Goal: Task Accomplishment & Management: Use online tool/utility

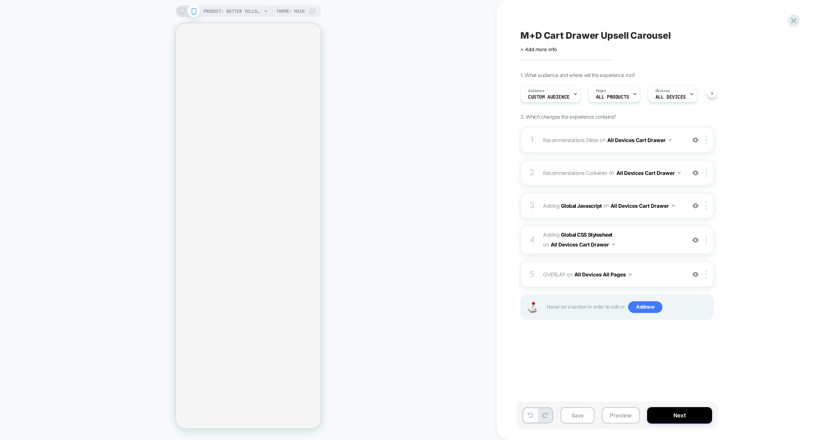
scroll to position [0, 0]
select select "**"
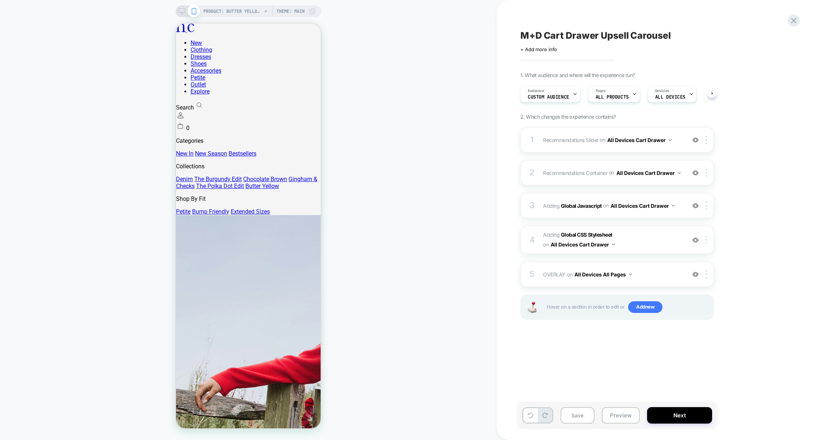
scroll to position [0, 0]
click at [611, 415] on button "Preview" at bounding box center [620, 415] width 38 height 16
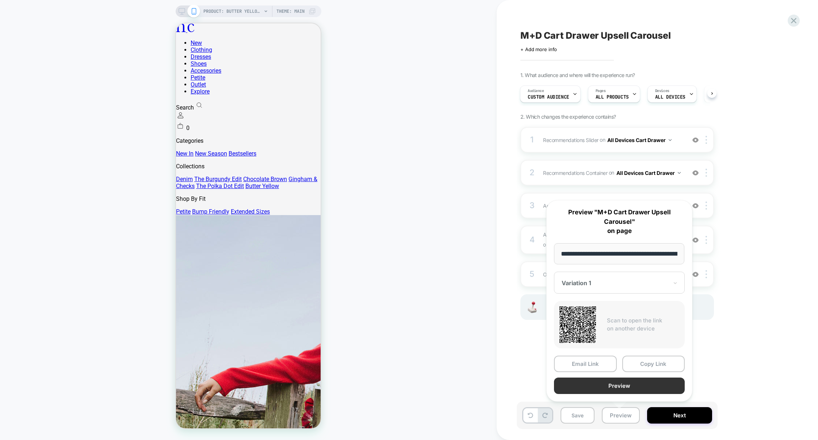
click at [608, 388] on button "Preview" at bounding box center [619, 385] width 131 height 16
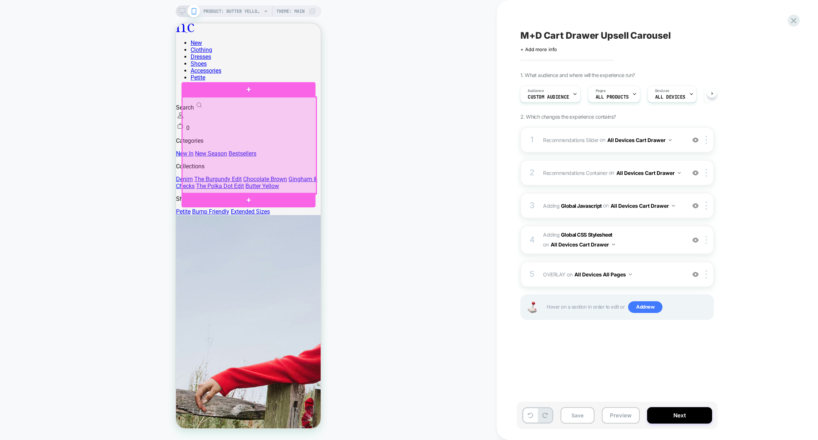
scroll to position [0, 55]
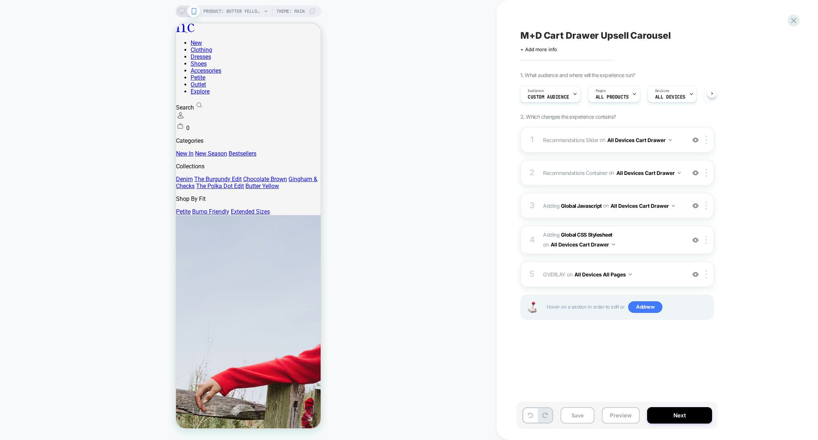
click at [607, 216] on div "3 Adding Global Javascript on All Devices Cart Drawer Add Before Add After Targ…" at bounding box center [616, 206] width 193 height 26
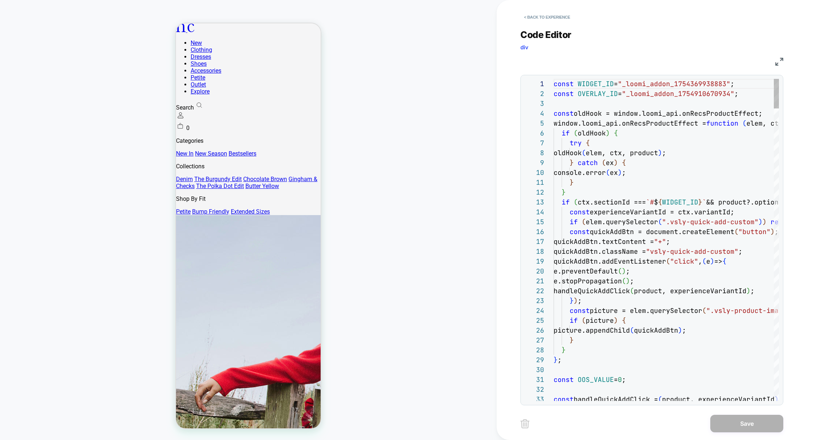
scroll to position [99, 0]
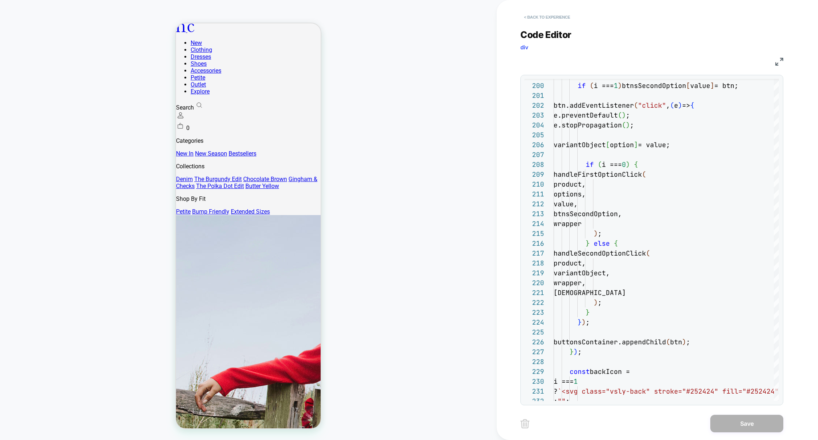
click at [554, 18] on button "< Back to experience" at bounding box center [546, 17] width 53 height 12
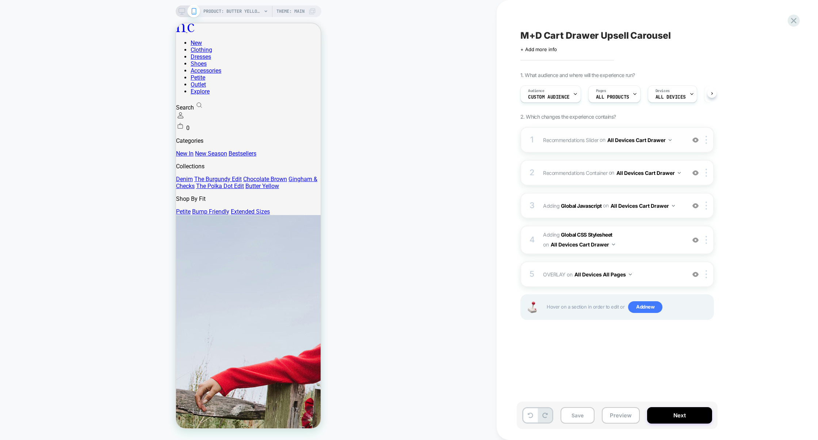
scroll to position [0, 0]
click at [636, 246] on span "Adding Global CSS Stylesheet on All Devices Cart Drawer" at bounding box center [612, 240] width 139 height 20
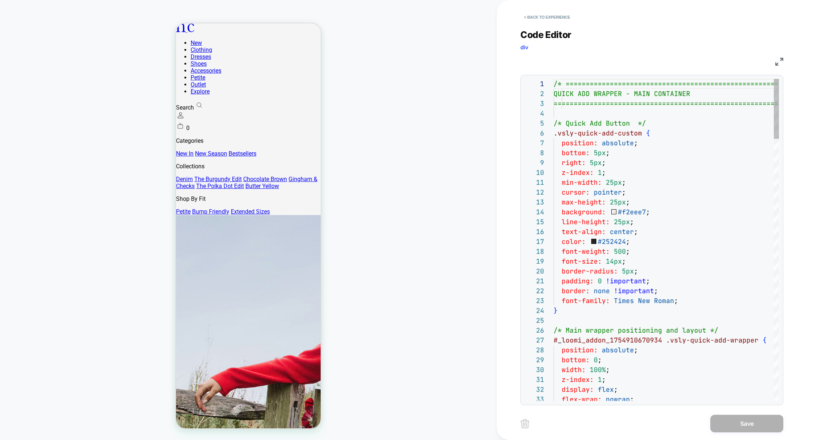
scroll to position [99, 0]
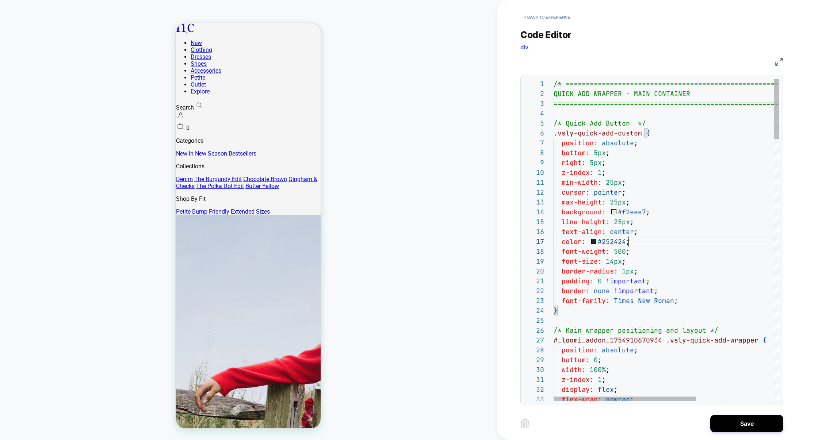
scroll to position [59, 75]
type textarea "**********"
click at [742, 425] on button "Save" at bounding box center [746, 424] width 73 height 18
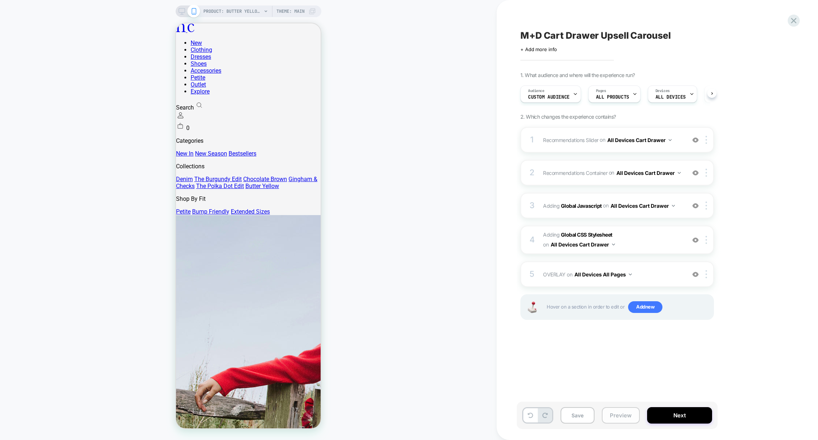
scroll to position [0, 0]
click at [630, 416] on button "Preview" at bounding box center [620, 415] width 38 height 16
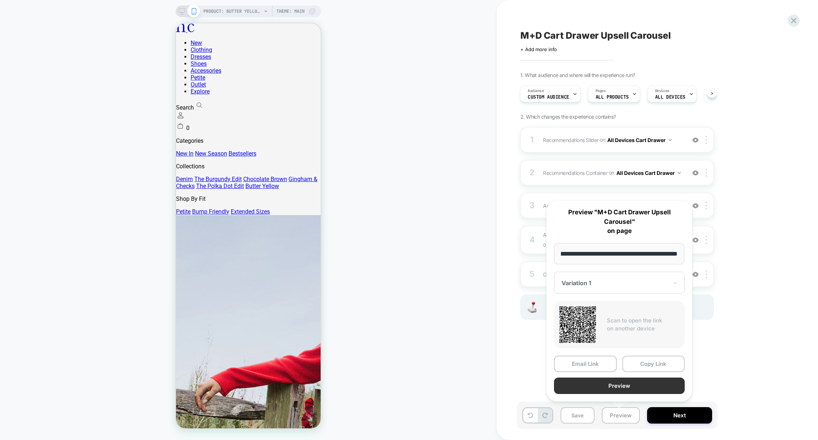
scroll to position [0, 0]
click at [629, 389] on button "Preview" at bounding box center [619, 385] width 131 height 16
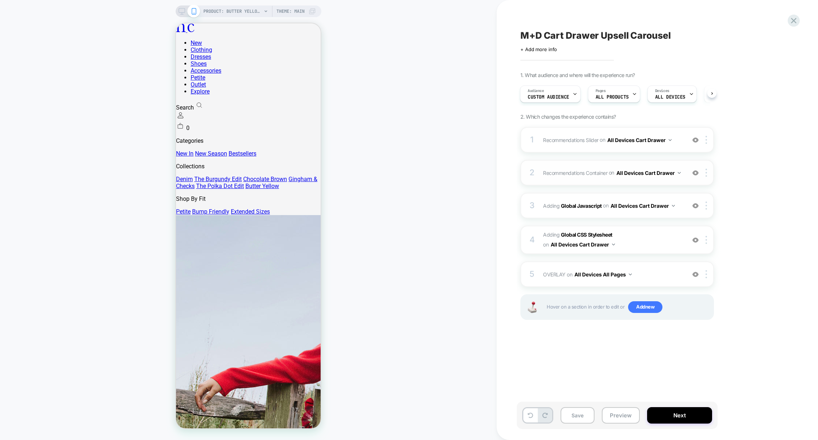
click at [630, 172] on span "Recommendations Container Adding Code Block BEFORE .menu-drawer__dynamic-conten…" at bounding box center [612, 173] width 139 height 11
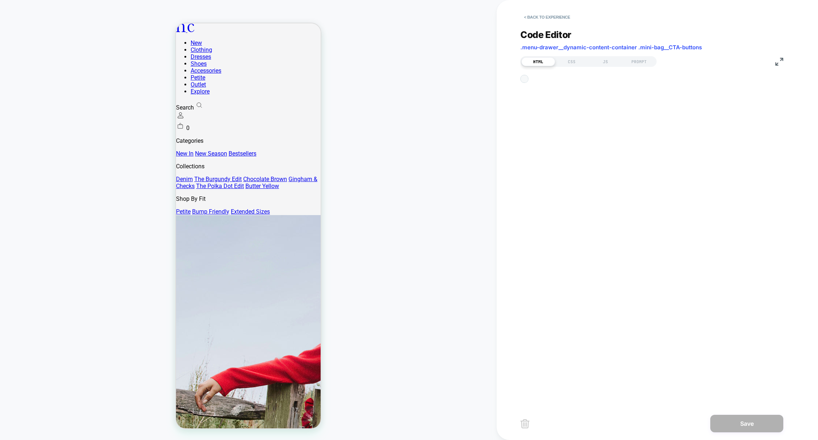
scroll to position [99, 0]
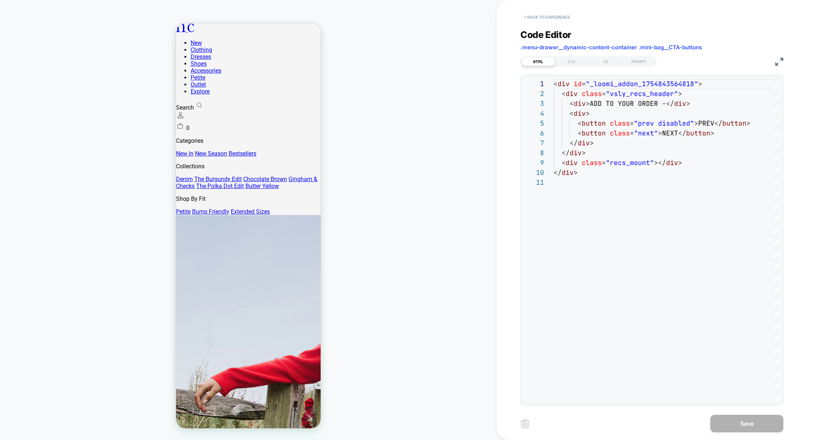
click at [545, 20] on button "< Back to experience" at bounding box center [546, 17] width 53 height 12
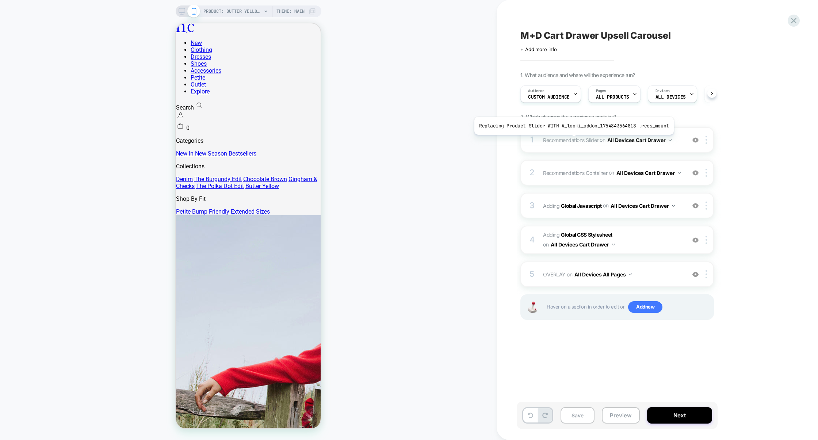
scroll to position [0, 0]
click at [647, 274] on span "OVERLAY Adding Code Block AFTER body>* on All Devices All Pages" at bounding box center [612, 274] width 139 height 11
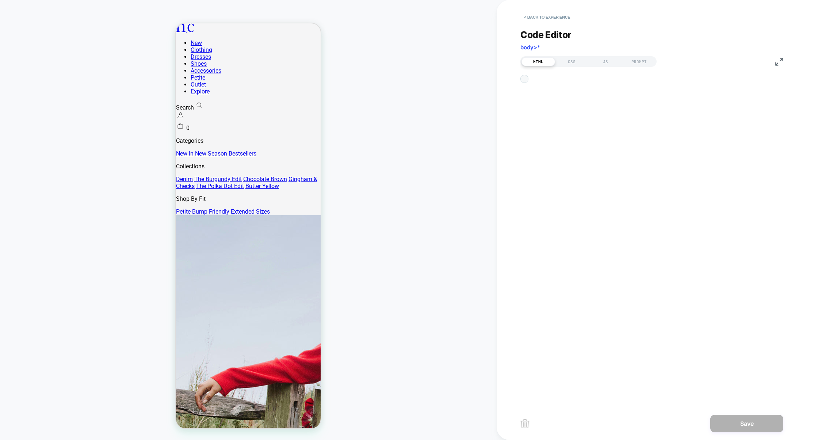
scroll to position [30, 0]
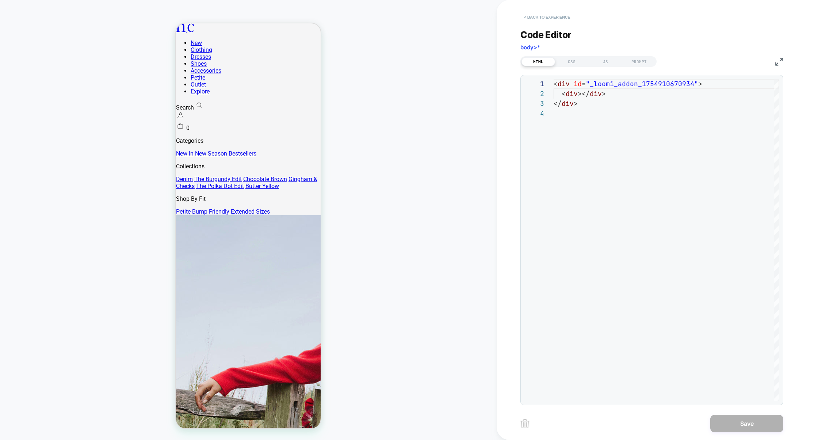
click at [547, 19] on button "< Back to experience" at bounding box center [546, 17] width 53 height 12
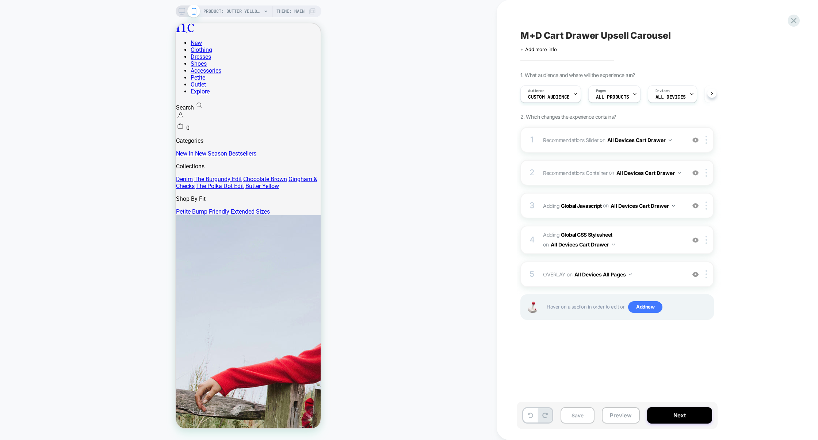
scroll to position [0, 0]
click at [705, 139] on img at bounding box center [705, 140] width 1 height 8
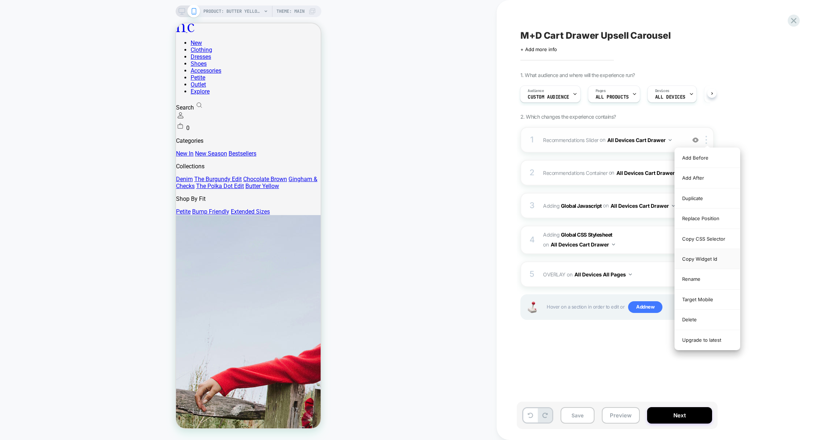
click at [704, 257] on div "Copy Widget Id" at bounding box center [706, 259] width 65 height 20
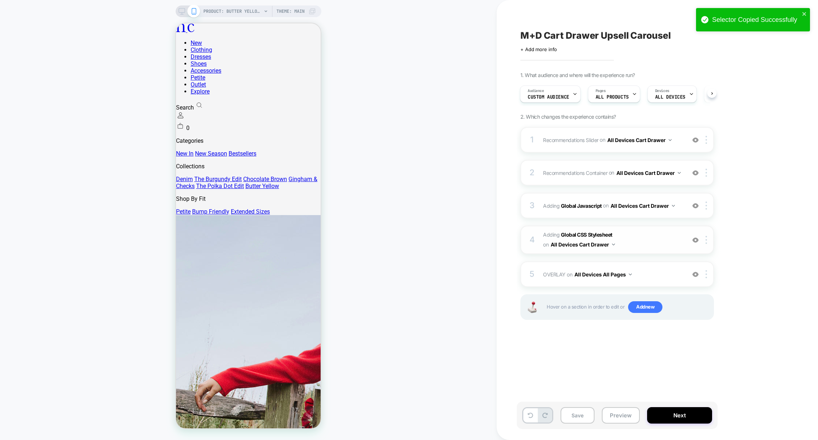
click at [645, 242] on span "Adding Global CSS Stylesheet on All Devices Cart Drawer" at bounding box center [612, 240] width 139 height 20
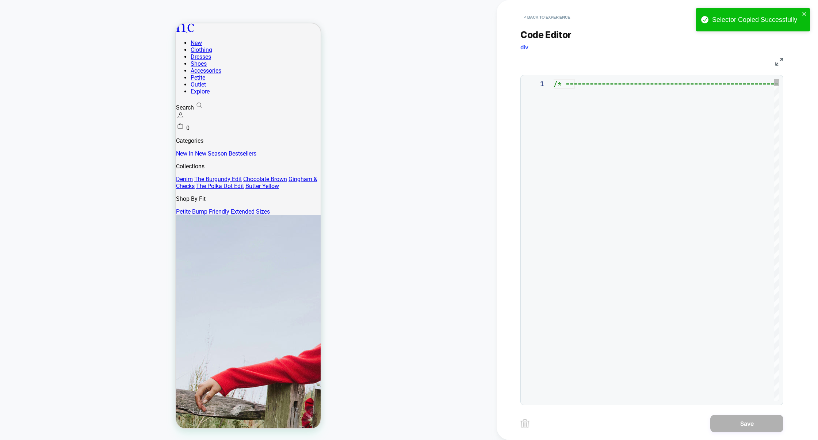
scroll to position [99, 0]
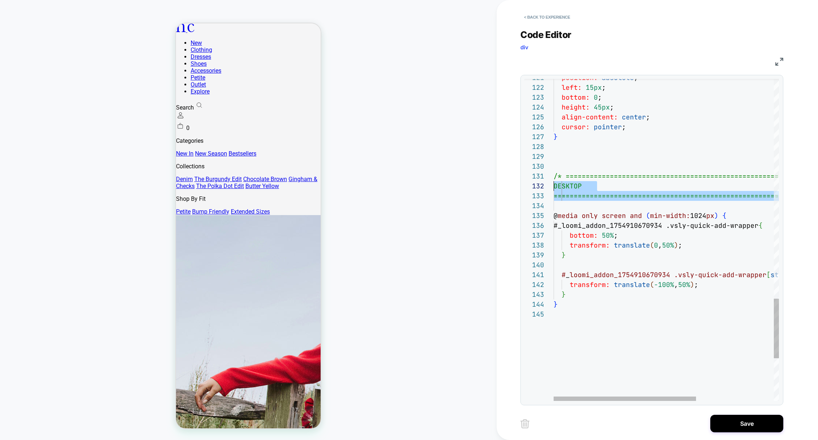
scroll to position [0, 0]
drag, startPoint x: 593, startPoint y: 205, endPoint x: 536, endPoint y: 179, distance: 62.9
click at [536, 178] on div "144 143 142 141 139 140 138 136 137 135 133 134 131 132 127 128 126 124 125 123…" at bounding box center [651, 240] width 254 height 322
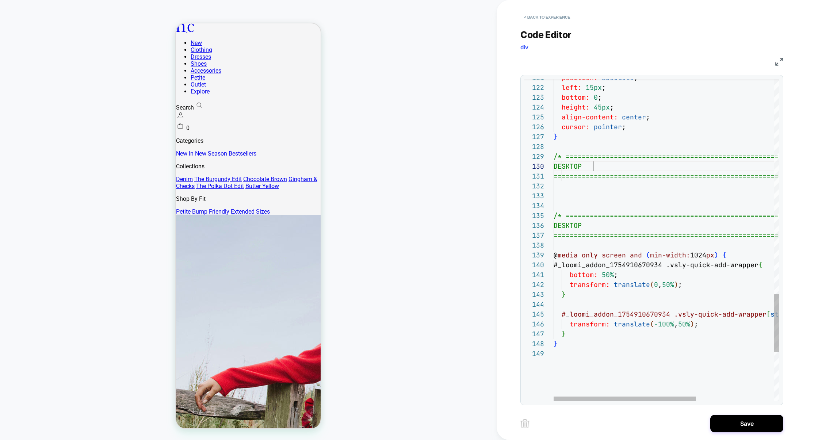
scroll to position [88, 0]
drag, startPoint x: 594, startPoint y: 166, endPoint x: 515, endPoint y: 165, distance: 79.2
click at [515, 165] on div "< Back to experience Code Editor div CSS 146 145 143 144 142 140 141 139 137 13…" at bounding box center [656, 220] width 321 height 440
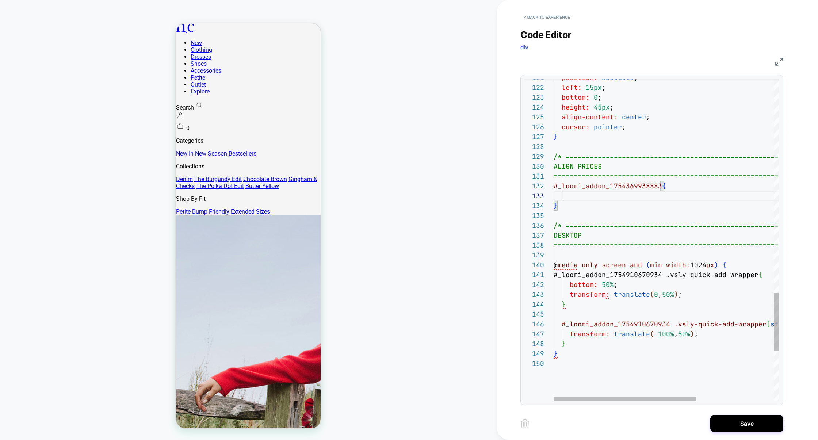
scroll to position [20, 8]
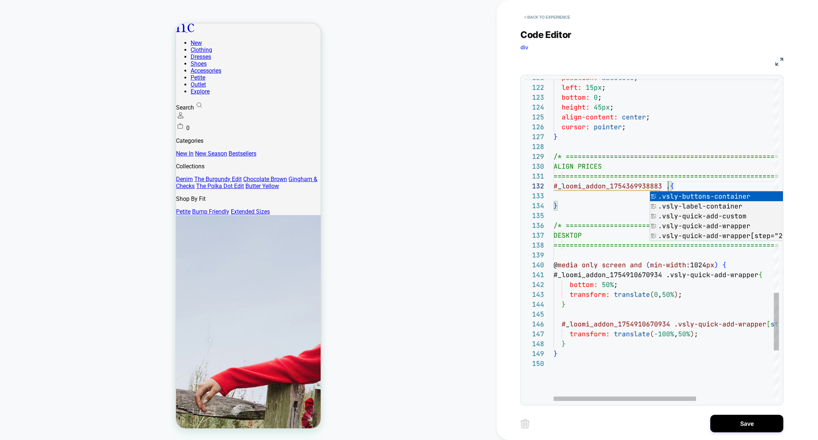
scroll to position [9, 221]
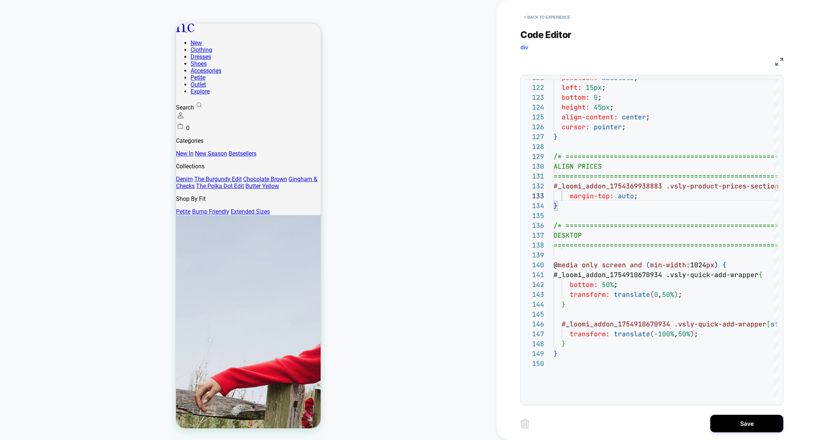
scroll to position [0, 55]
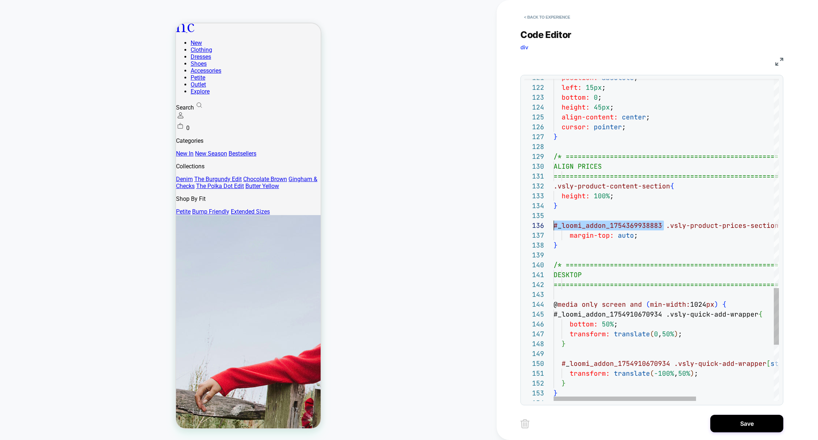
scroll to position [49, 0]
drag, startPoint x: 664, startPoint y: 227, endPoint x: 552, endPoint y: 229, distance: 112.1
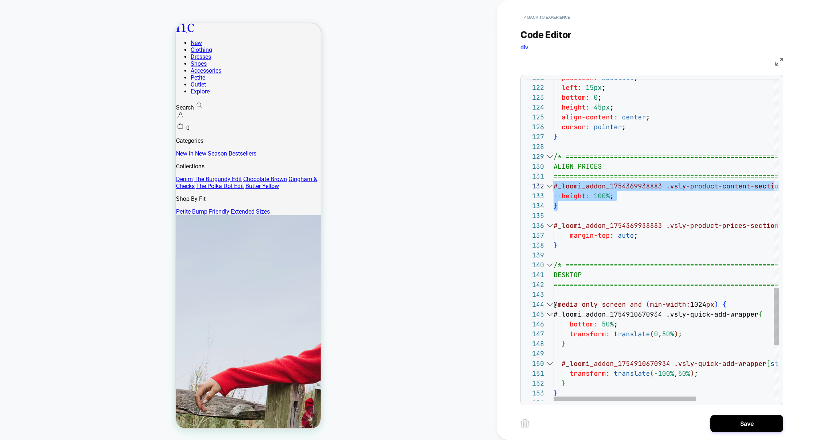
scroll to position [9, 0]
drag, startPoint x: 577, startPoint y: 208, endPoint x: 536, endPoint y: 188, distance: 45.7
click at [536, 188] on div "151 150 148 149 147 145 146 144 142 143 140 141 127 128 126 124 125 123 121 122…" at bounding box center [651, 240] width 254 height 322
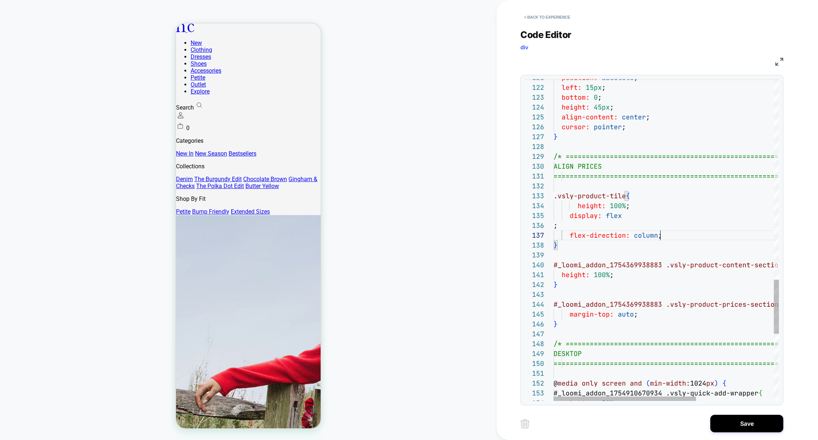
scroll to position [49, 4]
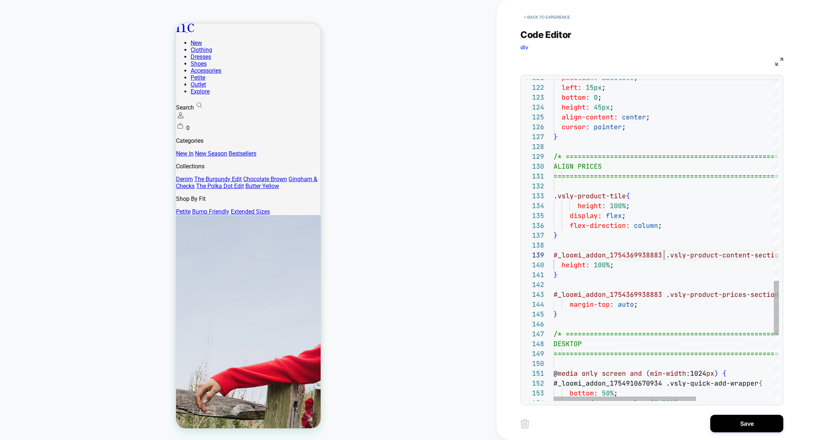
scroll to position [79, 0]
drag, startPoint x: 664, startPoint y: 254, endPoint x: 506, endPoint y: 258, distance: 158.4
click at [506, 258] on div "< Back to experience Code Editor div CSS 152 153 151 149 150 147 148 127 128 12…" at bounding box center [656, 220] width 321 height 440
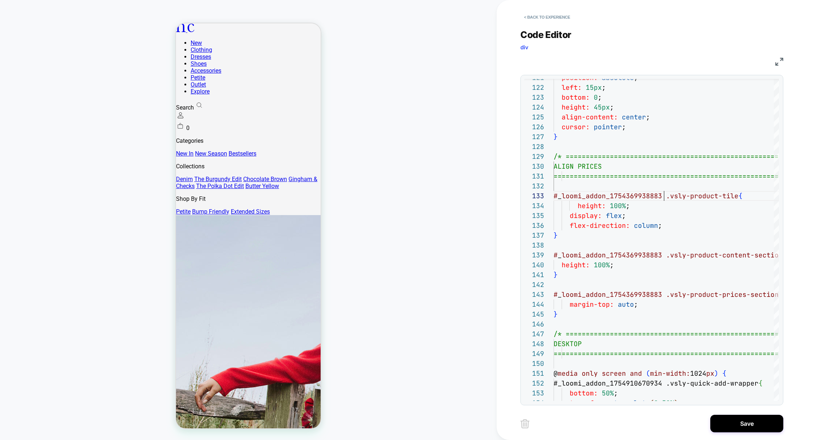
scroll to position [0, 8]
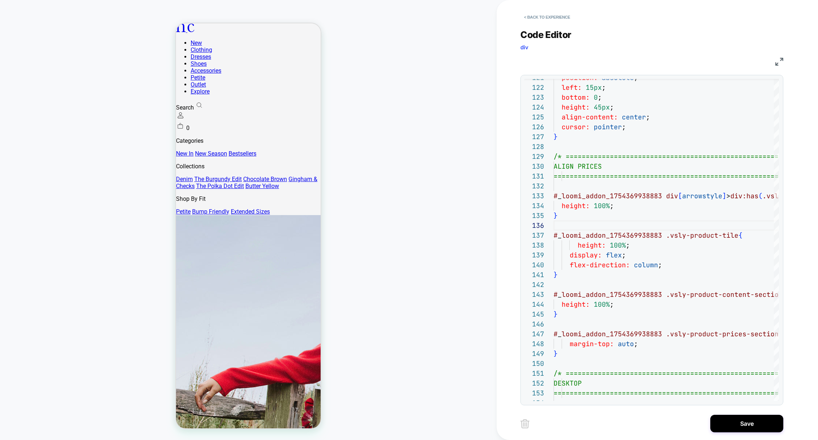
scroll to position [0, 0]
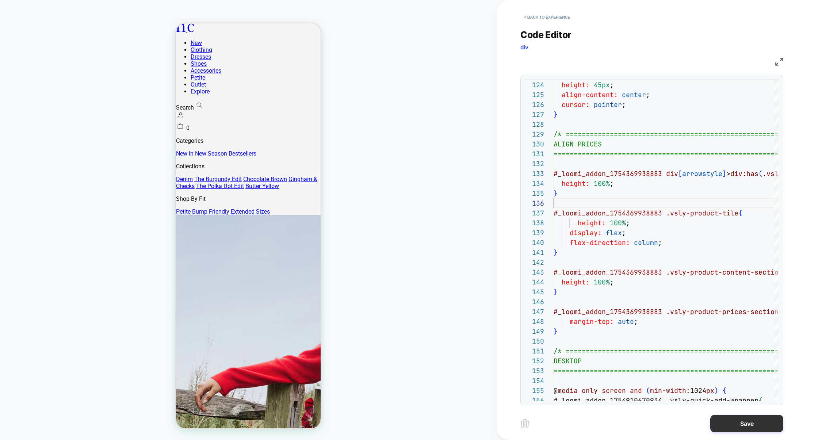
type textarea "**********"
click at [740, 426] on button "Save" at bounding box center [746, 424] width 73 height 18
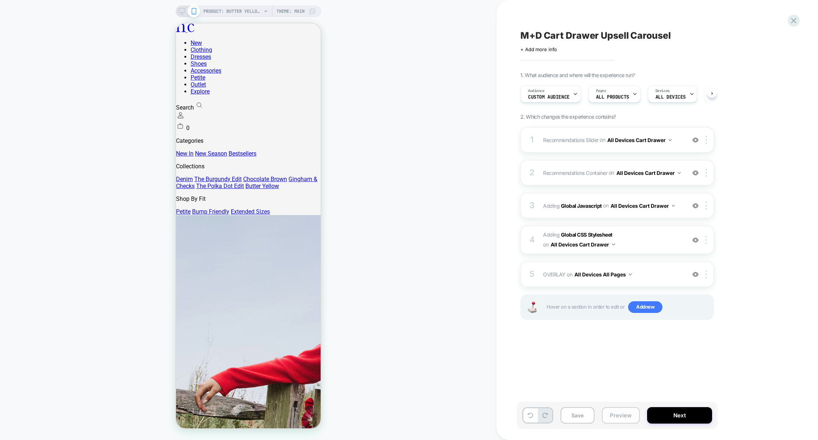
scroll to position [0, 0]
click at [620, 415] on button "Preview" at bounding box center [620, 415] width 38 height 16
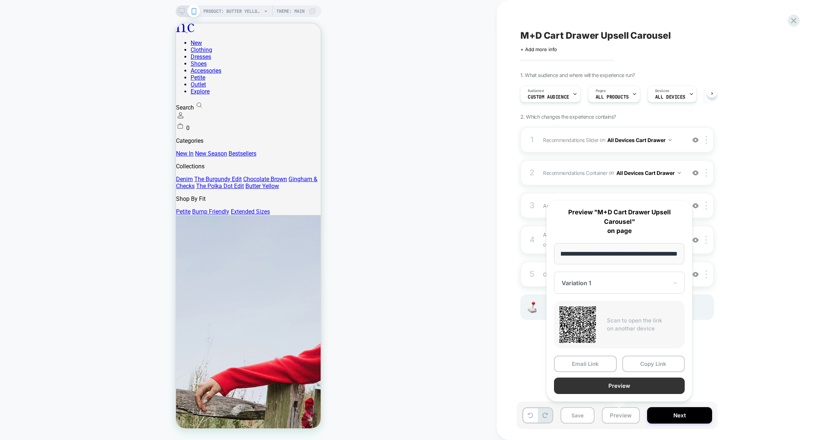
scroll to position [0, 0]
click at [622, 380] on button "Preview" at bounding box center [619, 385] width 131 height 16
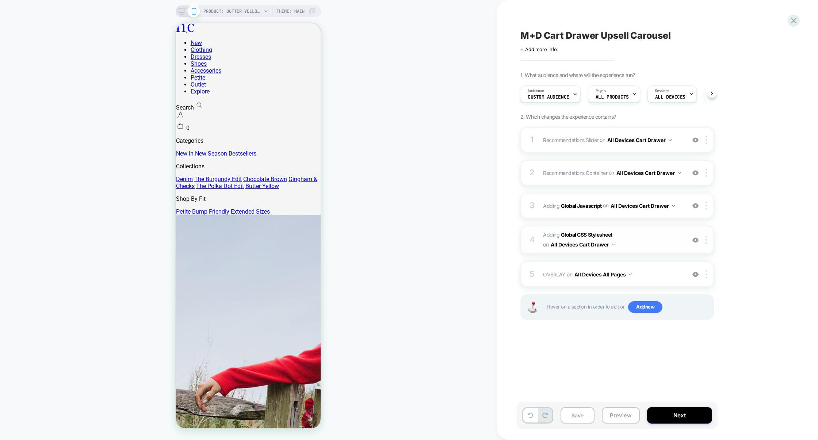
click at [638, 236] on span "Adding Global CSS Stylesheet on All Devices Cart Drawer" at bounding box center [612, 240] width 139 height 20
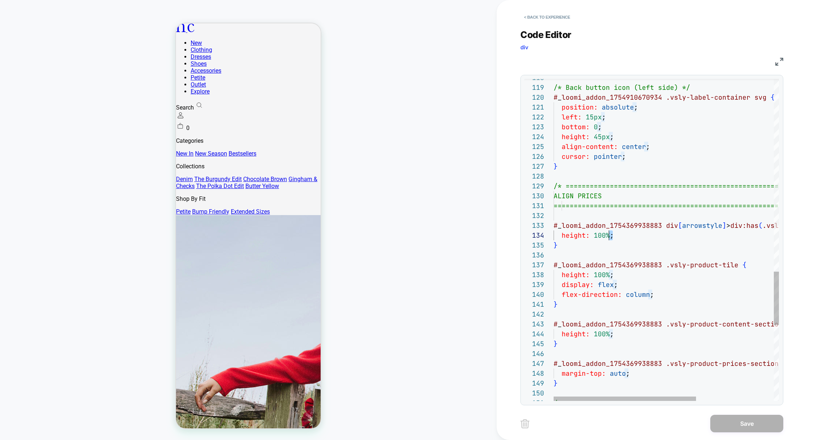
scroll to position [30, 55]
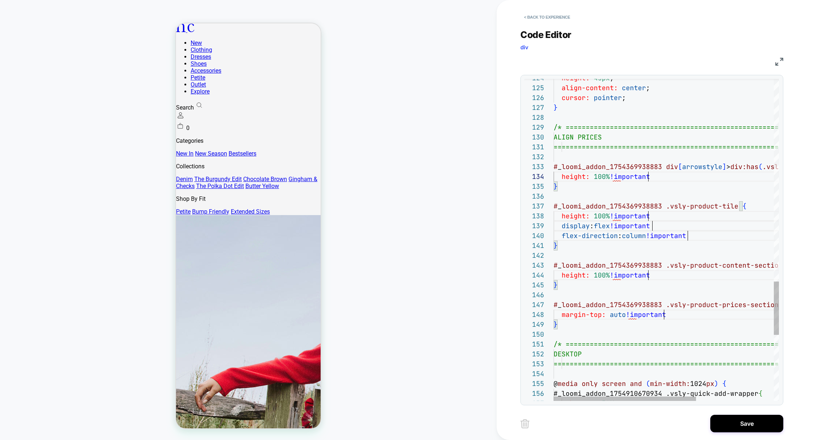
scroll to position [30, 99]
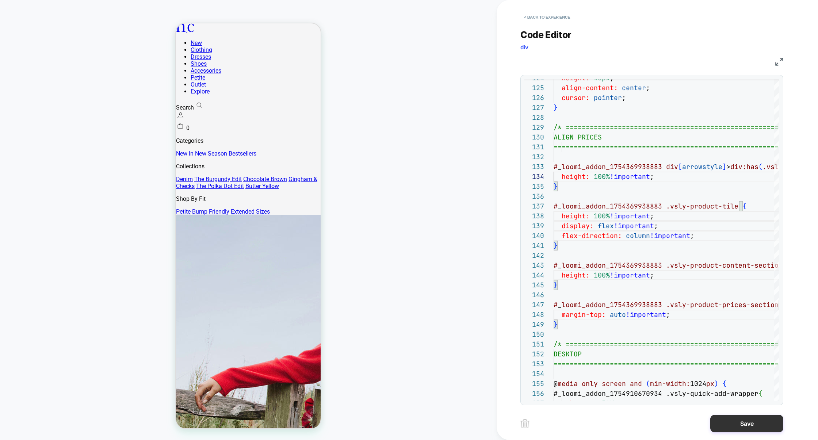
type textarea "**********"
click at [749, 421] on button "Save" at bounding box center [746, 424] width 73 height 18
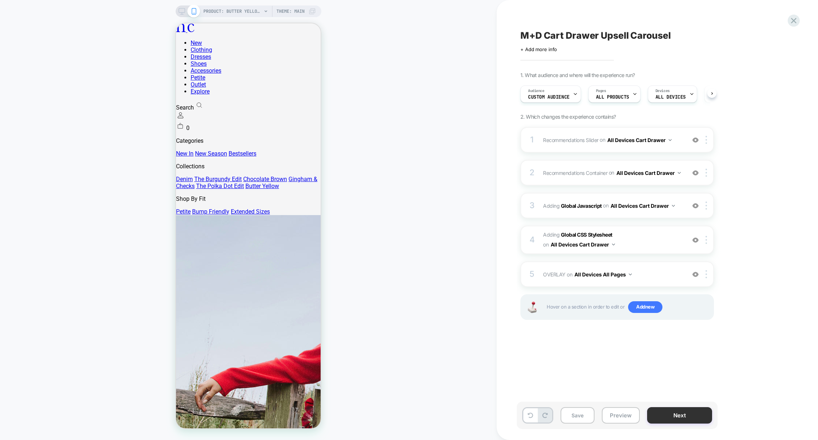
scroll to position [0, 0]
click at [601, 419] on button "Preview" at bounding box center [620, 415] width 38 height 16
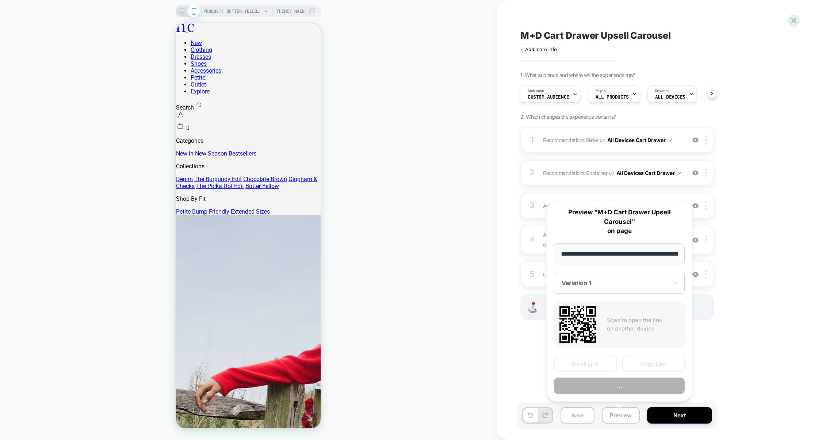
scroll to position [0, 196]
click at [626, 383] on button "Preview" at bounding box center [619, 385] width 131 height 16
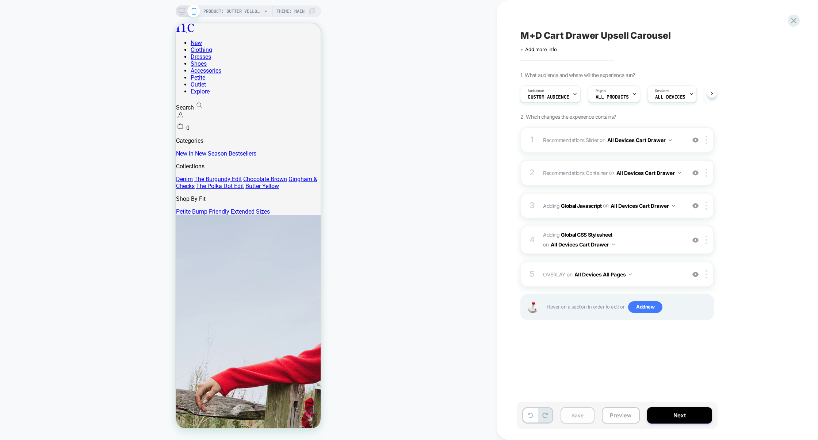
click at [575, 410] on button "Save" at bounding box center [577, 415] width 34 height 16
click at [618, 409] on button "Preview" at bounding box center [620, 415] width 38 height 16
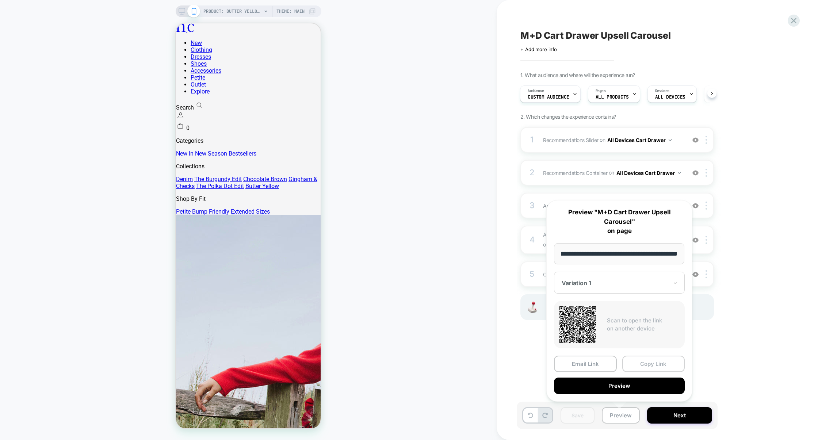
scroll to position [0, 0]
click at [641, 366] on button "Copy Link" at bounding box center [653, 363] width 63 height 16
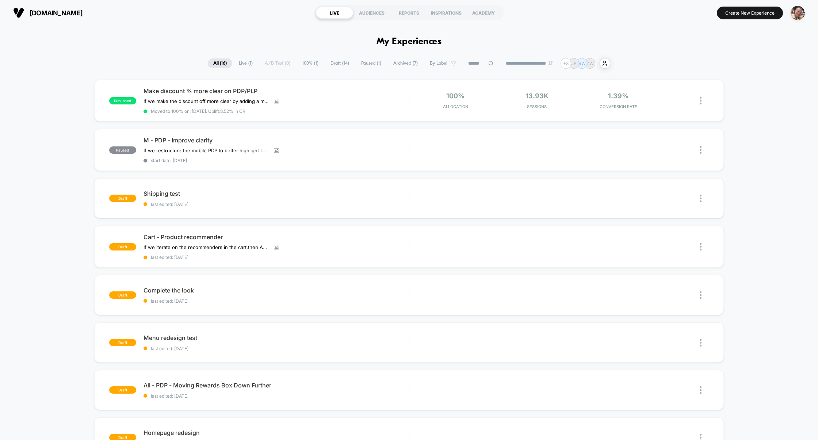
click at [328, 65] on span "Draft ( 14 )" at bounding box center [340, 63] width 30 height 10
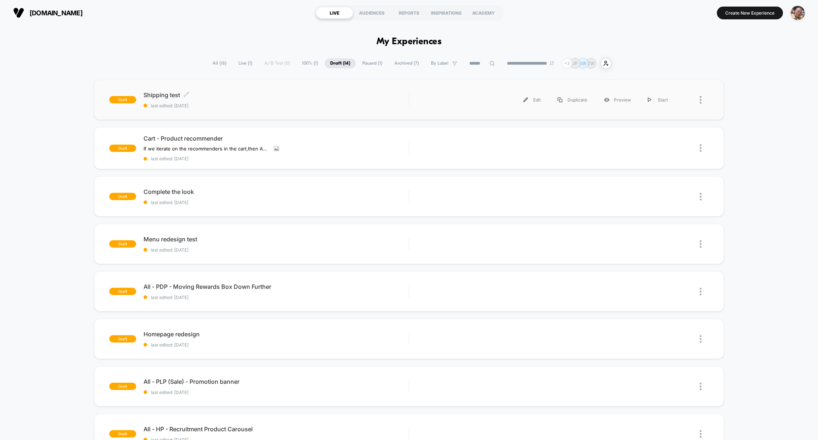
click at [303, 96] on span "Shipping test Click to edit experience details" at bounding box center [275, 94] width 265 height 7
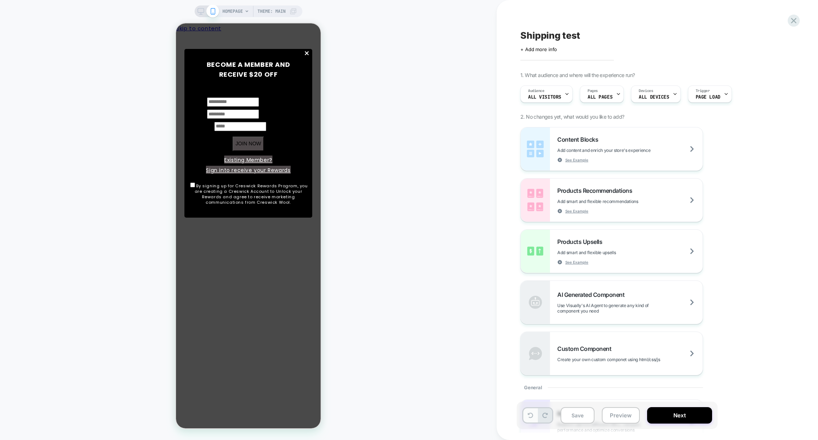
click at [530, 419] on button at bounding box center [530, 415] width 14 height 14
click at [542, 416] on icon at bounding box center [544, 414] width 5 height 5
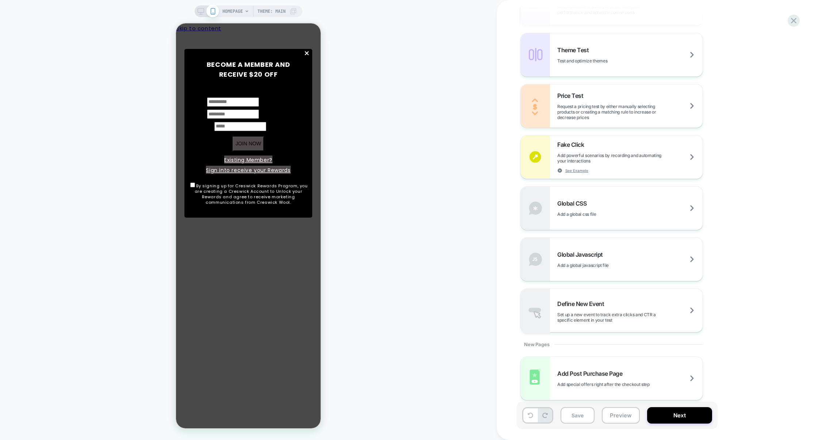
scroll to position [424, 0]
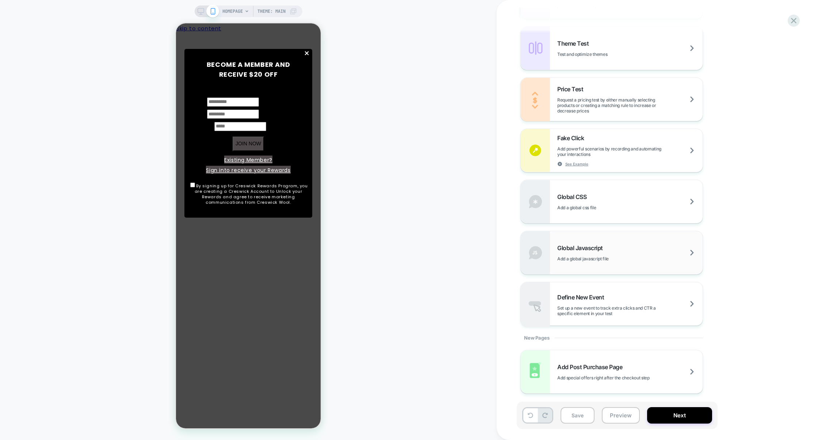
click at [641, 261] on div "Global Javascript Add a global javascript file" at bounding box center [611, 252] width 182 height 43
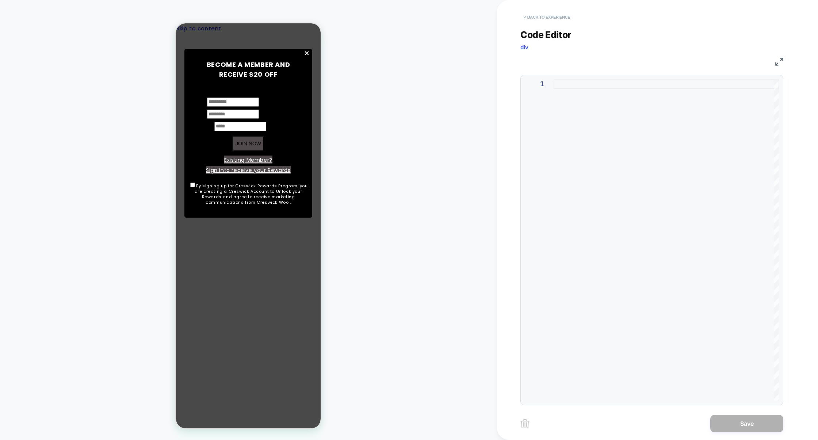
click at [558, 18] on button "< Back to experience" at bounding box center [546, 17] width 53 height 12
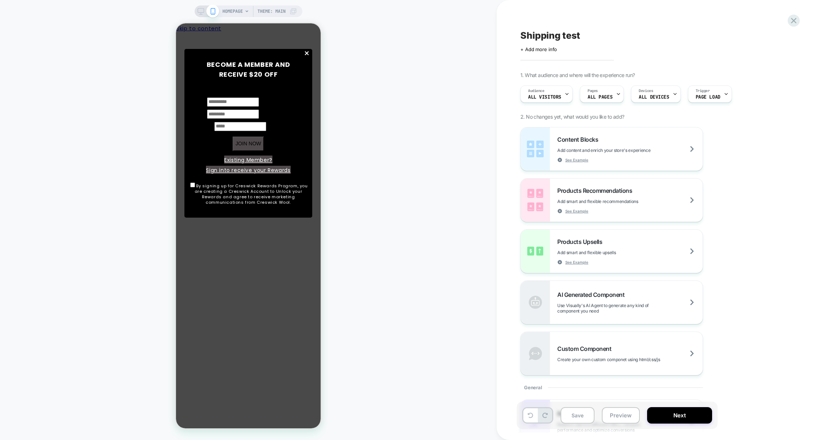
click at [786, 23] on div "Shipping test Click to edit experience details + Add more info 1. What audience…" at bounding box center [653, 219] width 274 height 425
click at [789, 23] on icon at bounding box center [793, 21] width 10 height 10
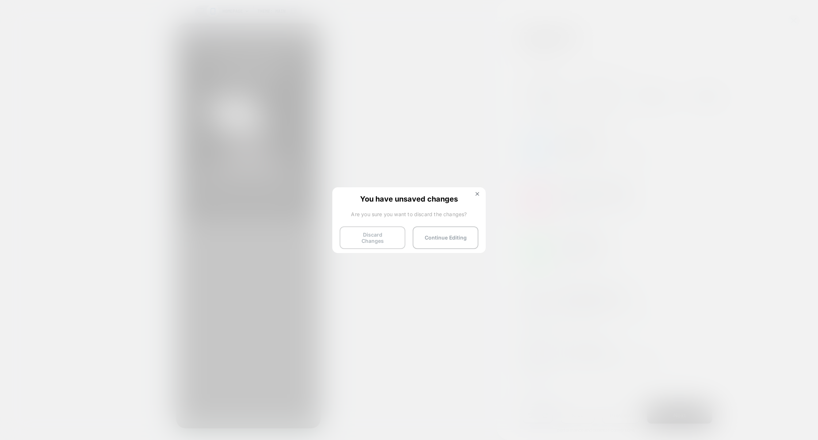
click at [390, 227] on button "Discard Changes" at bounding box center [372, 237] width 66 height 23
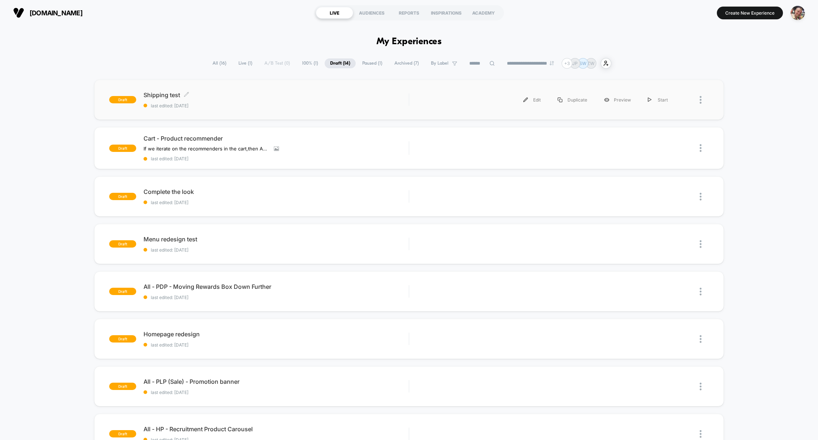
click at [350, 104] on span "last edited: 9/1/2025" at bounding box center [275, 105] width 265 height 5
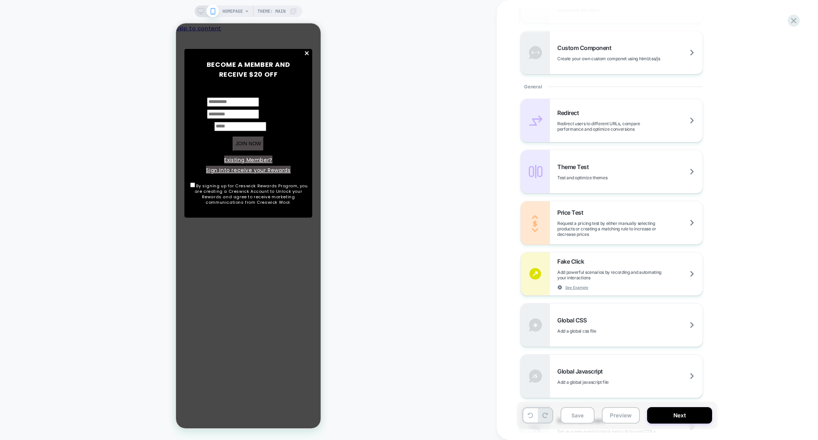
scroll to position [424, 0]
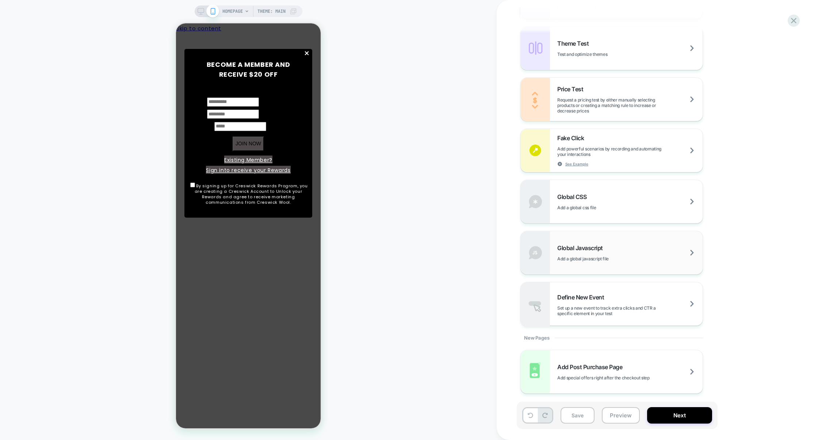
click at [647, 239] on div "Global Javascript Add a global javascript file" at bounding box center [611, 252] width 182 height 43
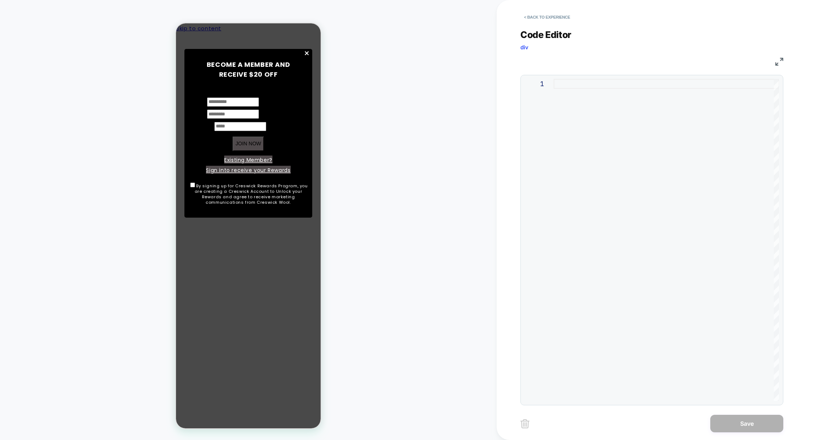
click at [634, 198] on div at bounding box center [665, 240] width 225 height 322
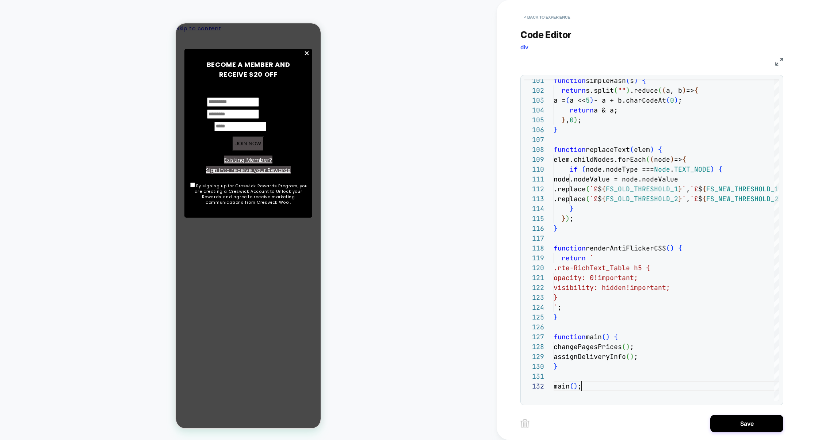
click at [778, 62] on img at bounding box center [779, 62] width 8 height 8
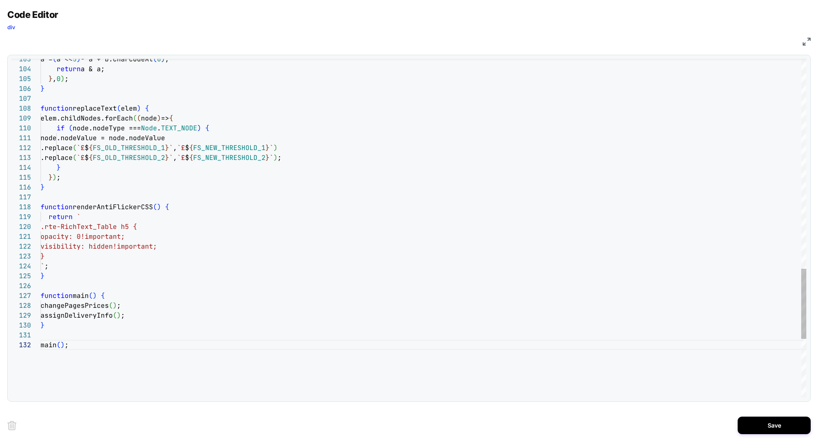
scroll to position [79, 91]
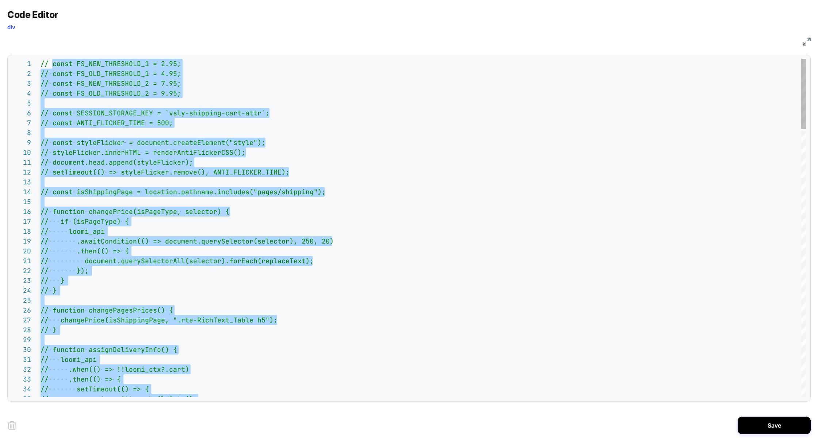
scroll to position [39, 0]
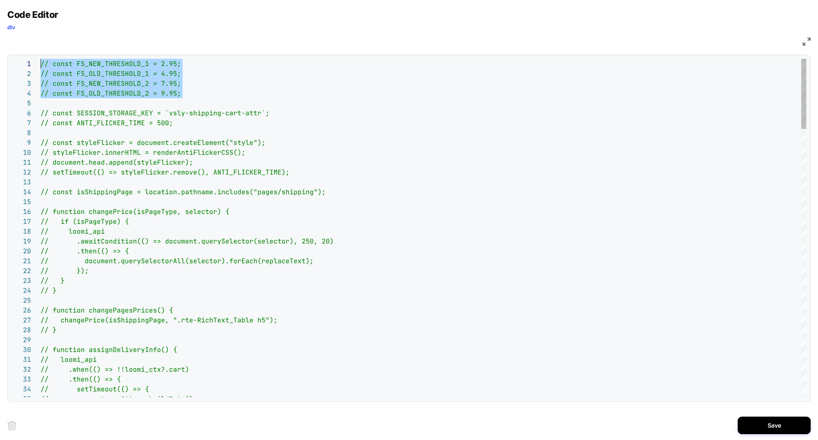
drag, startPoint x: 66, startPoint y: 105, endPoint x: 5, endPoint y: 28, distance: 98.6
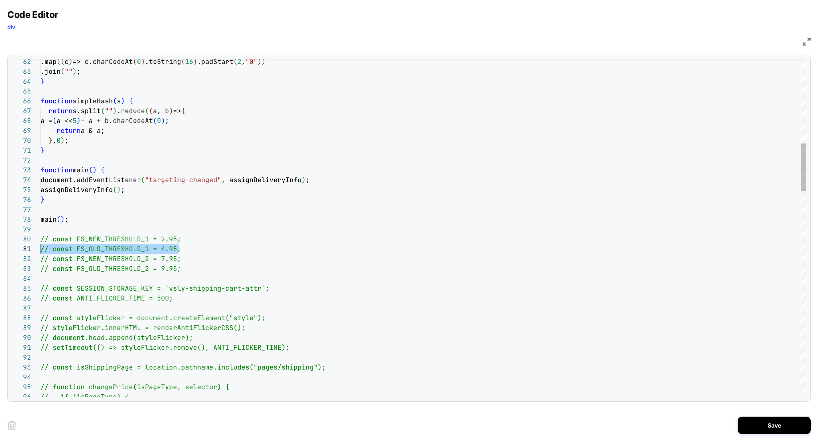
scroll to position [88, 0]
drag, startPoint x: 155, startPoint y: 247, endPoint x: 1, endPoint y: 239, distance: 154.2
click at [0, 239] on div "Code Editor div JS 62 63 64 65 66 67 68 69 70 71 72 73 74 75 76 77 78 79 80 81 …" at bounding box center [409, 220] width 818 height 440
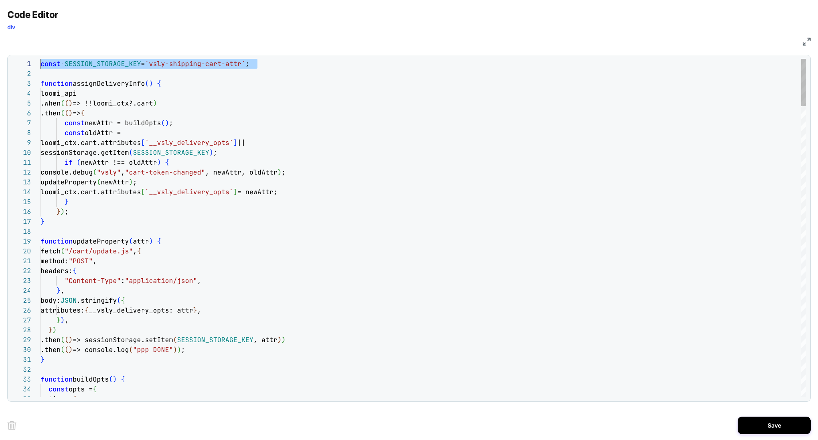
scroll to position [0, 0]
drag, startPoint x: 74, startPoint y: 73, endPoint x: 22, endPoint y: 53, distance: 55.9
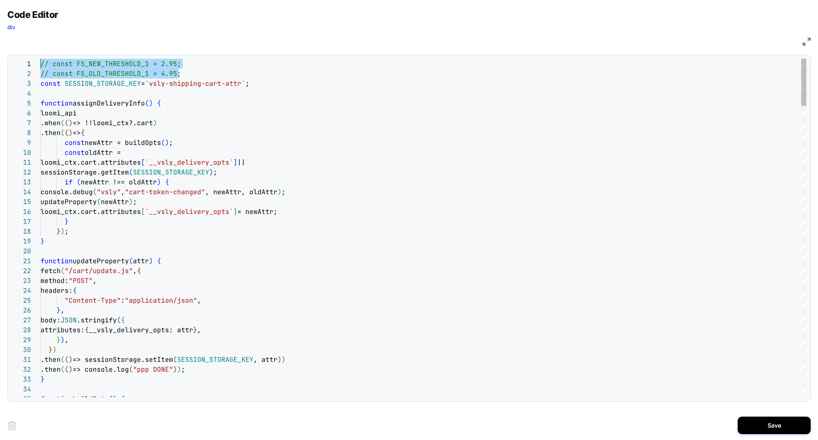
drag, startPoint x: 186, startPoint y: 75, endPoint x: 9, endPoint y: 53, distance: 177.6
click at [9, 53] on div "Code Editor div JS 26 27 28 29 30 31 32 33 34 35 14 15 16 17 18 19 20 21 22 23 …" at bounding box center [408, 205] width 803 height 392
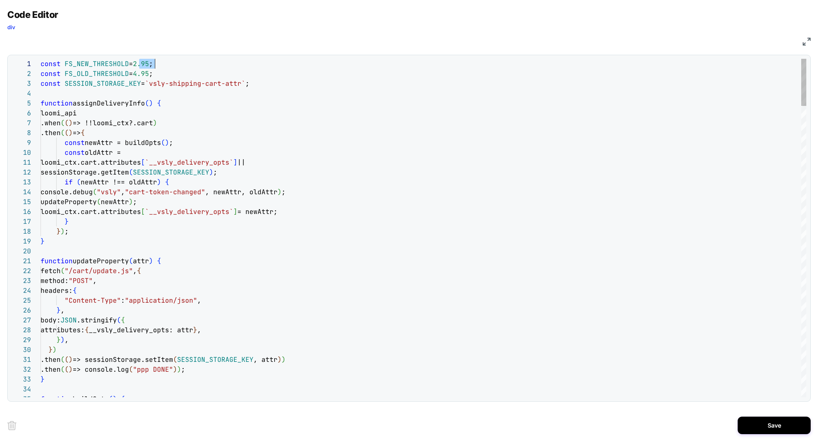
drag, startPoint x: 140, startPoint y: 64, endPoint x: 155, endPoint y: 64, distance: 15.0
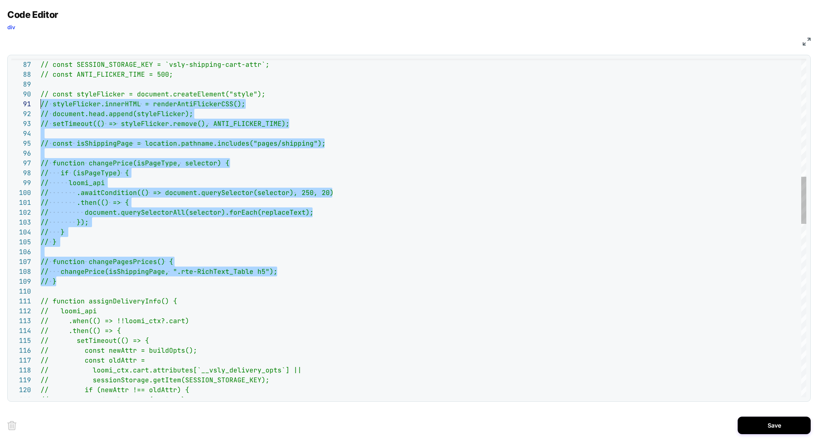
scroll to position [88, 0]
drag, startPoint x: 91, startPoint y: 283, endPoint x: 7, endPoint y: 94, distance: 207.1
click at [7, 94] on div "Code Editor div JS 99 100 101 102 103 104 105 106 107 108 109 110 111 112 113 9…" at bounding box center [409, 220] width 818 height 440
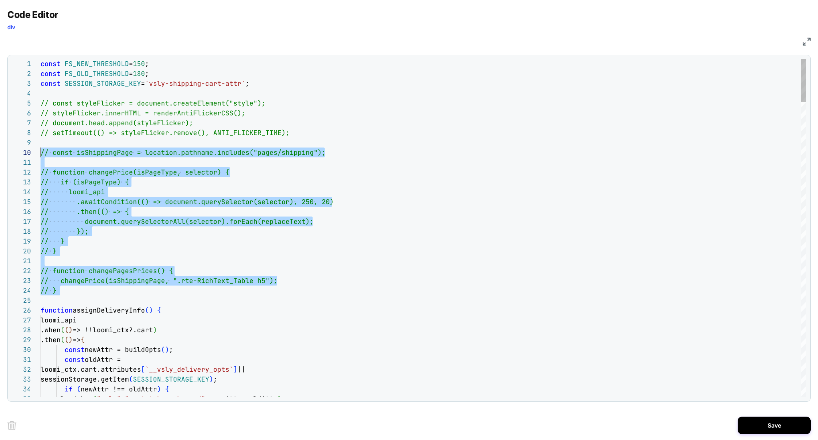
scroll to position [39, 0]
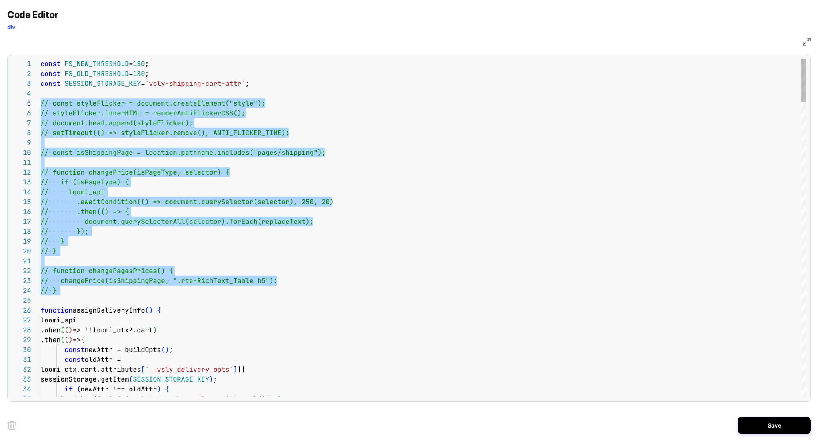
drag, startPoint x: 66, startPoint y: 296, endPoint x: 14, endPoint y: 102, distance: 200.9
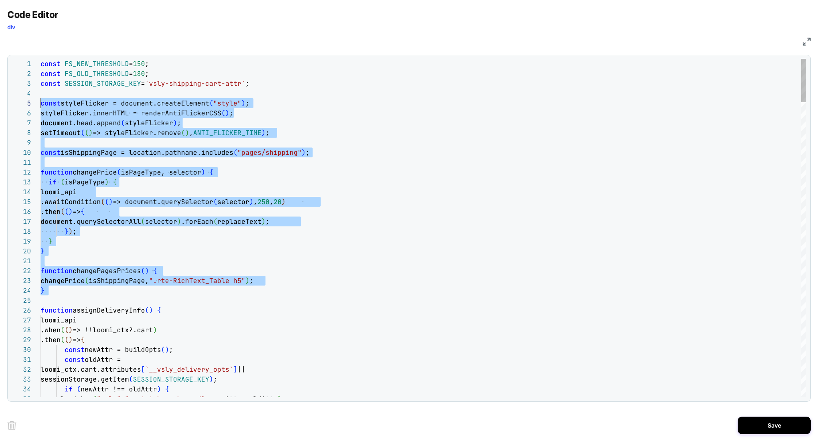
scroll to position [59, 138]
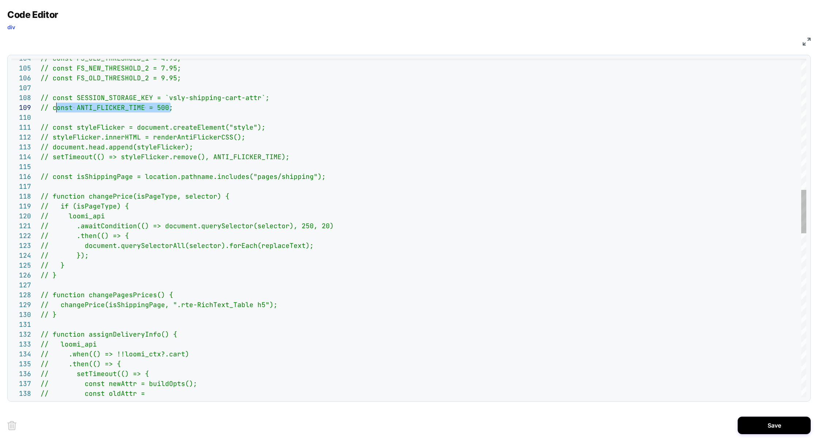
scroll to position [79, 12]
drag, startPoint x: 178, startPoint y: 105, endPoint x: 54, endPoint y: 111, distance: 124.6
click at [54, 111] on div "// const ANTI_FLICKER_TIME = 500;" at bounding box center [423, 108] width 765 height 10
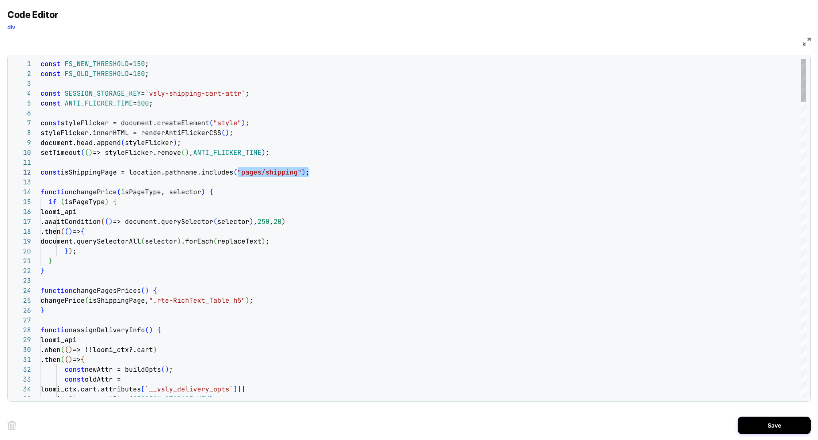
scroll to position [9, 0]
drag, startPoint x: 316, startPoint y: 174, endPoint x: 1, endPoint y: 174, distance: 314.6
click at [1, 174] on div "Code Editor div JS 27 28 29 30 31 32 33 34 35 19 20 21 22 23 24 25 26 12 13 14 …" at bounding box center [409, 220] width 818 height 440
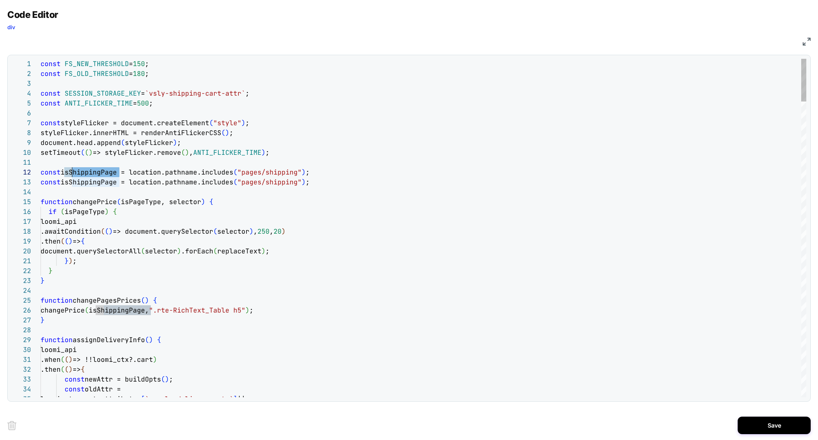
scroll to position [9, 31]
drag, startPoint x: 120, startPoint y: 171, endPoint x: 73, endPoint y: 170, distance: 47.5
click at [73, 170] on span "isShippingPage = location.pathname.includes" at bounding box center [147, 172] width 173 height 8
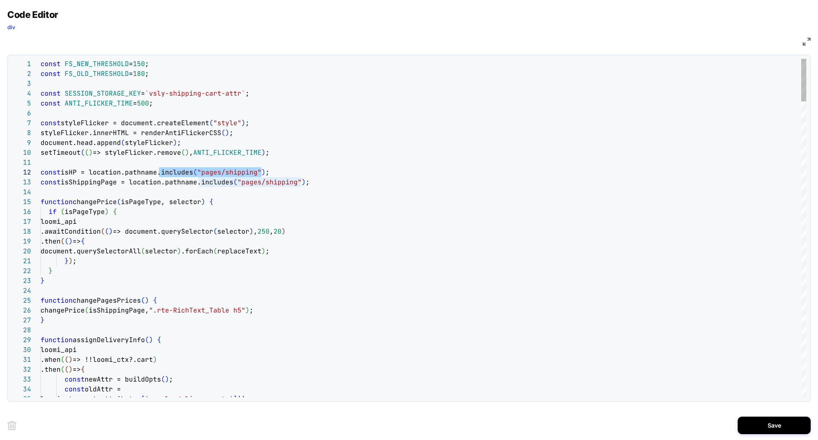
drag, startPoint x: 159, startPoint y: 172, endPoint x: 261, endPoint y: 168, distance: 101.9
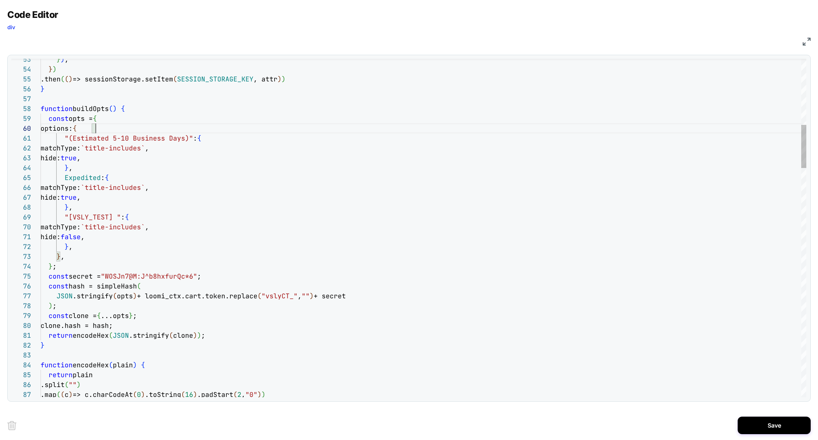
scroll to position [88, 55]
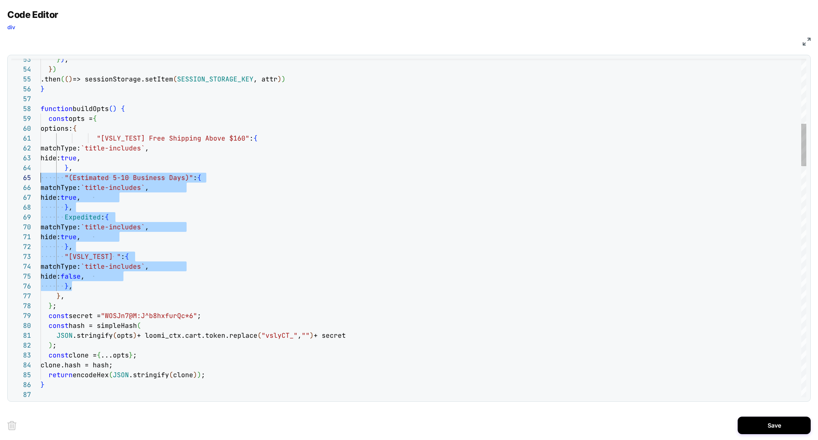
scroll to position [39, 0]
drag, startPoint x: 76, startPoint y: 285, endPoint x: 27, endPoint y: 179, distance: 116.9
click at [27, 179] on div "53 54 55 56 57 58 59 60 65 66 67 68 69 70 71 72 73 74 75 76 77 78 79 80 81 82 8…" at bounding box center [408, 228] width 795 height 338
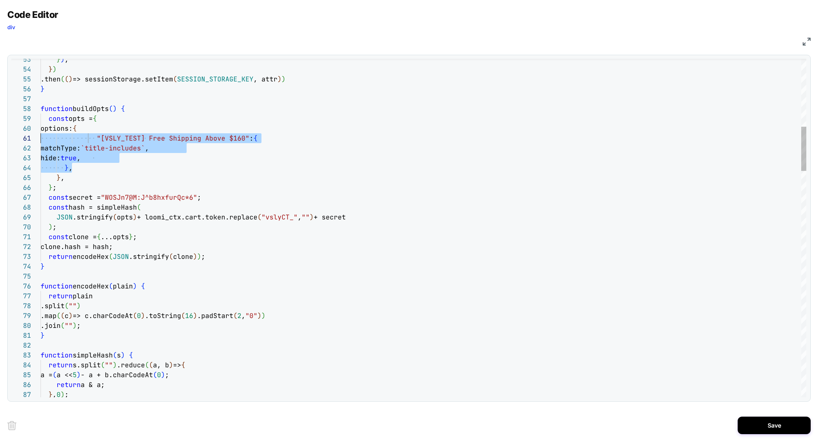
scroll to position [0, 0]
drag, startPoint x: 77, startPoint y: 169, endPoint x: 11, endPoint y: 136, distance: 73.6
click at [11, 136] on div "53 54 55 56 57 58 59 60 65 66 67 68 69 70 71 72 73 74 75 61 62 63 64 76 77 78 7…" at bounding box center [408, 228] width 795 height 338
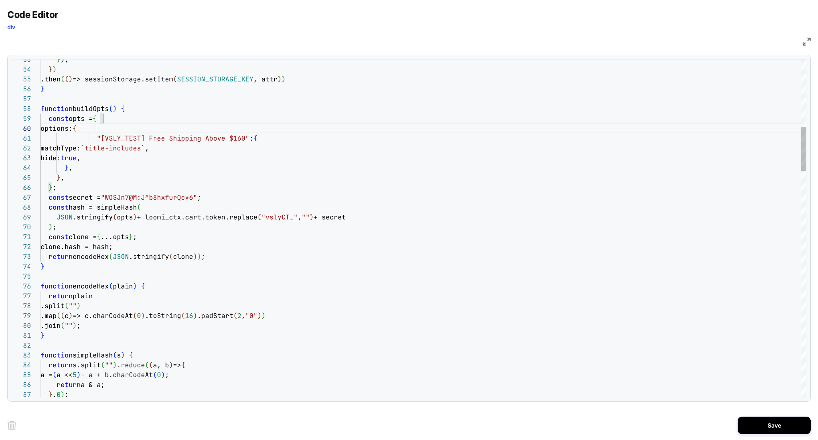
scroll to position [88, 55]
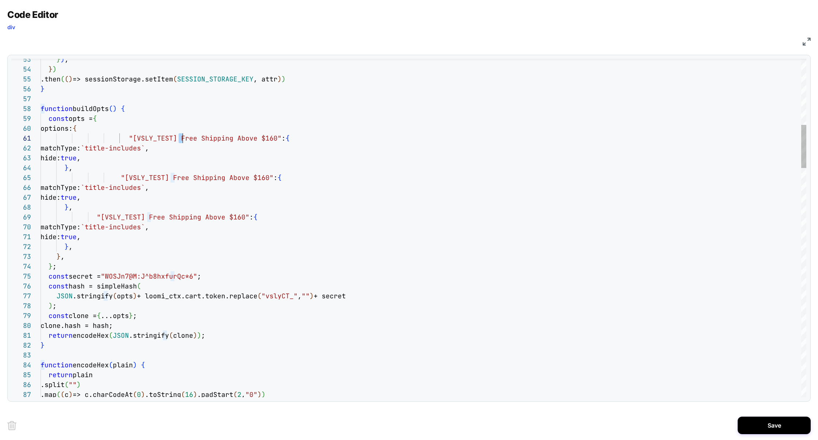
drag, startPoint x: 180, startPoint y: 135, endPoint x: 180, endPoint y: 130, distance: 4.4
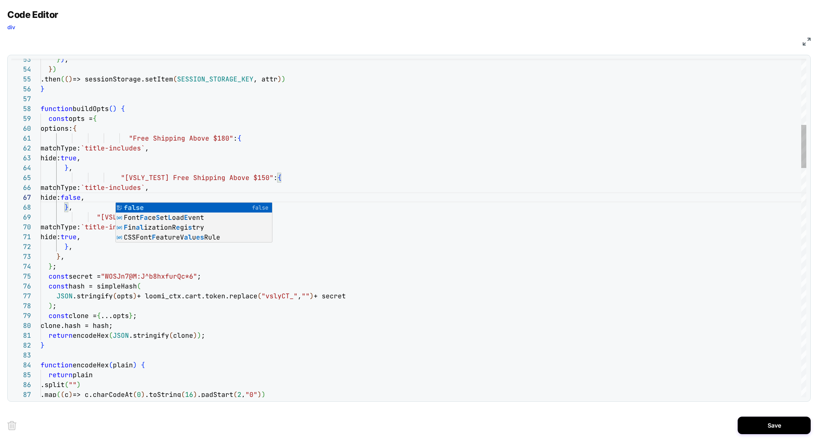
scroll to position [30, 31]
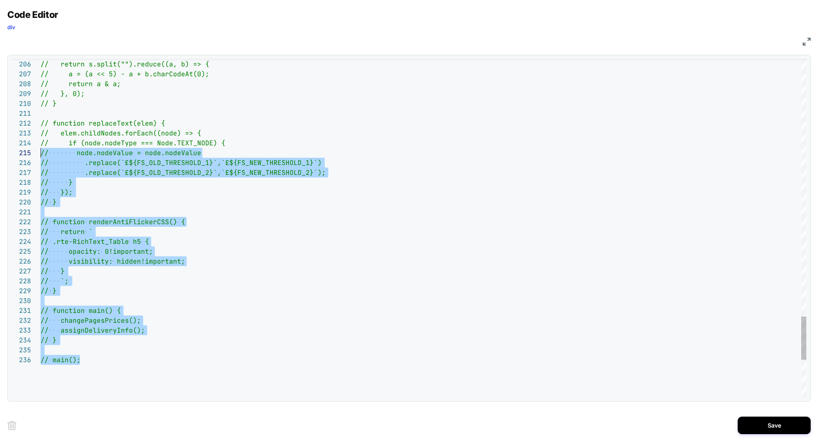
scroll to position [9, 0]
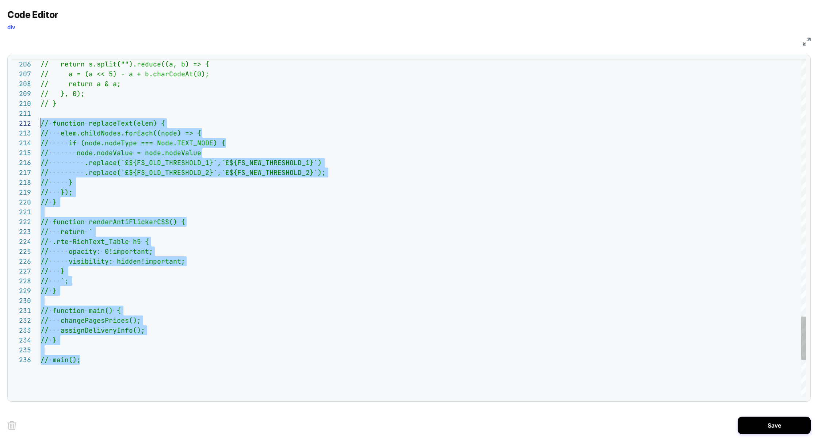
drag, startPoint x: 86, startPoint y: 360, endPoint x: 9, endPoint y: 124, distance: 248.5
click at [9, 123] on div "205 206 207 208 209 210 211 212 213 214 215 216 217 218 219 220 221 222 223 224…" at bounding box center [408, 228] width 803 height 347
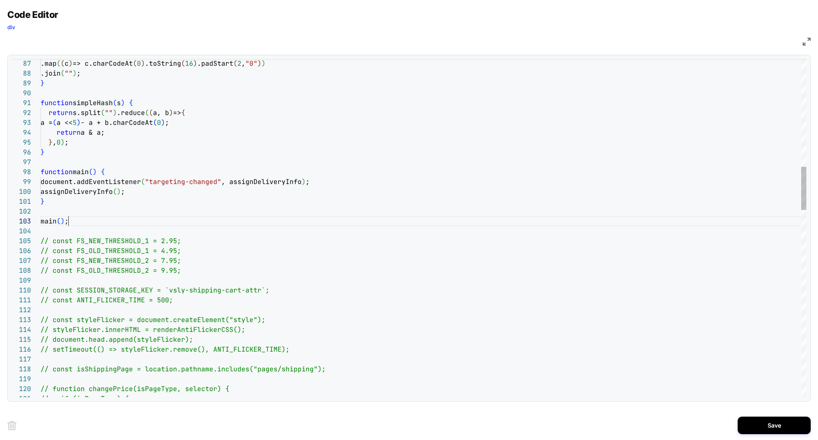
scroll to position [20, 0]
drag, startPoint x: 79, startPoint y: 219, endPoint x: 19, endPoint y: 214, distance: 60.8
click at [18, 216] on div "121 120 119 118 117 116 115 113 114 112 111 110 108 109 107 106 105 104 103 102…" at bounding box center [408, 228] width 795 height 338
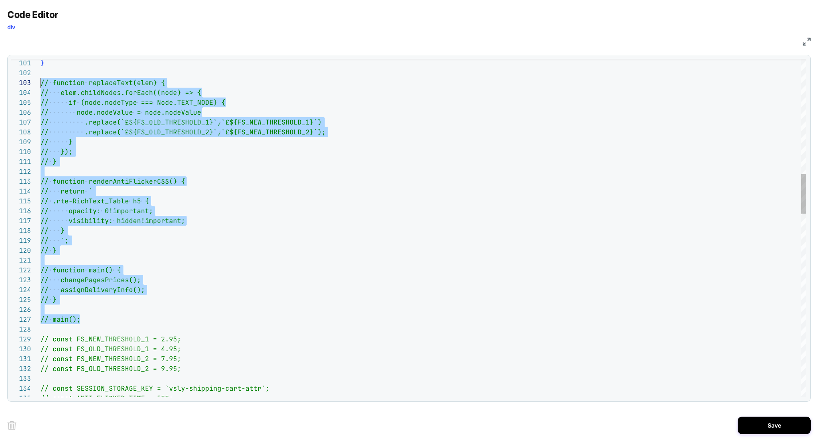
drag, startPoint x: 89, startPoint y: 320, endPoint x: 19, endPoint y: 86, distance: 243.9
click at [19, 86] on div "103 102 101 104 105 106 107 108 109 110 111 112 113 114 115 116 117 118 119 120…" at bounding box center [408, 228] width 795 height 338
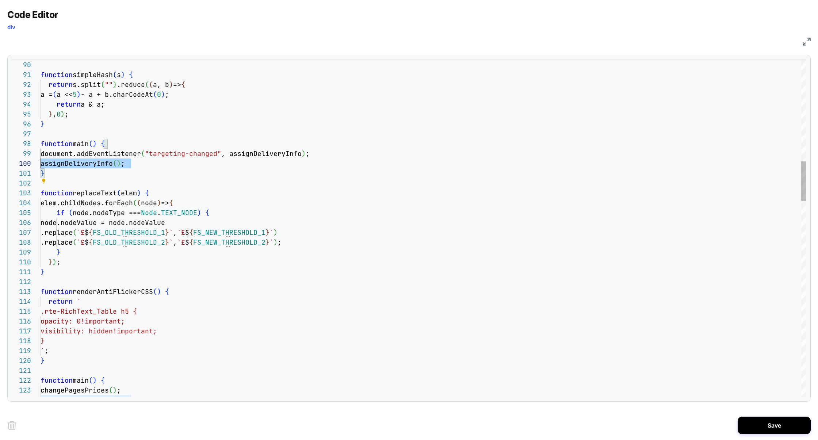
scroll to position [79, 0]
drag, startPoint x: 139, startPoint y: 164, endPoint x: 9, endPoint y: 156, distance: 130.2
click at [9, 156] on div "103 102 101 104 105 106 107 108 109 110 111 112 113 114 115 116 117 118 119 120…" at bounding box center [408, 228] width 803 height 347
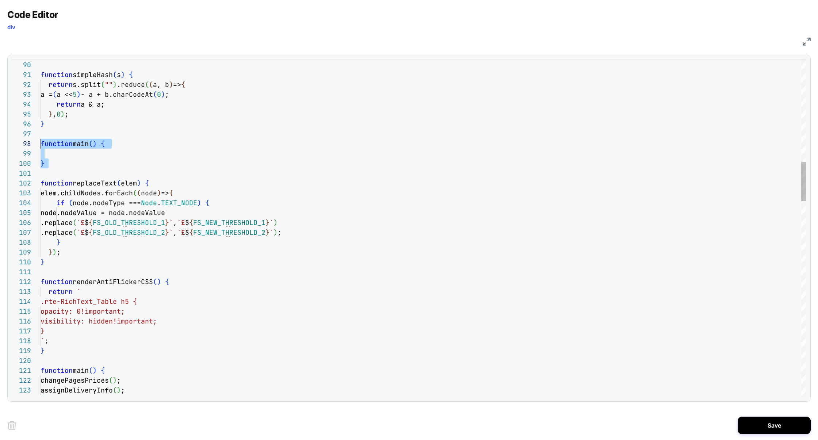
scroll to position [59, 0]
drag, startPoint x: 66, startPoint y: 170, endPoint x: 25, endPoint y: 133, distance: 54.8
click at [25, 133] on div "102 101 100 103 104 105 106 107 108 109 110 111 112 113 114 115 116 117 118 119…" at bounding box center [408, 228] width 795 height 338
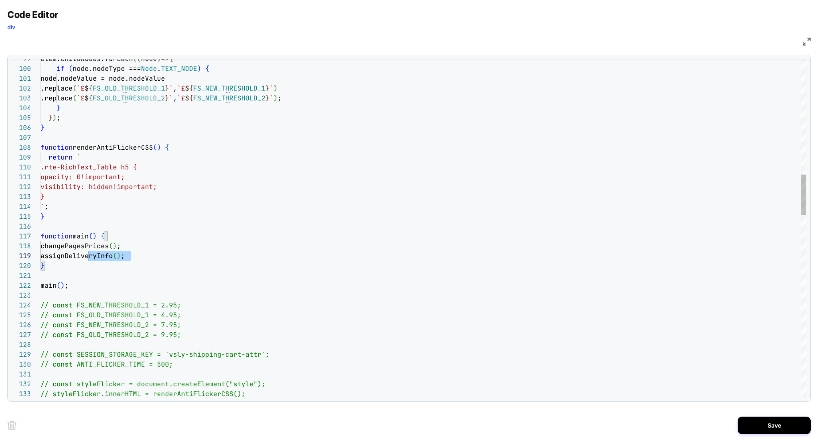
scroll to position [79, 0]
drag, startPoint x: 139, startPoint y: 255, endPoint x: 15, endPoint y: 254, distance: 123.7
click at [15, 254] on div "99 100 101 102 103 104 105 106 107 108 109 110 111 112 113 114 115 116 117 118 …" at bounding box center [408, 228] width 795 height 338
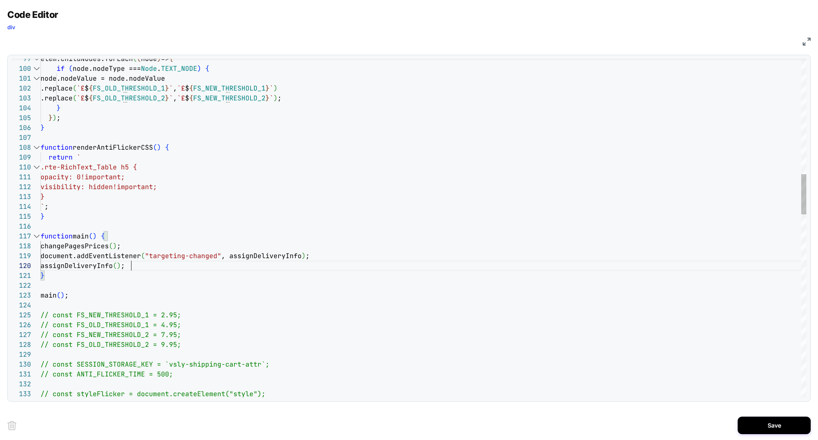
scroll to position [69, 87]
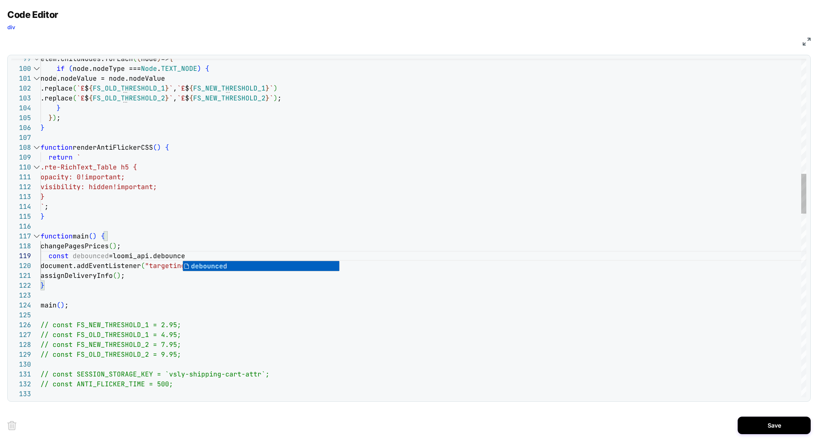
scroll to position [79, 146]
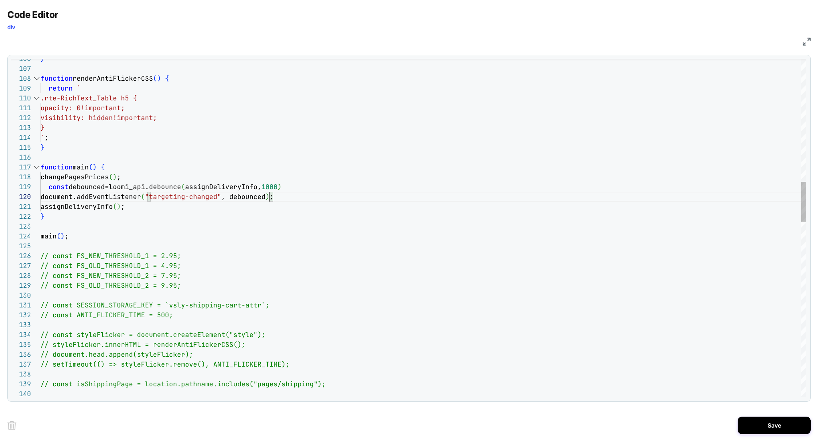
scroll to position [39, 0]
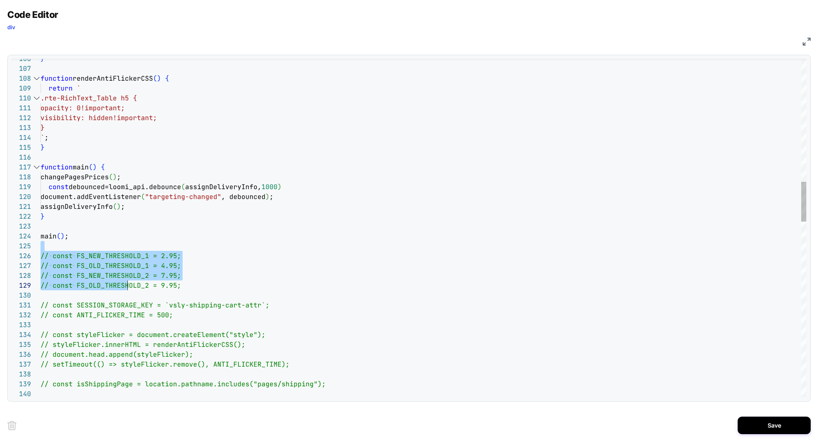
drag, startPoint x: 64, startPoint y: 246, endPoint x: 180, endPoint y: 339, distance: 148.2
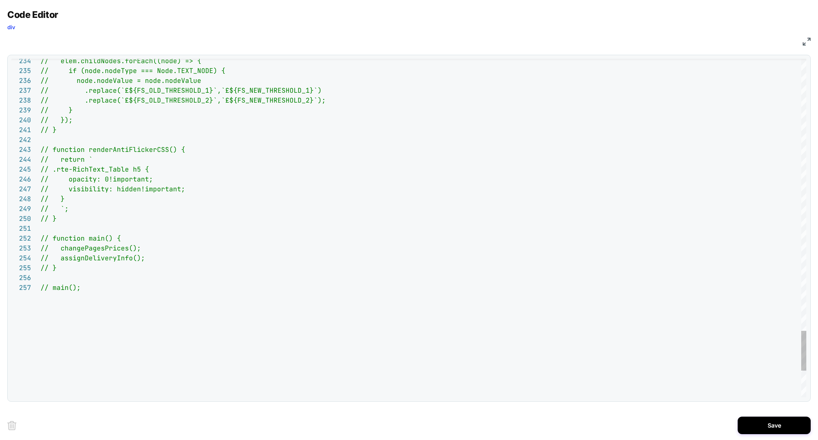
scroll to position [39, 39]
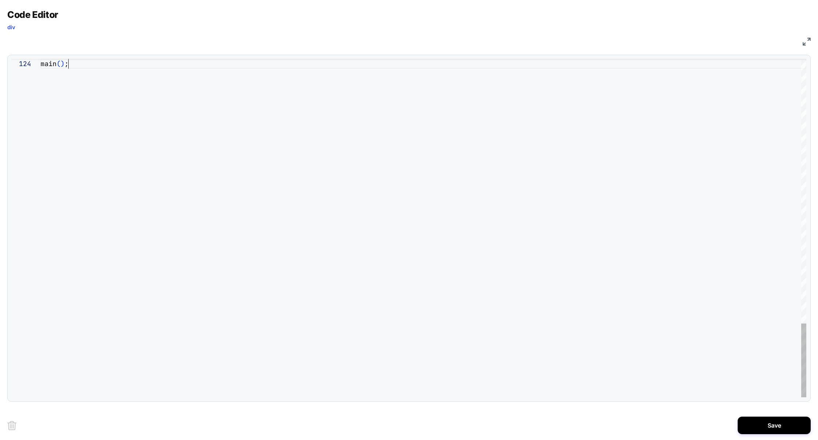
scroll to position [30, 28]
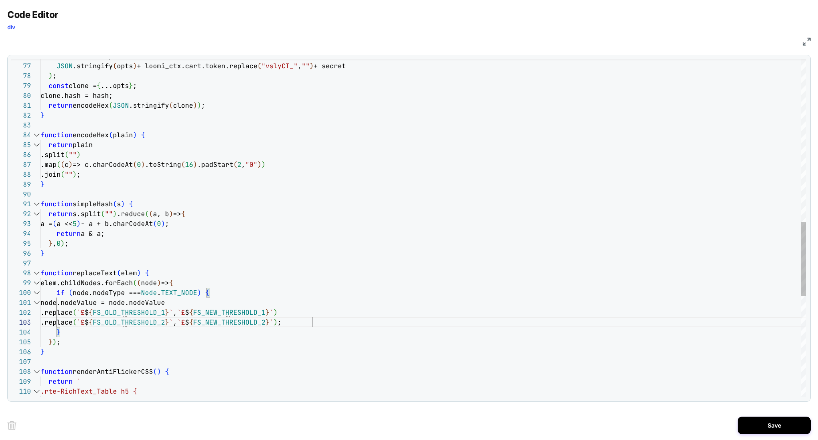
click at [313, 323] on div "elem.childNodes.forEach ( ( node ) => { if ( node.nodeType === Node . TEXT_NODE…" at bounding box center [423, 87] width 765 height 1550
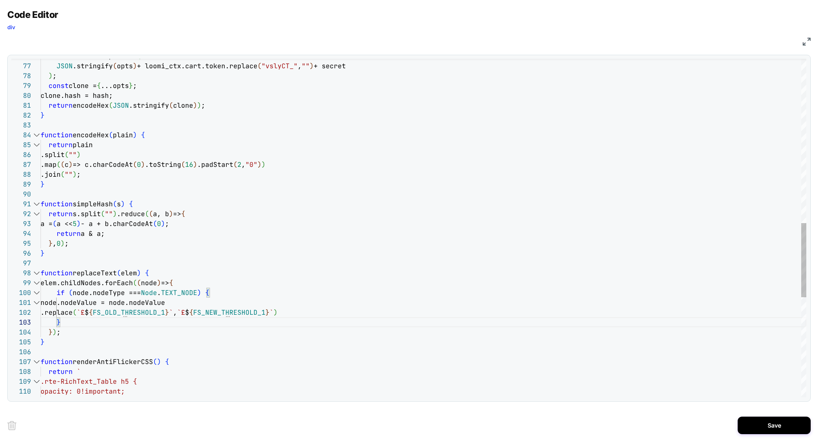
click at [200, 311] on div "elem.childNodes.forEach ( ( node ) => { if ( node.nodeType === Node . TEXT_NODE…" at bounding box center [423, 82] width 765 height 1540
click at [288, 313] on div "elem.childNodes.forEach ( ( node ) => { if ( node.nodeType === Node . TEXT_NODE…" at bounding box center [423, 82] width 765 height 1540
click at [104, 313] on div "elem.childNodes.forEach ( ( node ) => { if ( node.nodeType === Node . TEXT_NODE…" at bounding box center [423, 82] width 765 height 1540
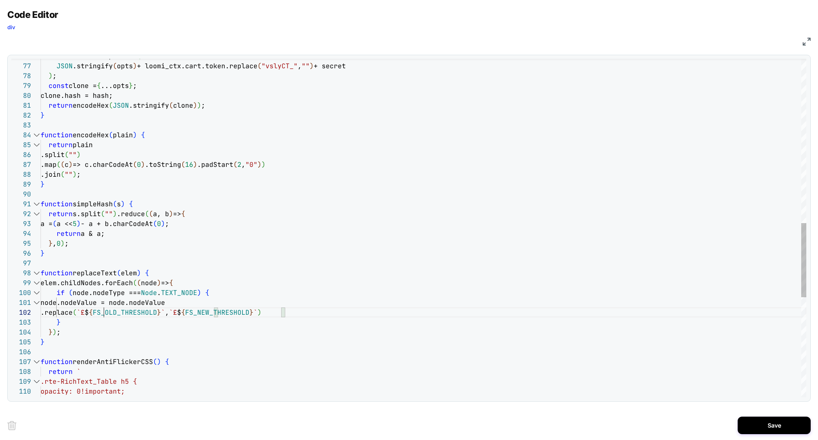
scroll to position [9, 63]
click at [215, 279] on div "elem.childNodes.forEach ( ( node ) => { if ( node.nodeType === Node . TEXT_NODE…" at bounding box center [423, 82] width 765 height 1540
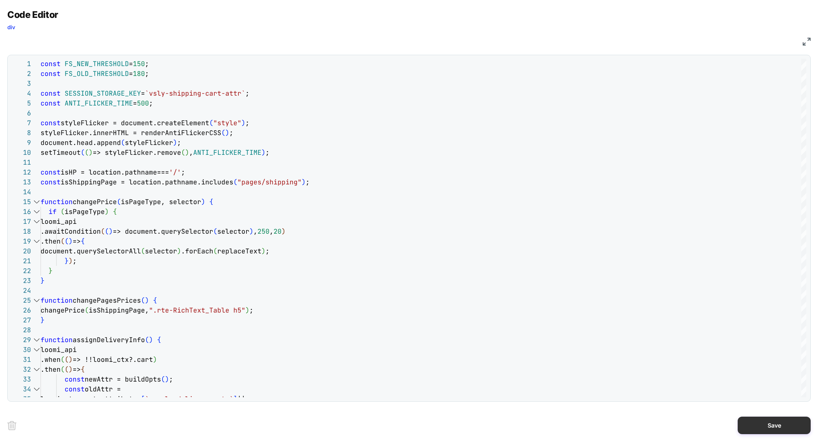
type textarea "**********"
click at [770, 426] on button "Save" at bounding box center [773, 425] width 73 height 18
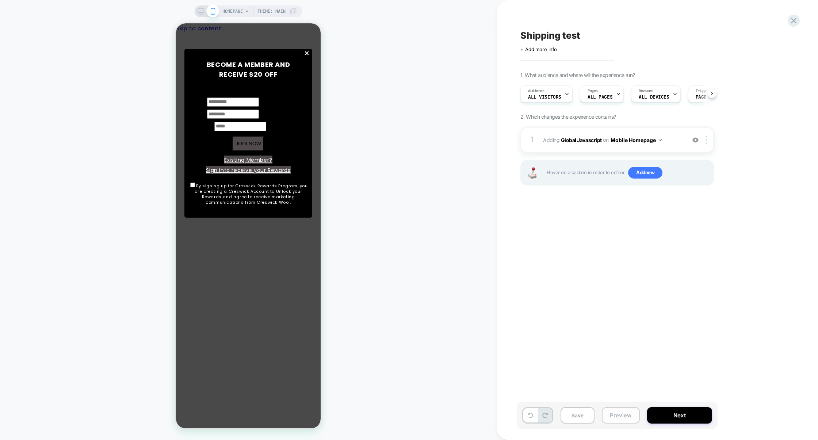
scroll to position [0, 0]
click at [619, 416] on button "Preview" at bounding box center [620, 415] width 38 height 16
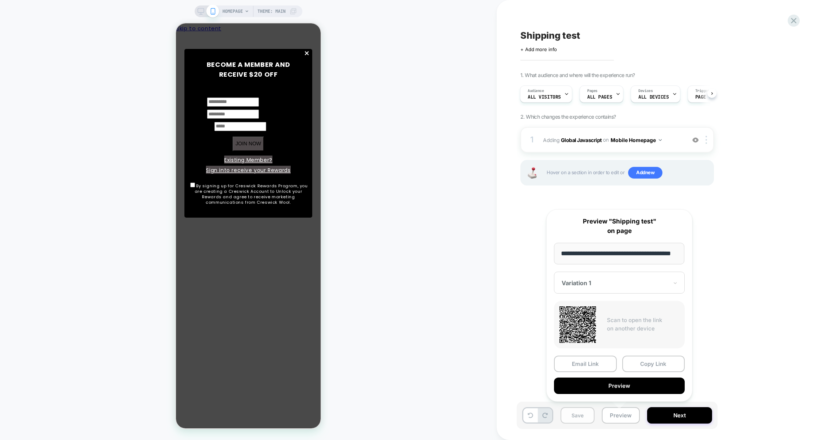
scroll to position [0, 0]
click at [573, 418] on button "Save" at bounding box center [577, 415] width 34 height 16
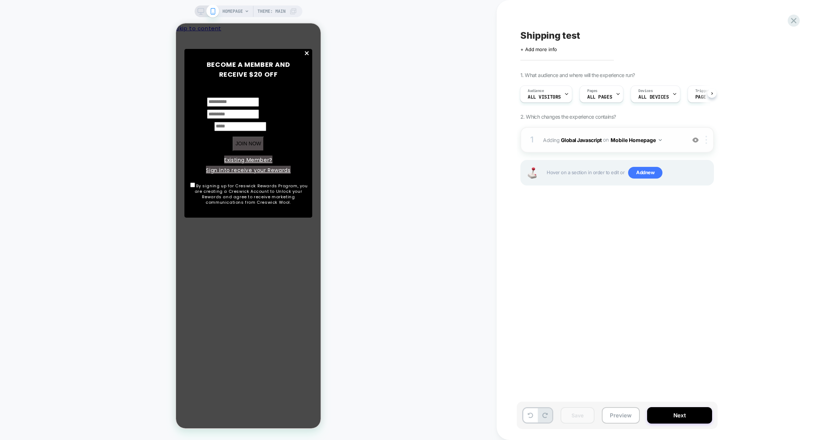
click at [708, 139] on div at bounding box center [707, 140] width 12 height 8
click at [705, 138] on img at bounding box center [705, 140] width 1 height 8
click at [697, 222] on div "Target All Devices" at bounding box center [706, 218] width 65 height 20
click at [645, 139] on button "All Devices Homepage" at bounding box center [640, 140] width 61 height 11
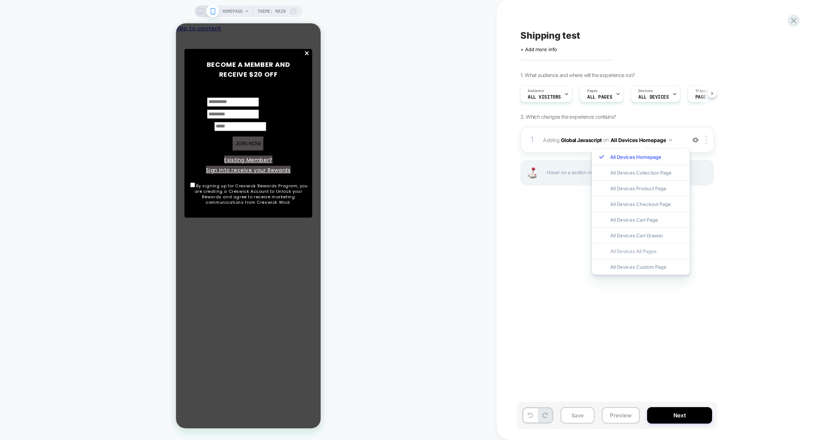
click at [642, 250] on div "All Devices All Pages" at bounding box center [641, 251] width 98 height 16
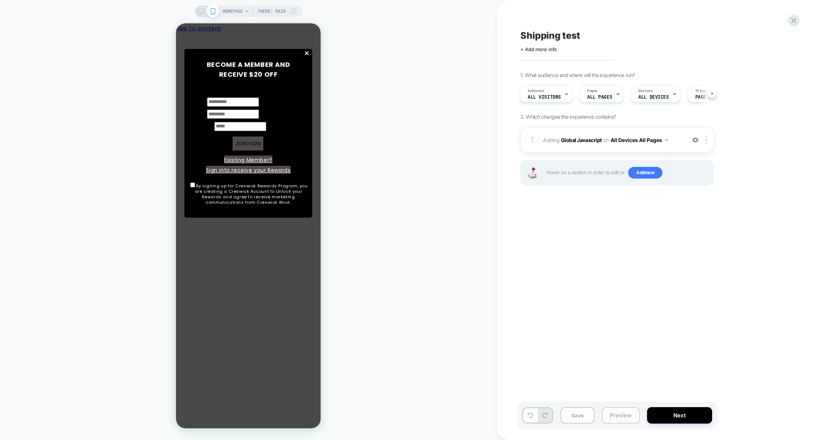
click at [620, 410] on button "Preview" at bounding box center [620, 415] width 38 height 16
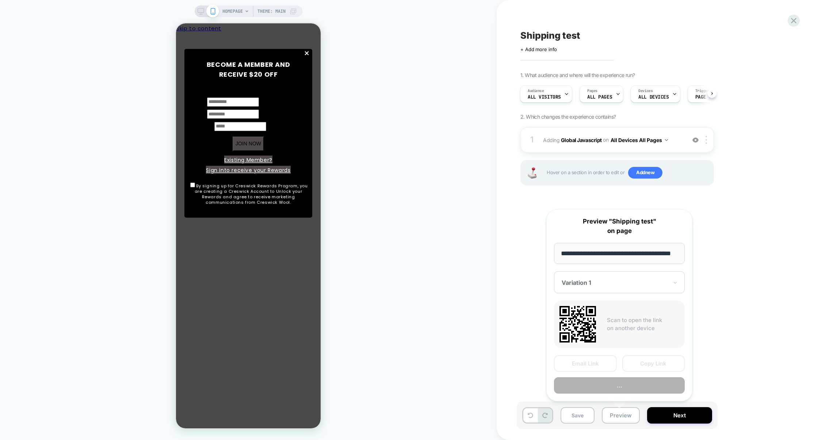
scroll to position [0, 19]
click at [620, 391] on button "Preview" at bounding box center [619, 385] width 131 height 16
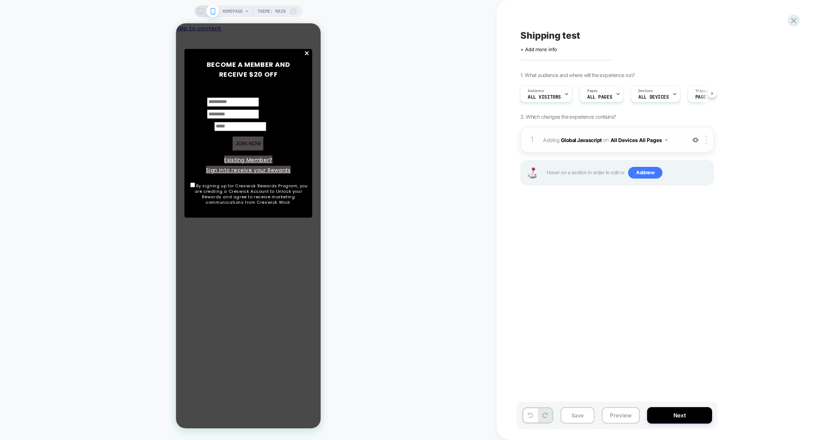
click at [601, 149] on div "1 Adding Global Javascript on All Devices All Pages Add Before Add After Target…" at bounding box center [616, 140] width 193 height 26
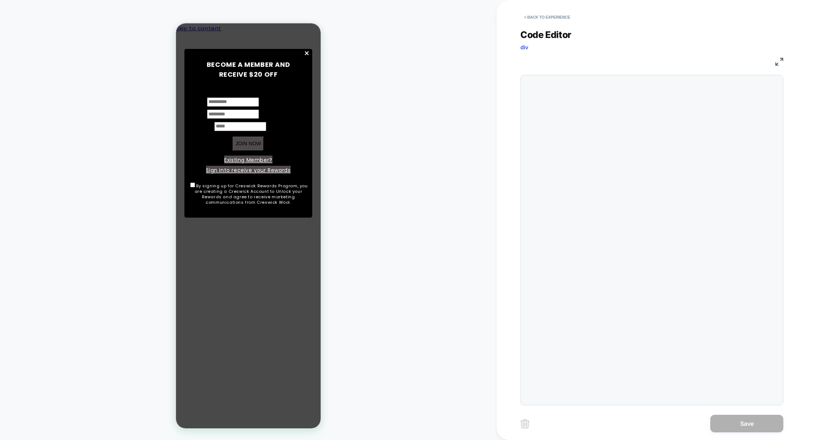
scroll to position [99, 0]
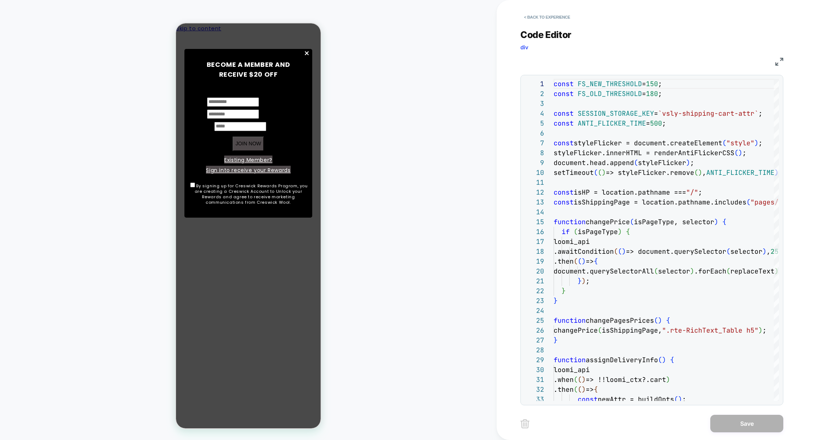
click at [779, 62] on img at bounding box center [779, 62] width 8 height 8
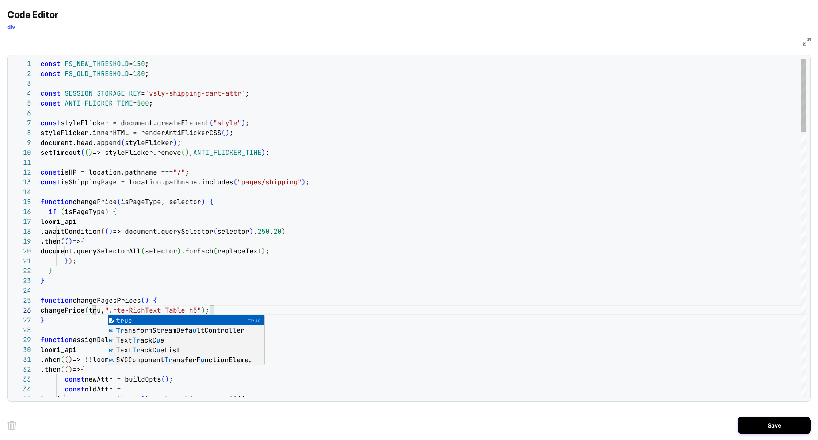
scroll to position [49, 71]
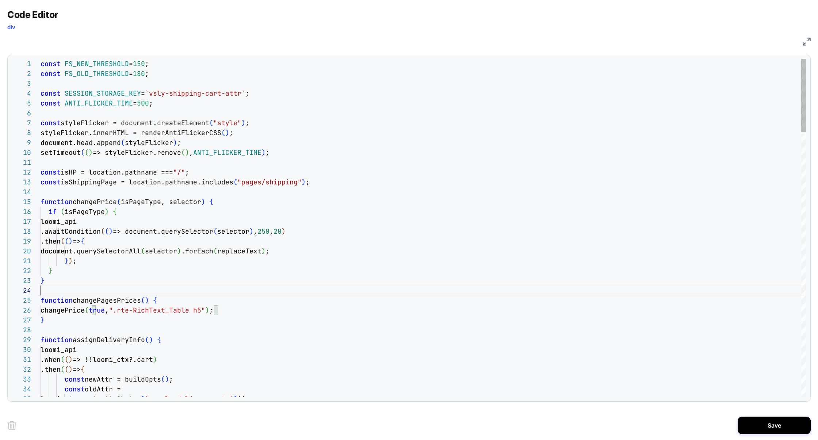
drag, startPoint x: 124, startPoint y: 314, endPoint x: 211, endPoint y: 313, distance: 86.5
click at [205, 313] on span "".rte-RichText_Table h5"" at bounding box center [157, 310] width 96 height 8
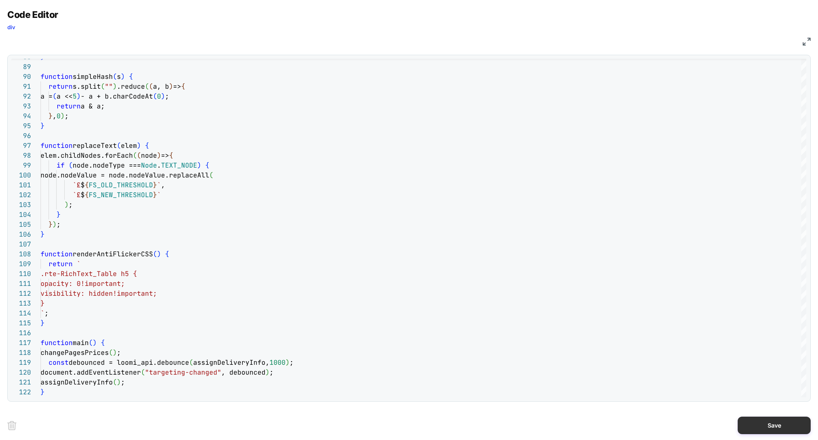
type textarea "**********"
click at [789, 425] on button "Save" at bounding box center [773, 425] width 73 height 18
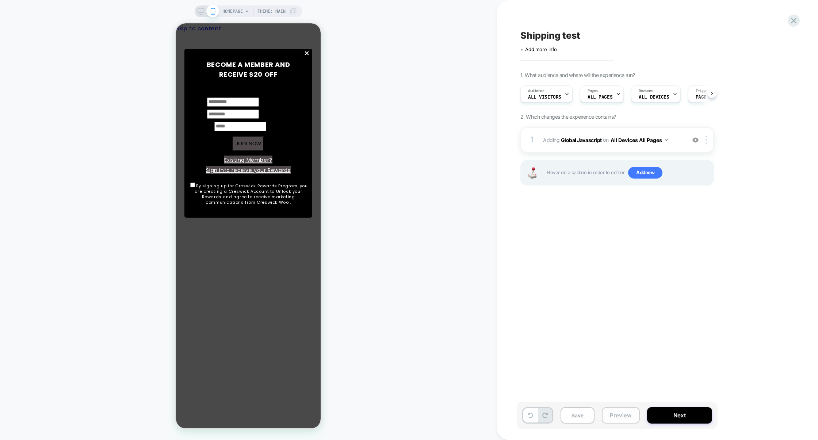
scroll to position [0, 0]
click at [630, 419] on button "Preview" at bounding box center [620, 415] width 38 height 16
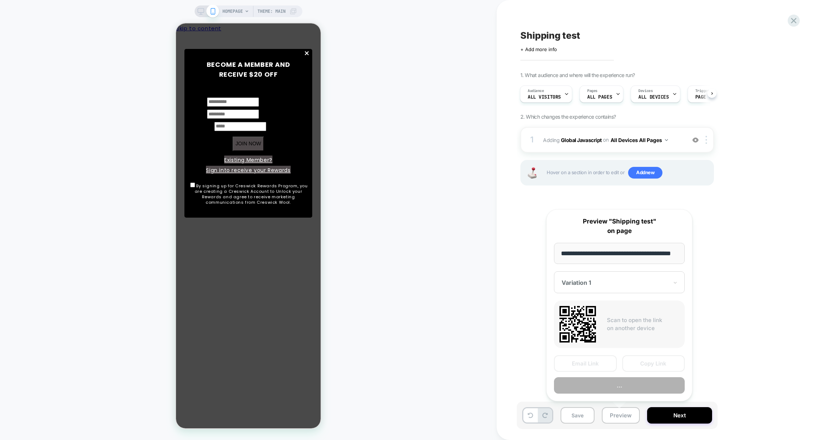
scroll to position [0, 19]
click at [625, 385] on button "Preview" at bounding box center [619, 385] width 131 height 16
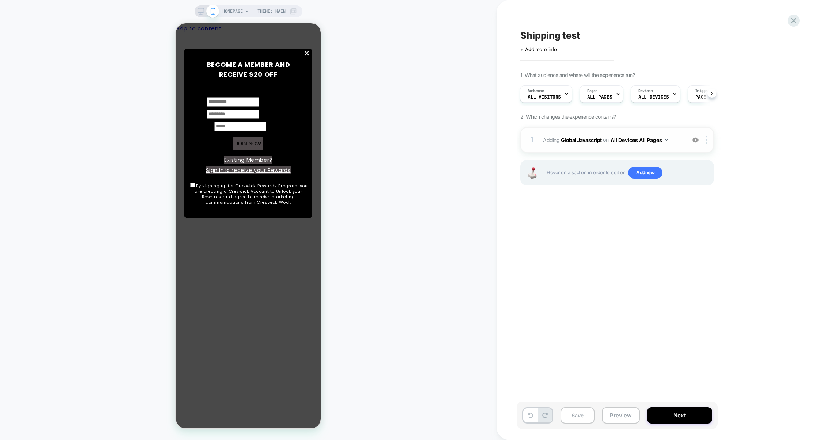
click at [616, 147] on div "1 Adding Global Javascript on All Devices All Pages Add Before Add After Target…" at bounding box center [616, 140] width 193 height 26
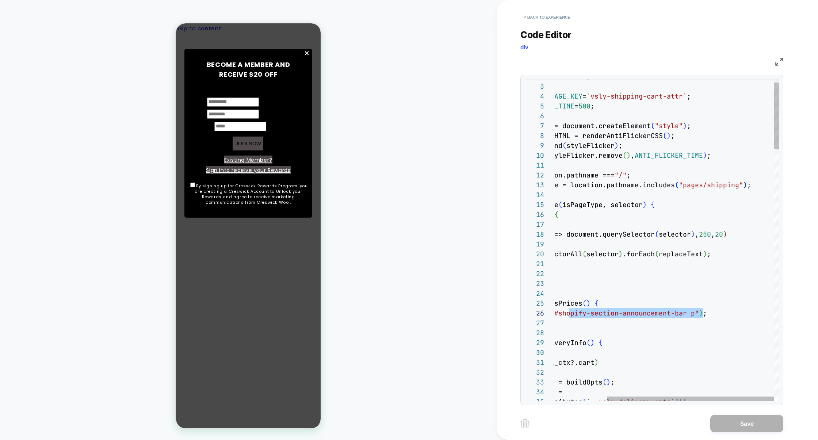
scroll to position [49, 82]
drag, startPoint x: 703, startPoint y: 315, endPoint x: 566, endPoint y: 313, distance: 137.2
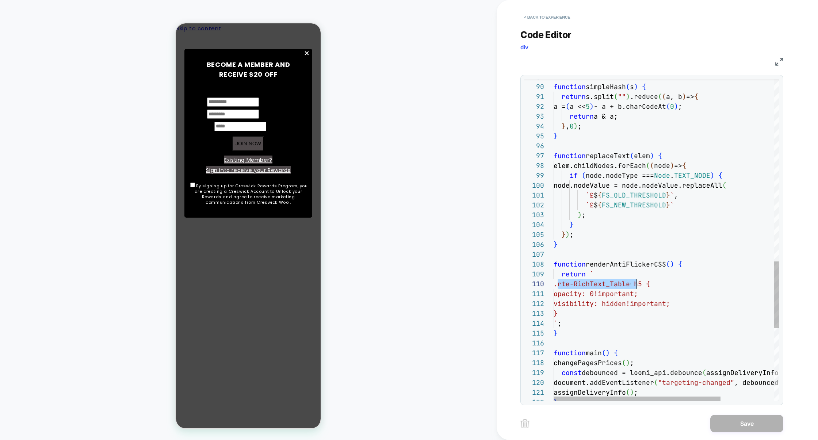
drag, startPoint x: 555, startPoint y: 286, endPoint x: 637, endPoint y: 286, distance: 81.8
click at [637, 286] on span ".rte-RichText_Table h5 {" at bounding box center [601, 284] width 96 height 8
type textarea "**********"
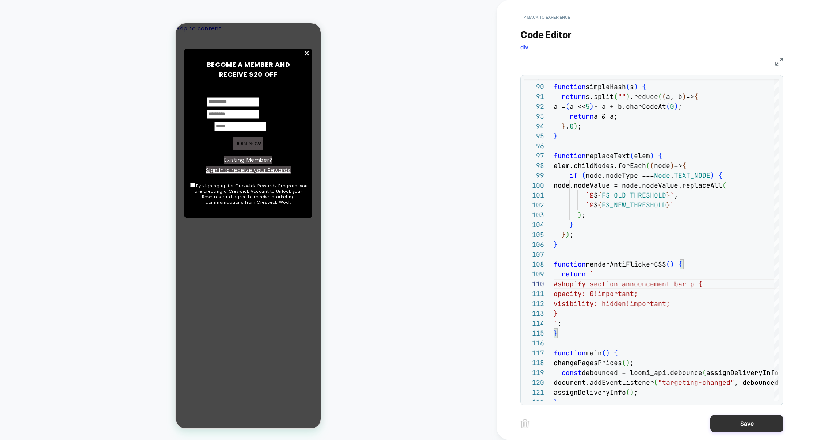
click at [741, 422] on button "Save" at bounding box center [746, 424] width 73 height 18
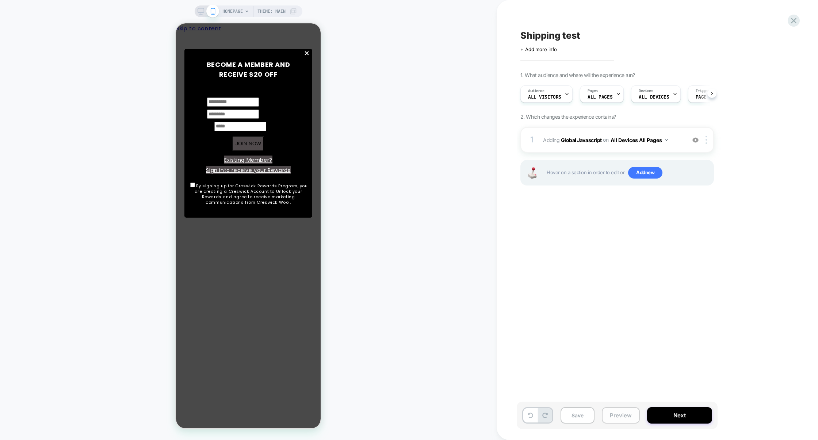
scroll to position [0, 0]
click at [620, 416] on button "Preview" at bounding box center [620, 415] width 38 height 16
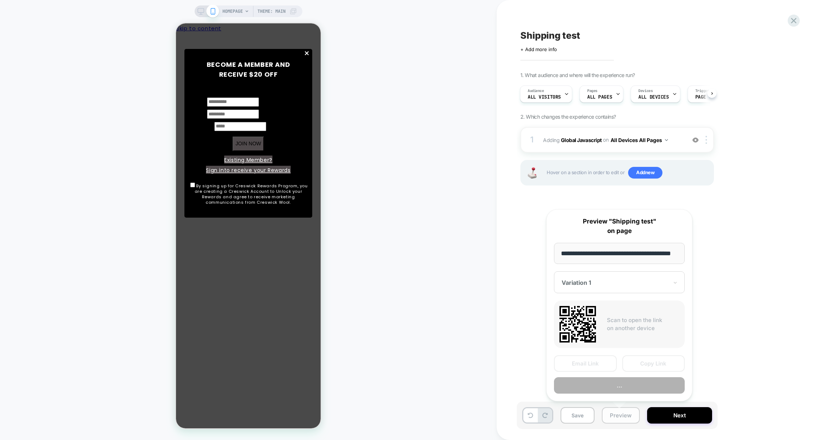
scroll to position [0, 19]
click at [619, 386] on button "Preview" at bounding box center [619, 385] width 131 height 16
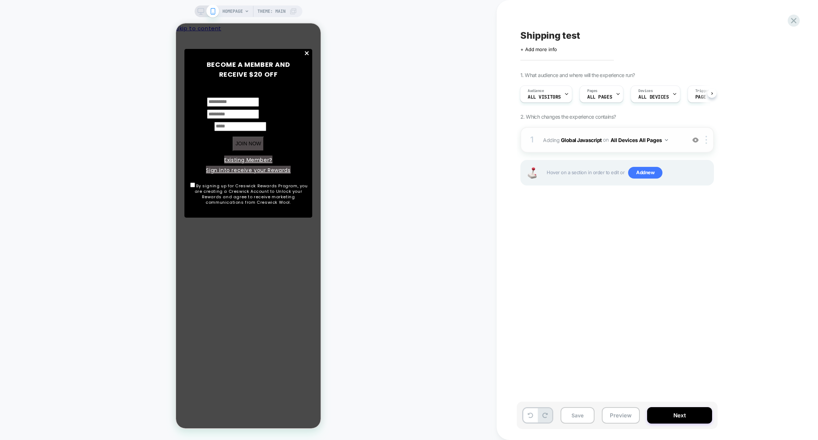
click at [654, 150] on div "1 Adding Global Javascript on All Devices All Pages Add Before Add After Target…" at bounding box center [616, 140] width 193 height 26
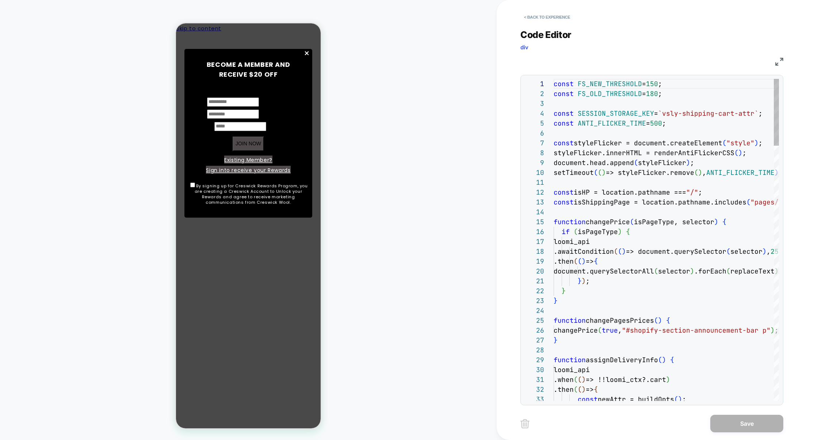
scroll to position [99, 0]
click at [777, 62] on img at bounding box center [779, 62] width 8 height 8
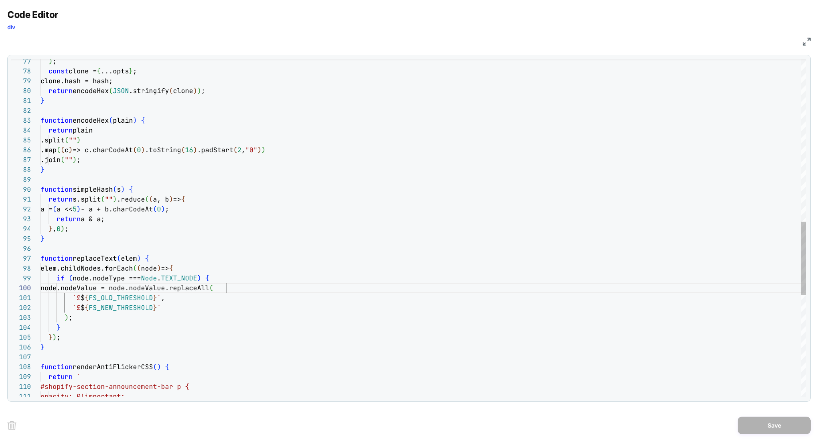
click at [227, 284] on div ") ; const clone = { ...opts } ; clone.hash = hash; return encodeHex ( JSON .str…" at bounding box center [423, 87] width 765 height 1560
click at [194, 267] on div ") ; const clone = { ...opts } ; clone.hash = hash; return encodeHex ( JSON .str…" at bounding box center [423, 87] width 765 height 1560
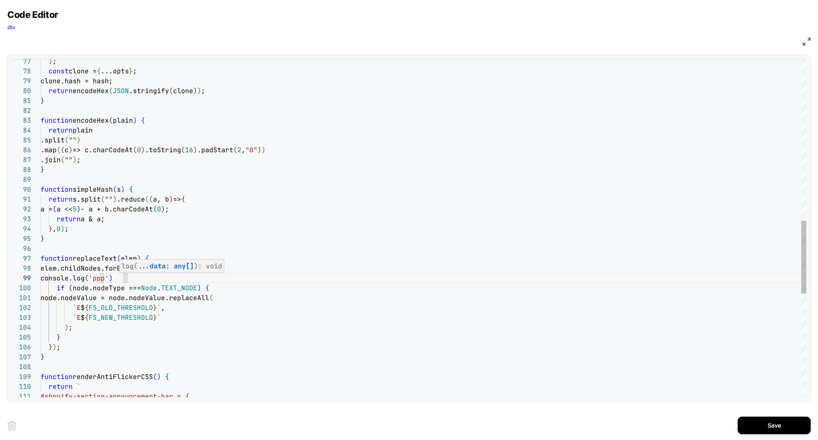
scroll to position [79, 82]
click at [317, 231] on div ") ; const clone = { ...opts } ; clone.hash = hash; return encodeHex ( JSON .str…" at bounding box center [423, 92] width 765 height 1570
type textarea "**********"
click at [763, 421] on button "Save" at bounding box center [773, 425] width 73 height 18
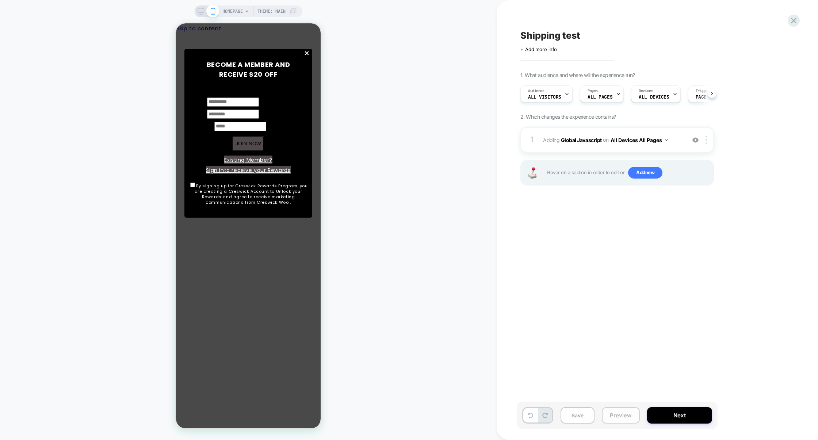
scroll to position [0, 0]
click at [619, 412] on button "Preview" at bounding box center [620, 415] width 38 height 16
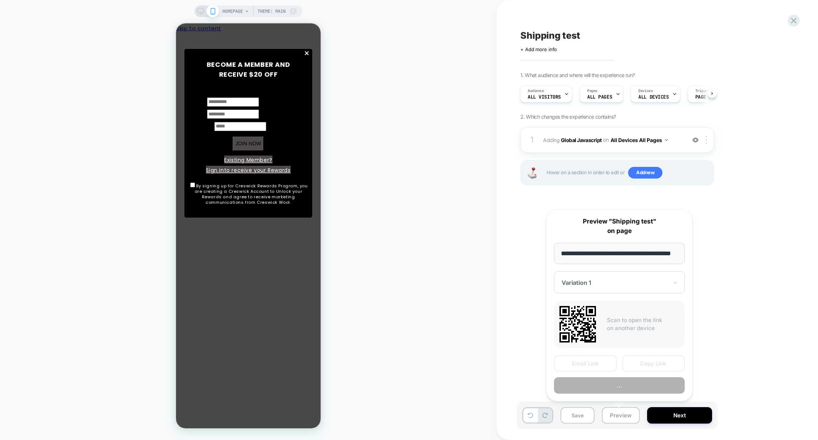
scroll to position [0, 19]
click at [631, 382] on button "Preview" at bounding box center [619, 385] width 131 height 16
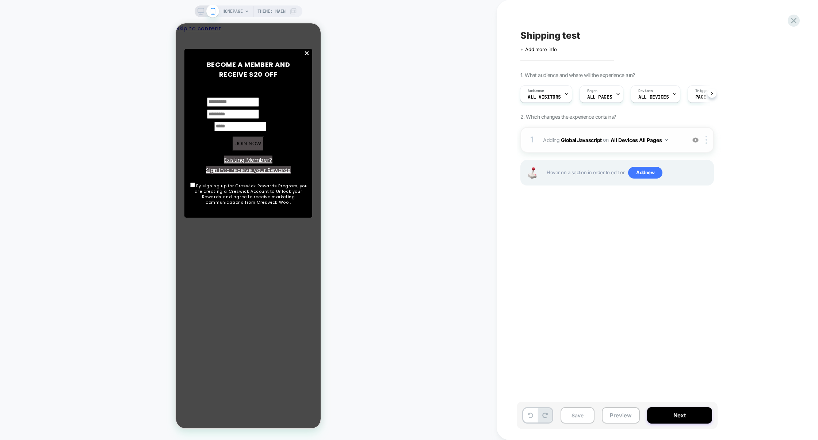
click at [613, 146] on div "1 Adding Global Javascript on All Devices All Pages Add Before Add After Target…" at bounding box center [616, 140] width 193 height 26
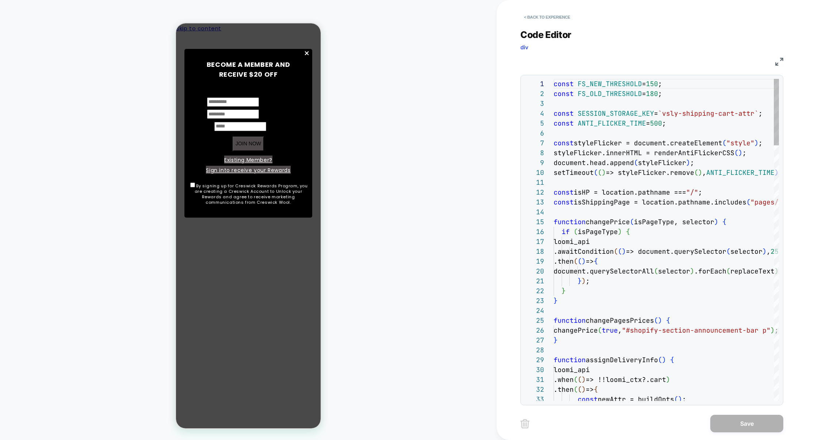
scroll to position [99, 0]
click at [780, 60] on img at bounding box center [779, 62] width 8 height 8
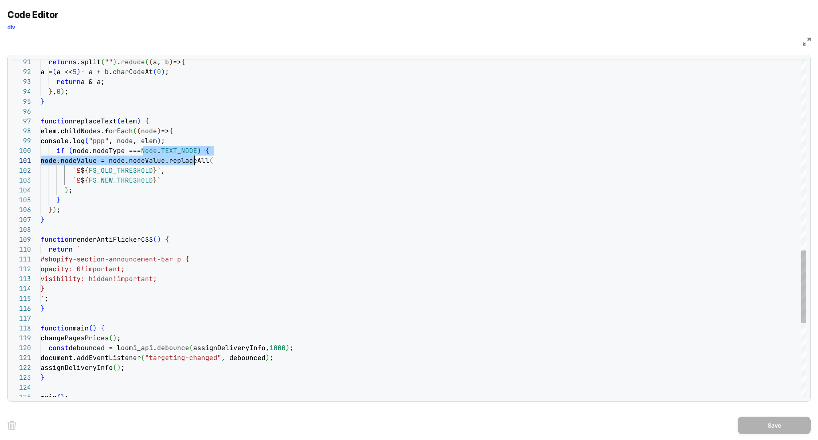
scroll to position [88, 158]
drag, startPoint x: 144, startPoint y: 153, endPoint x: 196, endPoint y: 154, distance: 52.2
click at [196, 154] on span "if ( node.nodeType === Node . TEXT_NODE ) {" at bounding box center [125, 150] width 169 height 8
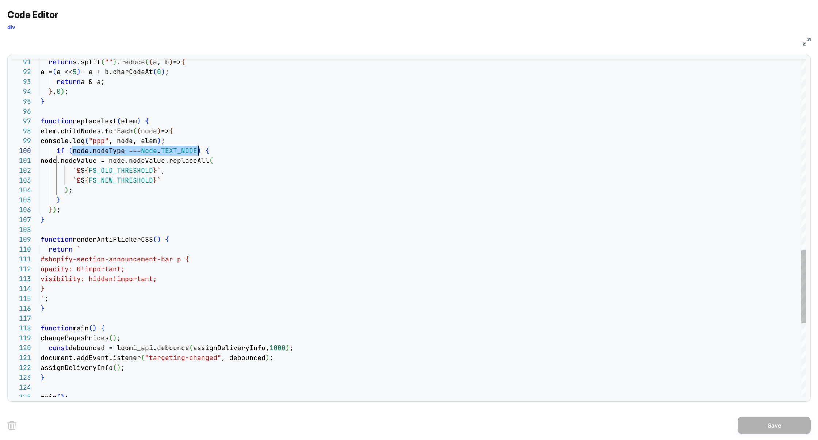
drag, startPoint x: 73, startPoint y: 153, endPoint x: 197, endPoint y: 153, distance: 124.8
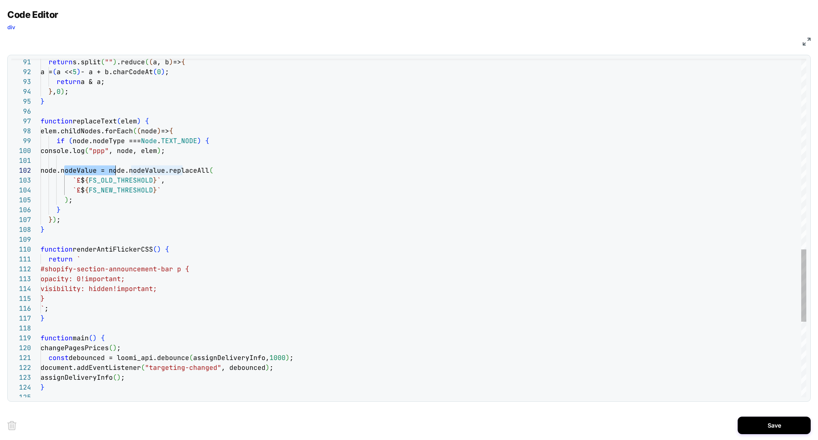
scroll to position [9, 79]
drag, startPoint x: 64, startPoint y: 171, endPoint x: 118, endPoint y: 171, distance: 54.7
drag, startPoint x: 130, startPoint y: 152, endPoint x: 172, endPoint y: 153, distance: 41.6
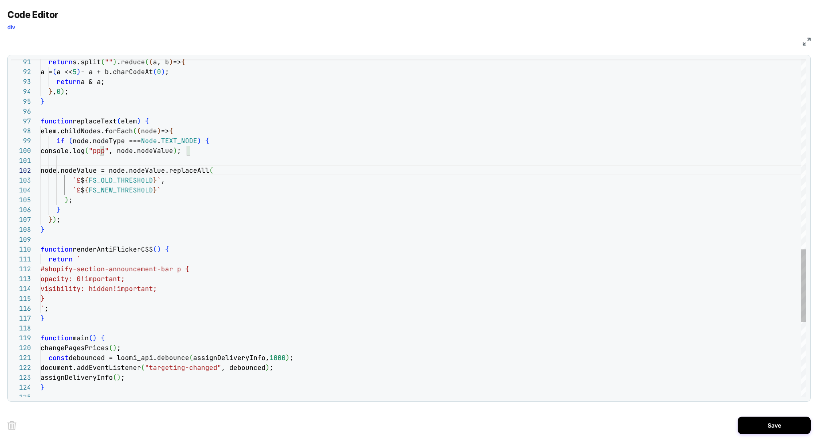
scroll to position [9, 193]
type textarea "**********"
click at [754, 423] on button "Save" at bounding box center [773, 425] width 73 height 18
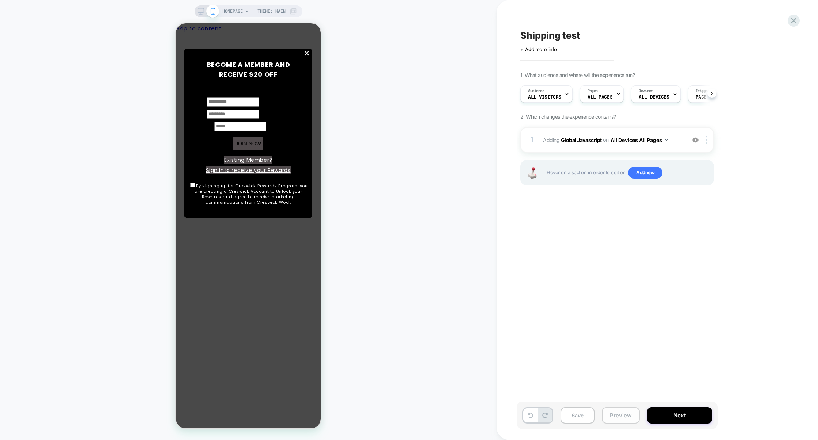
scroll to position [0, 0]
click at [624, 418] on button "Preview" at bounding box center [620, 415] width 38 height 16
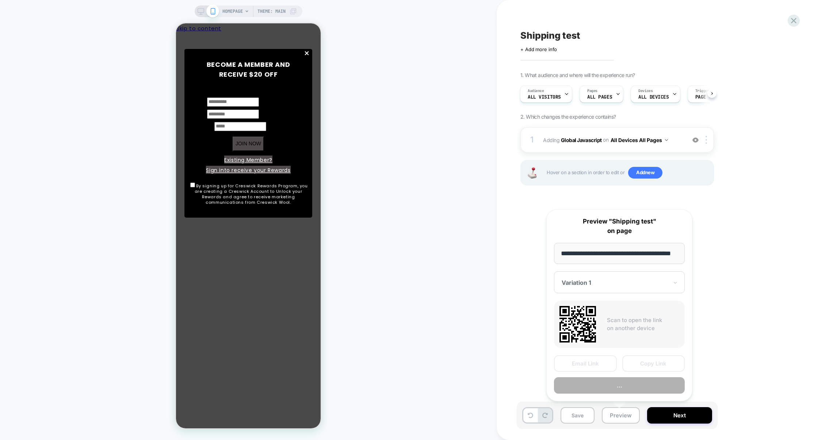
scroll to position [0, 19]
click at [625, 387] on button "Preview" at bounding box center [619, 385] width 131 height 16
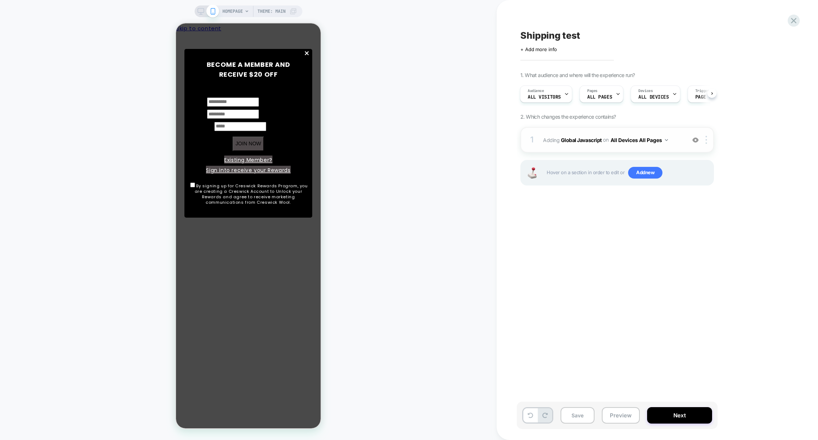
click at [641, 149] on div "1 Adding Global Javascript on All Devices All Pages Add Before Add After Target…" at bounding box center [616, 140] width 193 height 26
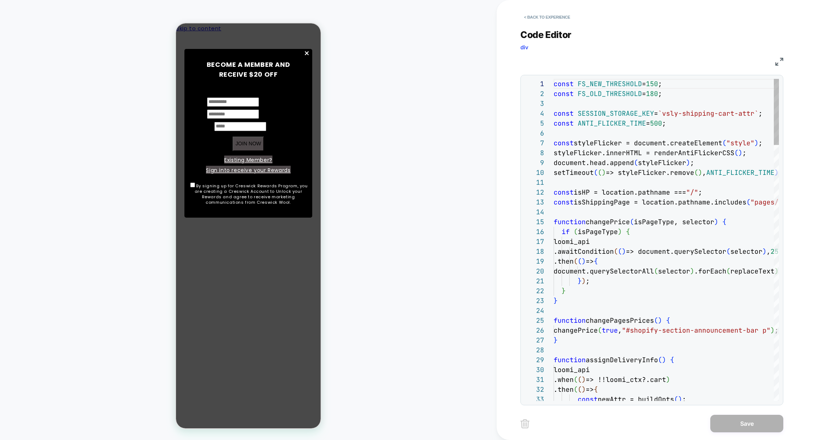
scroll to position [99, 0]
click at [779, 63] on img at bounding box center [779, 62] width 8 height 8
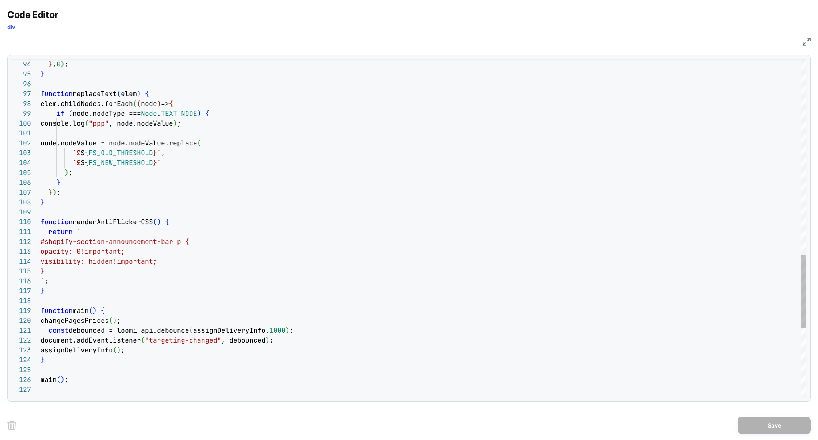
click at [132, 146] on div "const FS_OLD_THRESHOLD : 180" at bounding box center [144, 140] width 113 height 13
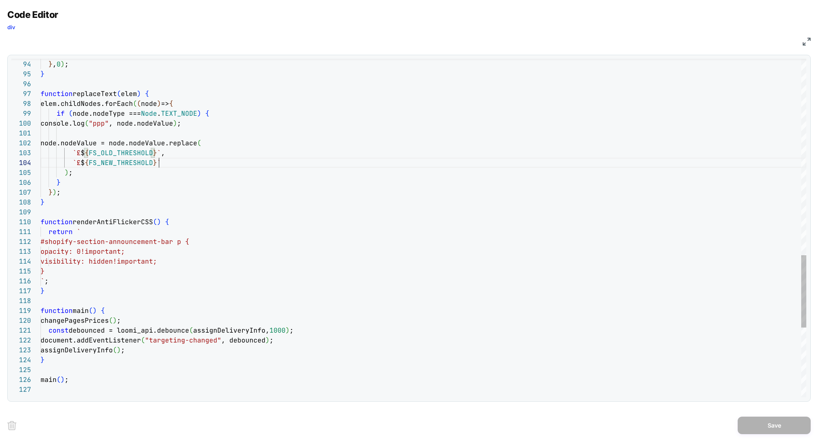
drag, startPoint x: 132, startPoint y: 142, endPoint x: 164, endPoint y: 164, distance: 37.6
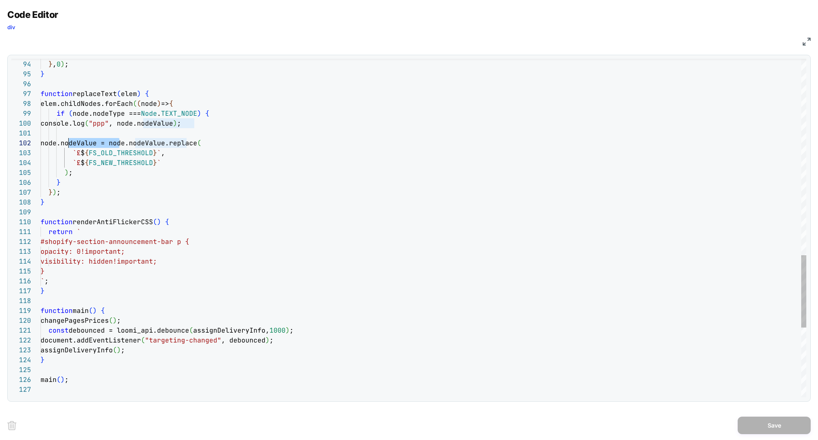
scroll to position [9, 24]
drag, startPoint x: 118, startPoint y: 144, endPoint x: 66, endPoint y: 143, distance: 52.2
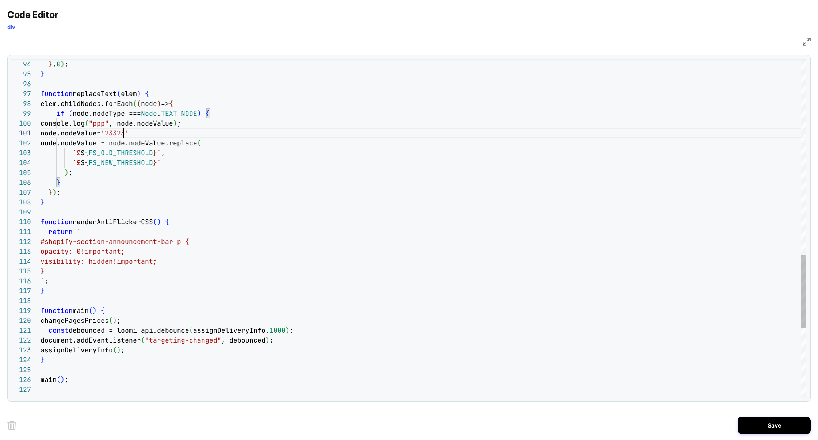
scroll to position [30, 118]
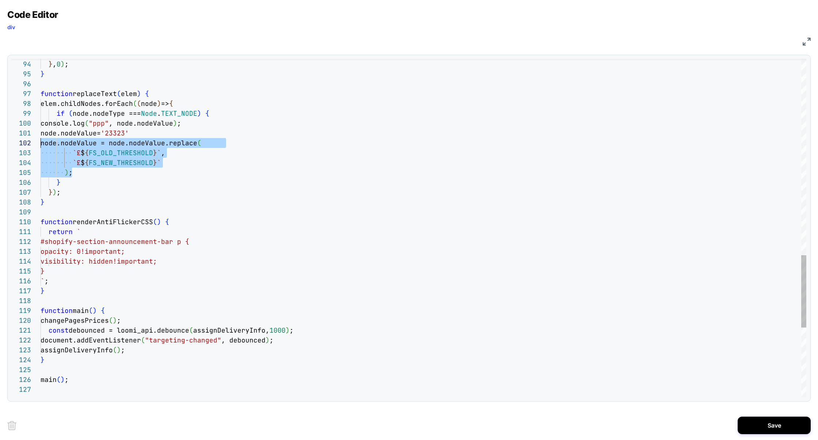
drag, startPoint x: 77, startPoint y: 171, endPoint x: 35, endPoint y: 143, distance: 50.9
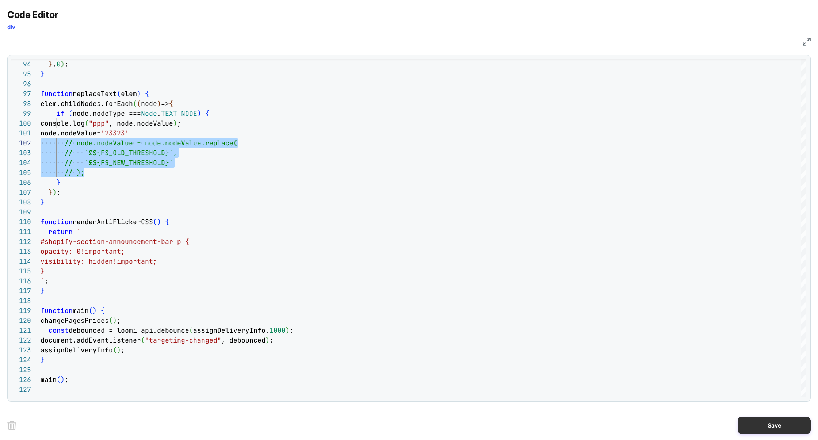
type textarea "**********"
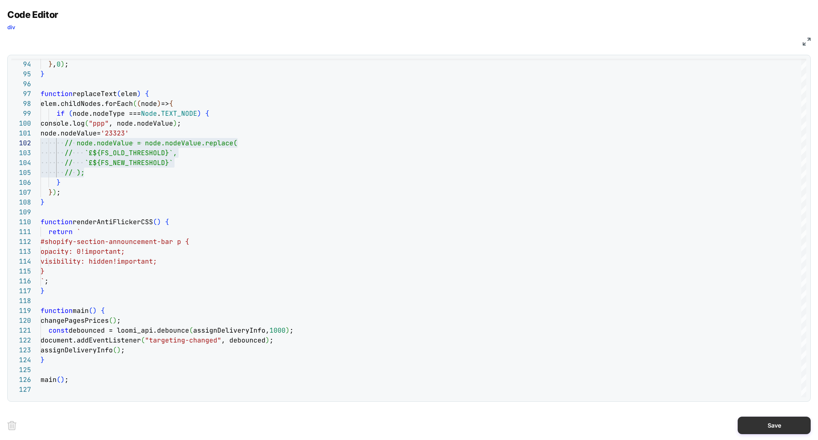
click at [762, 421] on button "Save" at bounding box center [773, 425] width 73 height 18
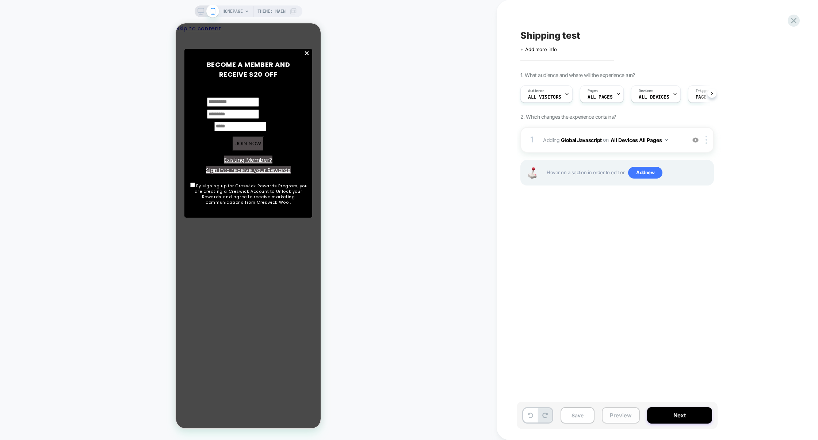
scroll to position [0, 0]
click at [626, 422] on button "Preview" at bounding box center [620, 415] width 38 height 16
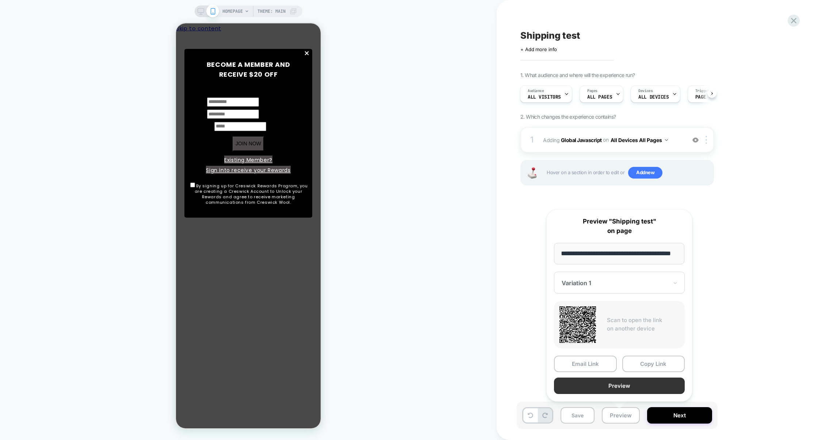
scroll to position [0, 0]
click at [631, 389] on button "Preview" at bounding box center [619, 385] width 131 height 16
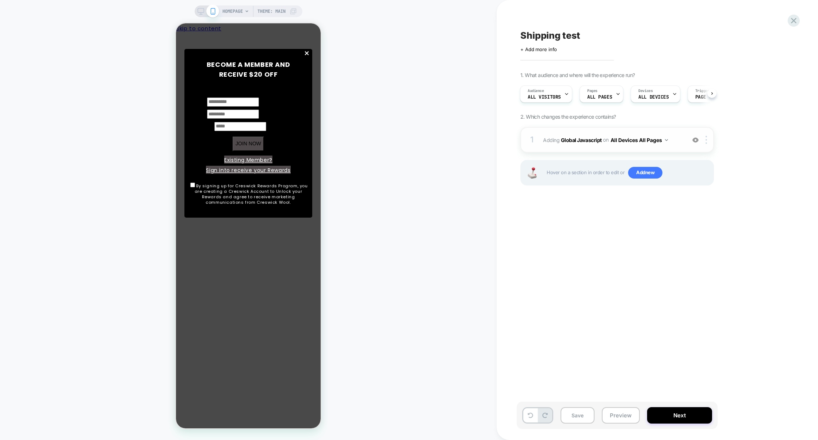
click at [591, 151] on div "1 Adding Global Javascript on All Devices All Pages Add Before Add After Target…" at bounding box center [616, 140] width 193 height 26
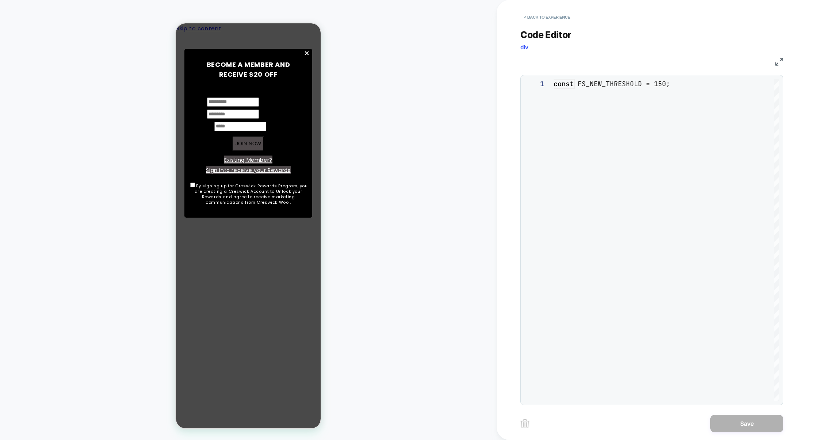
scroll to position [99, 0]
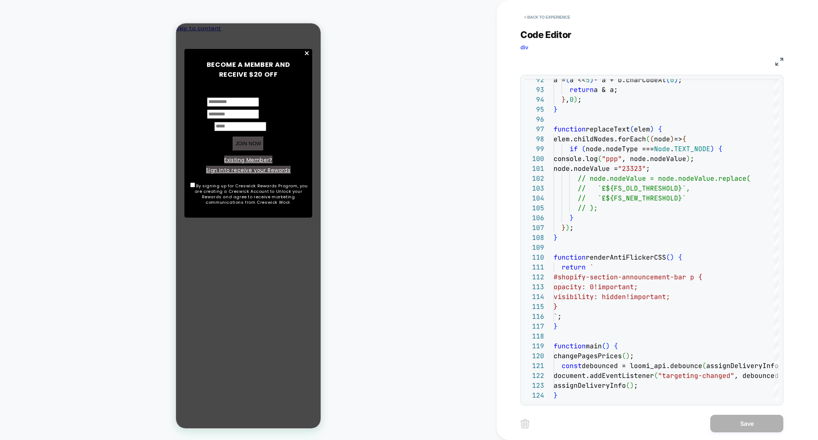
click at [777, 60] on img at bounding box center [779, 62] width 8 height 8
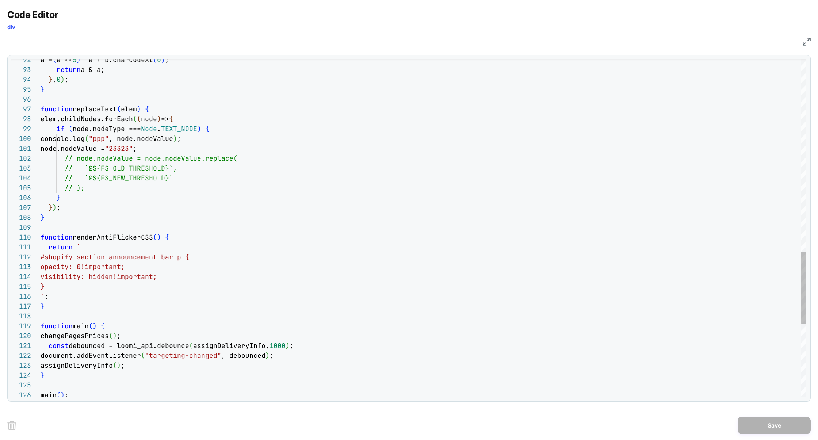
drag, startPoint x: 189, startPoint y: 149, endPoint x: 11, endPoint y: 148, distance: 178.5
click at [11, 149] on div "92 93 94 95 96 97 98 99 100 101 102 103 104 105 106 107 108 109 110 111 112 113…" at bounding box center [408, 228] width 803 height 347
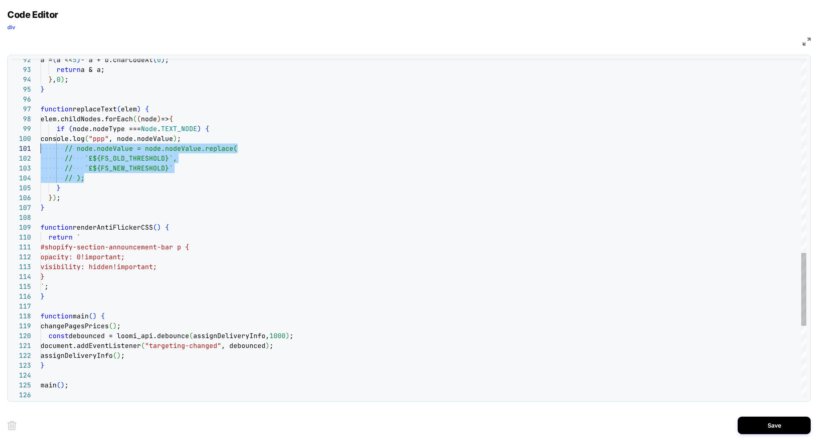
drag, startPoint x: 90, startPoint y: 180, endPoint x: 14, endPoint y: 152, distance: 81.2
click at [14, 152] on div "92 93 94 95 96 97 98 99 100 101 102 103 104 105 106 107 108 109 110 111 112 113…" at bounding box center [408, 228] width 795 height 338
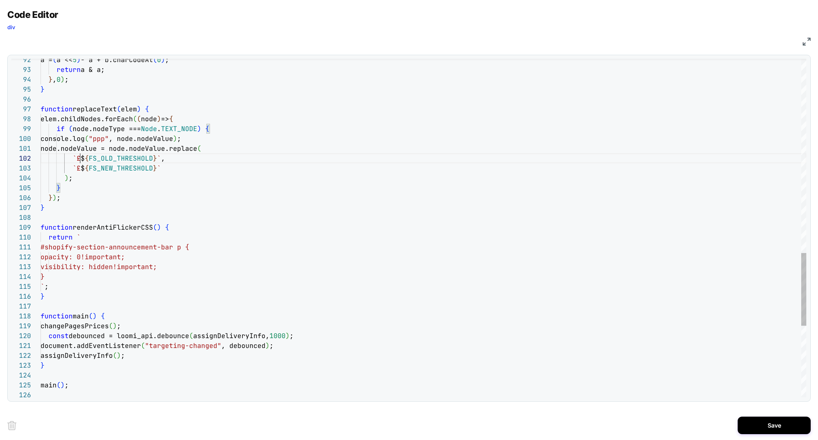
scroll to position [9, 39]
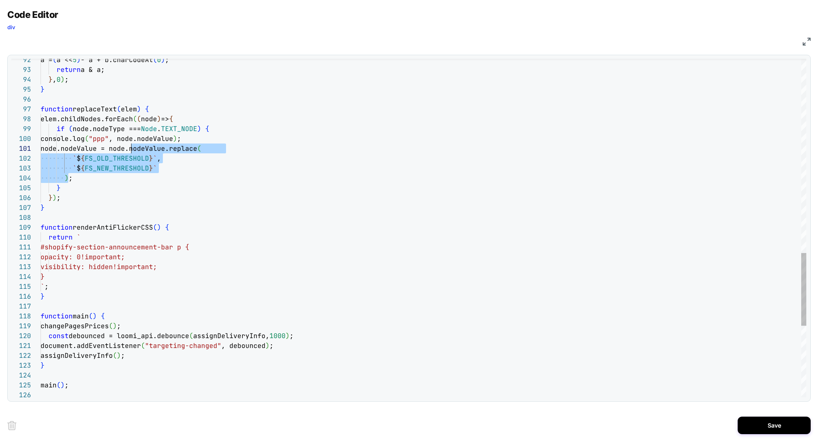
scroll to position [0, 91]
drag, startPoint x: 68, startPoint y: 179, endPoint x: 131, endPoint y: 150, distance: 69.4
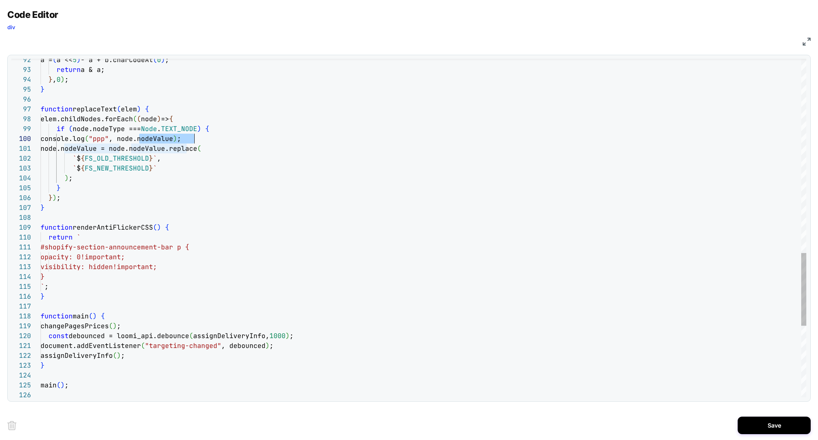
drag, startPoint x: 140, startPoint y: 141, endPoint x: 193, endPoint y: 141, distance: 52.6
type textarea "**********"
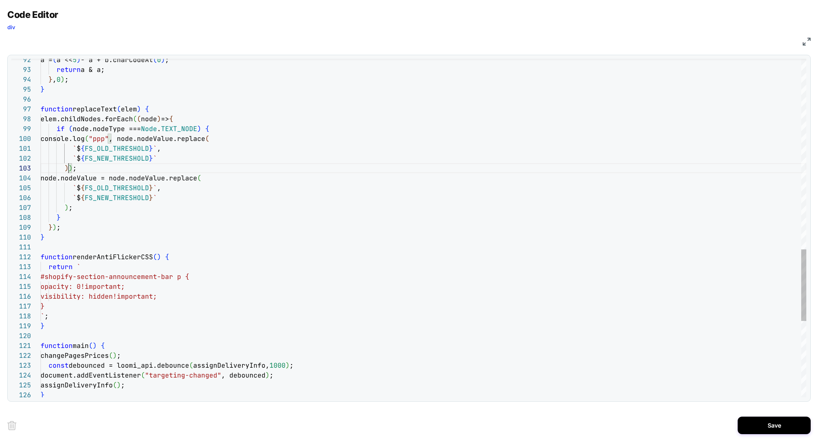
scroll to position [20, 28]
click at [777, 427] on button "Save" at bounding box center [773, 425] width 73 height 18
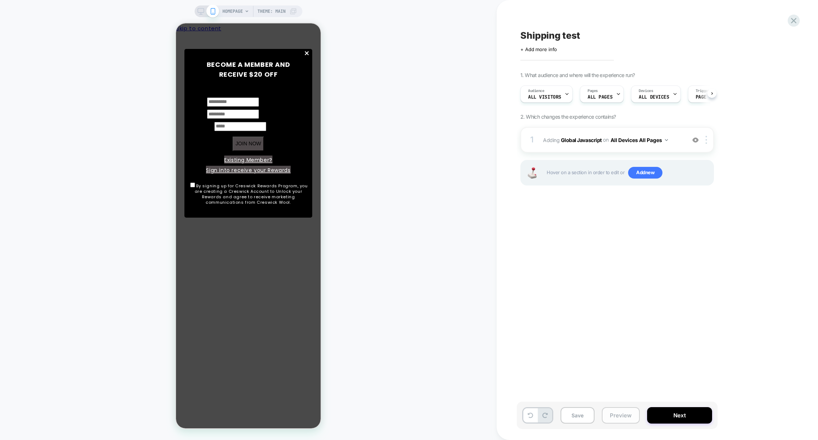
scroll to position [0, 0]
click at [633, 417] on button "Preview" at bounding box center [620, 415] width 38 height 16
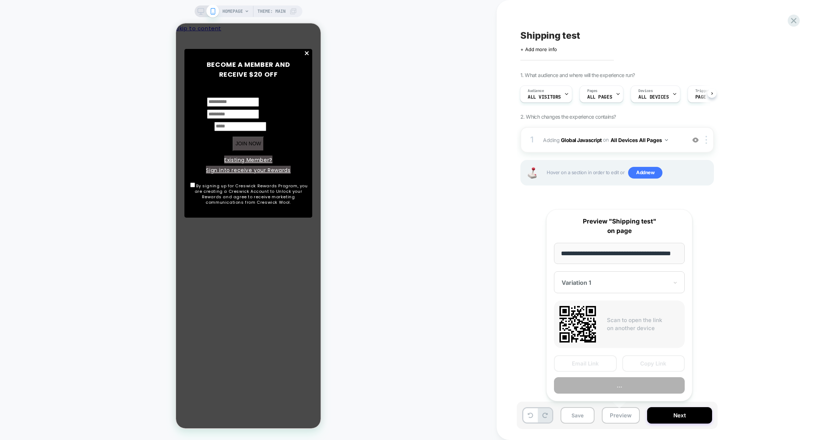
scroll to position [0, 19]
click at [627, 385] on button "Preview" at bounding box center [619, 385] width 131 height 16
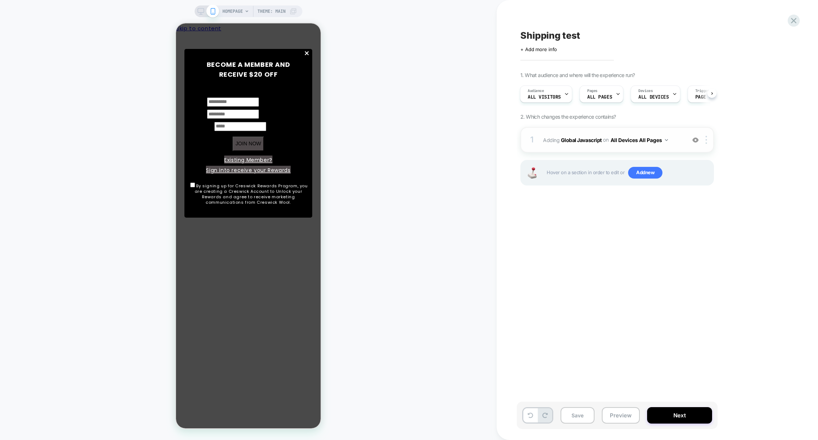
click at [632, 151] on div "1 Adding Global Javascript on All Devices All Pages Add Before Add After Target…" at bounding box center [616, 140] width 193 height 26
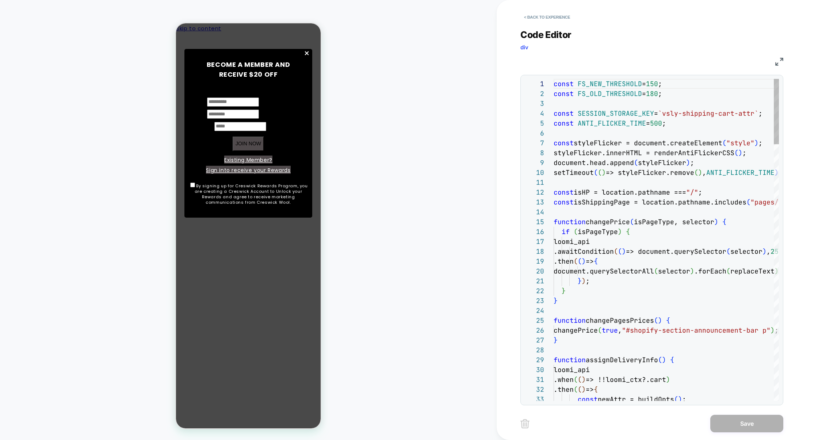
scroll to position [99, 0]
click at [777, 63] on img at bounding box center [779, 62] width 8 height 8
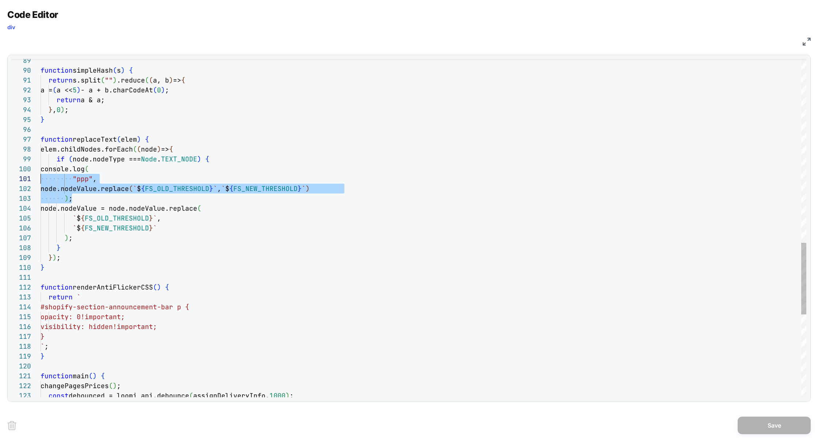
scroll to position [88, 0]
drag, startPoint x: 76, startPoint y: 201, endPoint x: 10, endPoint y: 171, distance: 72.2
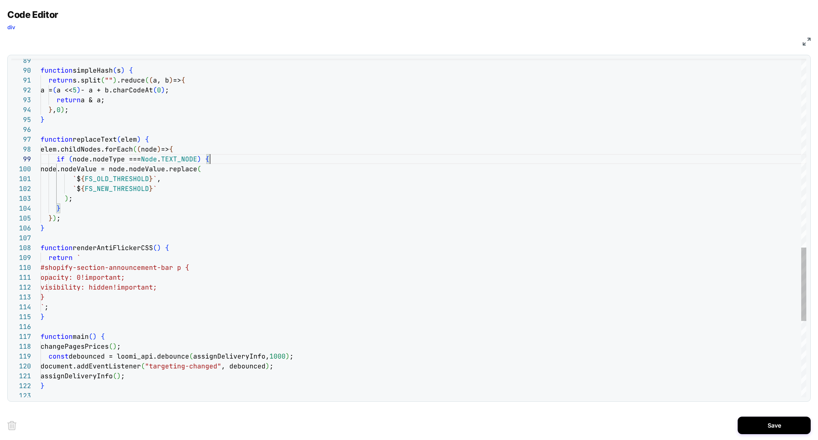
scroll to position [79, 169]
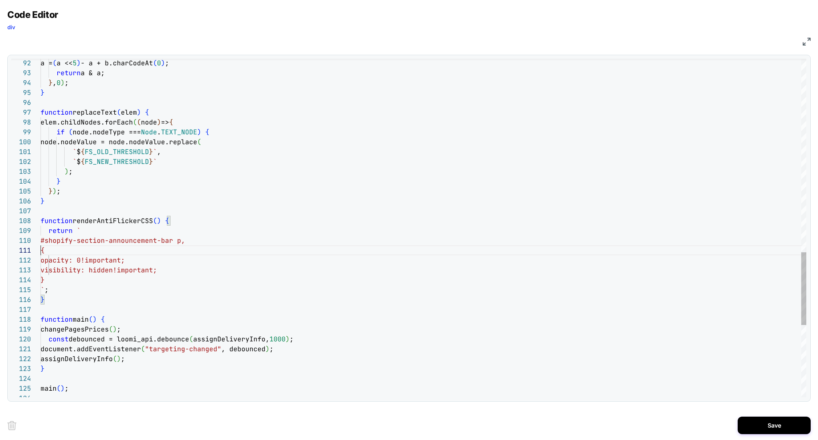
scroll to position [0, 193]
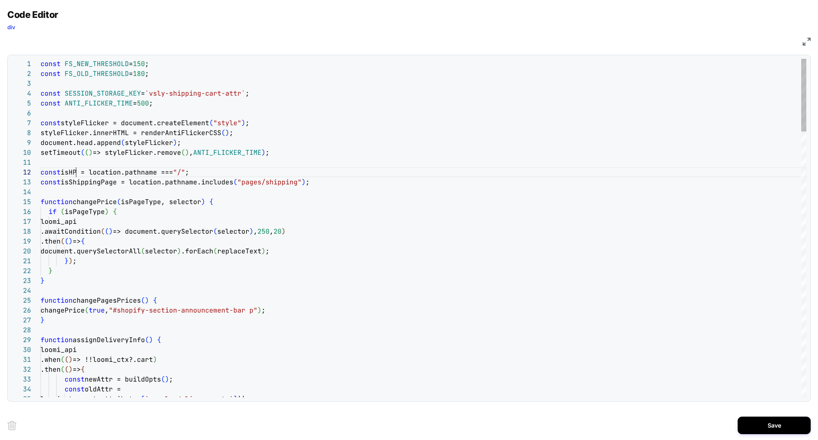
drag, startPoint x: 131, startPoint y: 182, endPoint x: 327, endPoint y: 181, distance: 196.0
click at [327, 181] on div "const isShippingPage = location.pathname.includes ( "pages/shipping" ) ;" at bounding box center [423, 182] width 765 height 10
drag, startPoint x: 97, startPoint y: 171, endPoint x: 231, endPoint y: 174, distance: 134.0
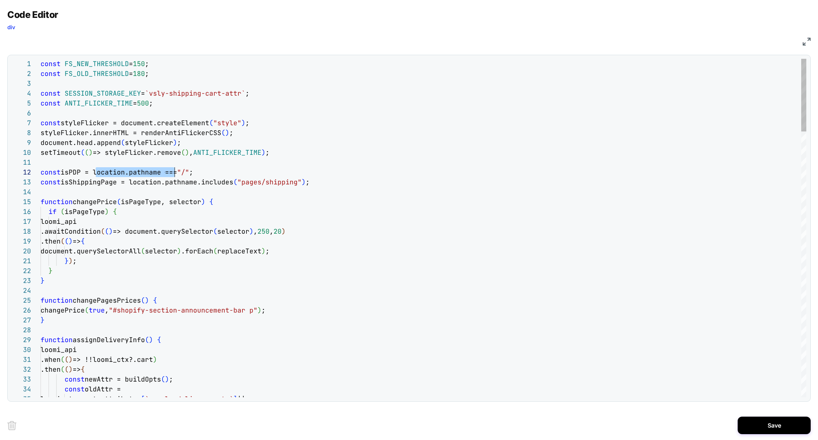
drag, startPoint x: 261, startPoint y: 174, endPoint x: 207, endPoint y: 173, distance: 54.4
click at [206, 174] on span ""pages/shipping"" at bounding box center [233, 172] width 64 height 8
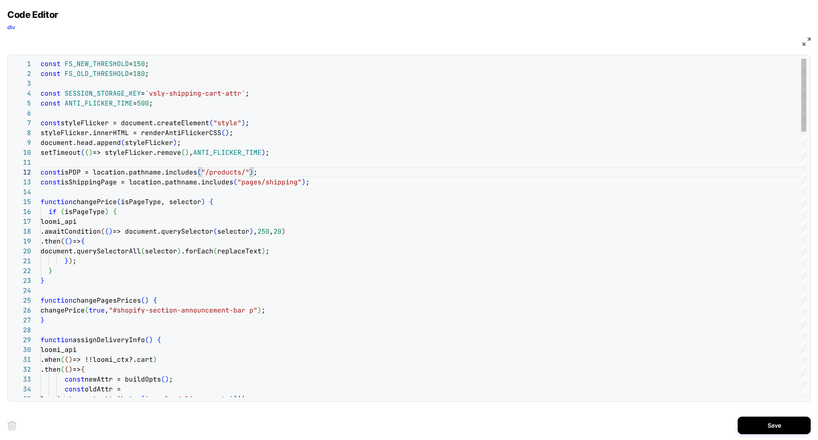
drag, startPoint x: 282, startPoint y: 309, endPoint x: 0, endPoint y: 307, distance: 281.4
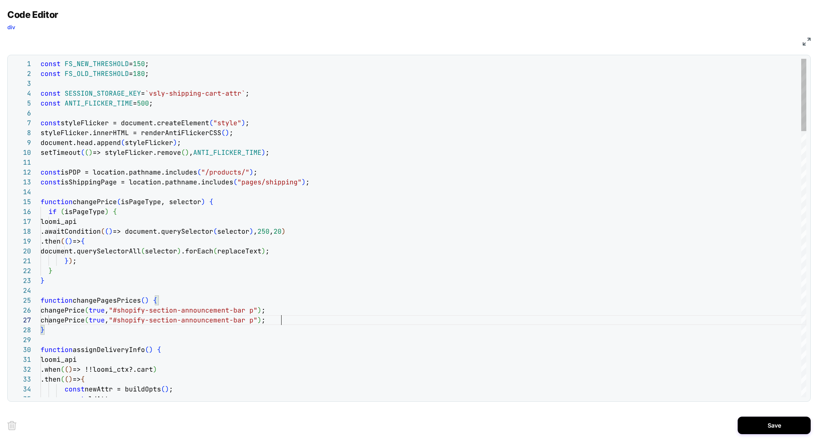
scroll to position [59, 240]
drag, startPoint x: 135, startPoint y: 320, endPoint x: 272, endPoint y: 320, distance: 136.9
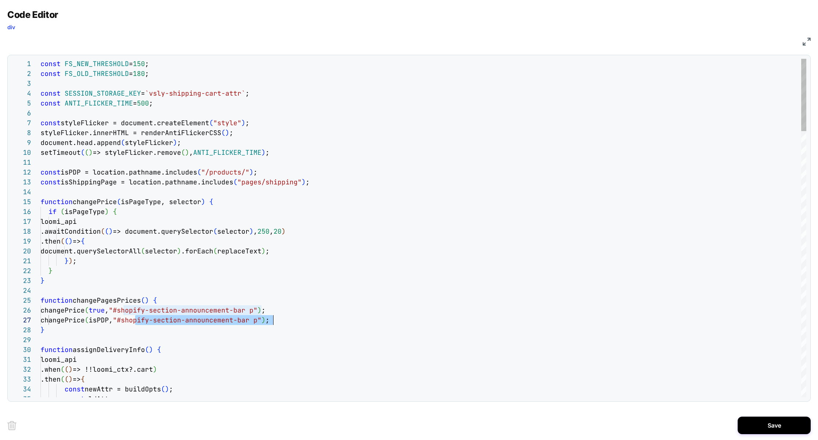
click at [261, 320] on span ""#shopify-section-announcement-bar p"" at bounding box center [187, 320] width 149 height 8
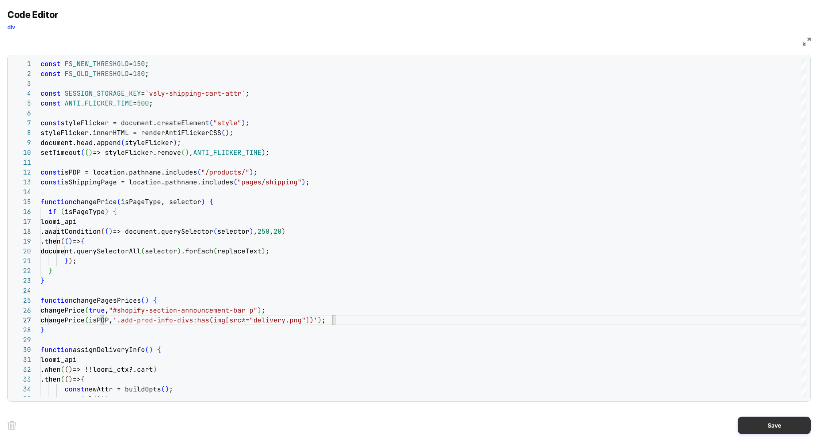
type textarea "**********"
click at [759, 419] on button "Save" at bounding box center [773, 425] width 73 height 18
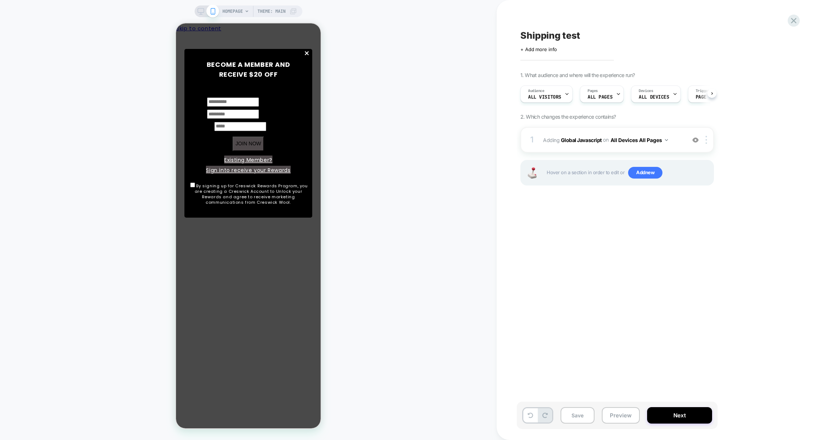
scroll to position [0, 0]
click at [629, 417] on button "Preview" at bounding box center [620, 415] width 38 height 16
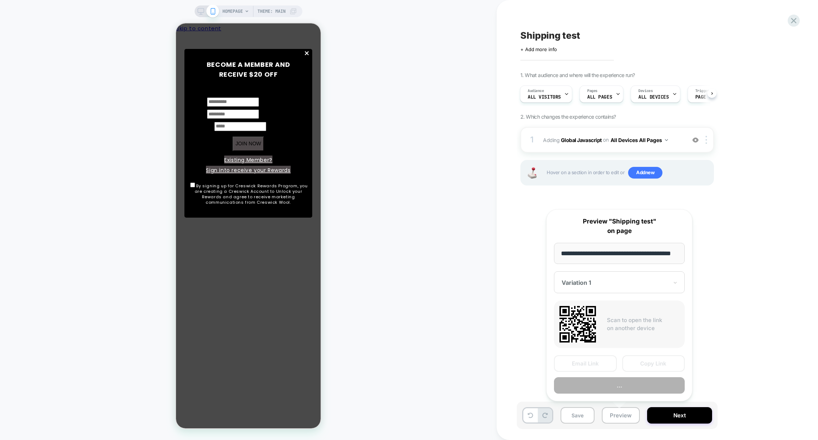
scroll to position [0, 19]
click at [623, 389] on button "Preview" at bounding box center [619, 385] width 131 height 16
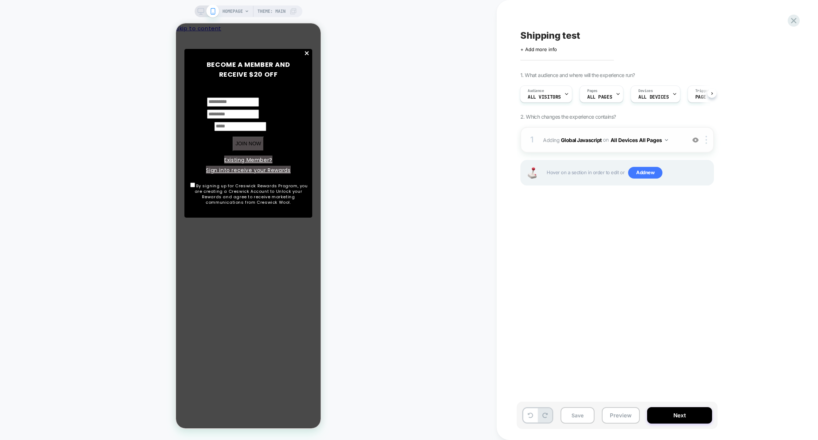
click at [589, 152] on div "1 Adding Global Javascript on All Devices All Pages Add Before Add After Target…" at bounding box center [616, 140] width 193 height 26
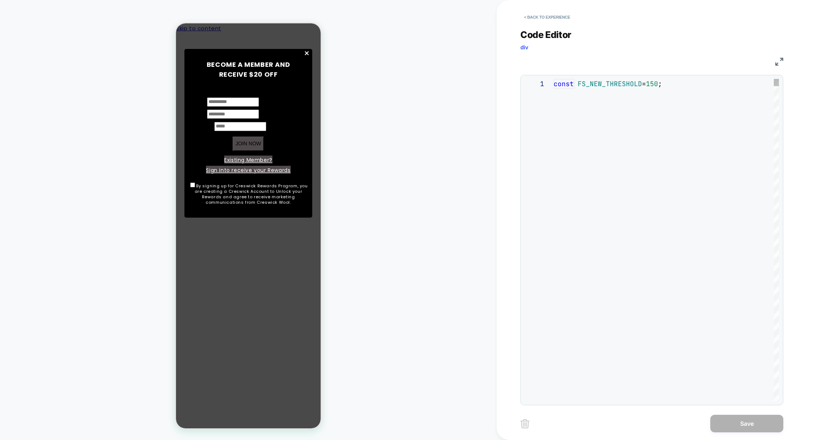
scroll to position [99, 0]
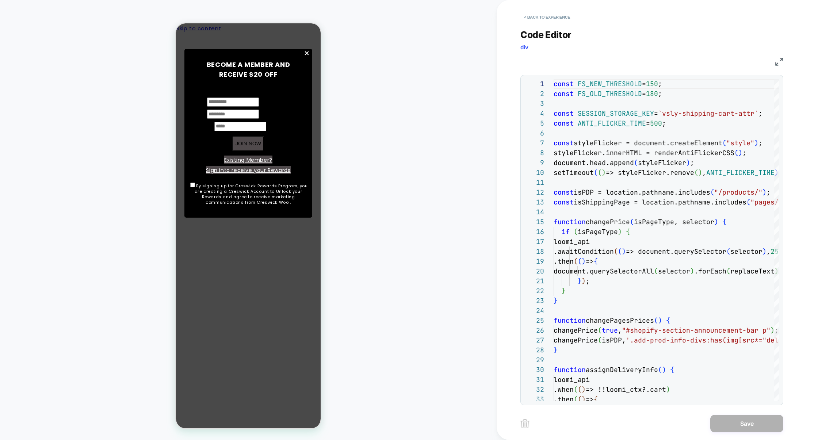
click at [777, 61] on img at bounding box center [779, 62] width 8 height 8
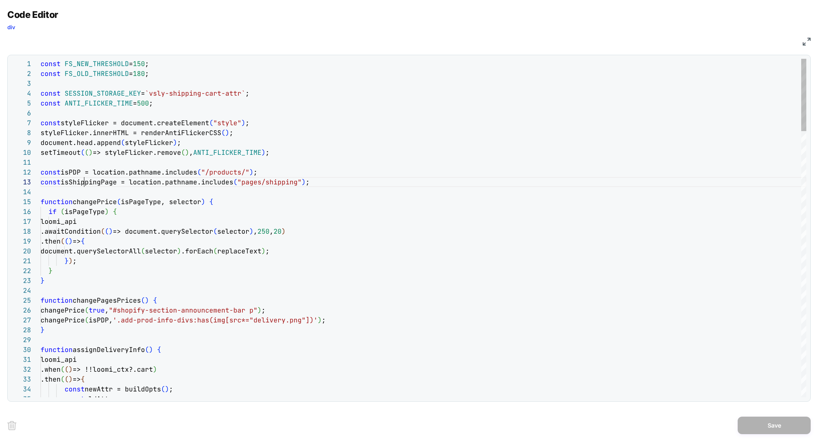
drag, startPoint x: 232, startPoint y: 182, endPoint x: 289, endPoint y: 182, distance: 57.3
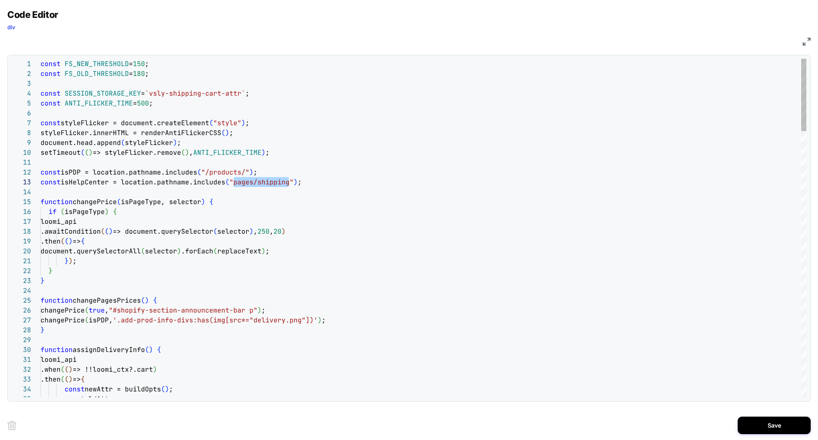
scroll to position [20, 256]
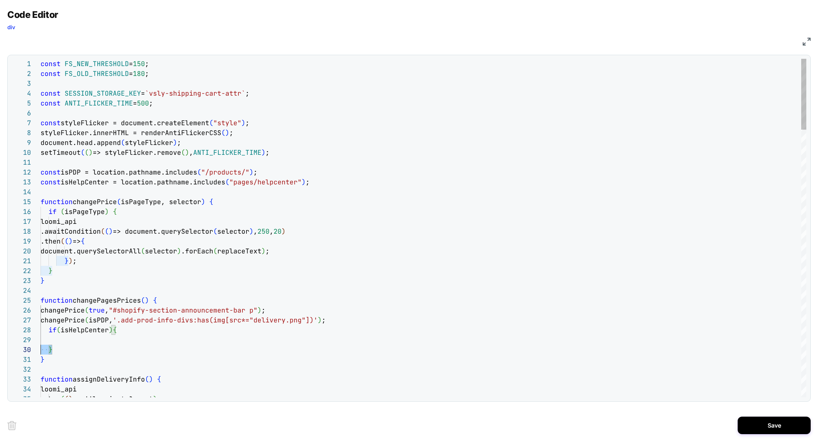
scroll to position [69, 0]
drag, startPoint x: 58, startPoint y: 351, endPoint x: 22, endPoint y: 330, distance: 41.2
click at [22, 330] on div "1 2 3 4 5 6 7 8 9 10 11 12 13 14 15 16 17 18 19 20 21 22 23 24 25 26 27 31 32 3…" at bounding box center [408, 228] width 795 height 338
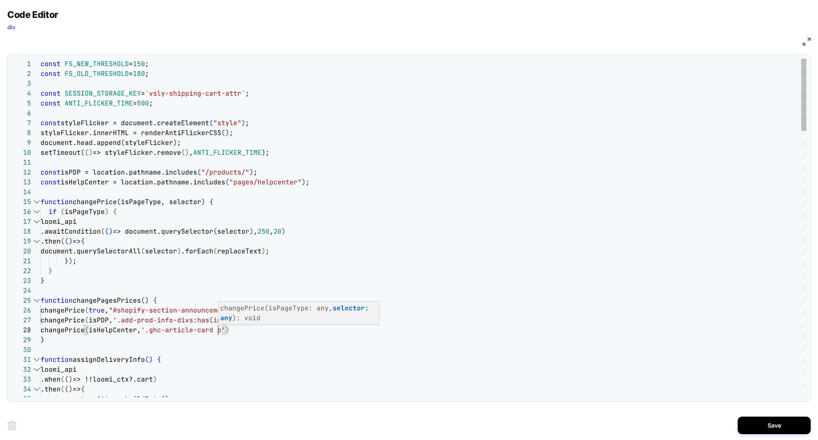
scroll to position [69, 177]
drag, startPoint x: 217, startPoint y: 330, endPoint x: 143, endPoint y: 332, distance: 73.7
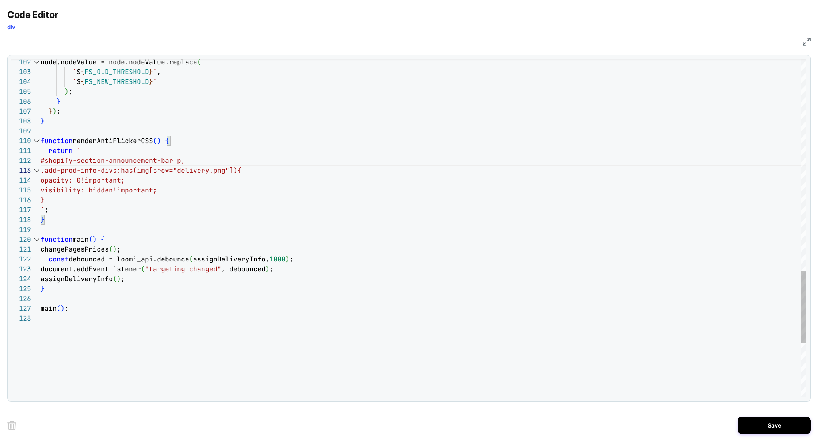
scroll to position [20, 193]
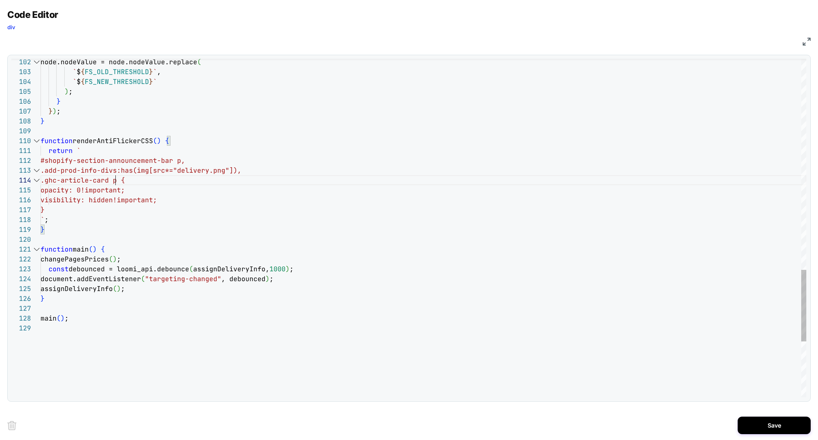
scroll to position [30, 75]
type textarea "**********"
click at [759, 419] on button "Save" at bounding box center [773, 425] width 73 height 18
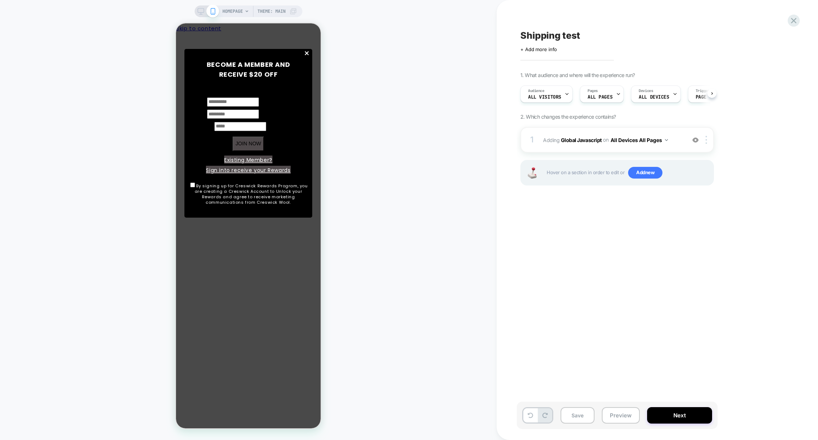
scroll to position [0, 0]
click at [617, 420] on button "Preview" at bounding box center [620, 415] width 38 height 16
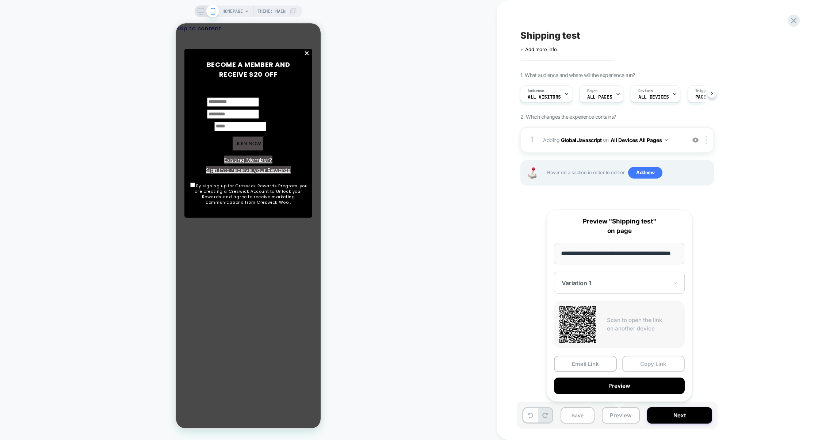
scroll to position [0, 0]
click at [653, 365] on button "Copy Link" at bounding box center [653, 363] width 63 height 16
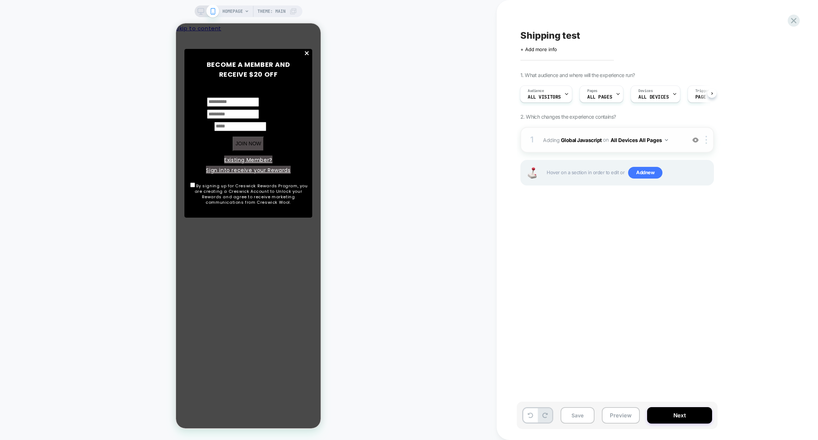
click at [605, 131] on div "1 Adding Global Javascript on All Devices All Pages Add Before Add After Target…" at bounding box center [616, 140] width 193 height 26
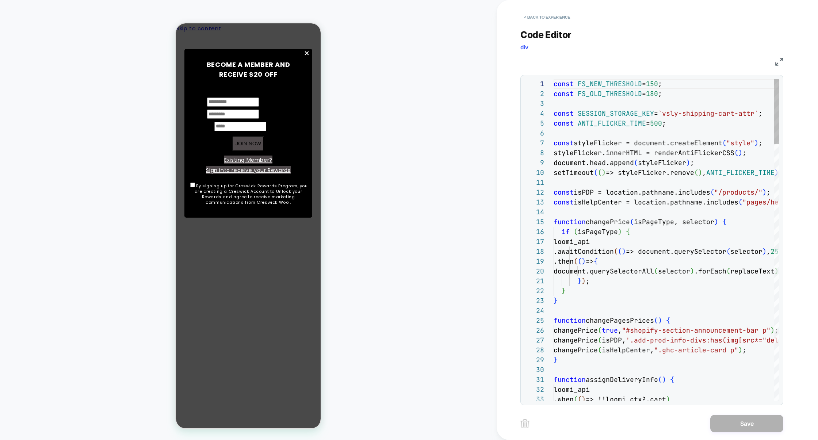
scroll to position [99, 0]
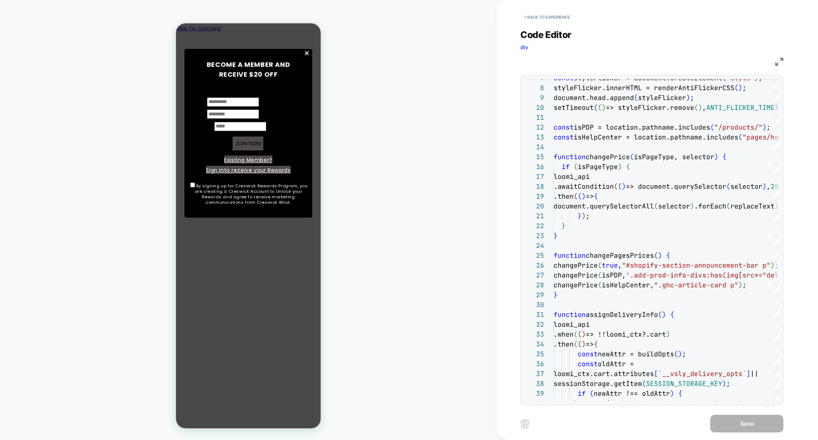
click at [782, 63] on img at bounding box center [779, 62] width 8 height 8
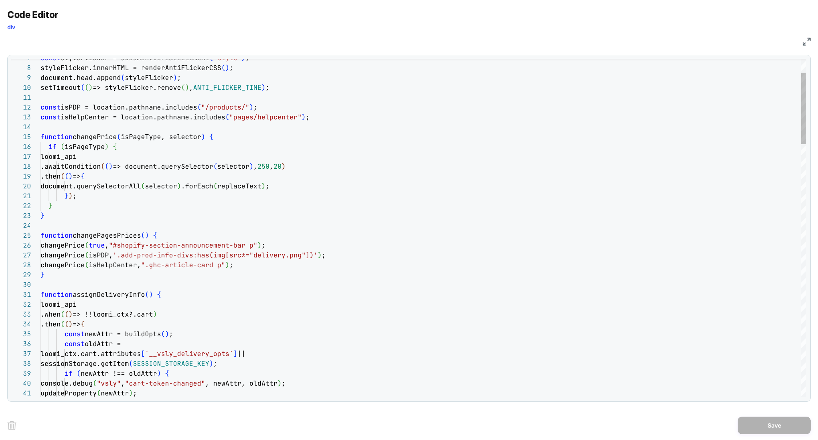
scroll to position [69, 189]
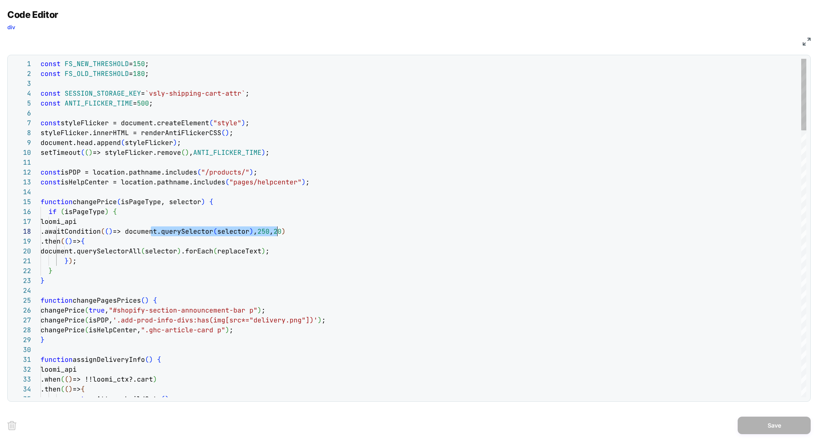
scroll to position [69, 236]
drag, startPoint x: 150, startPoint y: 232, endPoint x: 277, endPoint y: 235, distance: 127.4
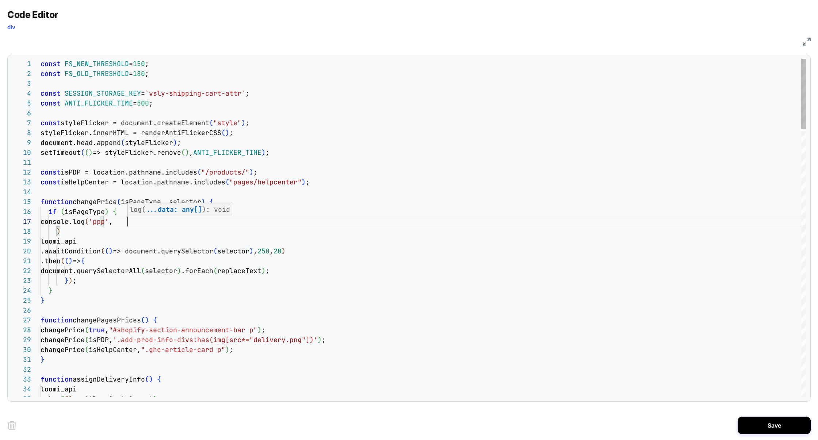
scroll to position [59, 212]
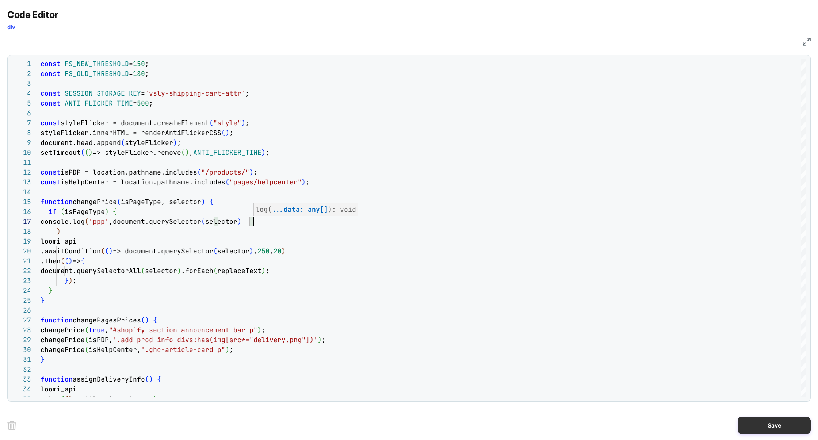
type textarea "**********"
click at [782, 426] on button "Save" at bounding box center [773, 425] width 73 height 18
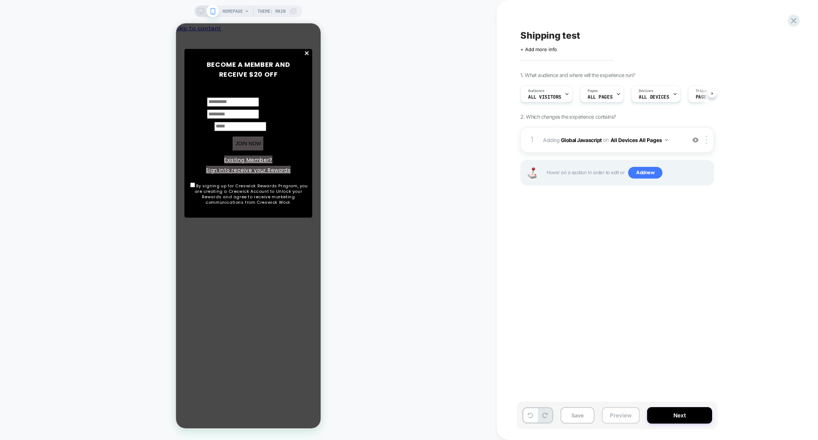
scroll to position [0, 0]
click at [623, 412] on button "Preview" at bounding box center [620, 415] width 38 height 16
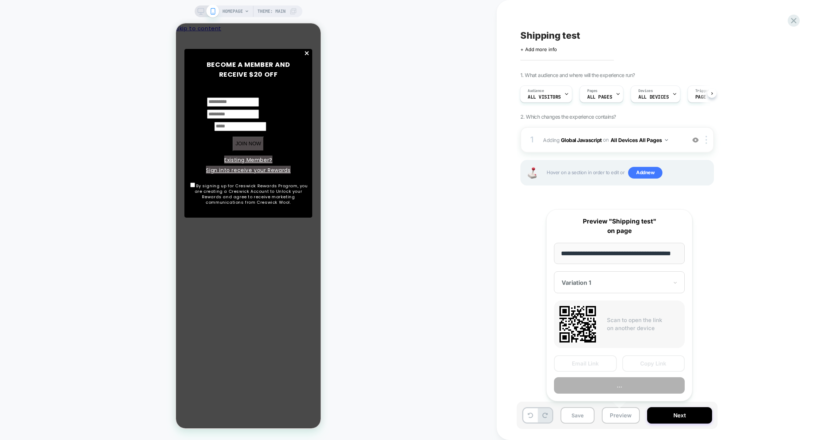
scroll to position [0, 19]
click at [625, 386] on button "Preview" at bounding box center [619, 385] width 131 height 16
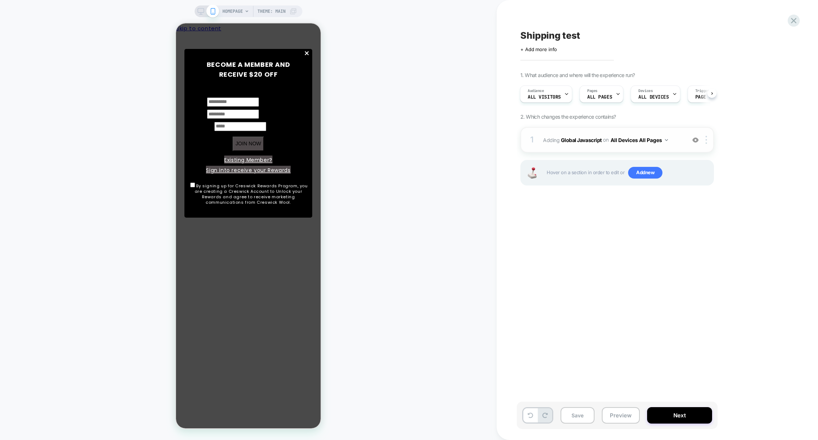
click at [578, 147] on div "1 Adding Global Javascript on All Devices All Pages Add Before Add After Target…" at bounding box center [616, 140] width 193 height 26
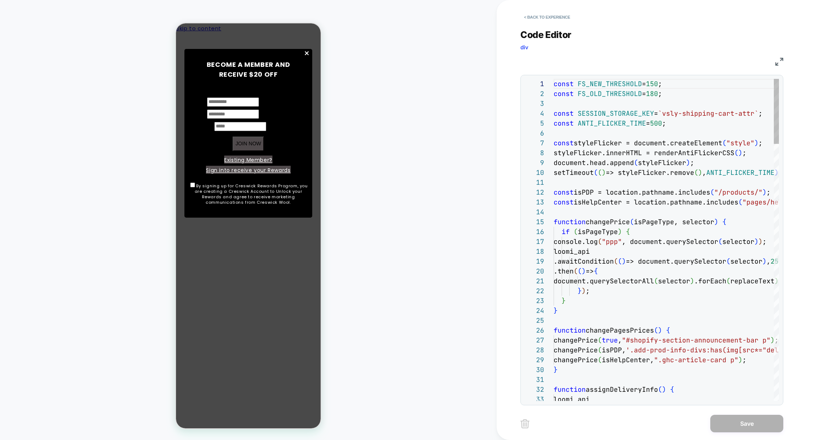
scroll to position [99, 0]
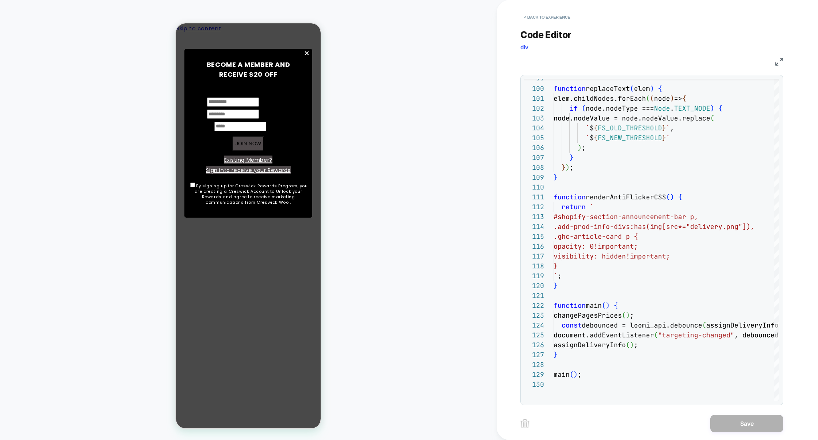
click at [778, 63] on img at bounding box center [779, 62] width 8 height 8
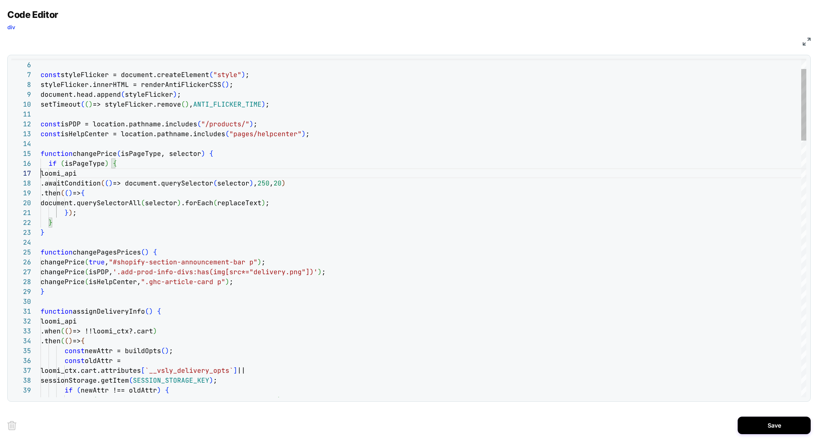
scroll to position [59, 0]
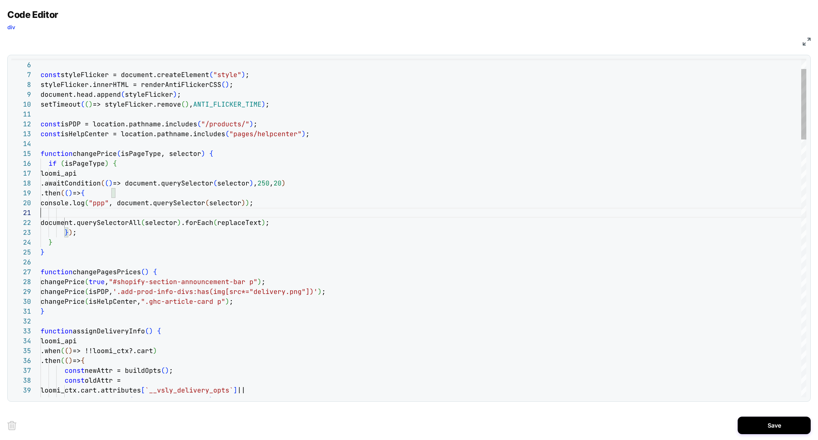
scroll to position [0, 0]
type textarea "**********"
click at [765, 425] on button "Save" at bounding box center [773, 425] width 73 height 18
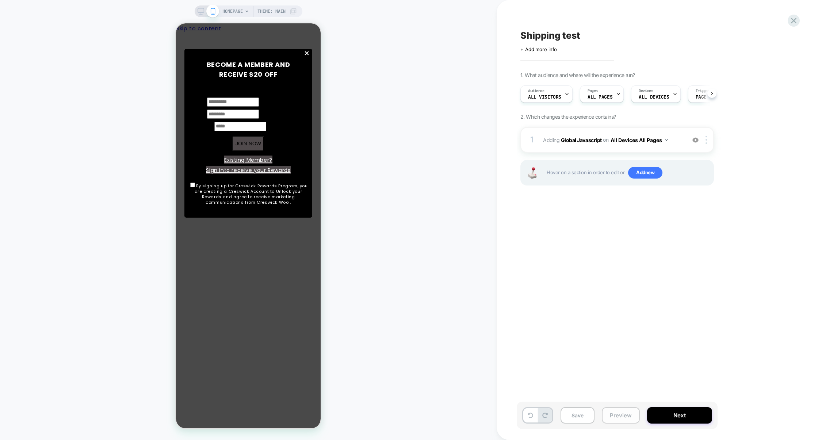
scroll to position [0, 0]
click at [623, 419] on button "Preview" at bounding box center [620, 415] width 38 height 16
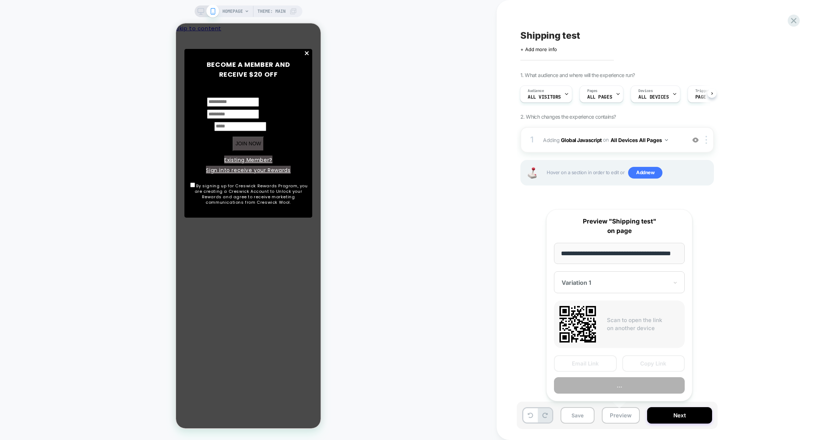
scroll to position [0, 19]
click at [652, 363] on button "Copy Link" at bounding box center [653, 363] width 63 height 16
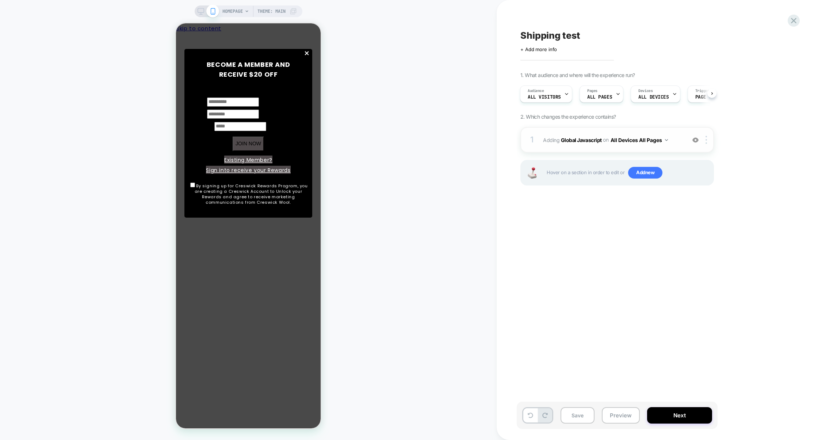
click at [570, 145] on span "Adding Global Javascript on All Devices All Pages" at bounding box center [612, 140] width 139 height 11
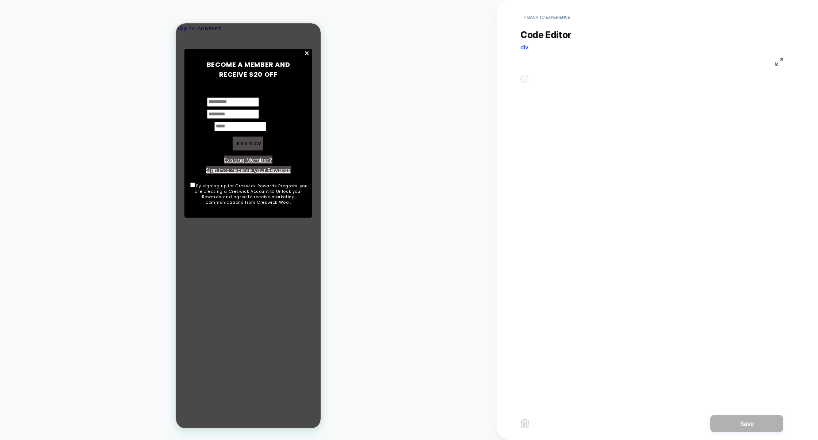
scroll to position [99, 0]
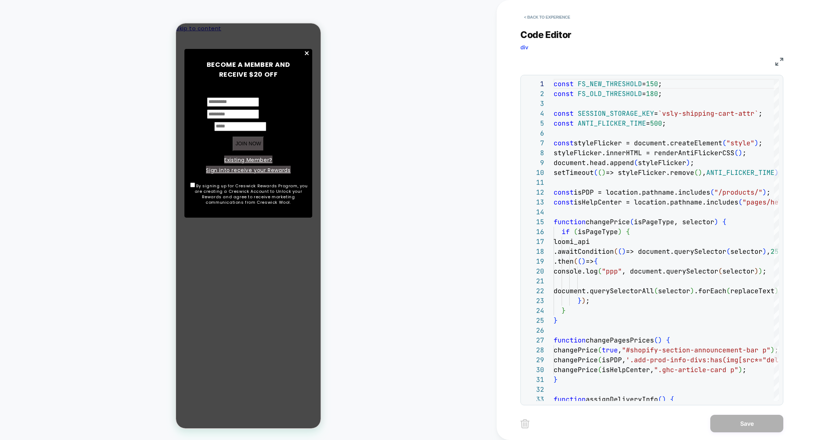
click at [776, 61] on img at bounding box center [779, 62] width 8 height 8
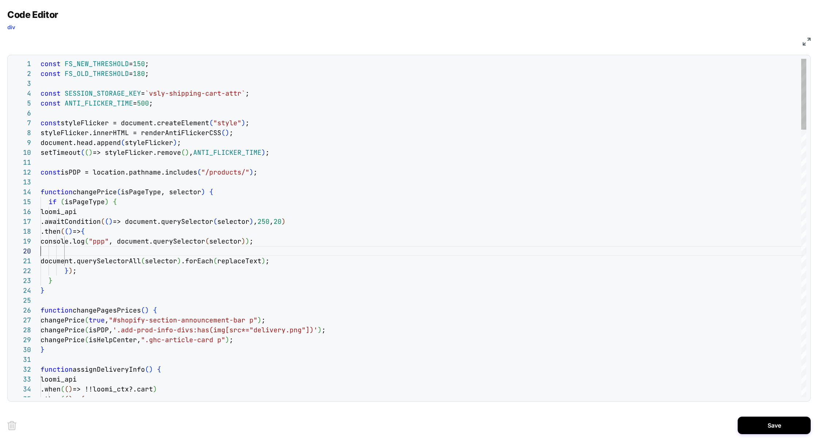
scroll to position [88, 0]
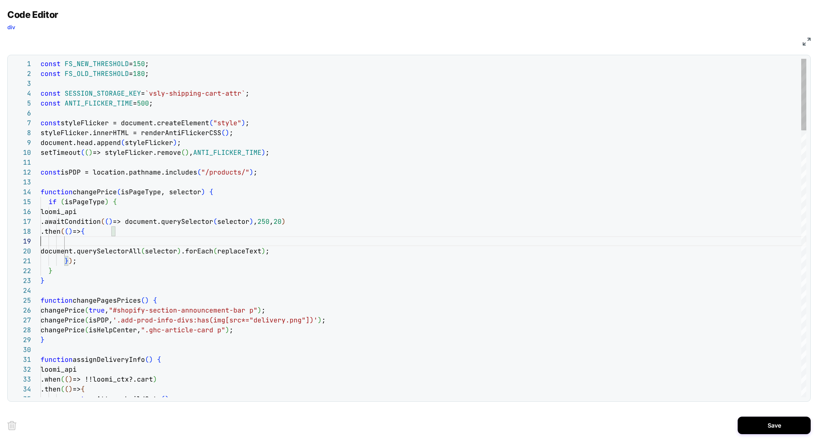
scroll to position [79, 0]
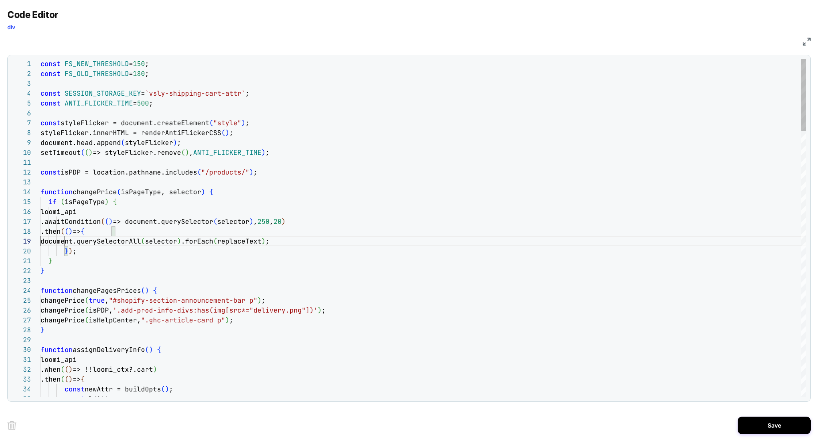
type textarea "**********"
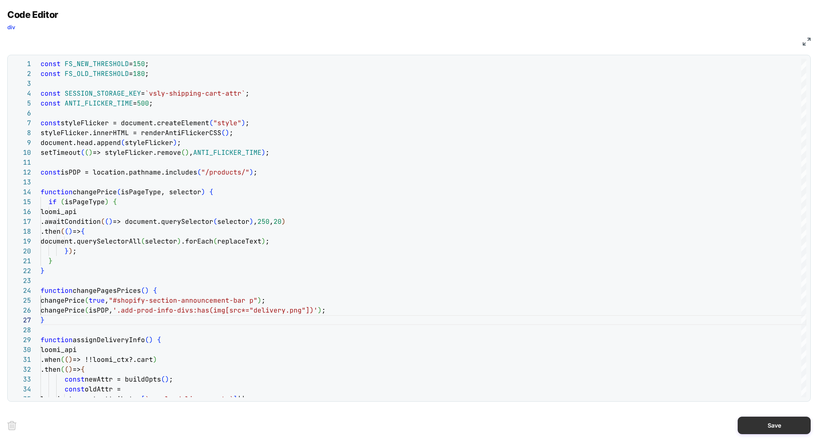
click at [759, 422] on button "Save" at bounding box center [773, 425] width 73 height 18
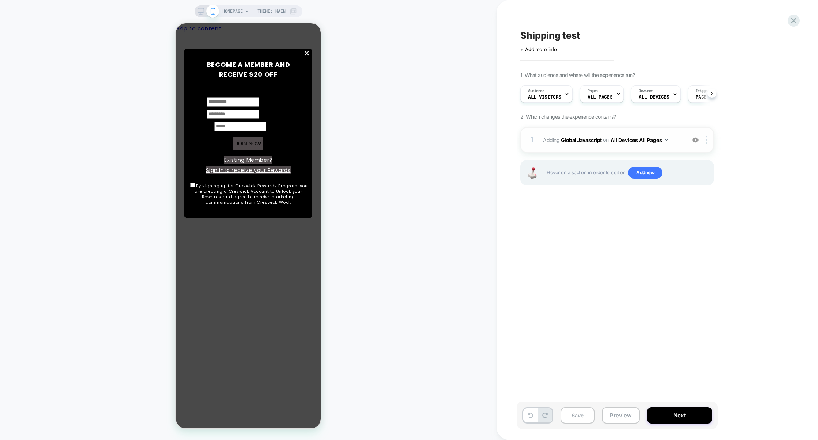
scroll to position [0, 0]
click at [647, 172] on span "Add new" at bounding box center [645, 173] width 34 height 12
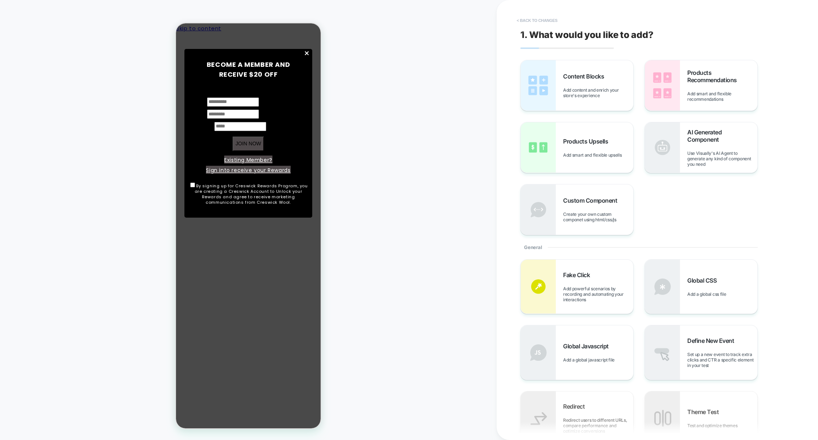
click at [536, 15] on button "< Back to changes" at bounding box center [537, 21] width 48 height 12
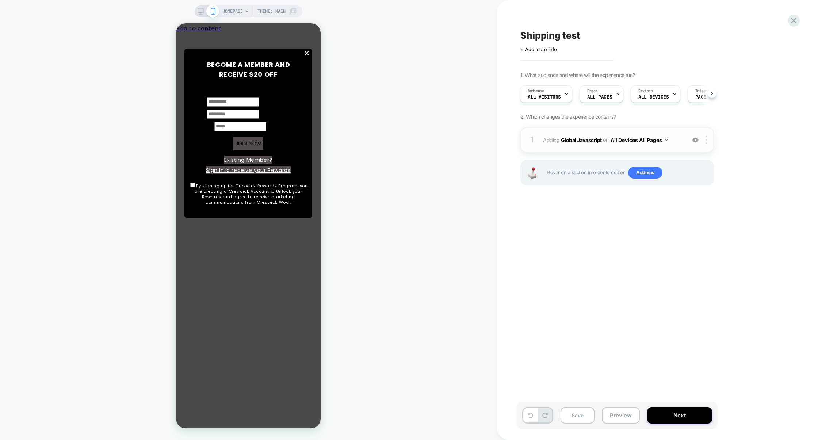
click at [631, 133] on div "1 Adding Global Javascript on All Devices All Pages Add Before Add After Target…" at bounding box center [616, 140] width 193 height 26
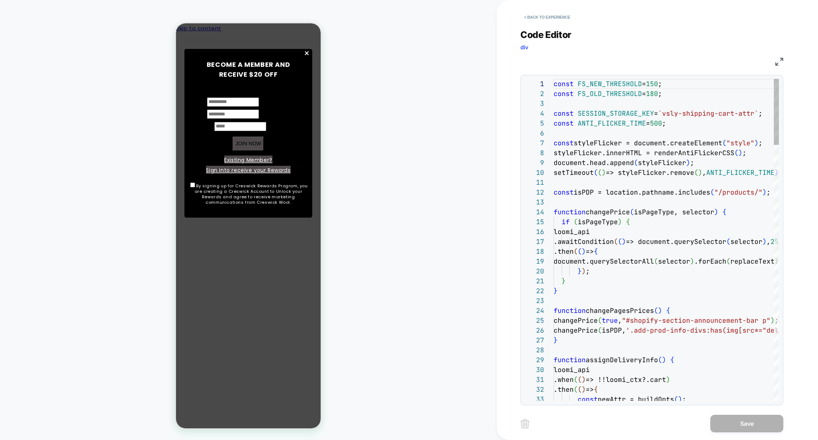
scroll to position [99, 0]
click at [777, 62] on img at bounding box center [779, 62] width 8 height 8
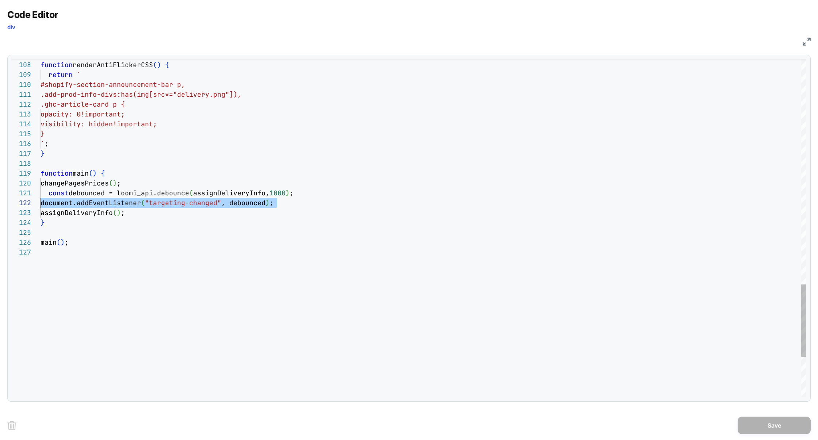
scroll to position [0, 0]
drag, startPoint x: 292, startPoint y: 204, endPoint x: 1, endPoint y: 196, distance: 291.0
click at [1, 196] on div "**********" at bounding box center [409, 220] width 818 height 440
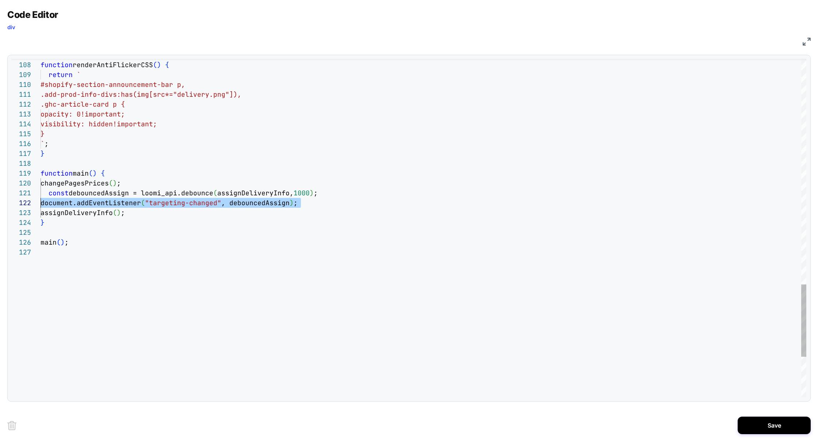
scroll to position [0, 0]
drag, startPoint x: 313, startPoint y: 205, endPoint x: 3, endPoint y: 196, distance: 310.0
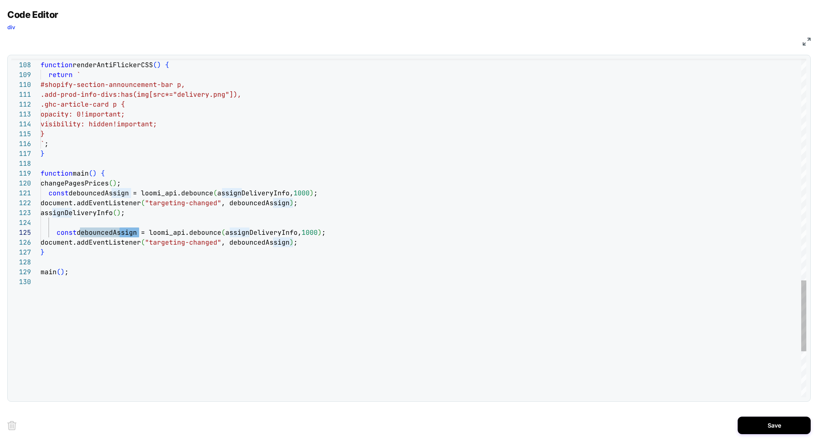
scroll to position [39, 75]
drag, startPoint x: 139, startPoint y: 233, endPoint x: 116, endPoint y: 234, distance: 22.3
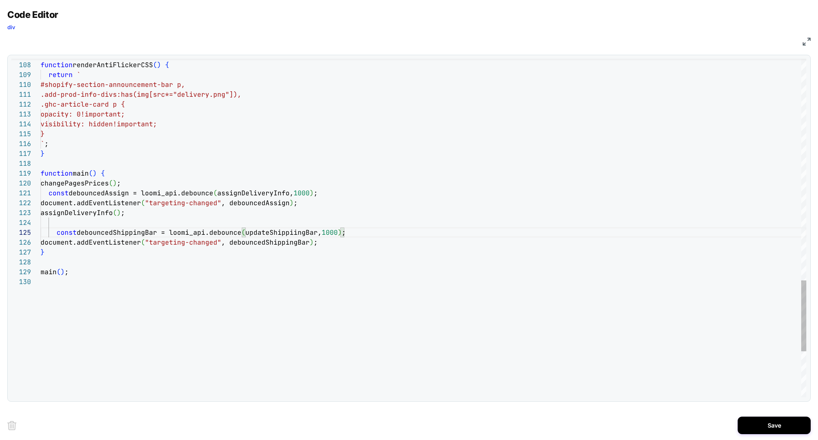
scroll to position [39, 248]
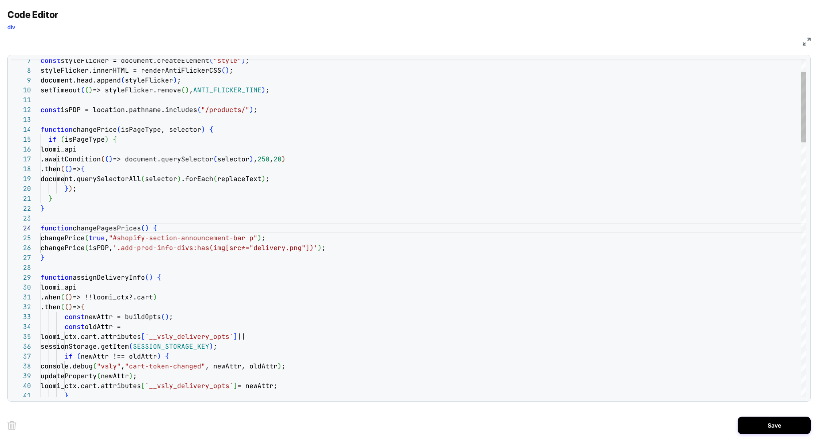
scroll to position [59, 4]
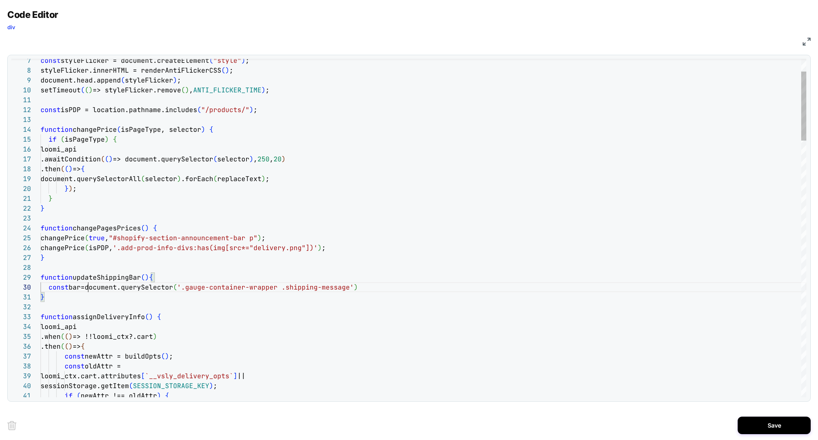
scroll to position [88, 47]
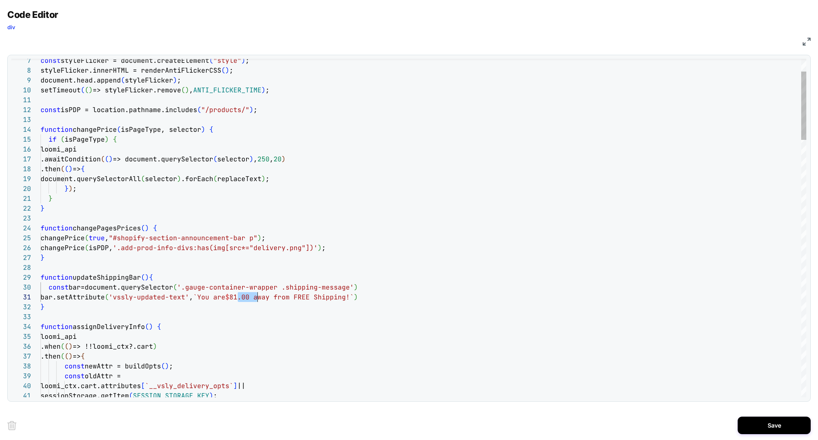
scroll to position [0, 217]
drag, startPoint x: 238, startPoint y: 297, endPoint x: 258, endPoint y: 300, distance: 21.0
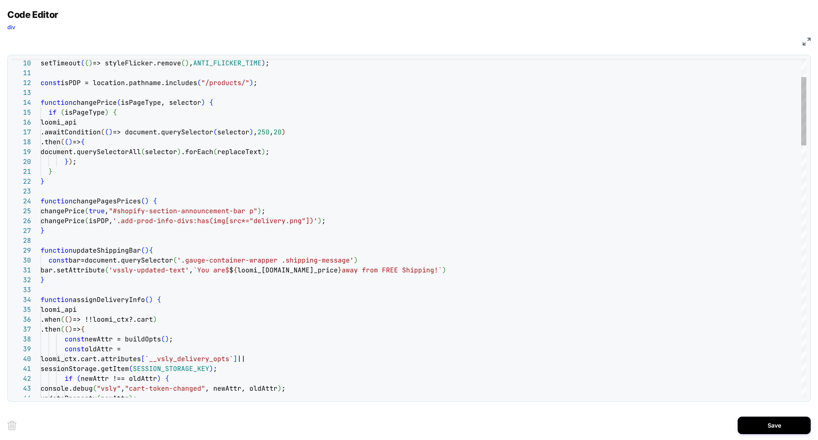
type textarea "**********"
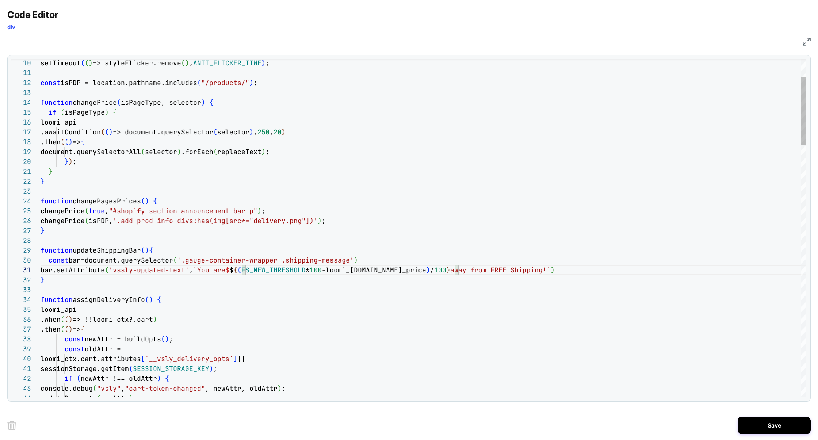
scroll to position [0, 418]
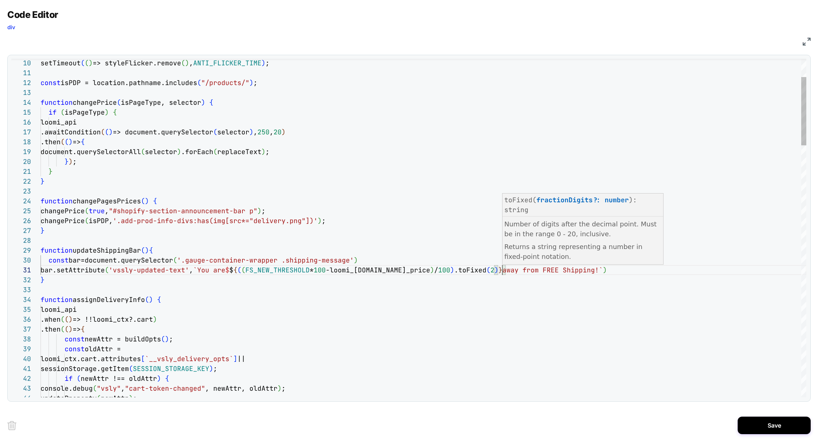
scroll to position [79, 114]
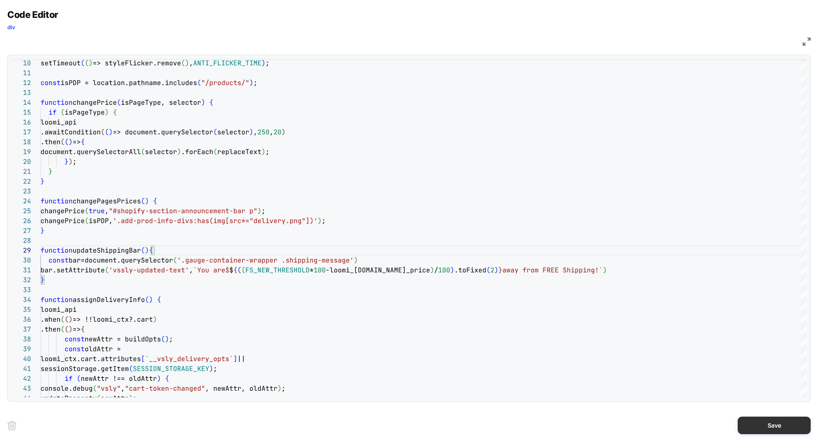
type textarea "**********"
click at [772, 430] on button "Save" at bounding box center [773, 425] width 73 height 18
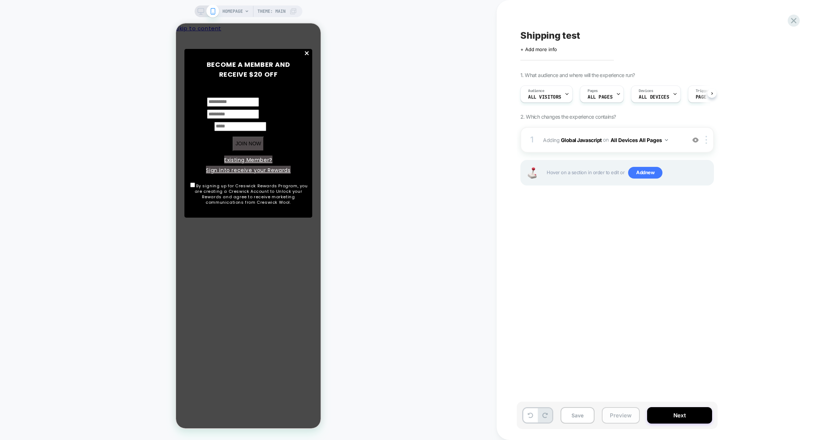
scroll to position [0, 0]
click at [631, 419] on button "Preview" at bounding box center [620, 415] width 38 height 16
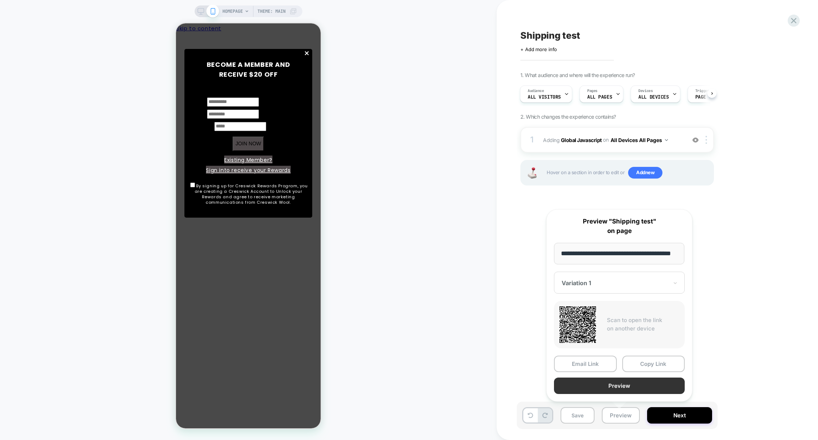
scroll to position [0, 0]
click at [626, 388] on button "Preview" at bounding box center [619, 385] width 131 height 16
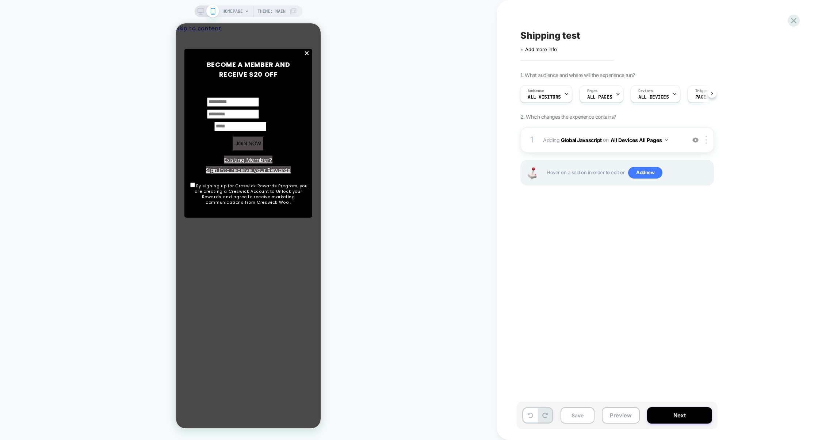
click at [607, 126] on div "1. What audience and where will the experience run? Audience All Visitors Pages…" at bounding box center [653, 138] width 266 height 132
click at [607, 129] on div "1 Adding Global Javascript on All Devices All Pages Add Before Add After Target…" at bounding box center [616, 140] width 193 height 26
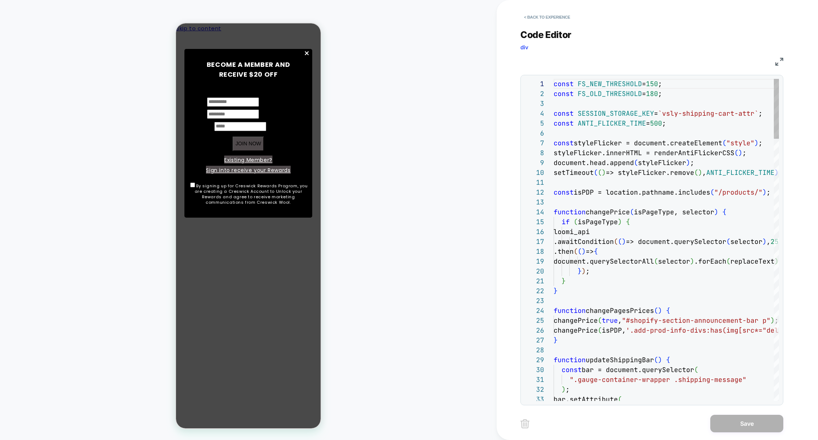
scroll to position [99, 0]
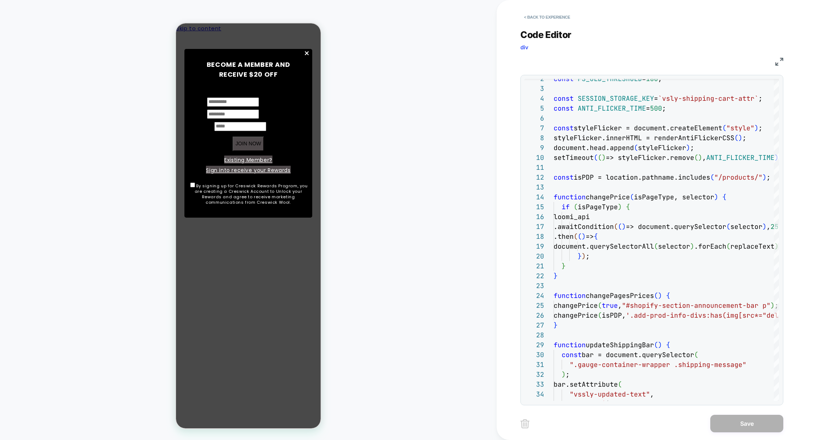
click at [779, 63] on img at bounding box center [779, 62] width 8 height 8
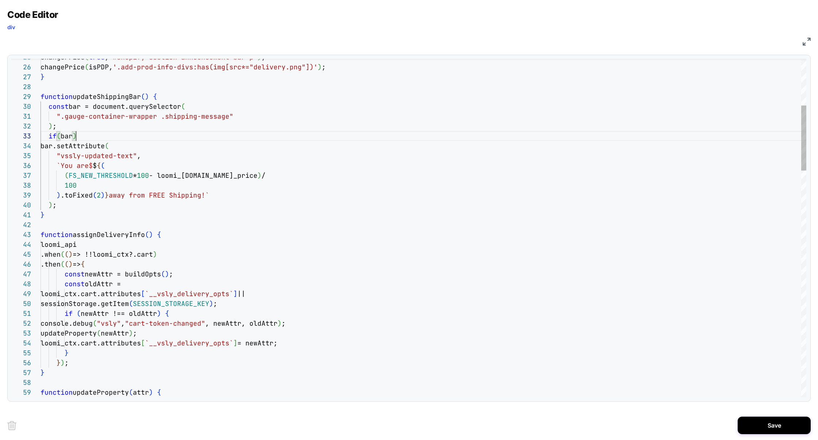
scroll to position [20, 35]
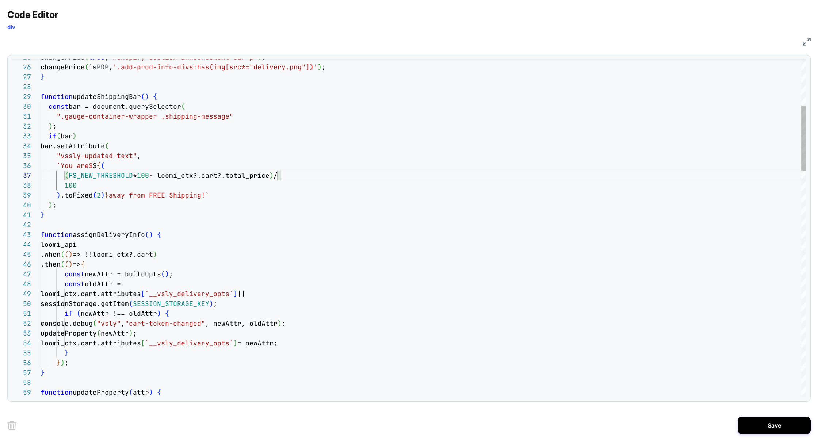
type textarea "**********"
click at [761, 420] on button "Save" at bounding box center [773, 425] width 73 height 18
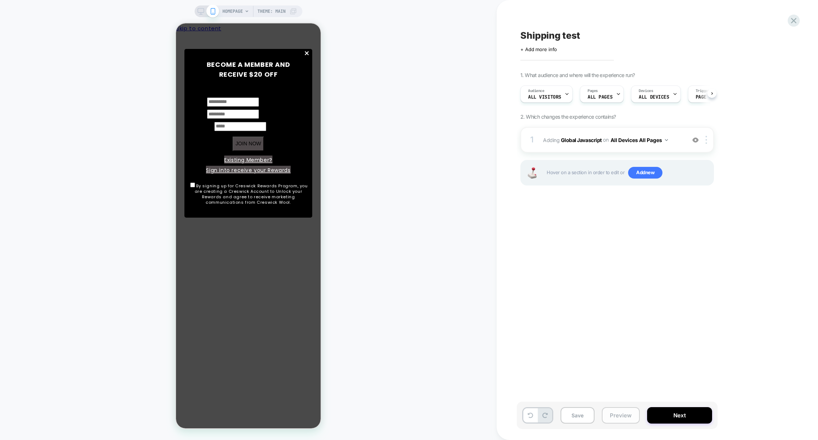
scroll to position [0, 0]
click at [619, 418] on button "Preview" at bounding box center [620, 415] width 38 height 16
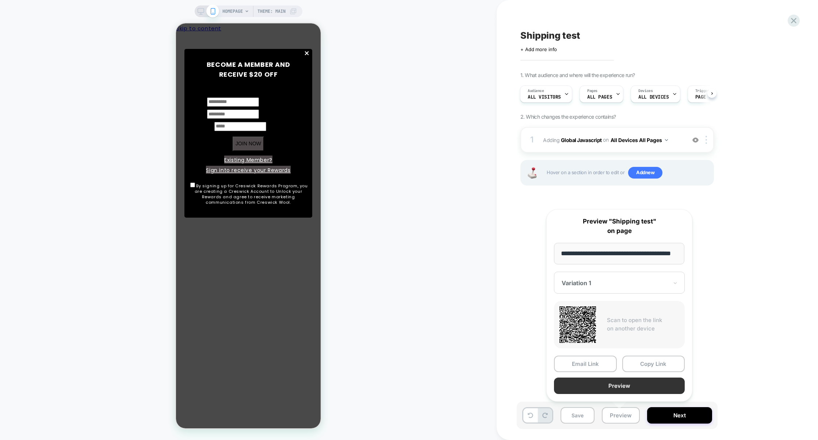
scroll to position [0, 0]
click at [626, 388] on button "Preview" at bounding box center [619, 385] width 131 height 16
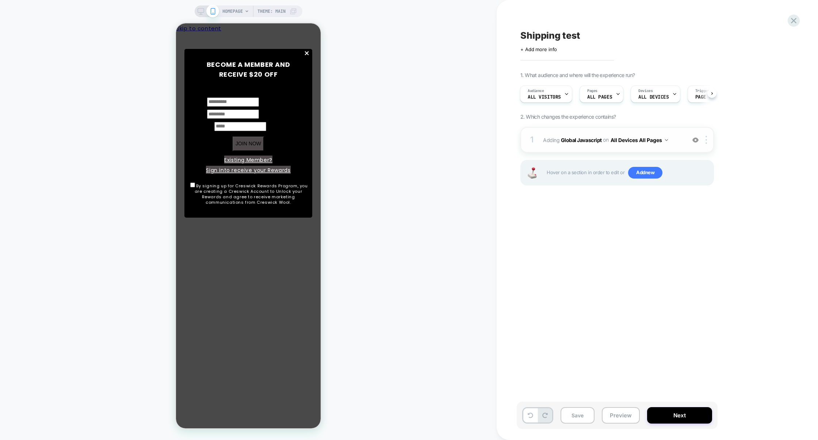
click at [600, 144] on span "Adding Global Javascript on All Devices All Pages" at bounding box center [612, 140] width 139 height 11
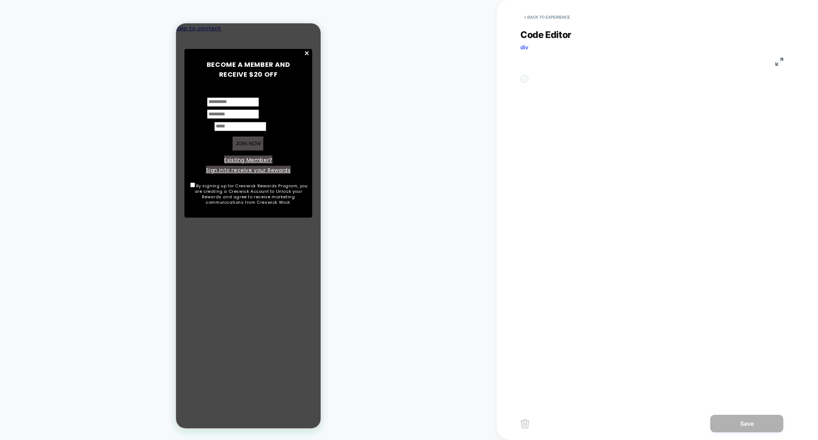
scroll to position [99, 0]
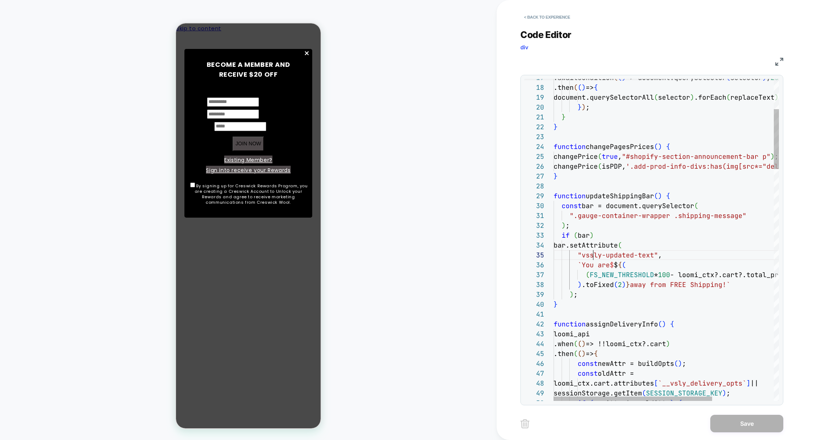
type textarea "**********"
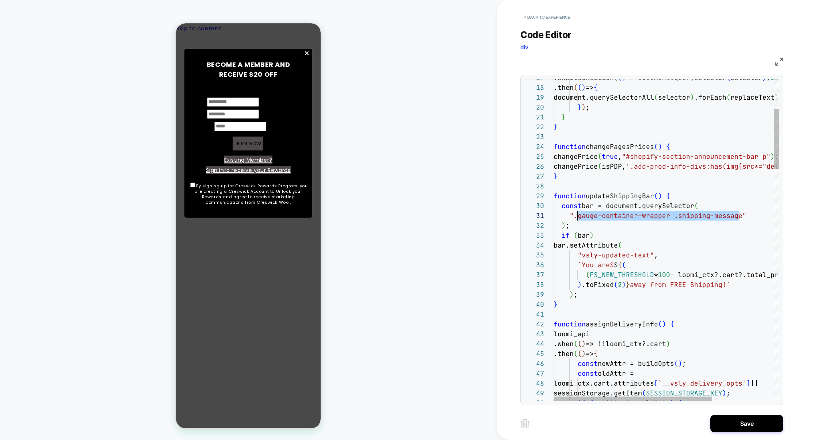
scroll to position [0, 20]
drag, startPoint x: 739, startPoint y: 218, endPoint x: 573, endPoint y: 220, distance: 165.3
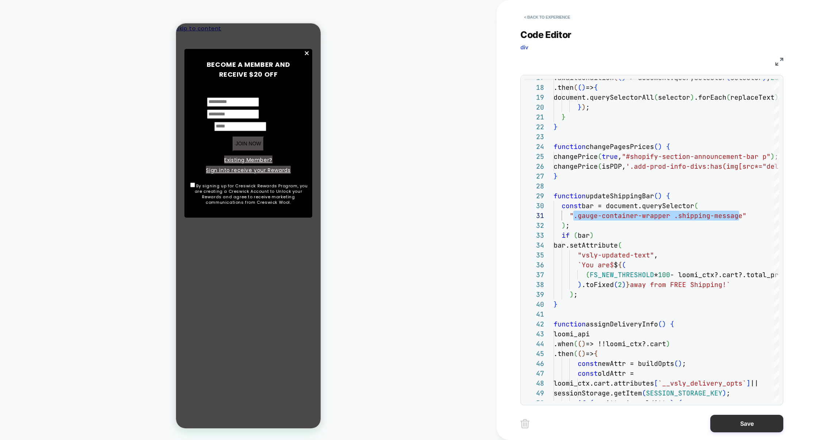
click at [756, 420] on button "Save" at bounding box center [746, 424] width 73 height 18
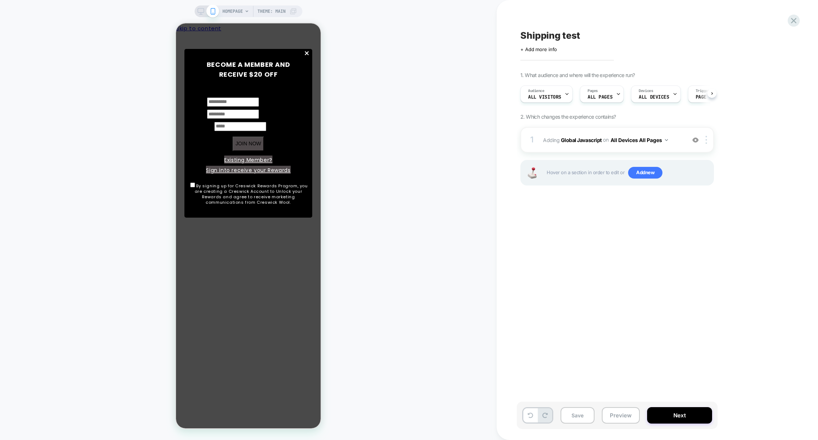
scroll to position [0, 0]
click at [644, 168] on span "Add new" at bounding box center [645, 173] width 34 height 12
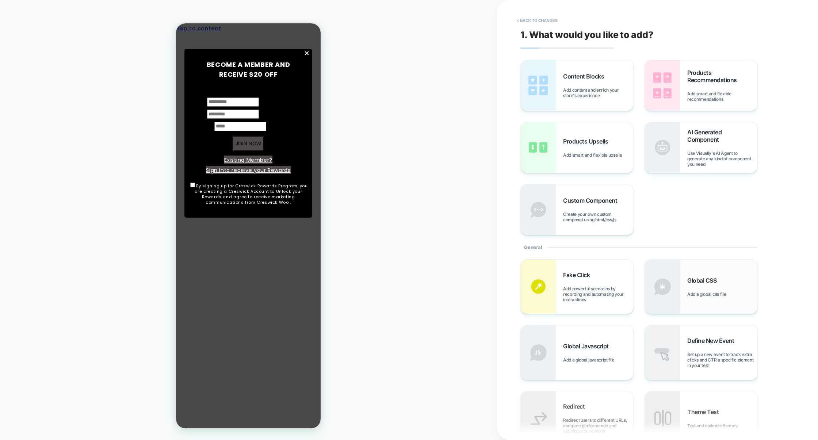
click at [665, 281] on img at bounding box center [662, 286] width 35 height 54
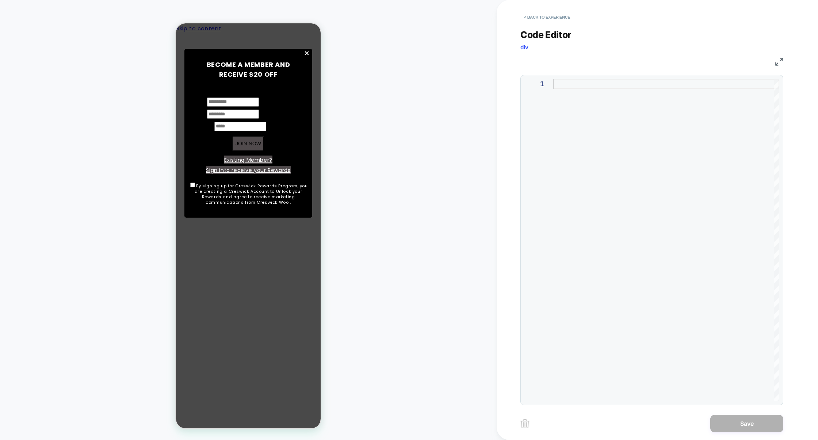
click at [625, 220] on div at bounding box center [665, 240] width 225 height 322
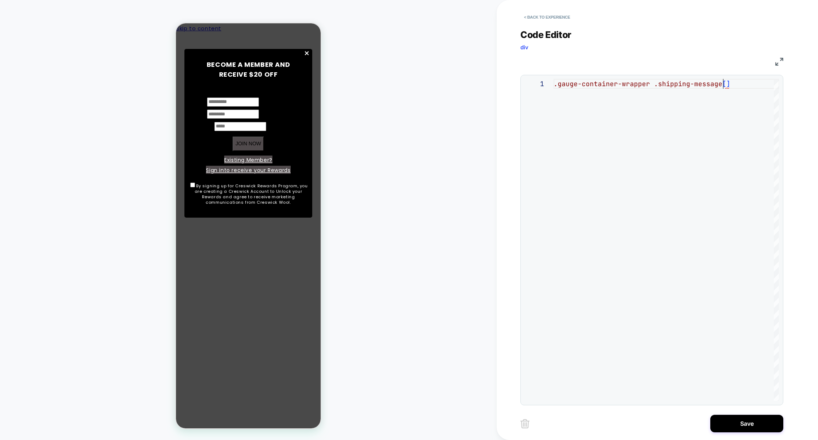
scroll to position [0, 169]
click at [705, 84] on div ".gauge-container-wrapper .shipping-message [ vssly-updated-text ]" at bounding box center [659, 240] width 265 height 322
click at [739, 95] on div ".gauge-container-wrapper .shipping-message [ vsly-updated-text ]" at bounding box center [657, 240] width 261 height 322
click at [779, 57] on div "CSS" at bounding box center [651, 60] width 263 height 12
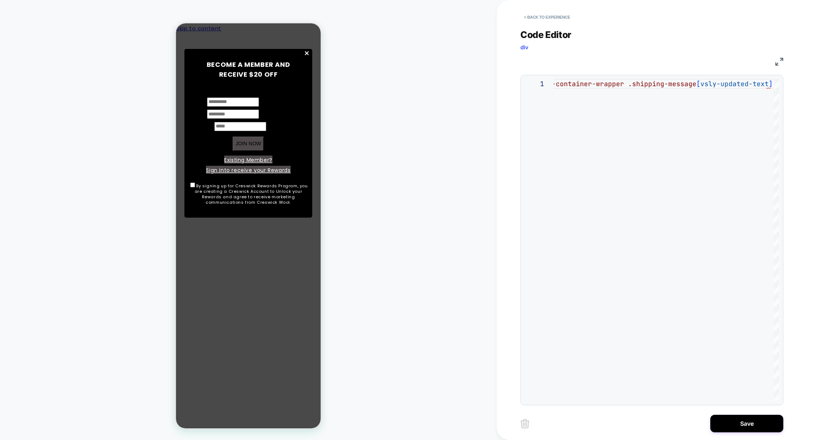
click at [779, 58] on img at bounding box center [779, 62] width 8 height 8
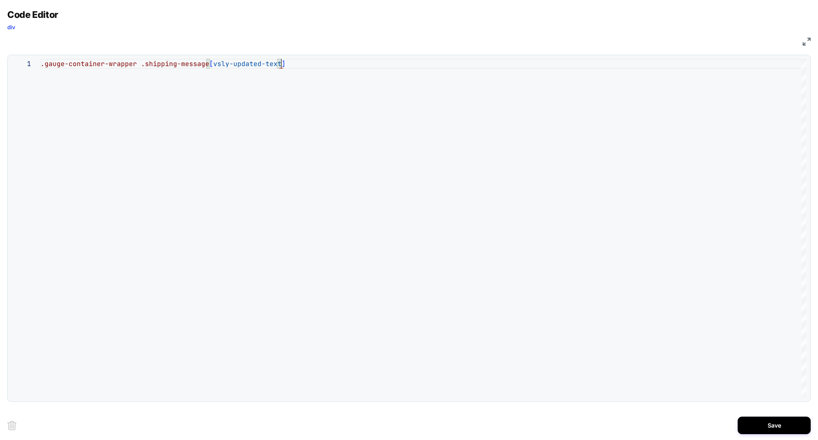
click at [302, 63] on div ".gauge-container-wrapper .shipping-message [ vsly-updated-text ]" at bounding box center [423, 228] width 765 height 338
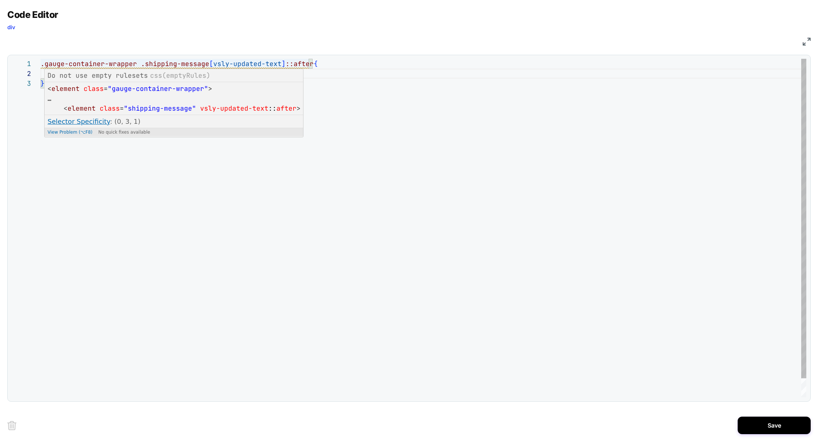
scroll to position [0, 260]
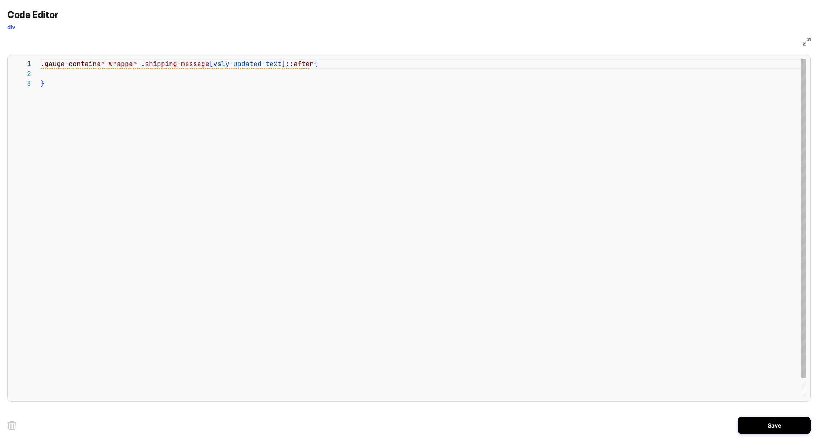
click at [299, 66] on div ".gauge-container-wrapper .shipping-message [ vsly-updated-text ] ::after { }" at bounding box center [423, 238] width 765 height 358
click at [305, 72] on div ".gauge-container-wrapper .shipping-message [ vsly-updated-text ] ::after { }" at bounding box center [423, 238] width 765 height 358
click at [300, 66] on div ".gauge-container-wrapper .shipping-message [ vsly-updated-text ] ::after { }" at bounding box center [423, 238] width 765 height 358
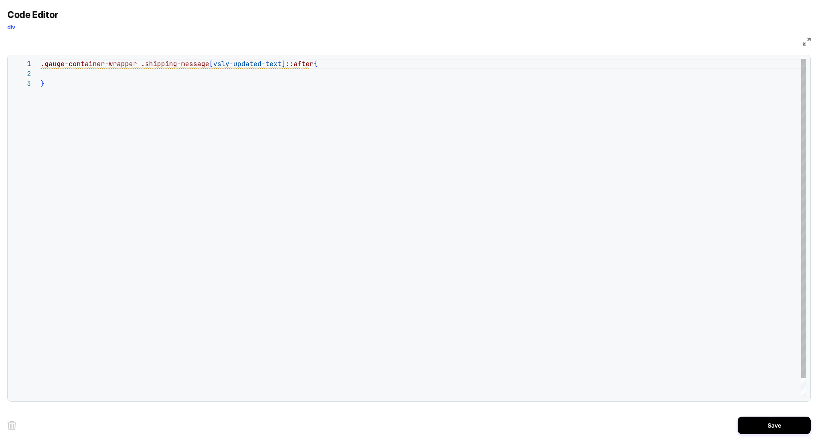
click at [300, 66] on div ".gauge-container-wrapper .shipping-message [ vsly-updated-text ] ::after { }" at bounding box center [423, 238] width 765 height 358
click at [193, 77] on div ".gauge-container-wrapper .shipping-message [ vsly-updated-text ] ::after { }" at bounding box center [423, 238] width 765 height 358
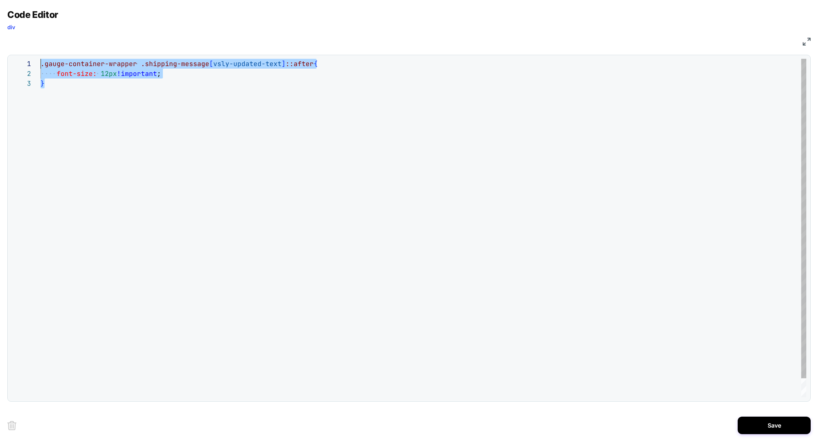
drag, startPoint x: 81, startPoint y: 84, endPoint x: 21, endPoint y: 59, distance: 65.3
click at [21, 59] on div "**********" at bounding box center [408, 228] width 795 height 338
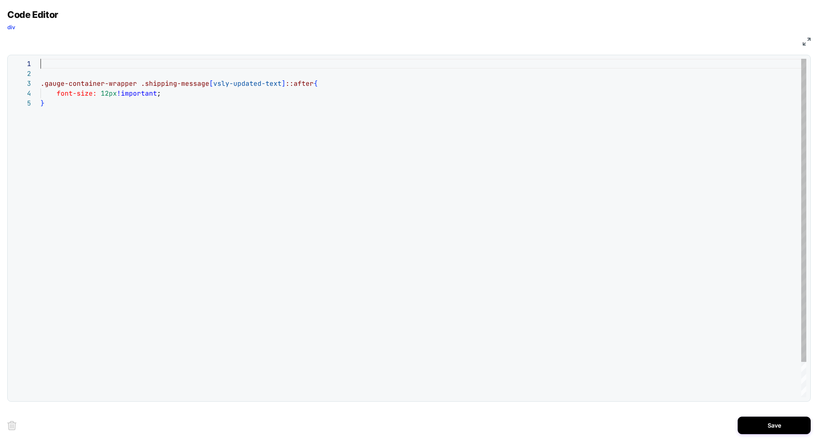
scroll to position [20, 4]
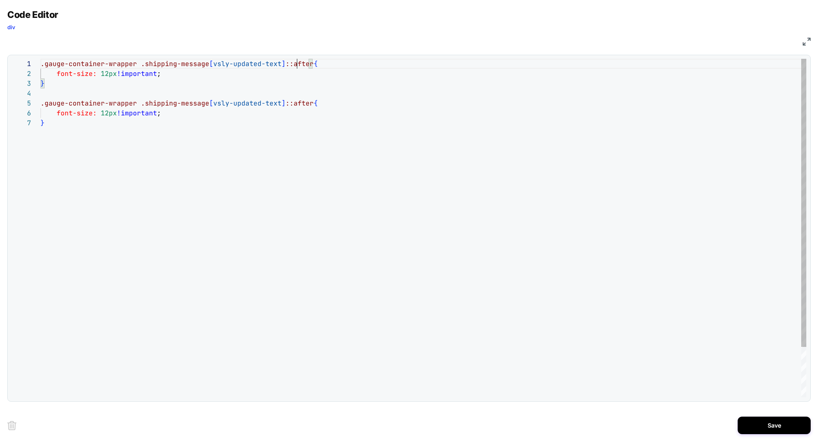
click at [298, 64] on div ".gauge-container-wrapper .shipping-message [ vsly-updated-text ] ::after { .gau…" at bounding box center [423, 257] width 765 height 397
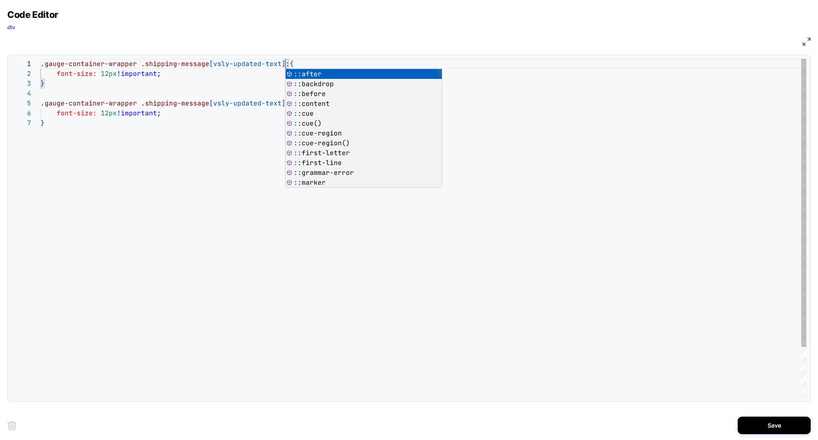
scroll to position [0, 240]
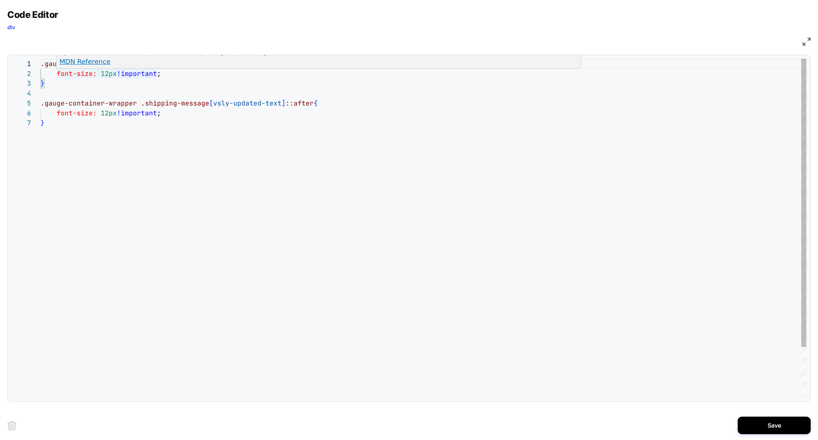
click at [105, 73] on div ".gauge-container-wrapper .shipping-message [ vsly-updated-text ] { .gauge-conta…" at bounding box center [423, 257] width 765 height 397
click at [302, 184] on div ".gauge-container-wrapper .shipping-message [ vsly-updated-text ] { .gauge-conta…" at bounding box center [423, 257] width 765 height 397
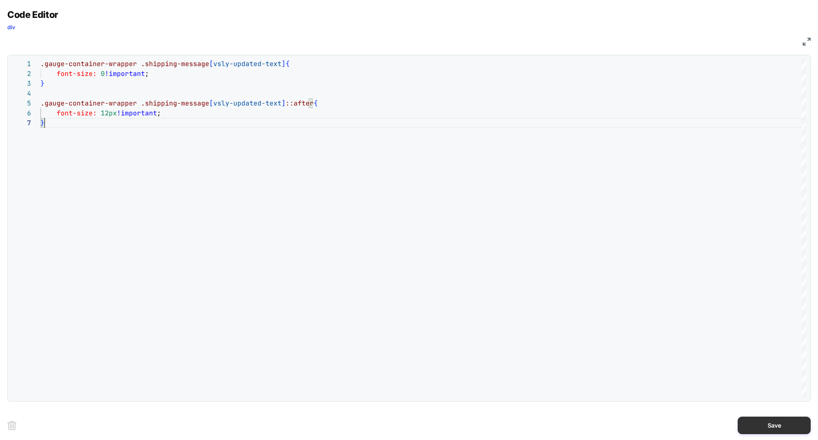
type textarea "**********"
click at [775, 424] on button "Save" at bounding box center [773, 425] width 73 height 18
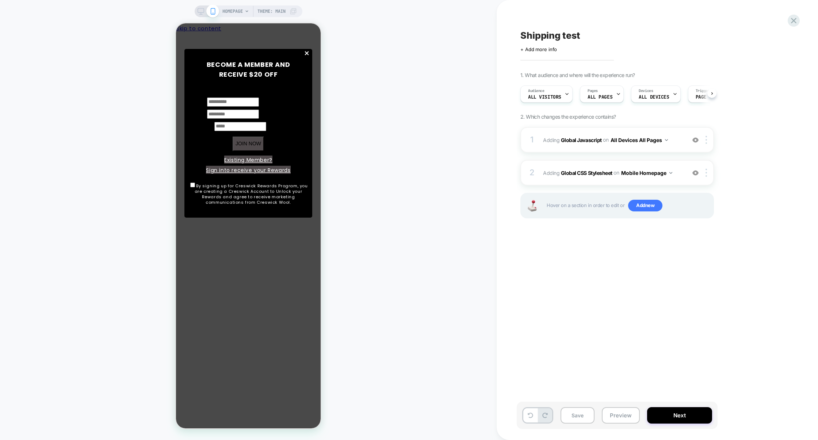
scroll to position [0, 0]
click at [705, 176] on div at bounding box center [707, 173] width 12 height 8
click at [704, 250] on div "Target All Devices" at bounding box center [706, 251] width 65 height 20
click at [577, 181] on button "All Devices Homepage" at bounding box center [580, 178] width 61 height 11
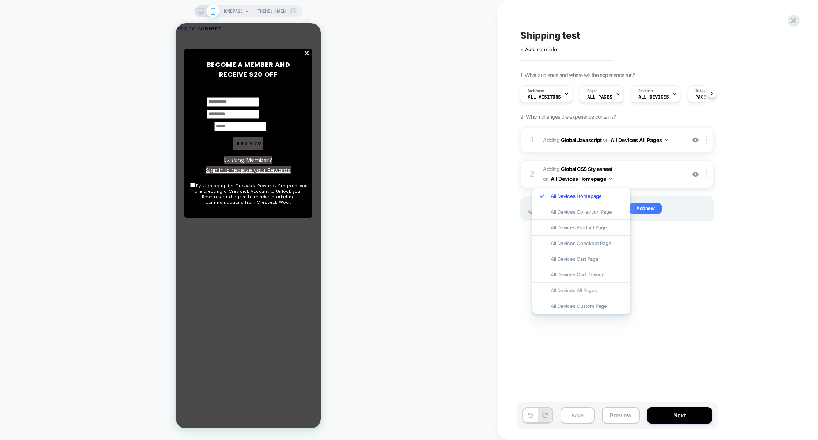
click at [582, 286] on div "All Devices All Pages" at bounding box center [581, 290] width 98 height 16
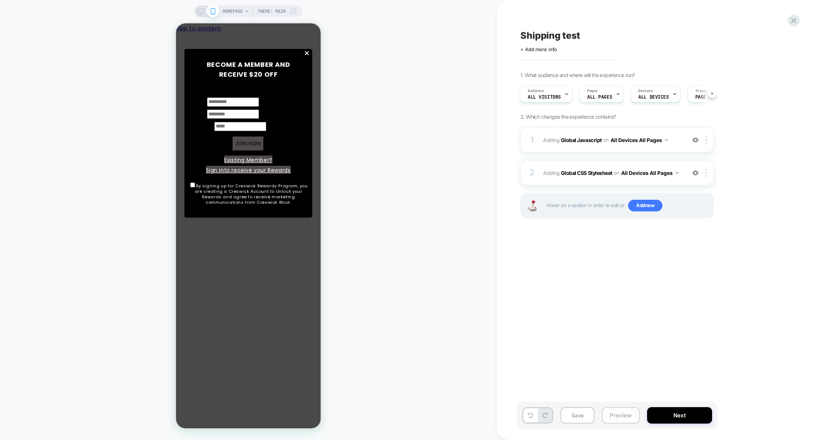
click at [615, 411] on button "Preview" at bounding box center [620, 415] width 38 height 16
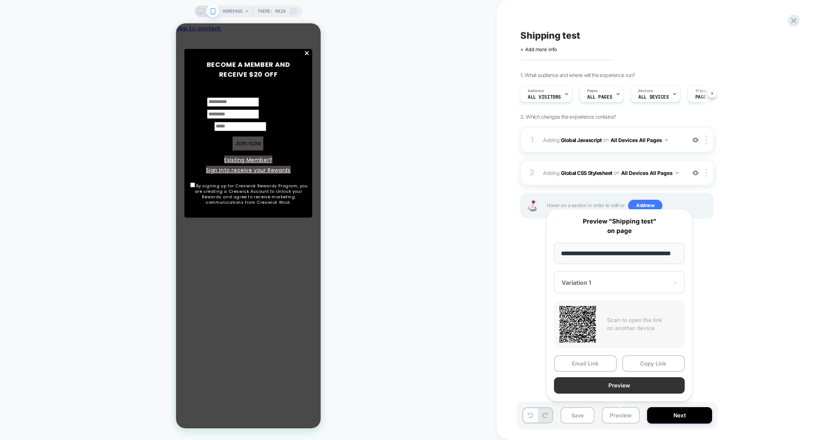
scroll to position [0, 0]
click at [613, 384] on button "Preview" at bounding box center [619, 385] width 131 height 16
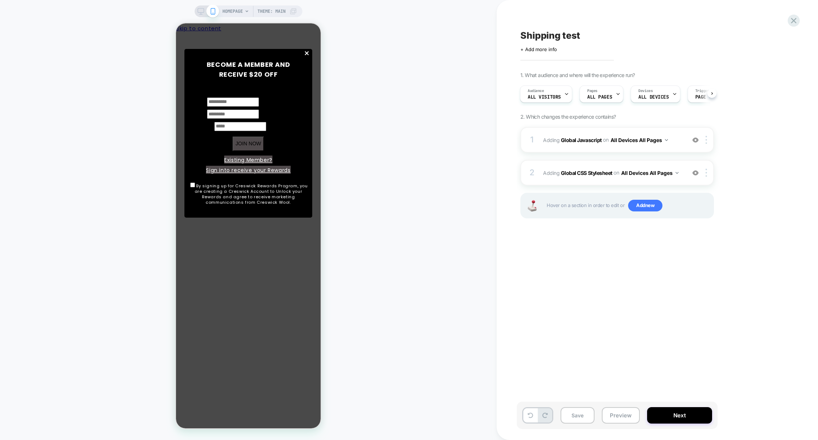
click at [589, 158] on div "1 Adding Global Javascript on All Devices All Pages Add Before Add After Target…" at bounding box center [616, 181] width 193 height 109
click at [589, 159] on div "1 Adding Global Javascript on All Devices All Pages Add Before Add After Target…" at bounding box center [616, 181] width 193 height 109
click at [593, 162] on div "2 Adding Global CSS Stylesheet on All Devices All Pages Add Before Add After Ta…" at bounding box center [616, 173] width 193 height 26
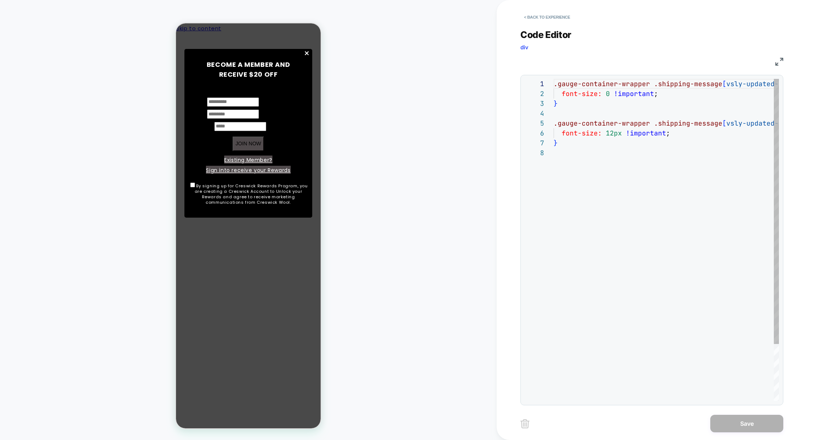
scroll to position [69, 0]
click at [674, 135] on div ".gauge-container-wrapper .shipping-message [ vsly-updated-text ] { font-size: 0…" at bounding box center [701, 274] width 297 height 391
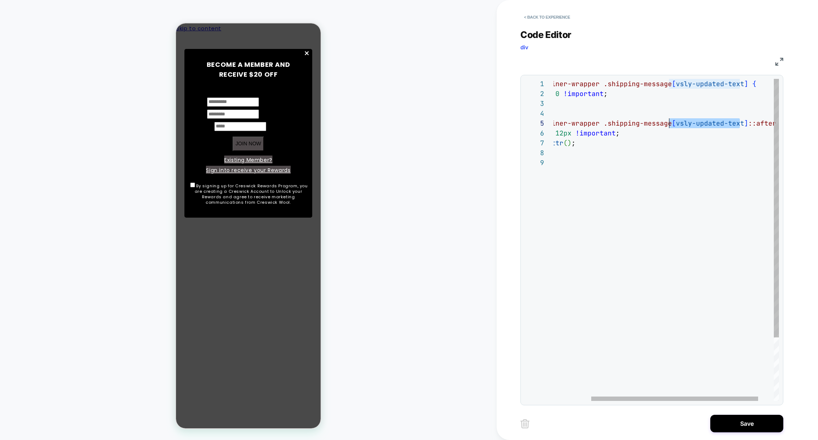
scroll to position [39, 169]
drag, startPoint x: 741, startPoint y: 124, endPoint x: 671, endPoint y: 126, distance: 69.4
click at [671, 126] on div ".gauge-container-wrapper .shipping-message [ vsly-updated-text ] { font-size: 0…" at bounding box center [651, 279] width 297 height 401
click at [566, 141] on div ".gauge-container-wrapper .shipping-message [ vsly-updated-text ] { font-size: 0…" at bounding box center [651, 279] width 297 height 401
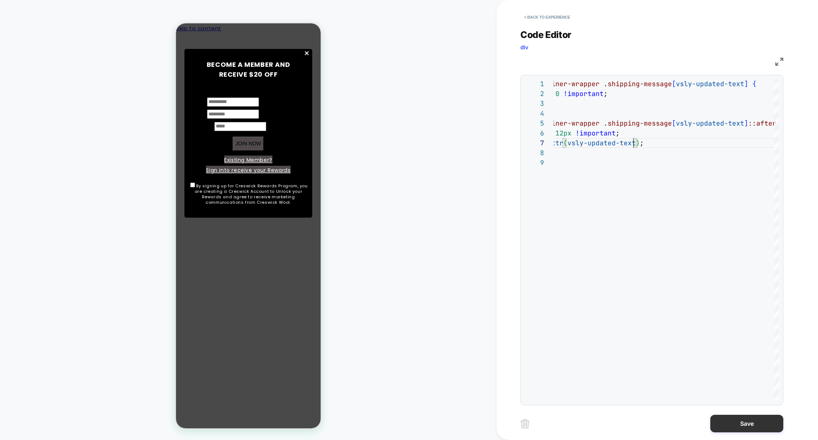
type textarea "**********"
click at [742, 425] on button "Save" at bounding box center [746, 424] width 73 height 18
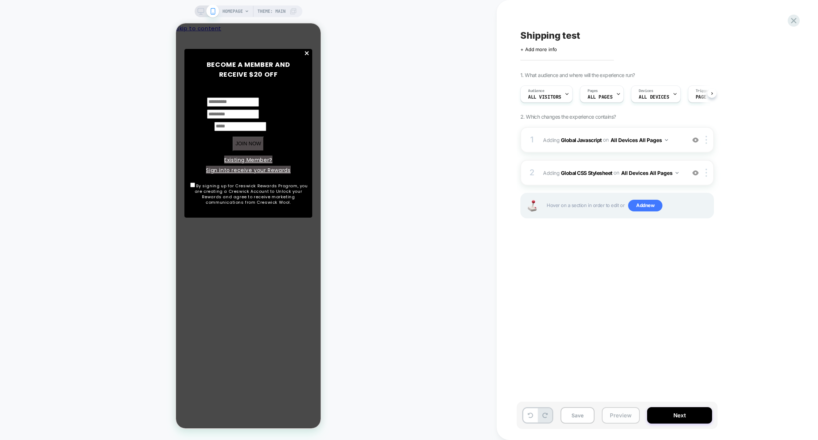
scroll to position [0, 0]
click at [624, 413] on button "Preview" at bounding box center [620, 415] width 38 height 16
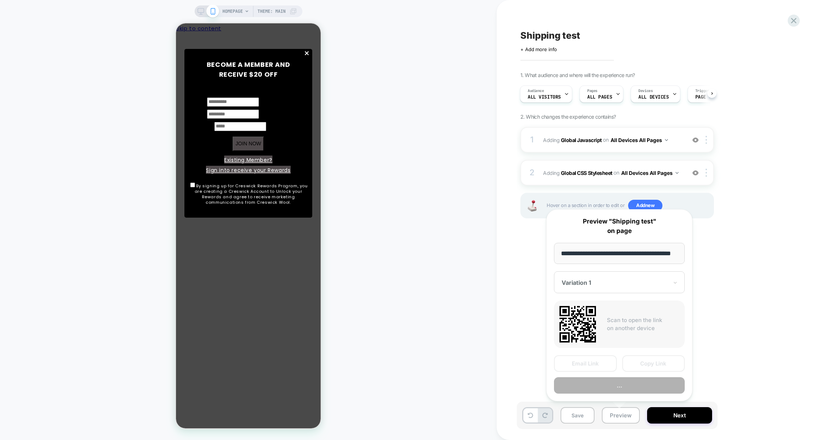
scroll to position [0, 19]
click at [632, 389] on button "Preview" at bounding box center [619, 385] width 131 height 16
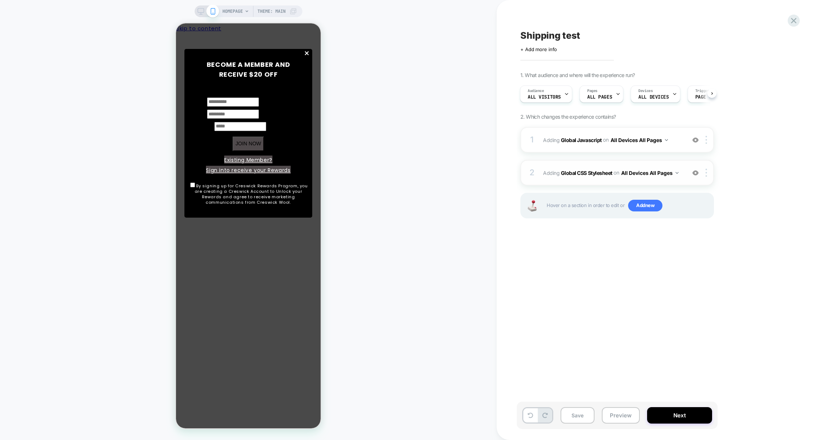
click at [599, 163] on div "2 Adding Global CSS Stylesheet on All Devices All Pages Add Before Add After Ta…" at bounding box center [616, 173] width 193 height 26
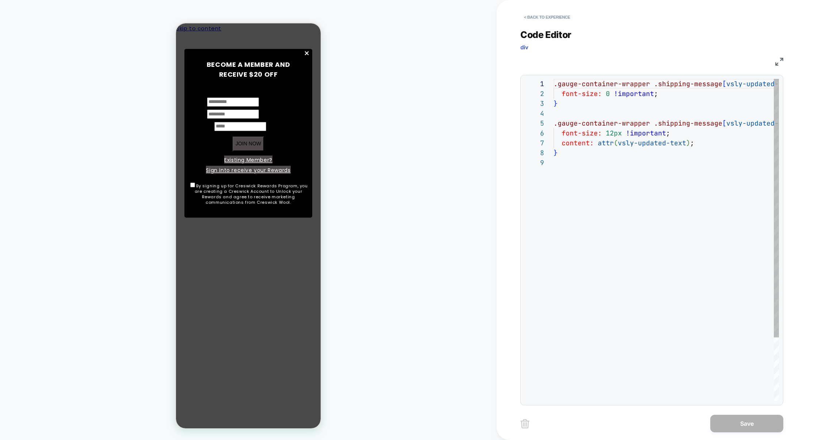
scroll to position [79, 0]
click at [563, 16] on button "< Back to experience" at bounding box center [546, 17] width 53 height 12
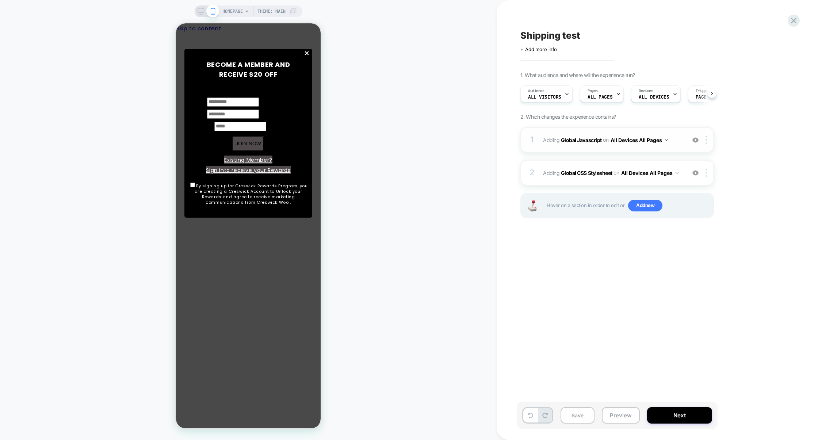
scroll to position [0, 0]
click at [568, 146] on div "1 Adding Global Javascript on All Devices All Pages Add Before Add After Target…" at bounding box center [616, 140] width 193 height 26
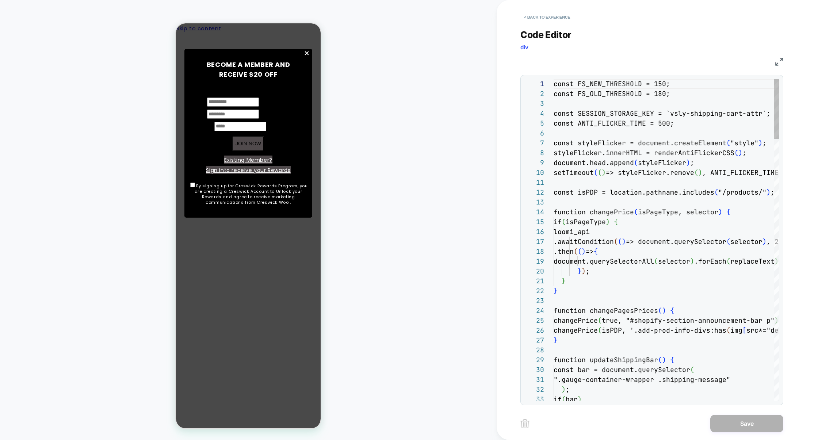
scroll to position [99, 0]
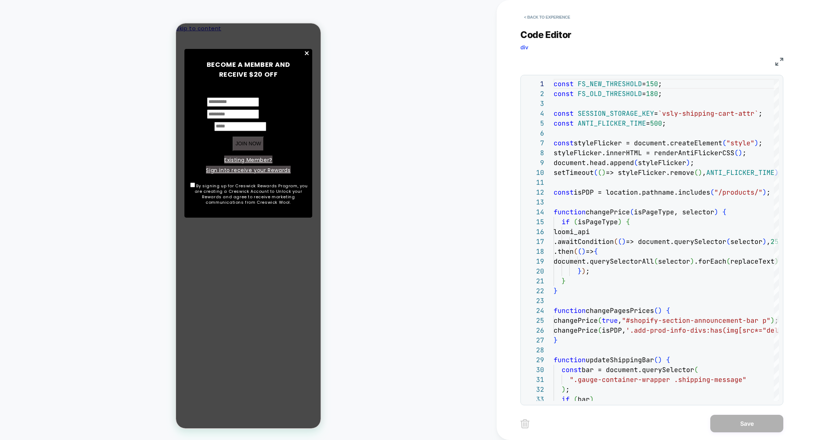
click at [778, 64] on img at bounding box center [779, 62] width 8 height 8
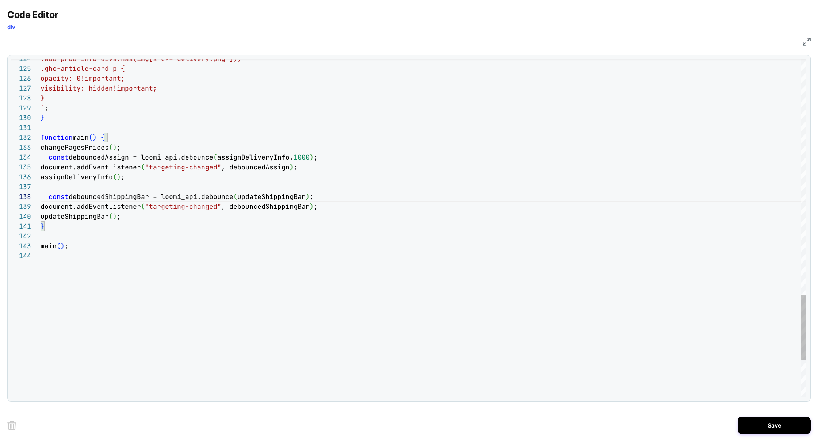
scroll to position [69, 0]
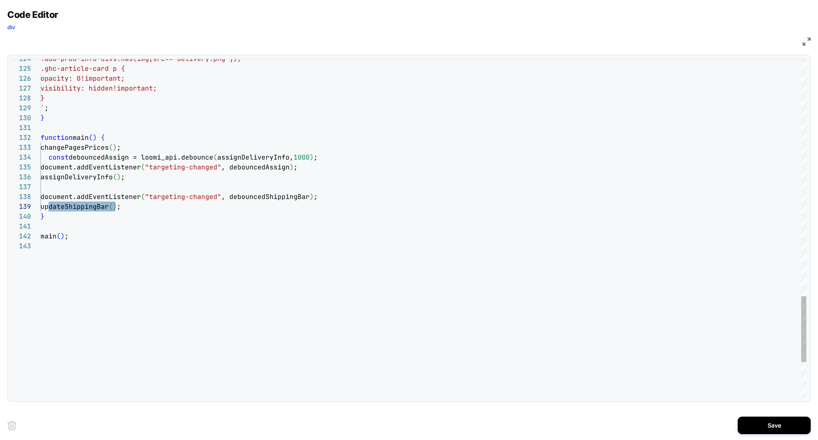
type textarea "**********"
click at [755, 425] on button "Save" at bounding box center [773, 425] width 73 height 18
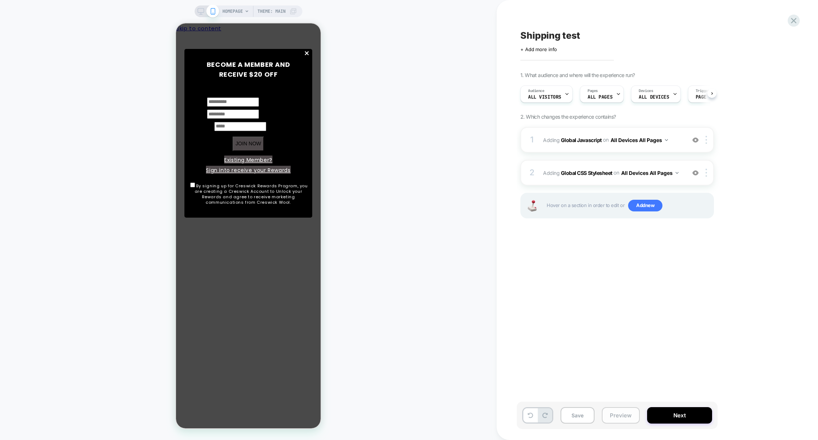
click at [622, 415] on button "Preview" at bounding box center [620, 415] width 38 height 16
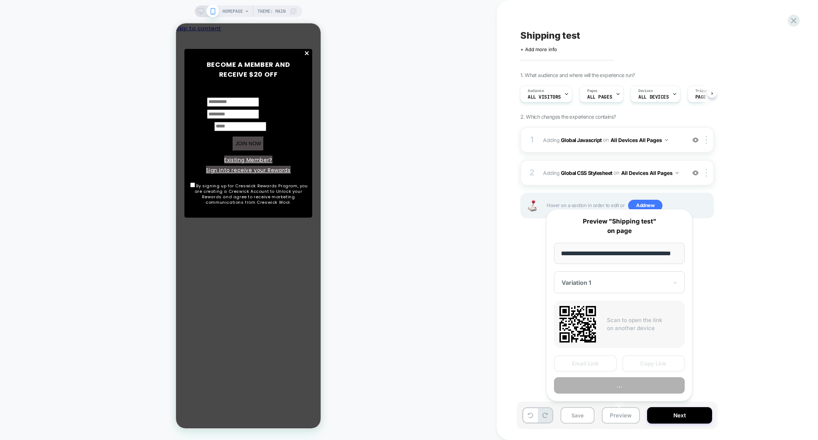
scroll to position [0, 19]
click at [650, 370] on button "Copy Link" at bounding box center [653, 363] width 63 height 16
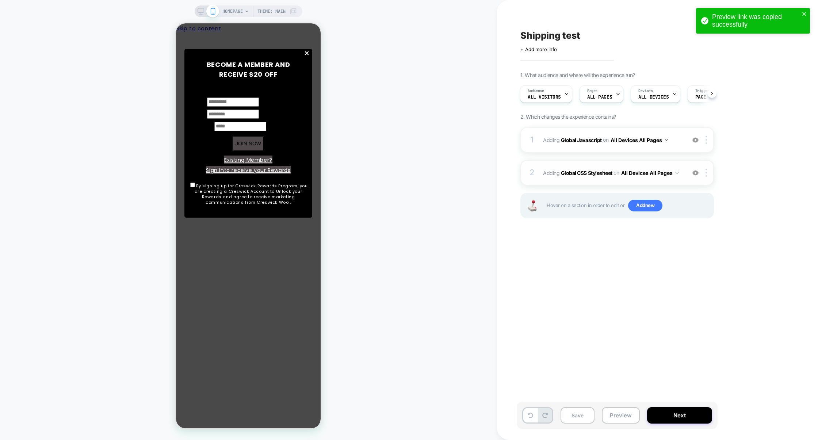
click at [591, 162] on div "2 Adding Global CSS Stylesheet on All Devices All Pages Add Before Add After Ta…" at bounding box center [616, 173] width 193 height 26
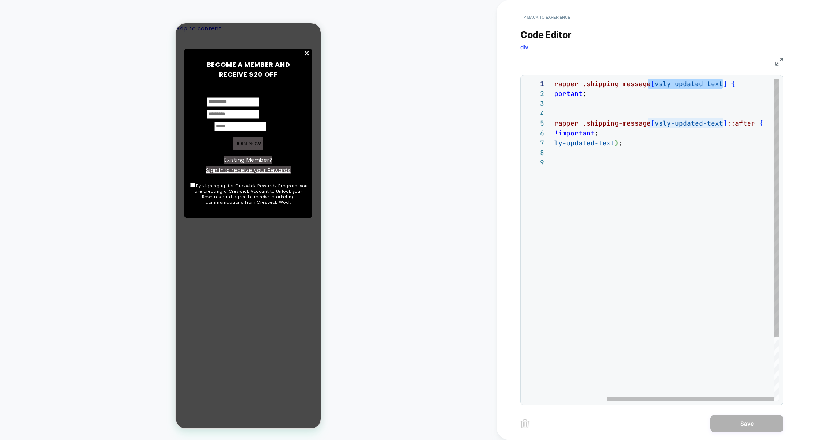
scroll to position [0, 240]
drag, startPoint x: 649, startPoint y: 86, endPoint x: 723, endPoint y: 85, distance: 74.1
click at [723, 85] on div ".gauge-container-wrapper .shipping-message [ vsly-updated-text ] { font-size: 0…" at bounding box center [630, 279] width 297 height 401
type textarea "**********"
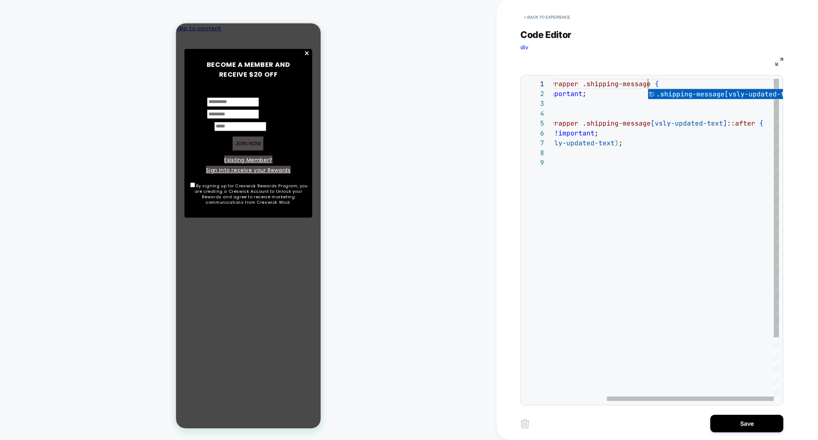
scroll to position [0, 166]
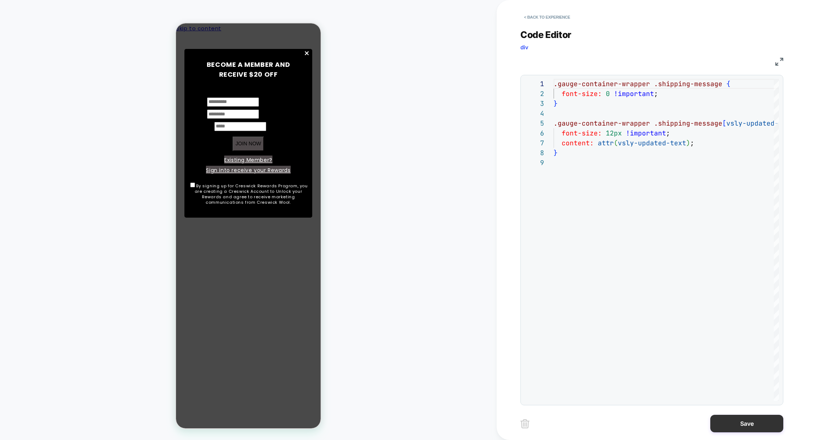
click at [746, 423] on button "Save" at bounding box center [746, 424] width 73 height 18
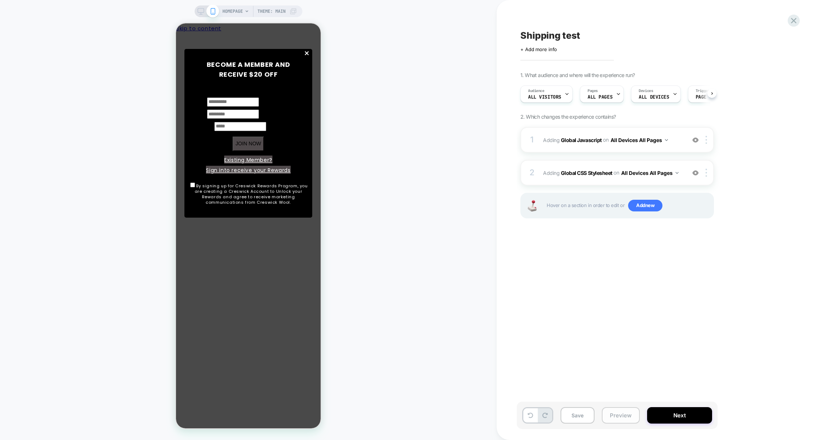
scroll to position [0, 0]
click at [620, 418] on button "Preview" at bounding box center [620, 415] width 38 height 16
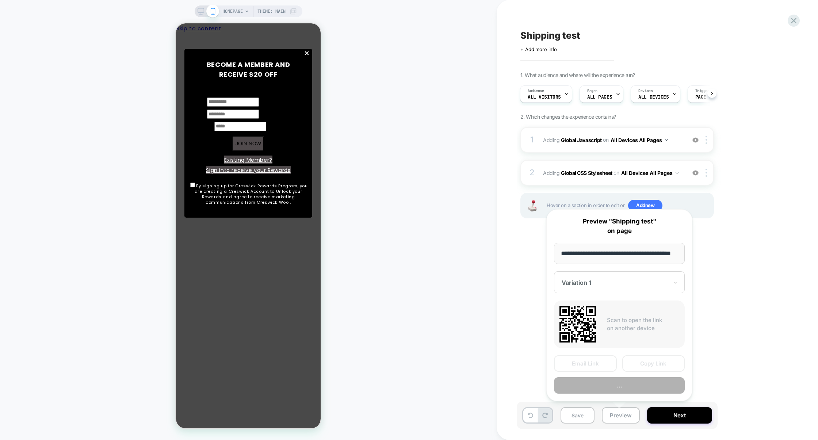
scroll to position [0, 19]
click at [646, 369] on button "Copy Link" at bounding box center [653, 363] width 63 height 16
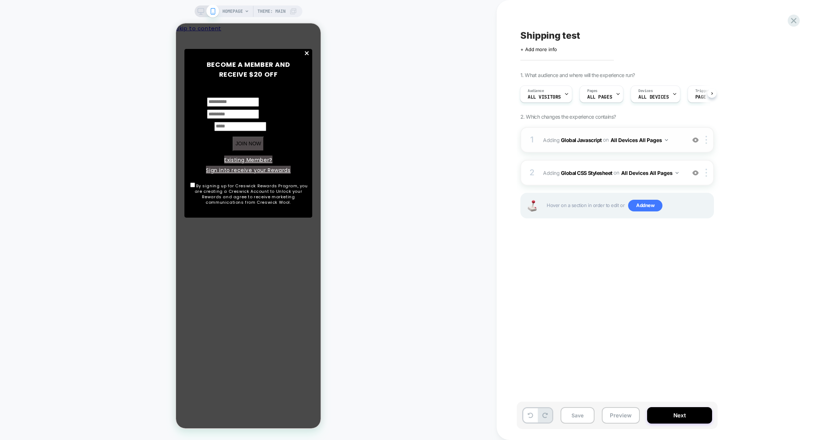
click at [595, 152] on div "1 Adding Global Javascript on All Devices All Pages Add Before Add After Target…" at bounding box center [616, 140] width 193 height 26
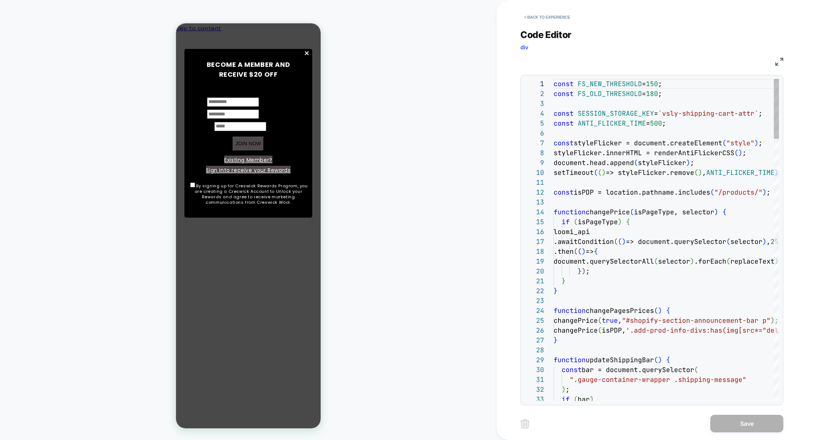
scroll to position [99, 0]
click at [778, 61] on img at bounding box center [779, 62] width 8 height 8
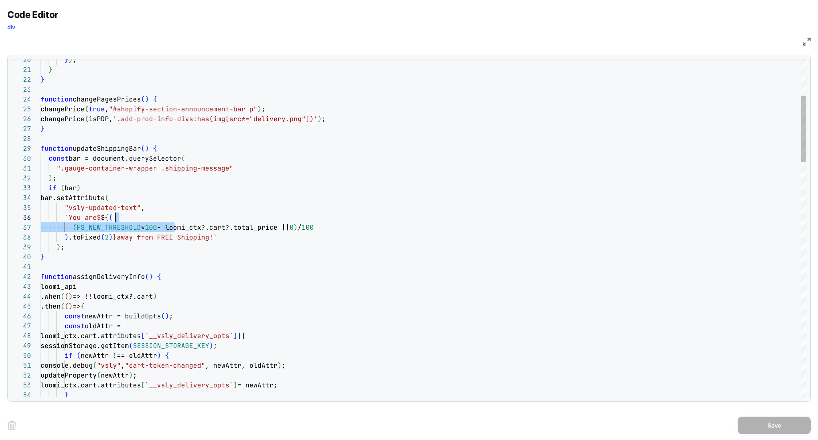
scroll to position [59, 245]
drag, startPoint x: 176, startPoint y: 229, endPoint x: 284, endPoint y: 226, distance: 108.8
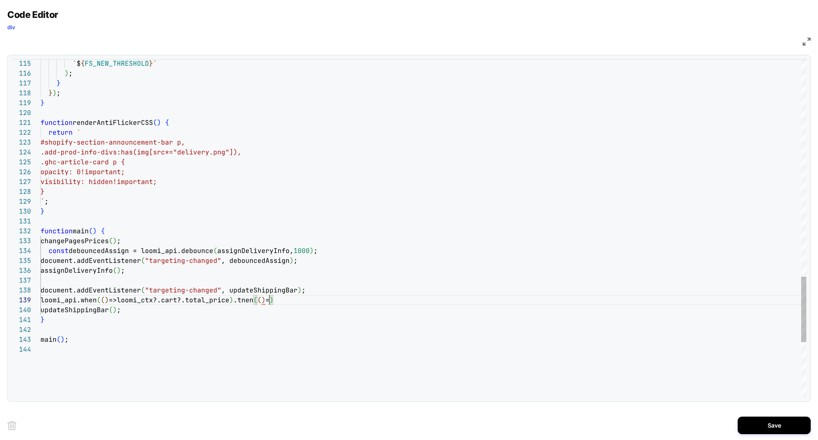
scroll to position [79, 232]
drag, startPoint x: 258, startPoint y: 304, endPoint x: 273, endPoint y: 304, distance: 14.6
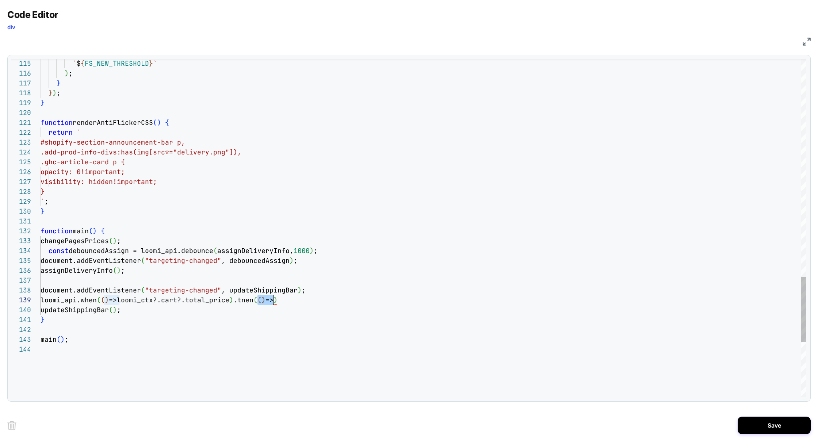
type textarea "**********"
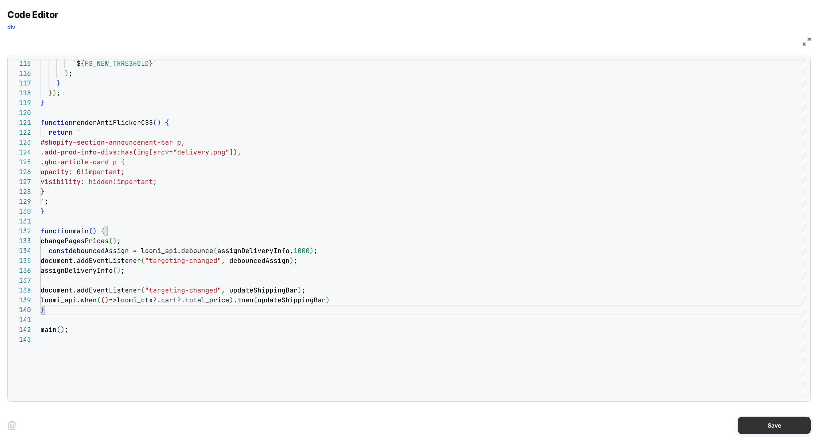
click at [780, 421] on button "Save" at bounding box center [773, 425] width 73 height 18
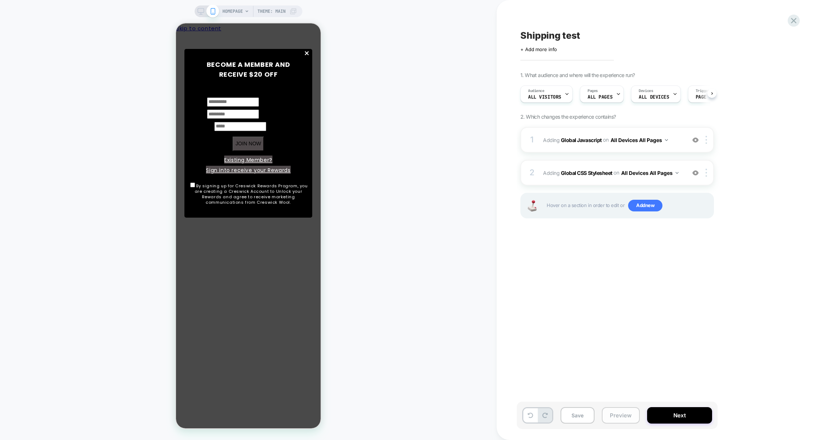
scroll to position [0, 0]
click at [628, 417] on button "Preview" at bounding box center [620, 415] width 38 height 16
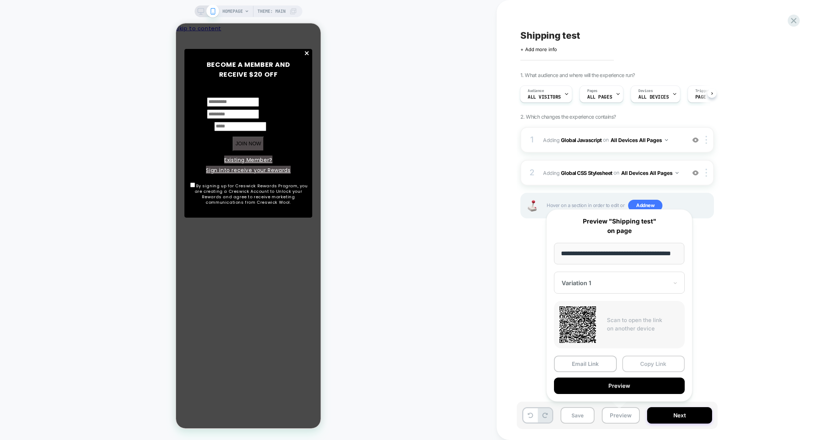
scroll to position [0, 0]
click at [662, 370] on button "Copy Link" at bounding box center [653, 363] width 63 height 16
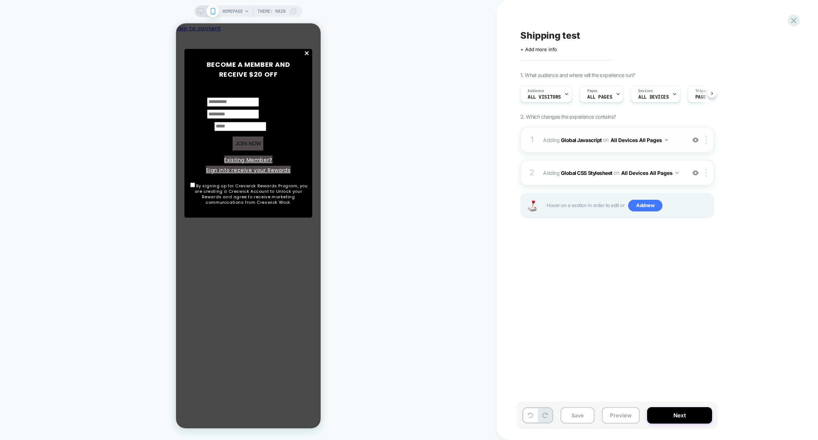
click at [596, 151] on div "1 Adding Global Javascript on All Devices All Pages Add Before Add After Target…" at bounding box center [616, 140] width 193 height 26
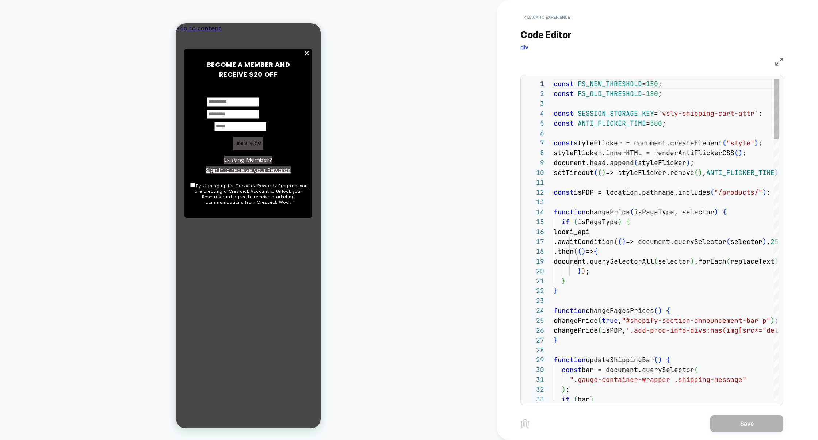
scroll to position [99, 0]
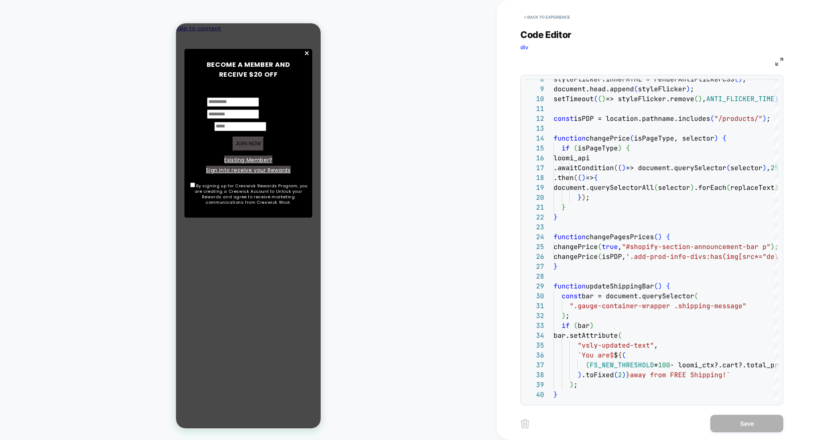
click at [780, 60] on img at bounding box center [779, 62] width 8 height 8
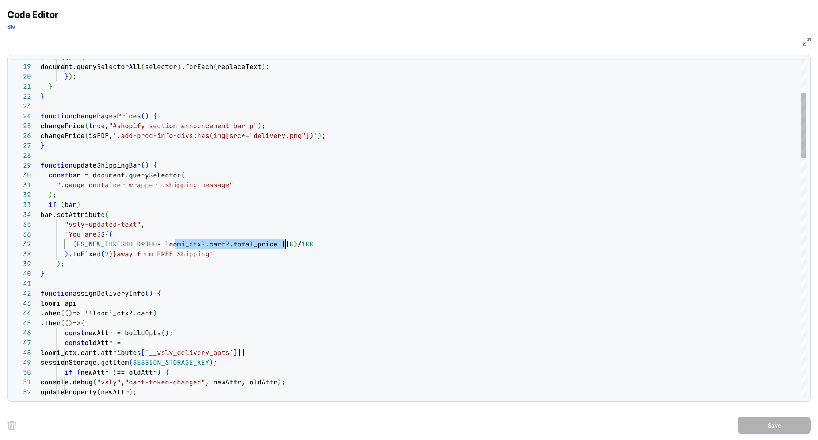
scroll to position [59, 245]
drag, startPoint x: 175, startPoint y: 245, endPoint x: 283, endPoint y: 243, distance: 108.4
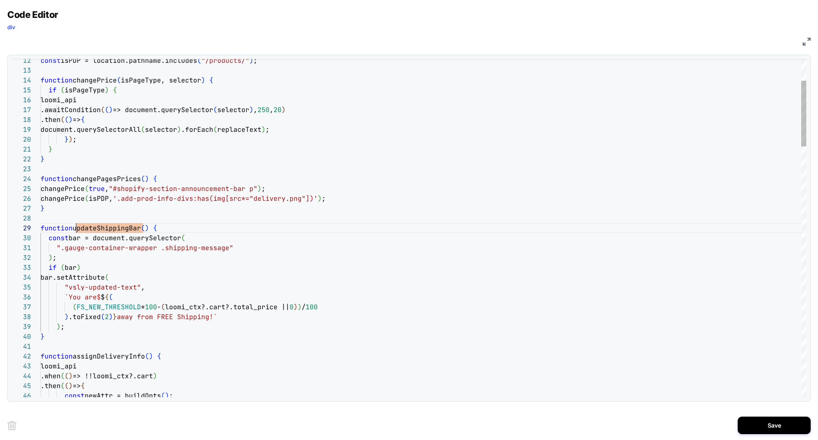
scroll to position [79, 35]
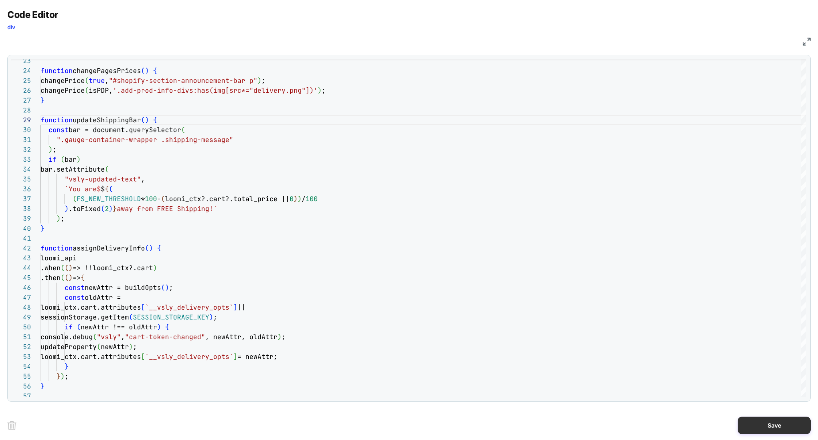
type textarea "**********"
click at [777, 424] on button "Save" at bounding box center [773, 425] width 73 height 18
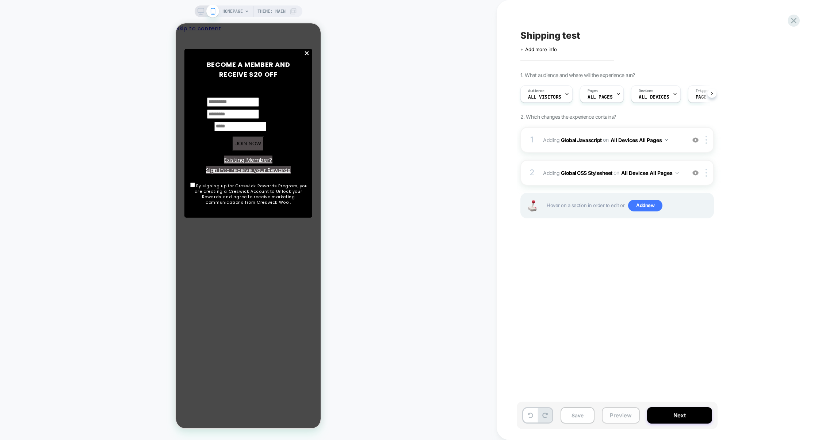
scroll to position [0, 0]
click at [631, 419] on button "Preview" at bounding box center [620, 415] width 38 height 16
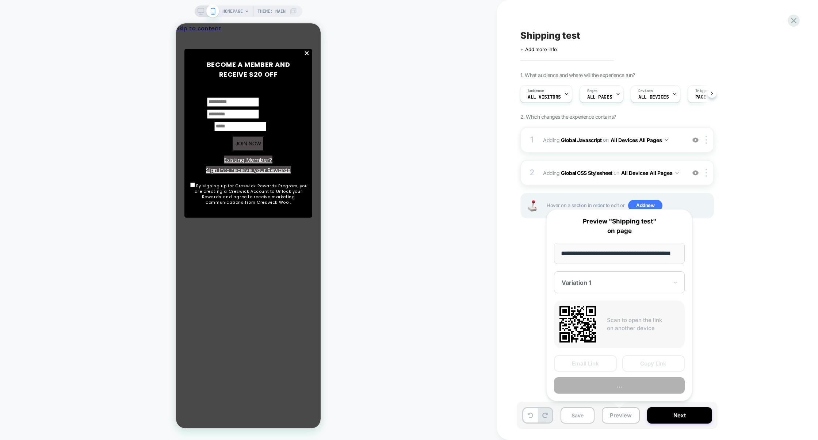
scroll to position [0, 19]
click at [653, 363] on button "Copy Link" at bounding box center [653, 363] width 63 height 16
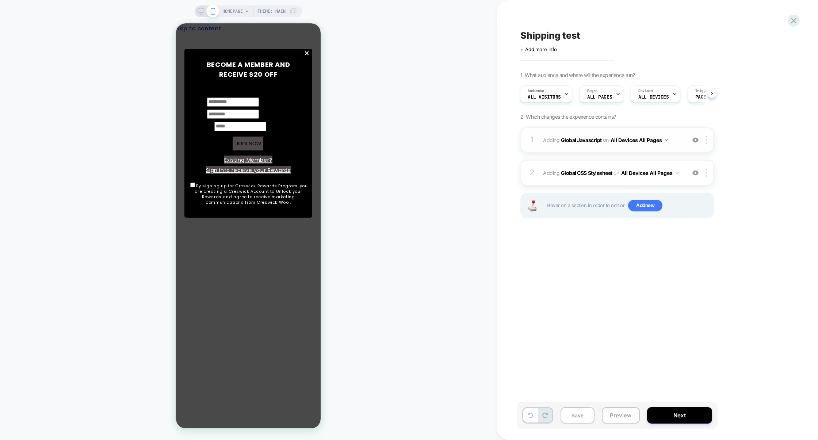
click at [596, 151] on div "1 Adding Global Javascript on All Devices All Pages Add Before Add After Target…" at bounding box center [616, 140] width 193 height 26
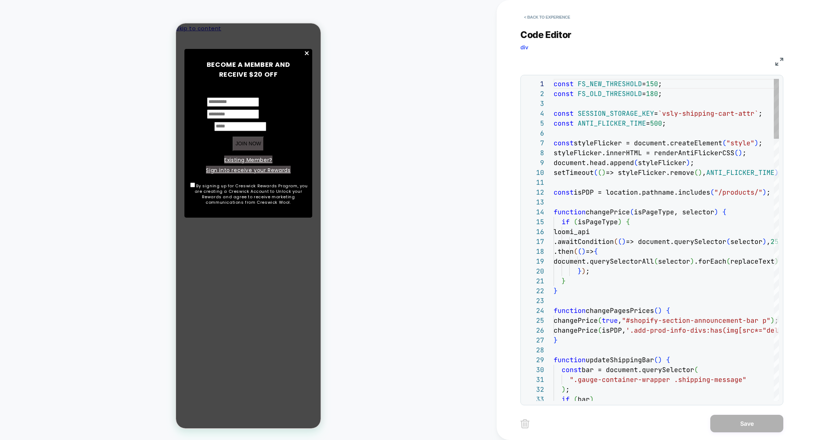
scroll to position [99, 0]
click at [776, 65] on img at bounding box center [779, 62] width 8 height 8
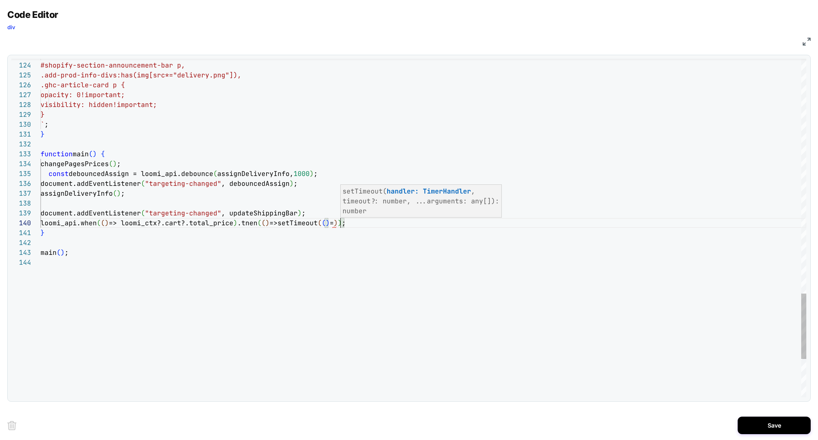
scroll to position [88, 304]
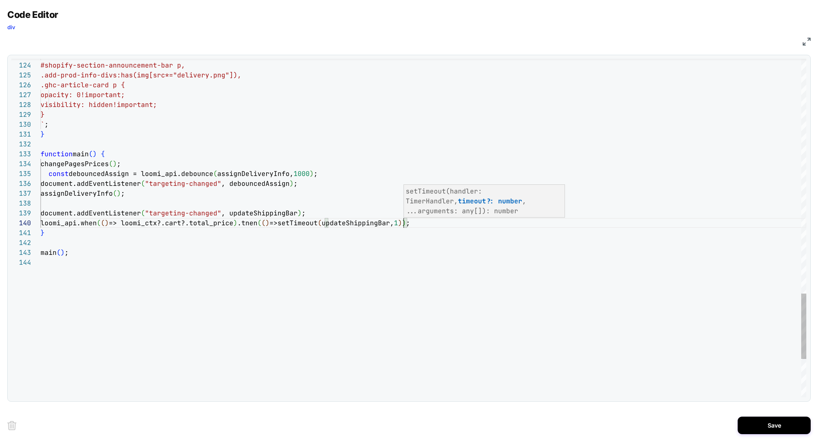
scroll to position [88, 370]
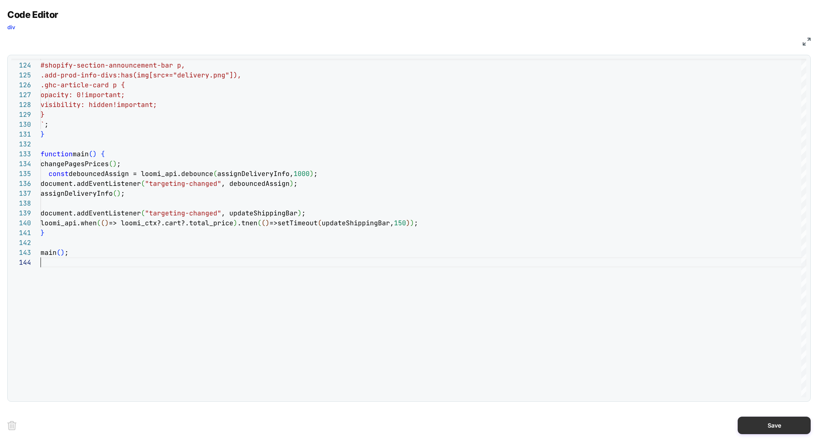
type textarea "* *******"
click at [755, 419] on button "Save" at bounding box center [773, 425] width 73 height 18
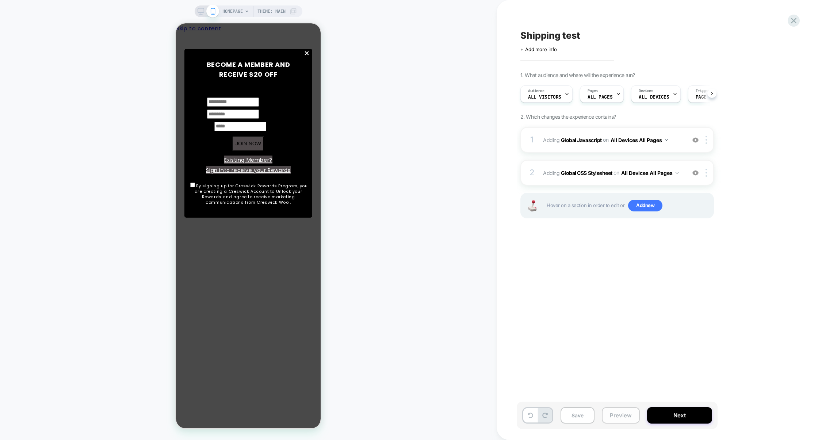
scroll to position [0, 0]
click at [629, 417] on button "Preview" at bounding box center [620, 415] width 38 height 16
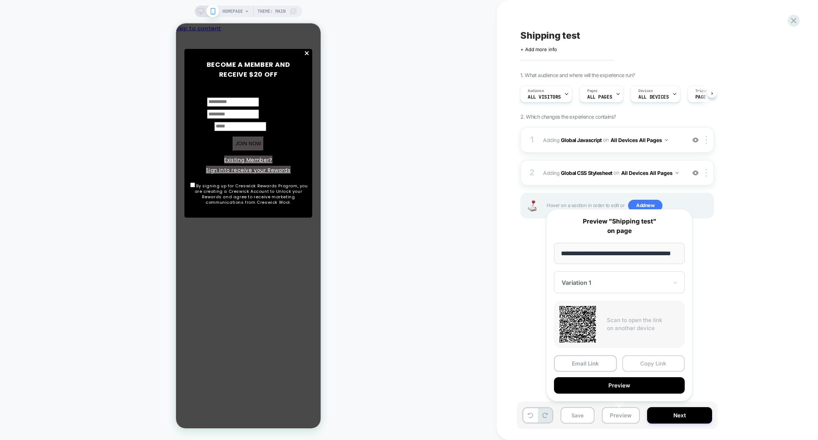
scroll to position [0, 19]
click at [646, 367] on button "Copy Link" at bounding box center [653, 363] width 63 height 16
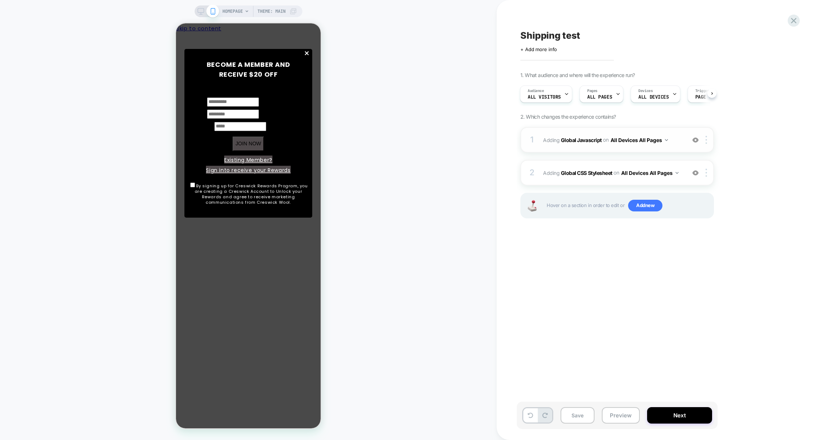
click at [603, 149] on div "1 Adding Global Javascript on All Devices All Pages Add Before Add After Target…" at bounding box center [616, 140] width 193 height 26
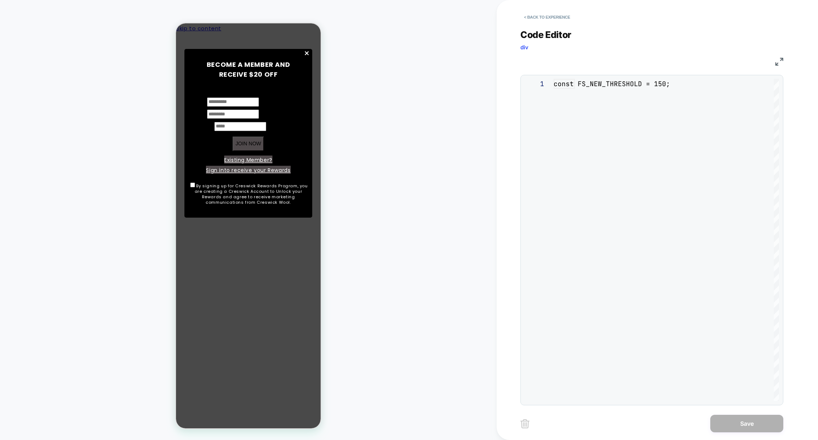
scroll to position [99, 0]
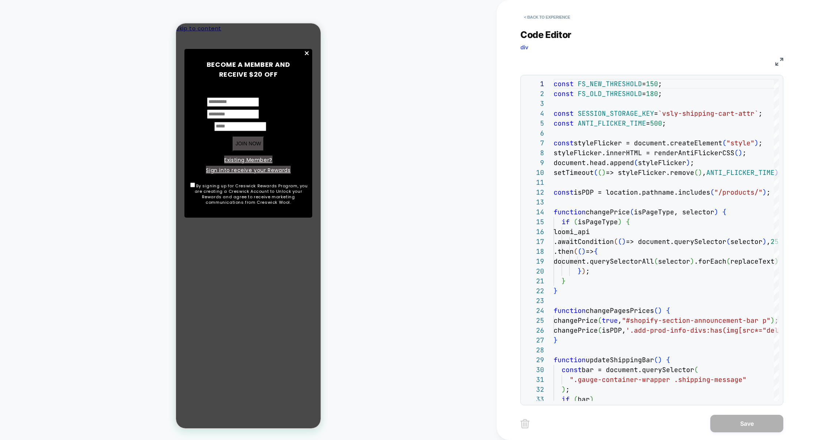
click at [777, 64] on img at bounding box center [779, 62] width 8 height 8
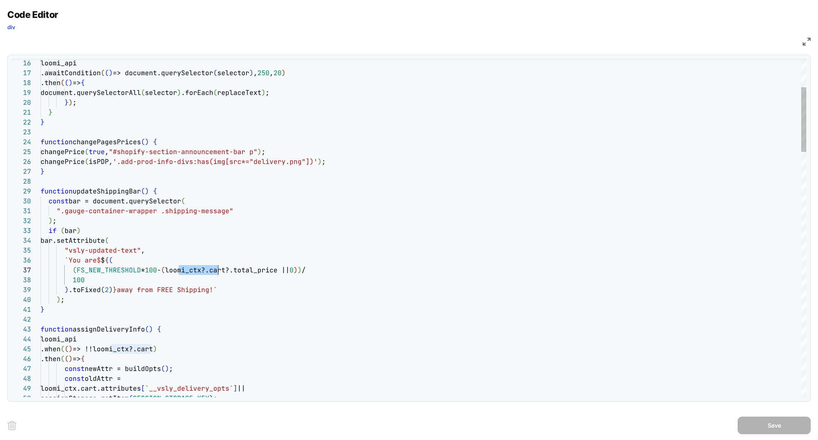
scroll to position [59, 173]
drag, startPoint x: 178, startPoint y: 268, endPoint x: 215, endPoint y: 271, distance: 36.6
click at [215, 271] on span "loomi_ctx?.cart?.total_price ||" at bounding box center [227, 270] width 124 height 8
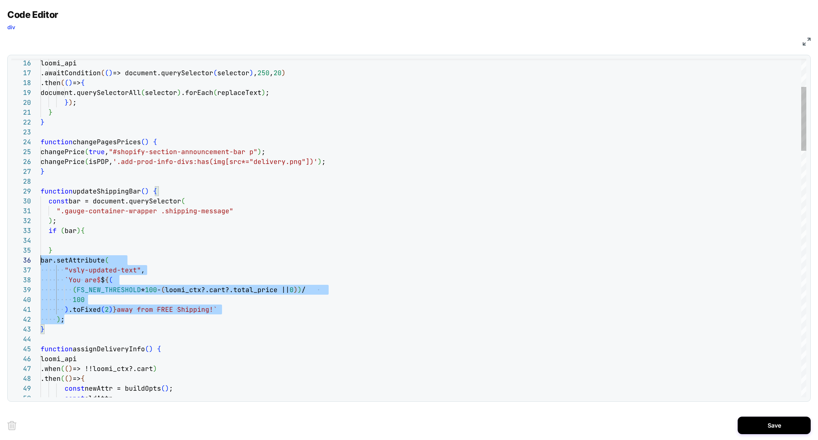
scroll to position [49, 0]
drag, startPoint x: 85, startPoint y: 319, endPoint x: 8, endPoint y: 257, distance: 98.9
click at [8, 257] on div "16 17 18 19 20 21 22 23 24 25 26 27 28 29 30 31 32 33 36 37 38 39 40 41 42 43 4…" at bounding box center [408, 228] width 803 height 347
drag, startPoint x: 73, startPoint y: 261, endPoint x: 73, endPoint y: 243, distance: 17.5
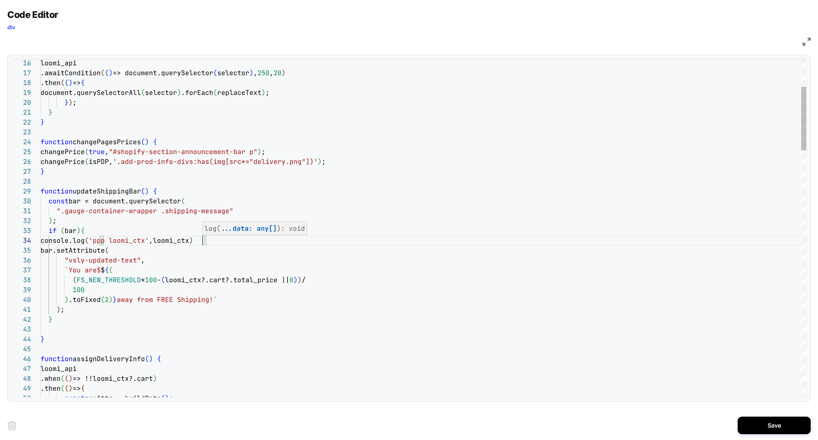
scroll to position [30, 161]
type textarea "**********"
click at [788, 431] on button "Save" at bounding box center [773, 425] width 73 height 18
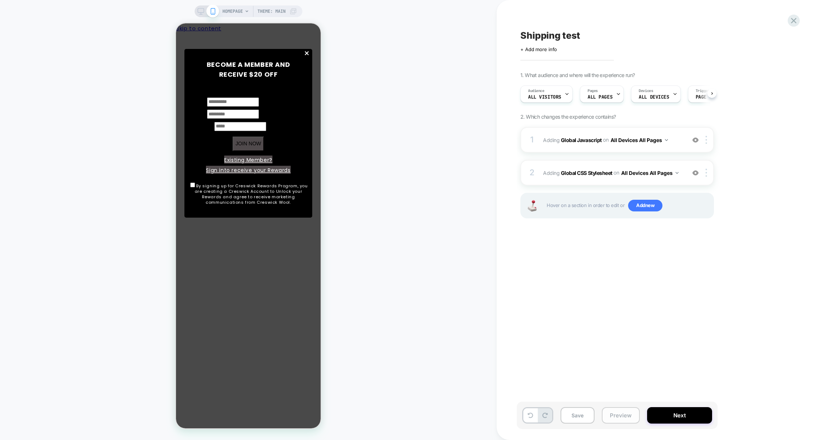
scroll to position [0, 0]
click at [628, 414] on button "Preview" at bounding box center [620, 415] width 38 height 16
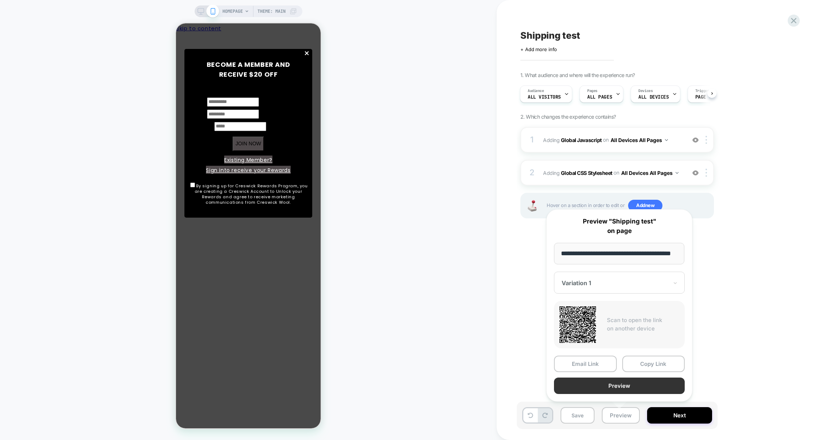
scroll to position [0, 0]
click at [628, 384] on button "Preview" at bounding box center [619, 385] width 131 height 16
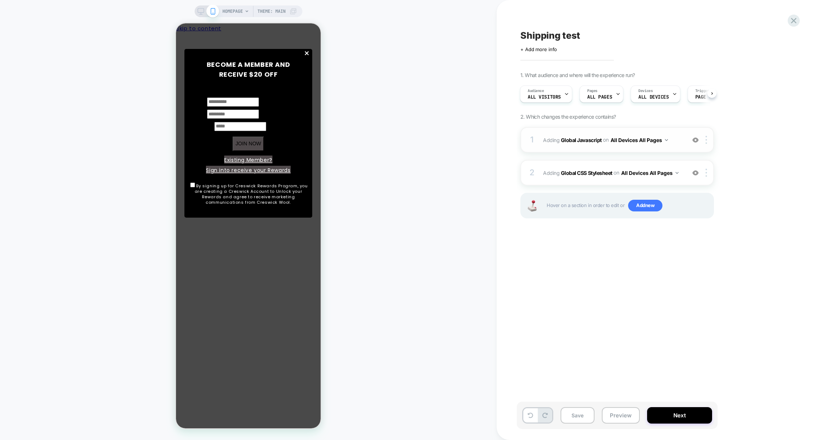
click at [588, 148] on div "1 Adding Global Javascript on All Devices All Pages Add Before Add After Target…" at bounding box center [616, 140] width 193 height 26
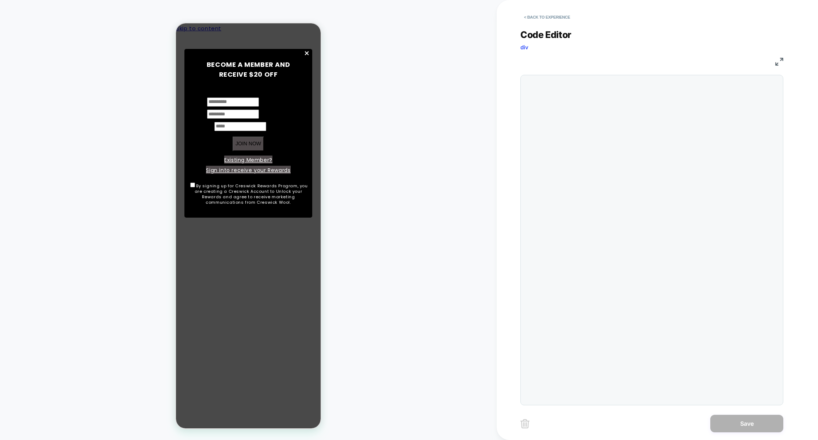
scroll to position [99, 0]
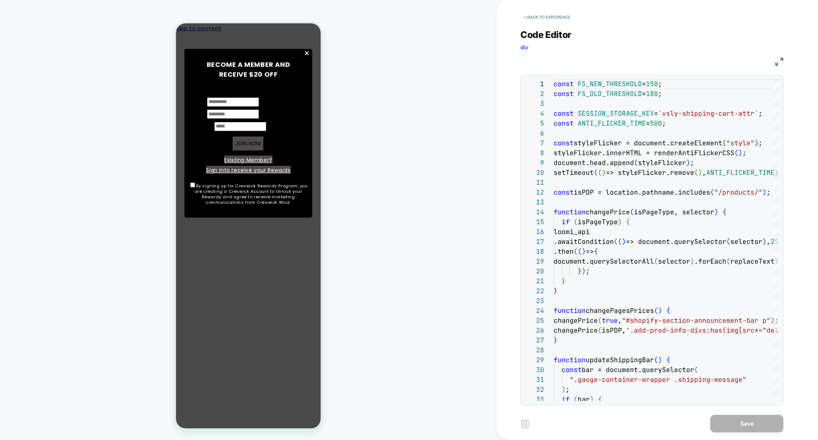
click at [781, 60] on img at bounding box center [779, 62] width 8 height 8
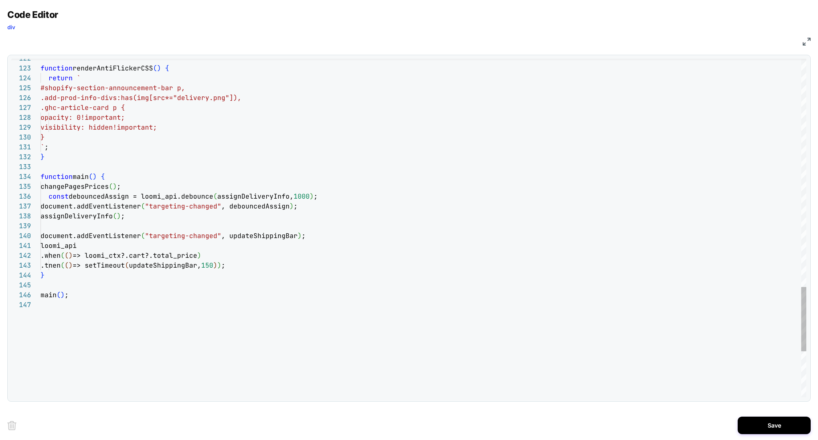
scroll to position [9, 63]
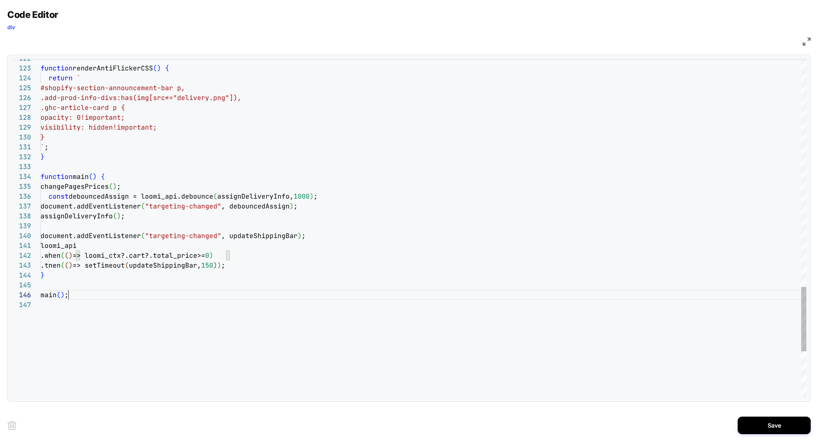
scroll to position [49, 28]
type textarea "**********"
click at [784, 429] on button "Save" at bounding box center [773, 425] width 73 height 18
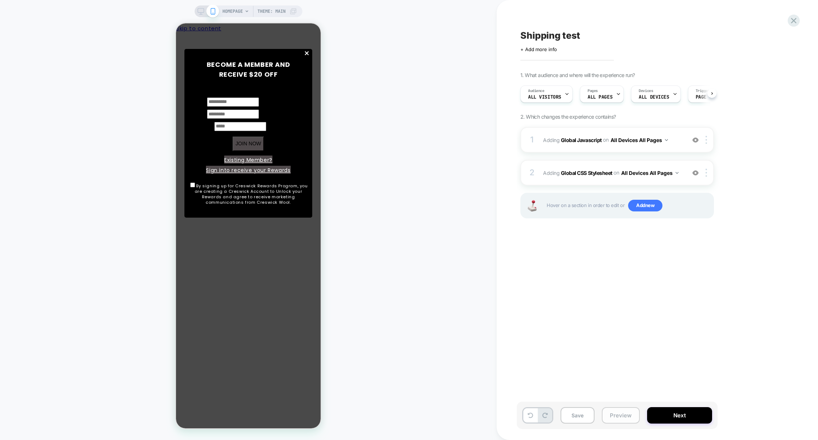
scroll to position [0, 0]
click at [631, 416] on button "Preview" at bounding box center [620, 415] width 38 height 16
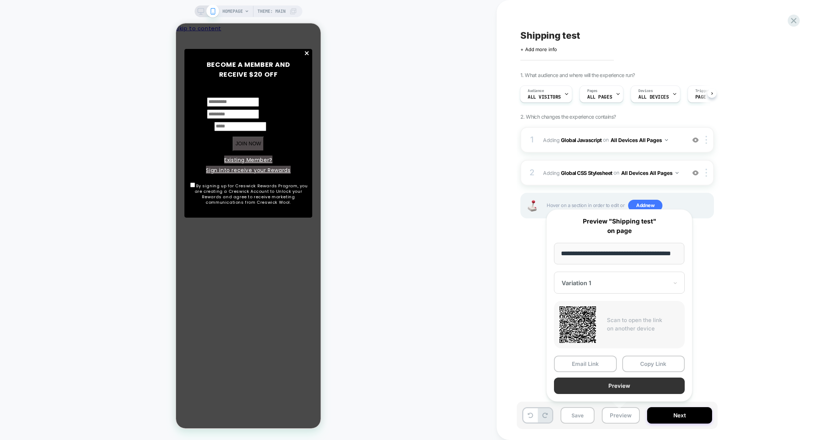
scroll to position [0, 0]
click at [628, 386] on button "Preview" at bounding box center [619, 385] width 131 height 16
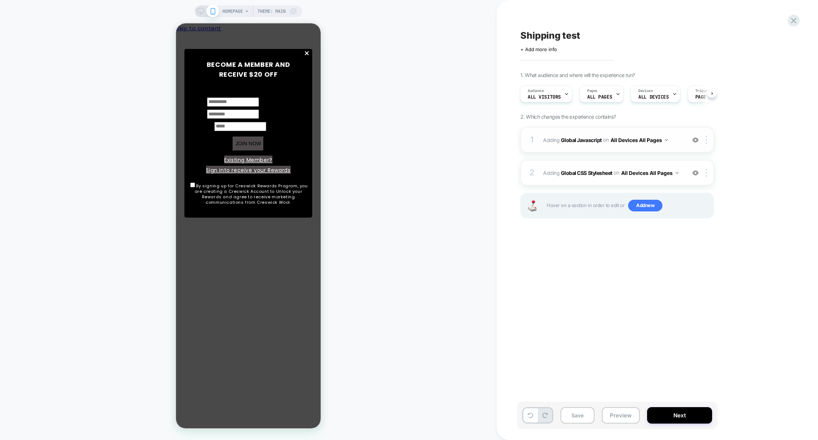
click at [583, 150] on div "1 Adding Global Javascript on All Devices All Pages Add Before Add After Target…" at bounding box center [616, 140] width 193 height 26
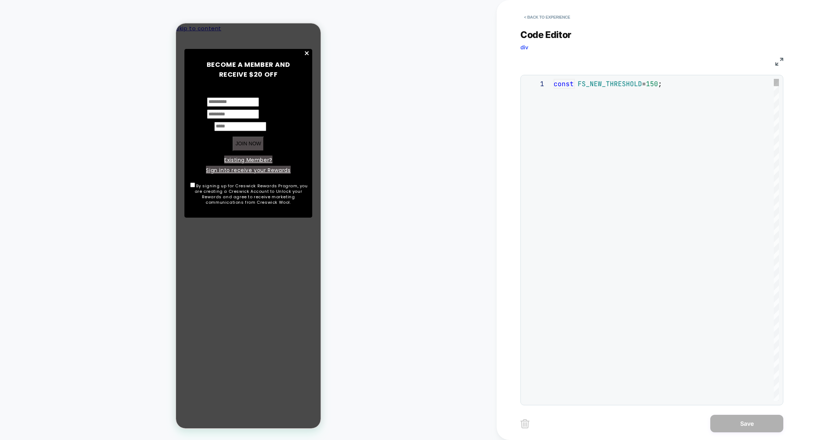
scroll to position [99, 0]
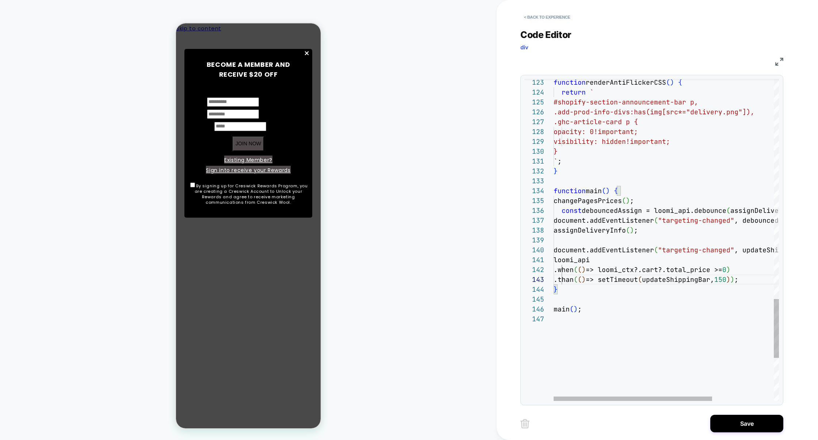
scroll to position [20, 31]
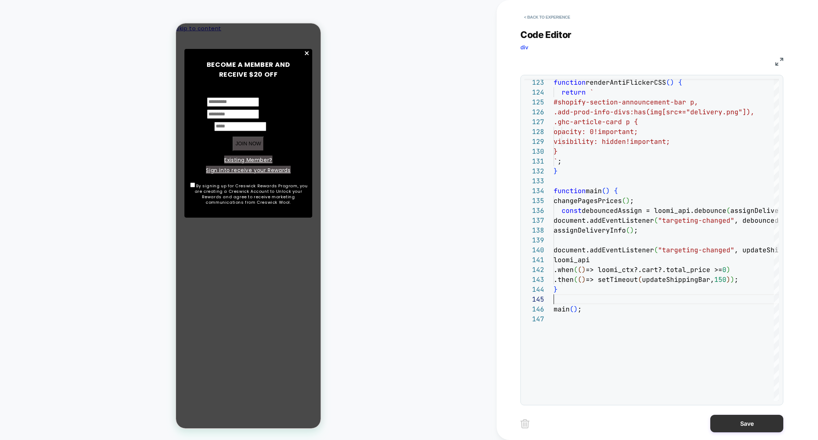
type textarea "**********"
click at [732, 418] on button "Save" at bounding box center [746, 424] width 73 height 18
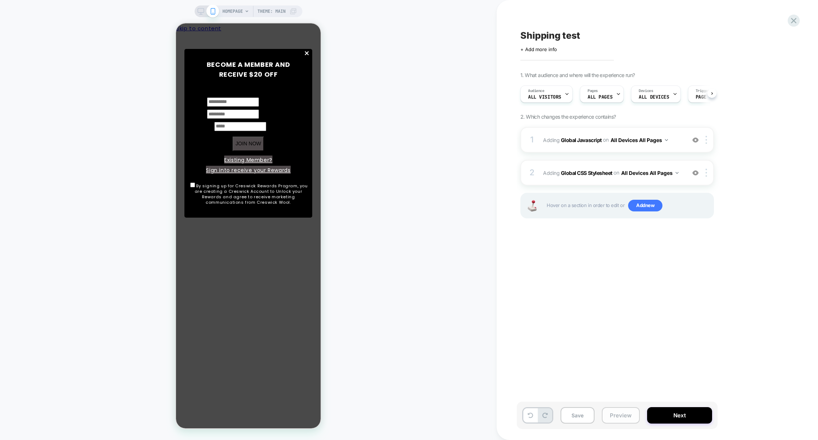
scroll to position [0, 0]
click at [617, 414] on button "Preview" at bounding box center [620, 415] width 38 height 16
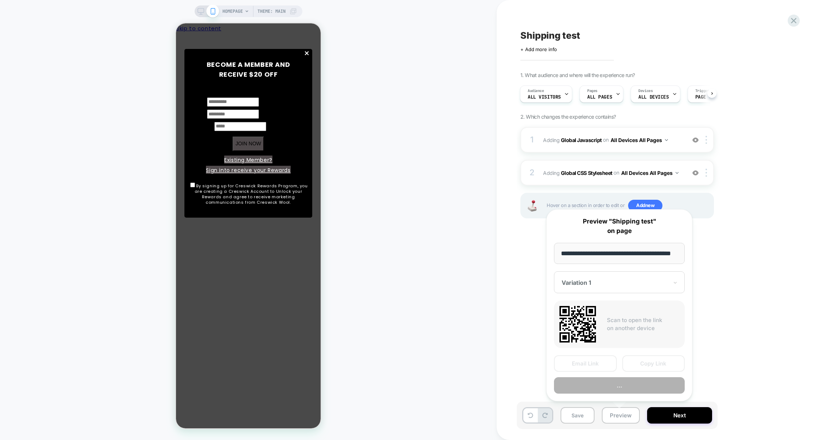
scroll to position [0, 19]
click at [634, 389] on button "Preview" at bounding box center [619, 385] width 131 height 16
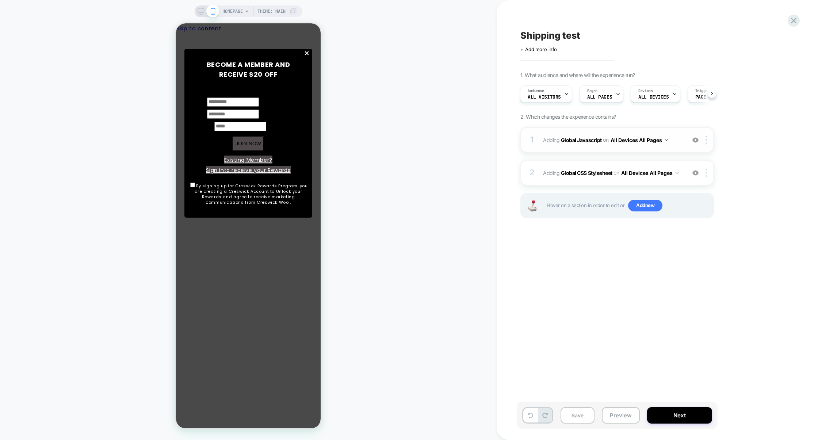
click at [585, 146] on div "1 Adding Global Javascript on All Devices All Pages Add Before Add After Target…" at bounding box center [616, 140] width 193 height 26
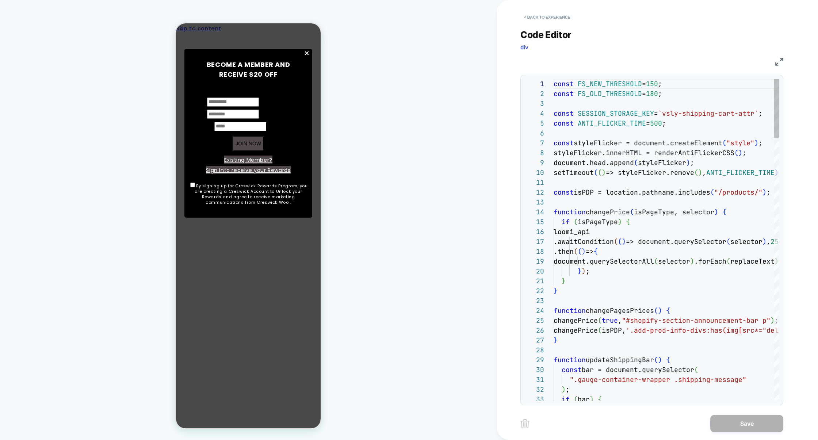
scroll to position [99, 0]
click at [540, 13] on button "< Back to experience" at bounding box center [546, 17] width 53 height 12
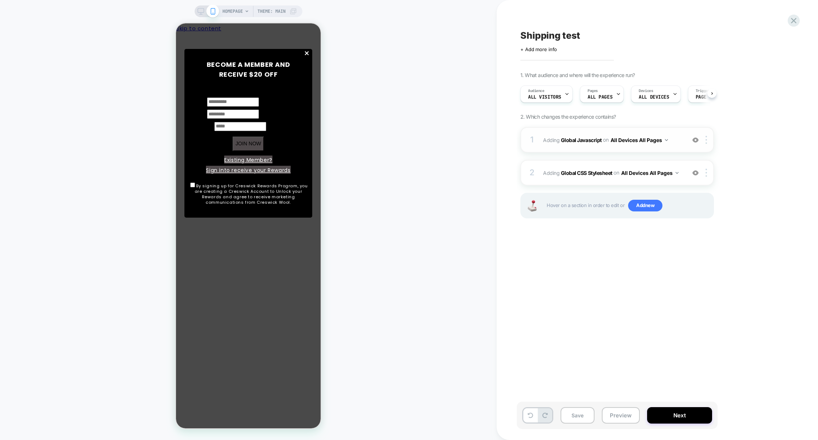
scroll to position [0, 0]
click at [597, 164] on div "2 Adding Global CSS Stylesheet on All Devices All Pages Add Before Add After Ta…" at bounding box center [616, 173] width 193 height 26
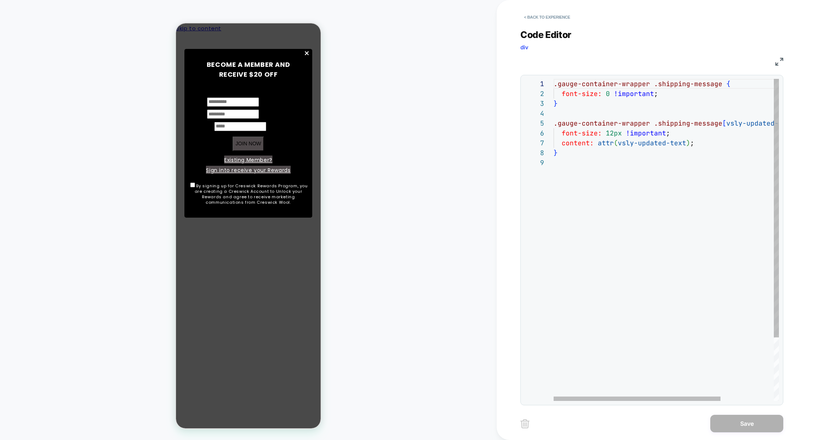
scroll to position [0, 94]
click at [647, 84] on div ".gauge-container-wrapper .shipping-message { font-size: 0 !important ; } .gauge…" at bounding box center [701, 279] width 297 height 401
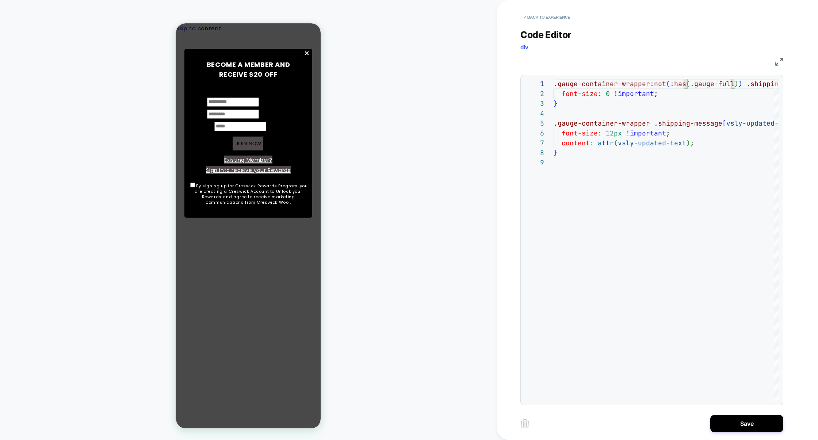
click at [778, 61] on img at bounding box center [779, 62] width 8 height 8
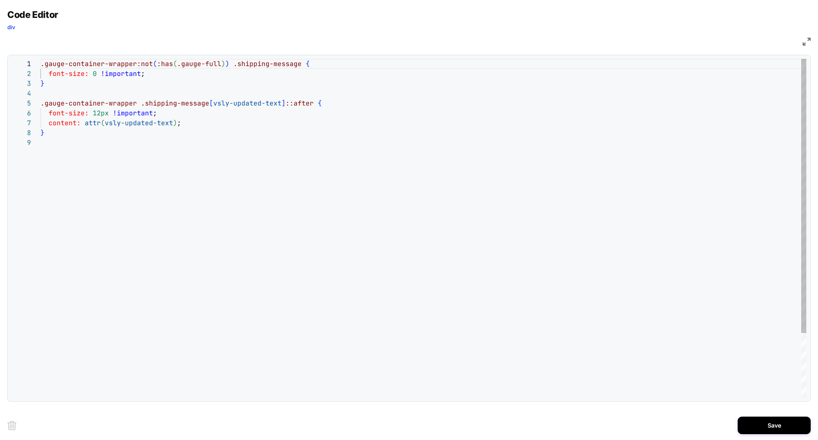
scroll to position [0, 138]
click at [180, 62] on div ".gauge-container-wrapper:not ( :has ( .gauge-full ) ) .shipping-message { font-…" at bounding box center [423, 267] width 765 height 417
drag, startPoint x: 178, startPoint y: 66, endPoint x: 238, endPoint y: 64, distance: 59.5
click at [238, 64] on div ".gauge-container-wrapper:not ( :has ( .vsly-gauge-full ) ) .shipping-message { …" at bounding box center [423, 267] width 765 height 417
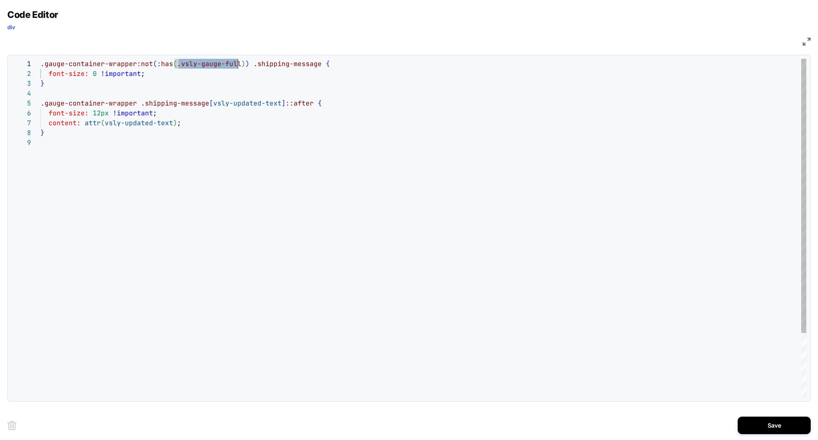
scroll to position [69, 4]
click at [266, 134] on div ".gauge-container-wrapper:not ( :has ( .vsly-gauge-full ) ) .shipping-message { …" at bounding box center [423, 267] width 765 height 417
drag, startPoint x: 245, startPoint y: 66, endPoint x: 135, endPoint y: 67, distance: 110.2
click at [136, 67] on span ".gauge-container-wrapper:not ( :has ( .vsly-gauge-full ) ) .shipping-message {" at bounding box center [185, 63] width 289 height 8
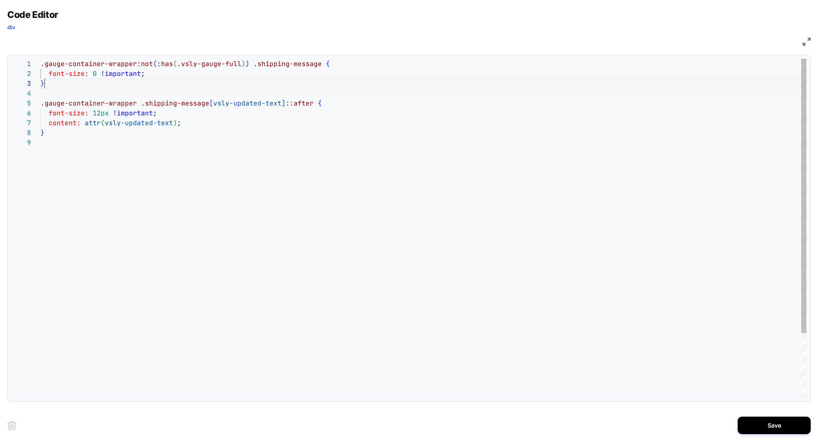
scroll to position [20, 4]
click at [183, 84] on div ".gauge-container-wrapper:not ( :has ( .vsly-gauge-full ) ) .shipping-message { …" at bounding box center [423, 267] width 765 height 417
drag, startPoint x: 246, startPoint y: 64, endPoint x: 136, endPoint y: 65, distance: 109.9
click at [136, 65] on div ".gauge-container-wrapper:not ( :has ( .vsly-gauge-full ) ) .shipping-message { …" at bounding box center [423, 267] width 765 height 417
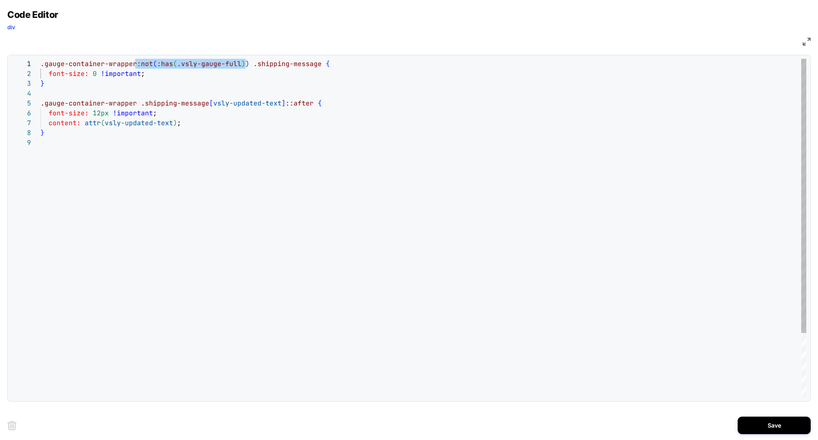
click at [136, 105] on div ".gauge-container-wrapper:not ( :has ( .vsly-gauge-full ) ) .shipping-message { …" at bounding box center [423, 267] width 765 height 417
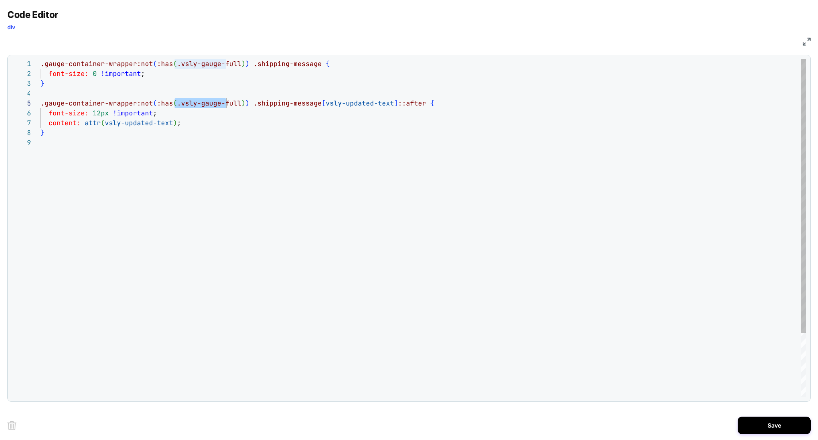
scroll to position [39, 197]
drag, startPoint x: 176, startPoint y: 103, endPoint x: 237, endPoint y: 103, distance: 61.3
click at [238, 103] on span ".gauge-container-wrapper:not ( :has ( .vsly-gauge-full ) ) .shipping-message [ …" at bounding box center [237, 103] width 393 height 8
click at [172, 153] on div ".gauge-container-wrapper:not ( :has ( .vsly-gauge-full ) ) .shipping-message { …" at bounding box center [423, 267] width 765 height 417
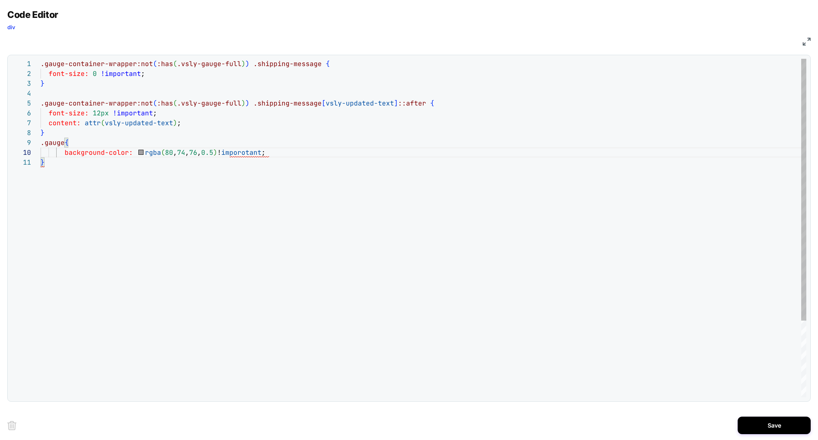
scroll to position [88, 209]
click at [251, 153] on div ".gauge-container-wrapper:not ( :has ( .vsly-gauge-full ) ) .shipping-message { …" at bounding box center [423, 277] width 765 height 437
click at [364, 171] on div ".gauge-container-wrapper:not ( :has ( .vsly-gauge-full ) ) .shipping-message { …" at bounding box center [423, 277] width 765 height 437
drag, startPoint x: 174, startPoint y: 104, endPoint x: 236, endPoint y: 103, distance: 62.1
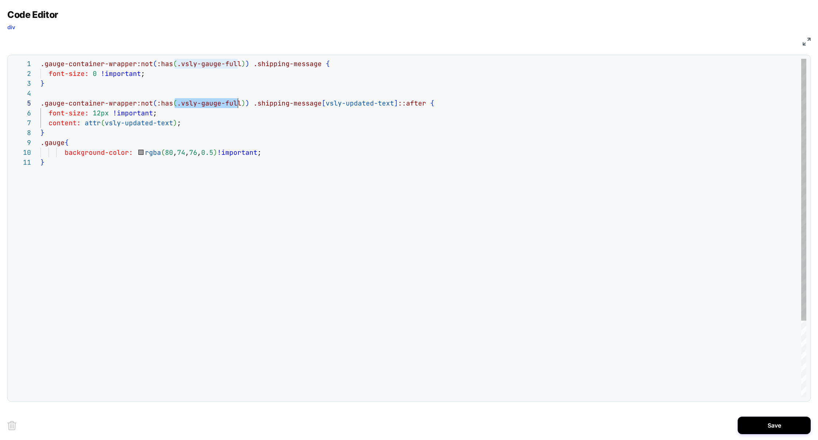
click at [236, 103] on div ".gauge-container-wrapper:not ( :has ( .vsly-gauge-full ) ) .shipping-message { …" at bounding box center [423, 277] width 765 height 437
click at [64, 172] on div ".gauge-container-wrapper:not ( :has ( .vsly-gauge-full ) ) .shipping-message { …" at bounding box center [423, 277] width 765 height 437
drag, startPoint x: 65, startPoint y: 143, endPoint x: 34, endPoint y: 143, distance: 30.3
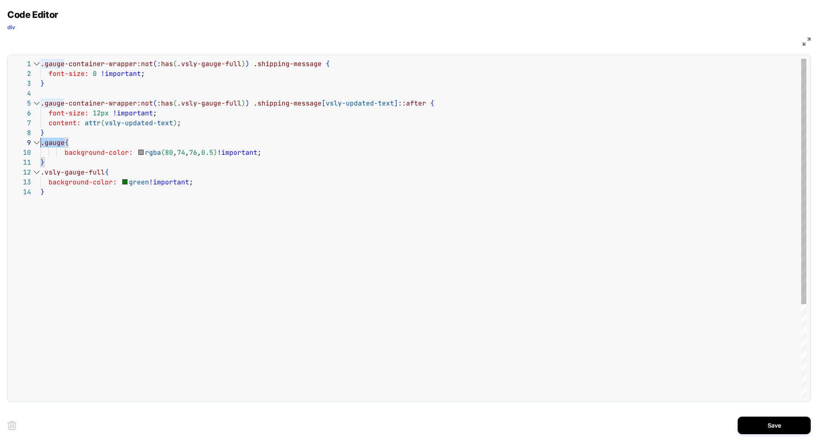
click at [34, 143] on div "**********" at bounding box center [408, 228] width 795 height 338
click at [42, 174] on div ".gauge-container-wrapper:not ( :has ( .vsly-gauge-full ) ) .shipping-message { …" at bounding box center [423, 292] width 765 height 466
click at [262, 215] on div ".gauge-container-wrapper:not ( :has ( .vsly-gauge-full ) ) .shipping-message { …" at bounding box center [423, 292] width 765 height 466
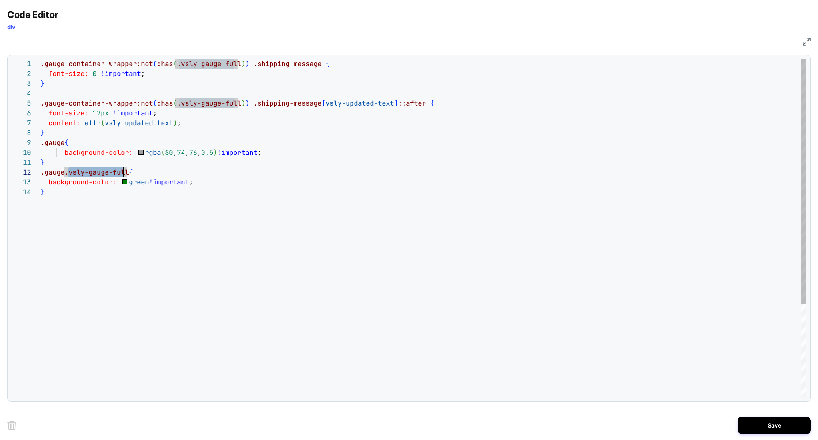
scroll to position [9, 87]
drag, startPoint x: 70, startPoint y: 172, endPoint x: 126, endPoint y: 171, distance: 56.2
click at [126, 171] on span ".gauge.vsly-gauge-full" at bounding box center [85, 172] width 88 height 8
type textarea "**********"
click at [773, 426] on button "Save" at bounding box center [773, 425] width 73 height 18
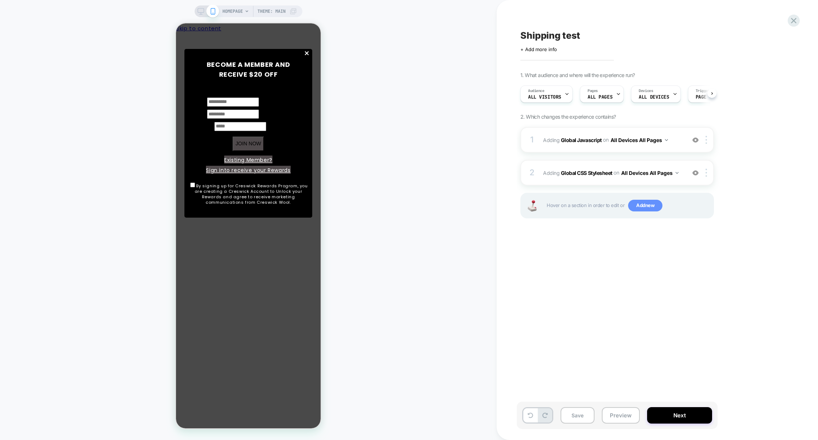
scroll to position [0, 0]
click at [595, 149] on div "1 Adding Global Javascript on All Devices All Pages Add Before Add After Target…" at bounding box center [616, 140] width 193 height 26
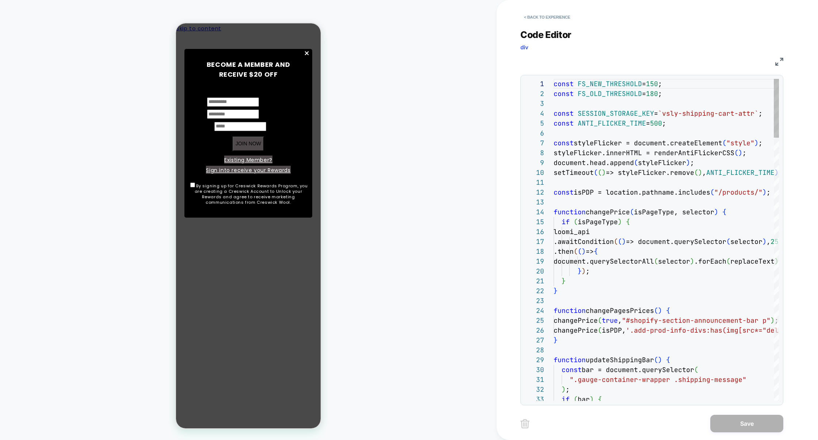
scroll to position [99, 0]
click at [775, 63] on img at bounding box center [779, 62] width 8 height 8
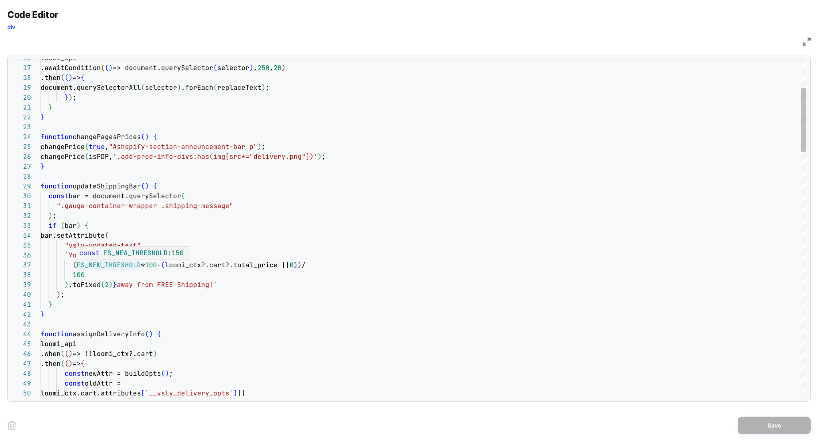
scroll to position [59, 35]
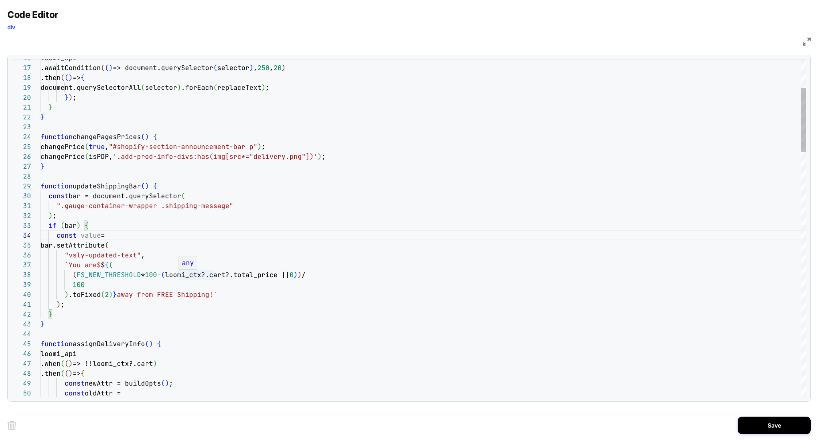
scroll to position [69, 138]
click at [178, 274] on span "loomi_ctx?.cart?.total_price ||" at bounding box center [227, 274] width 124 height 8
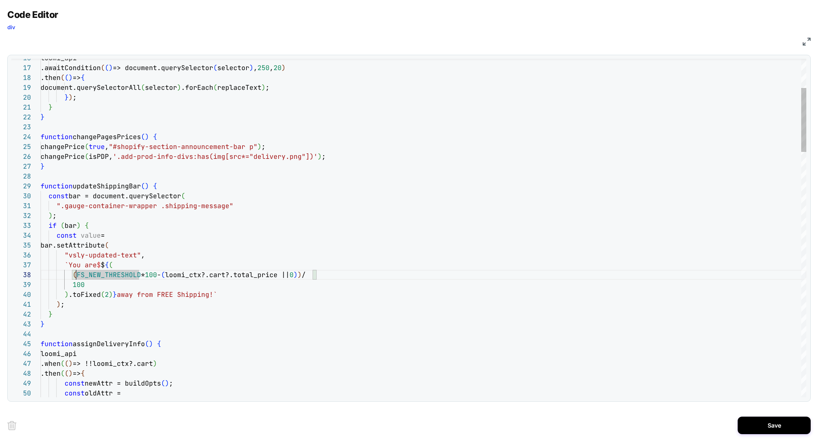
scroll to position [88, 28]
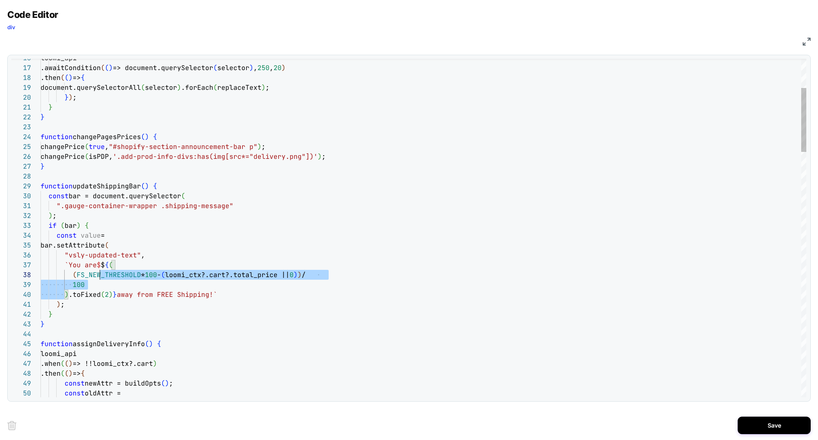
scroll to position [59, 75]
drag, startPoint x: 63, startPoint y: 295, endPoint x: 115, endPoint y: 267, distance: 58.8
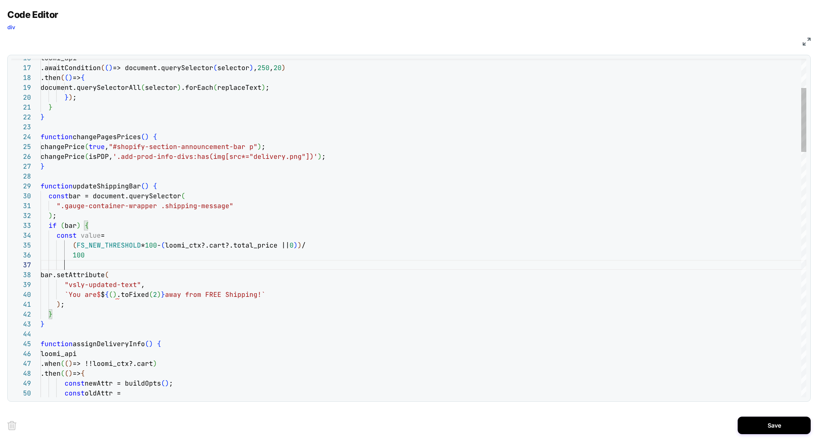
scroll to position [39, 35]
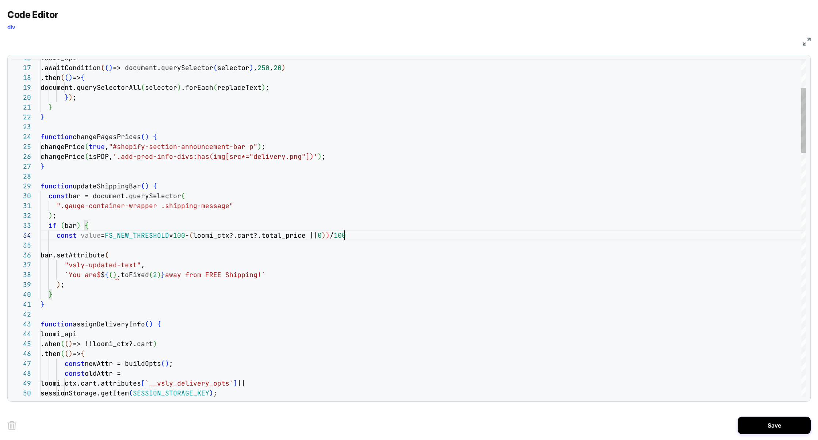
scroll to position [30, 304]
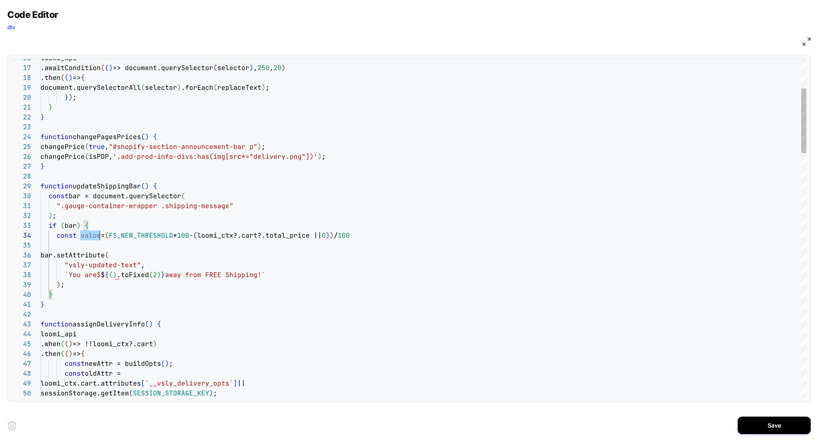
scroll to position [30, 59]
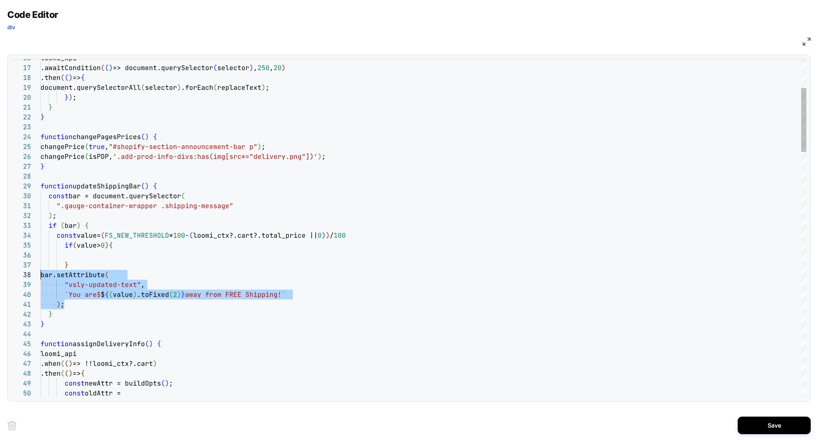
scroll to position [69, 0]
drag, startPoint x: 71, startPoint y: 303, endPoint x: 1, endPoint y: 270, distance: 76.9
click at [1, 272] on div "Code Editor div JS 16 17 18 19 20 21 22 23 24 25 26 27 28 29 30 31 32 33 38 39 …" at bounding box center [409, 220] width 818 height 440
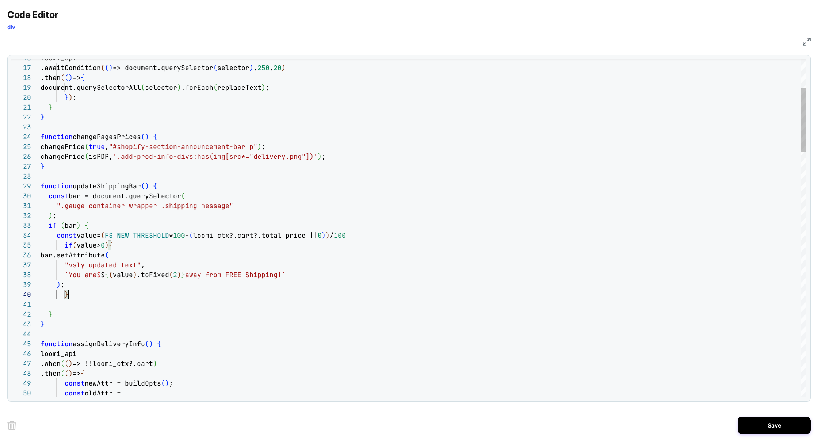
scroll to position [88, 28]
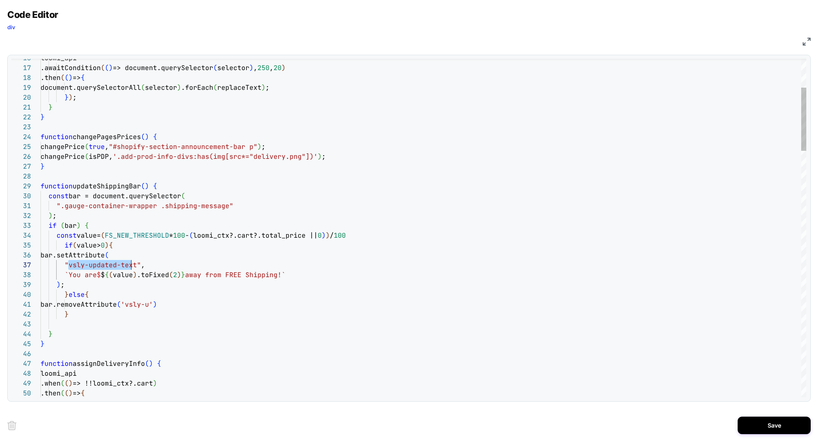
scroll to position [59, 94]
drag, startPoint x: 68, startPoint y: 266, endPoint x: 134, endPoint y: 266, distance: 66.1
click at [135, 266] on span ""vsly-updated-text"" at bounding box center [103, 265] width 76 height 8
drag, startPoint x: 155, startPoint y: 305, endPoint x: 180, endPoint y: 305, distance: 24.1
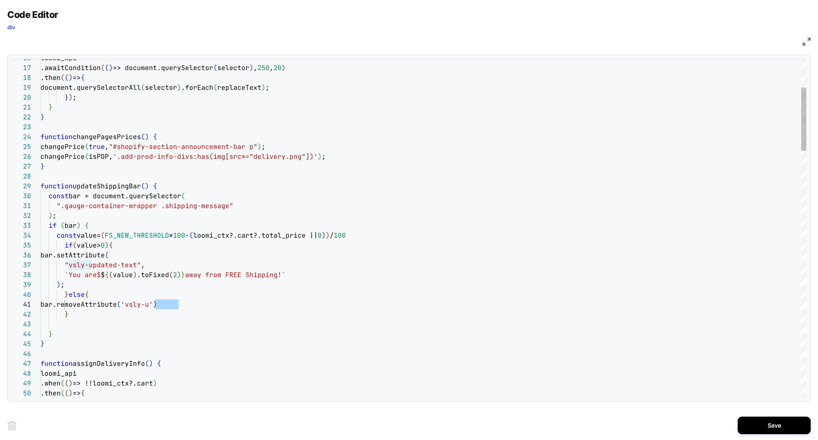
scroll to position [0, 181]
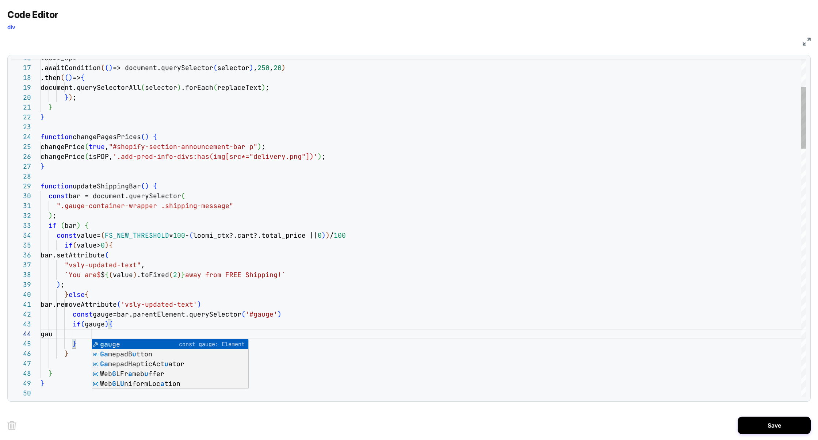
scroll to position [30, 59]
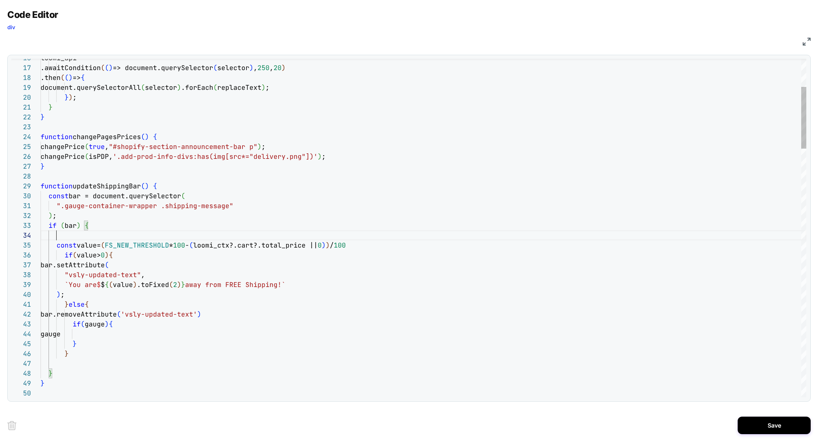
scroll to position [39, 0]
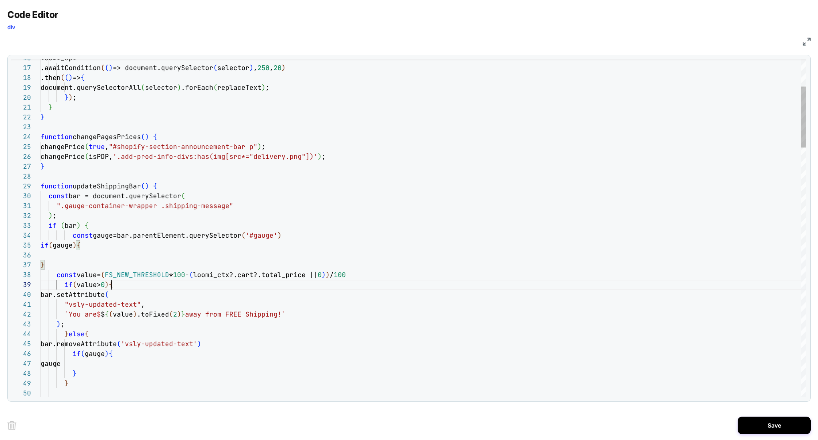
scroll to position [79, 71]
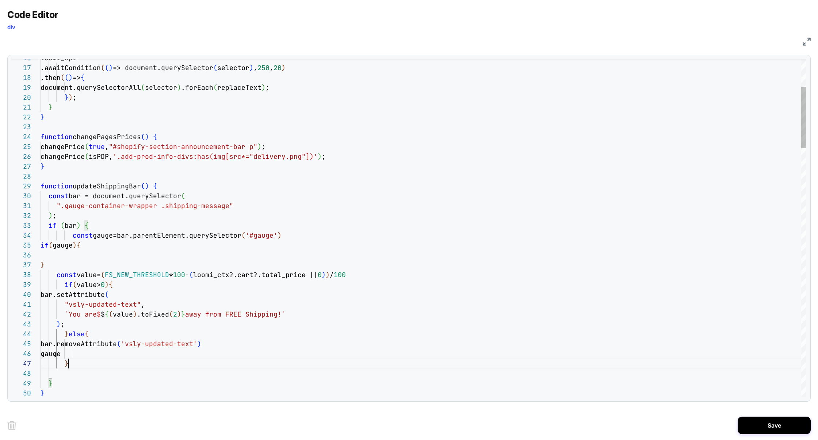
scroll to position [59, 28]
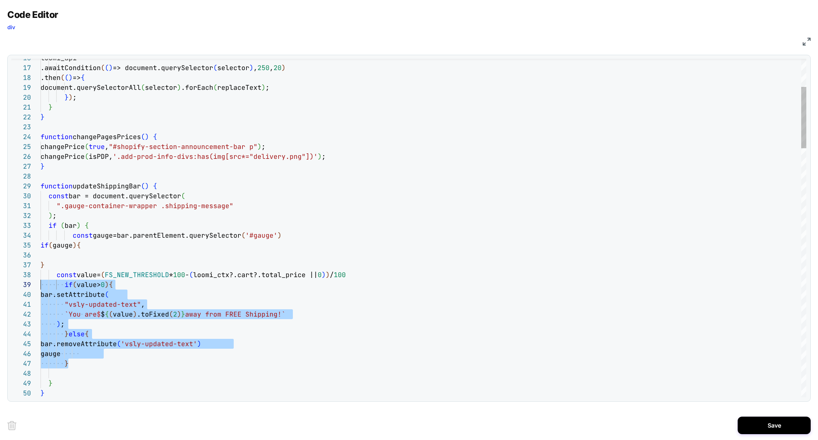
scroll to position [69, 0]
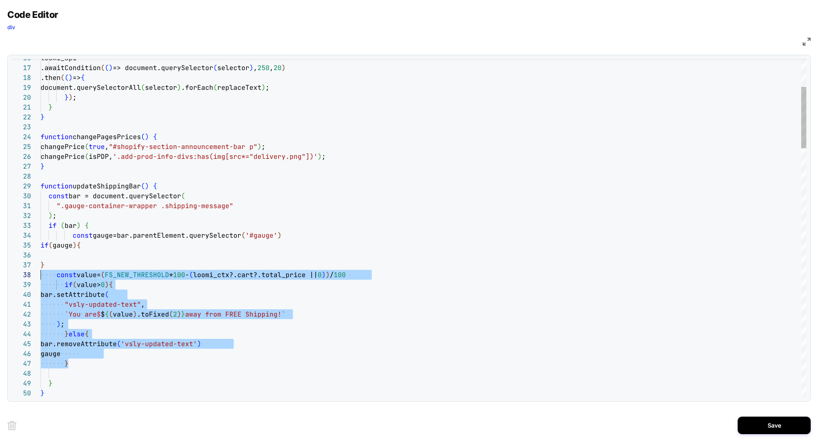
drag, startPoint x: 75, startPoint y: 365, endPoint x: 23, endPoint y: 278, distance: 101.6
click at [23, 278] on div "16 17 18 19 20 21 22 23 24 25 26 27 28 29 30 31 32 33 48 38 39 40 44 41 42 43 4…" at bounding box center [408, 228] width 795 height 338
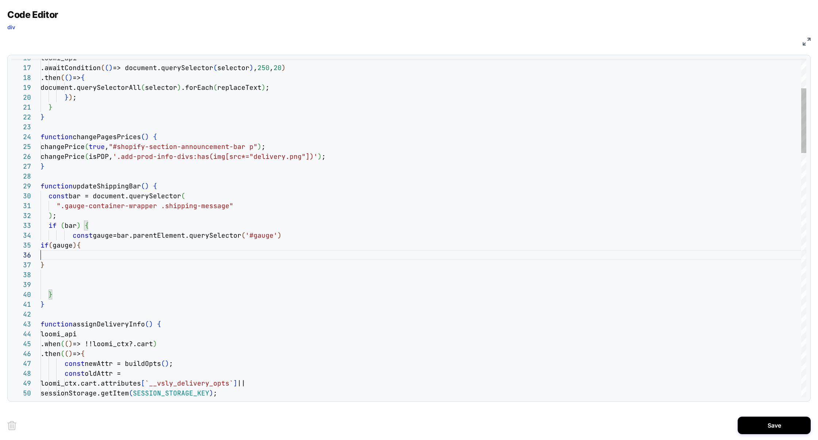
scroll to position [49, 0]
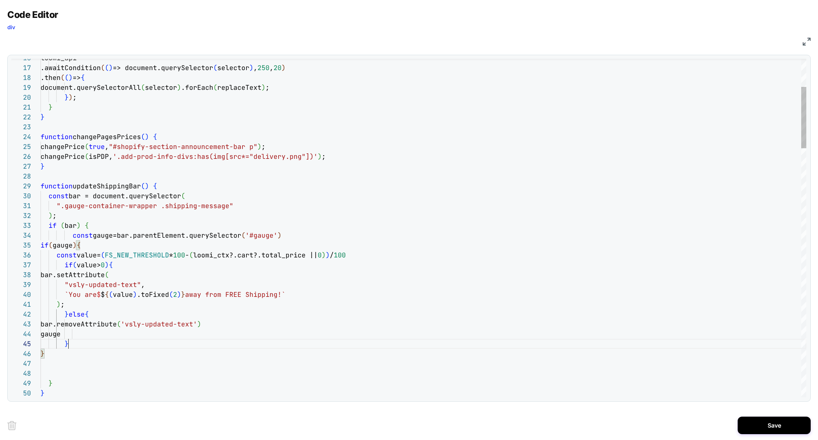
scroll to position [39, 28]
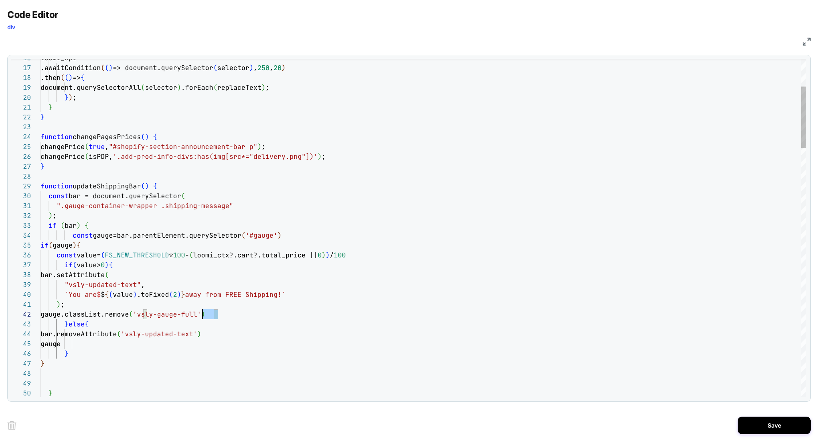
scroll to position [9, 0]
drag, startPoint x: 237, startPoint y: 312, endPoint x: 8, endPoint y: 312, distance: 228.8
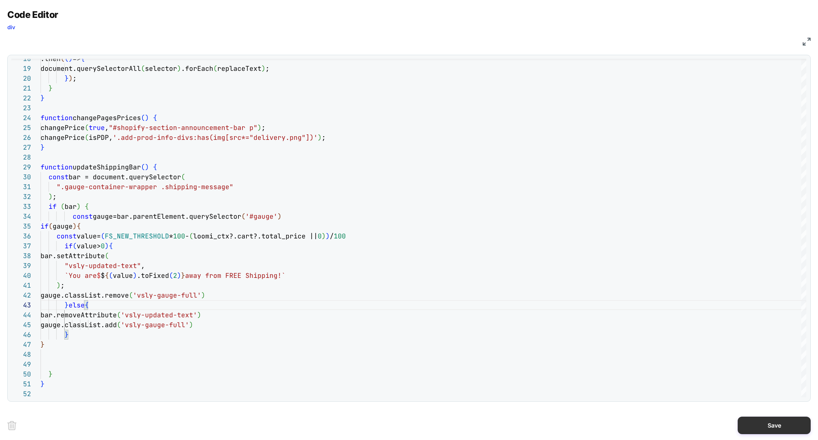
type textarea "**********"
click at [758, 430] on button "Save" at bounding box center [773, 425] width 73 height 18
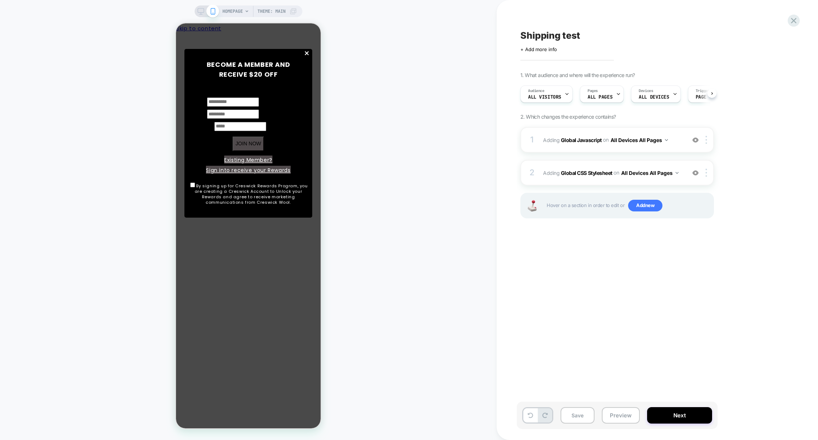
scroll to position [0, 0]
click at [625, 414] on button "Preview" at bounding box center [620, 415] width 38 height 16
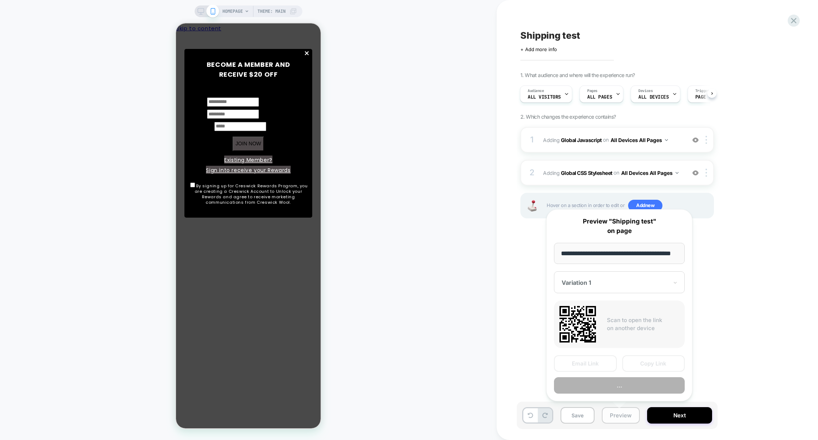
scroll to position [0, 19]
click at [631, 386] on button "Preview" at bounding box center [619, 385] width 131 height 16
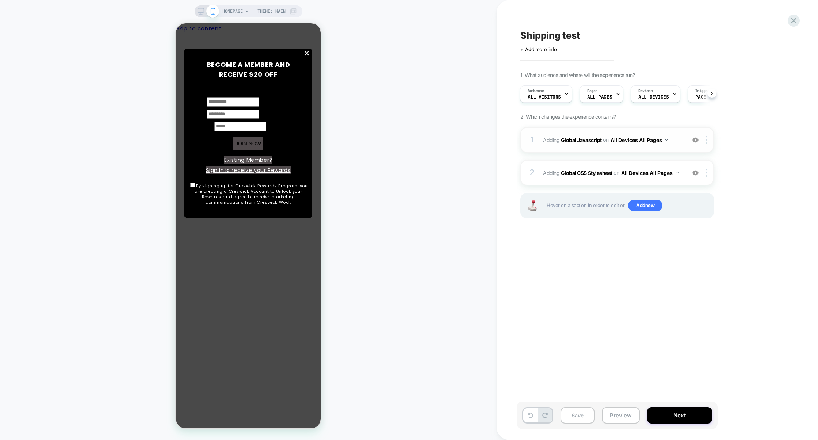
click at [576, 150] on div "1 Adding Global Javascript on All Devices All Pages Add Before Add After Target…" at bounding box center [616, 140] width 193 height 26
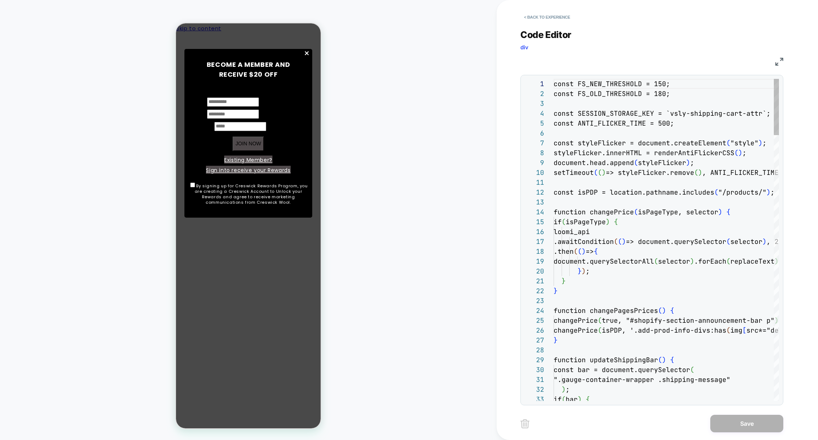
scroll to position [99, 0]
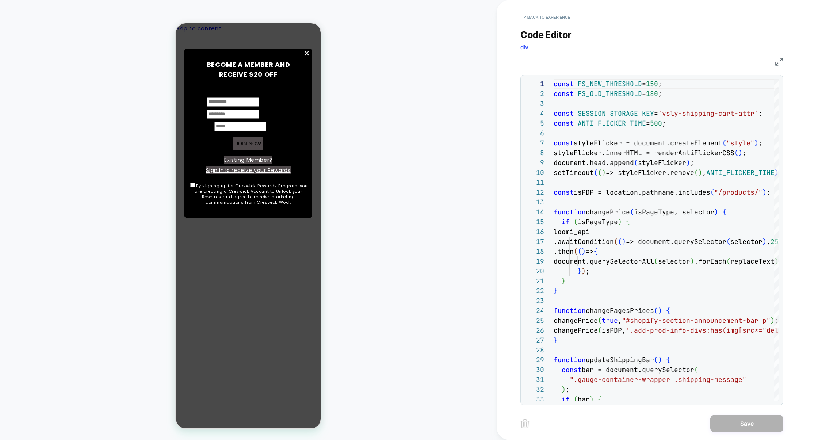
click at [778, 62] on img at bounding box center [779, 62] width 8 height 8
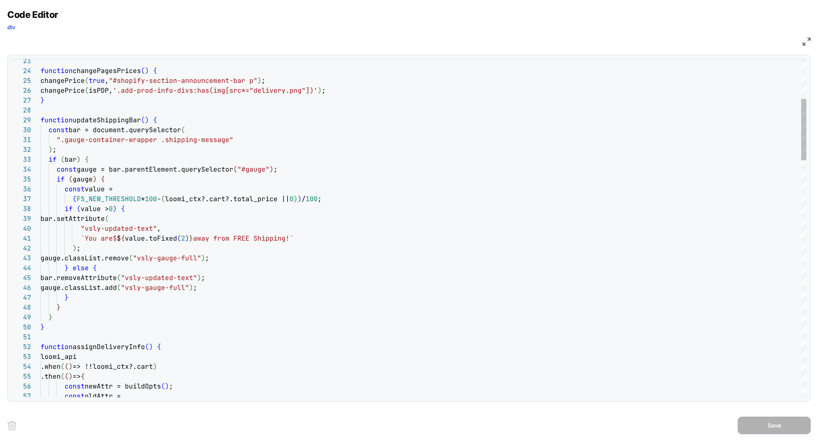
scroll to position [69, 87]
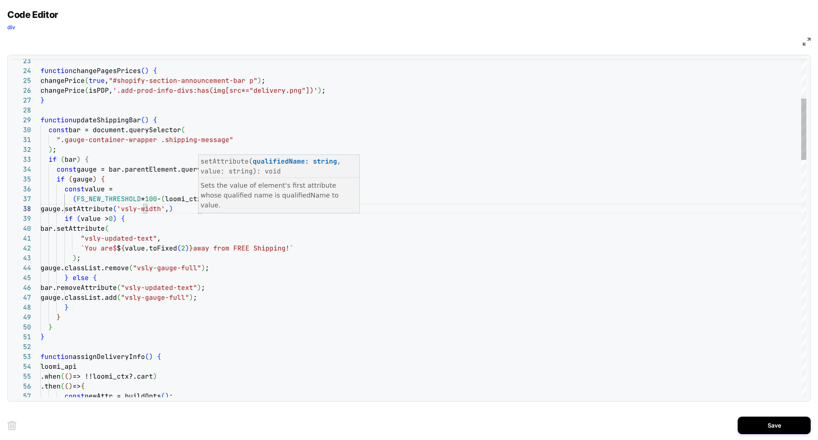
scroll to position [69, 158]
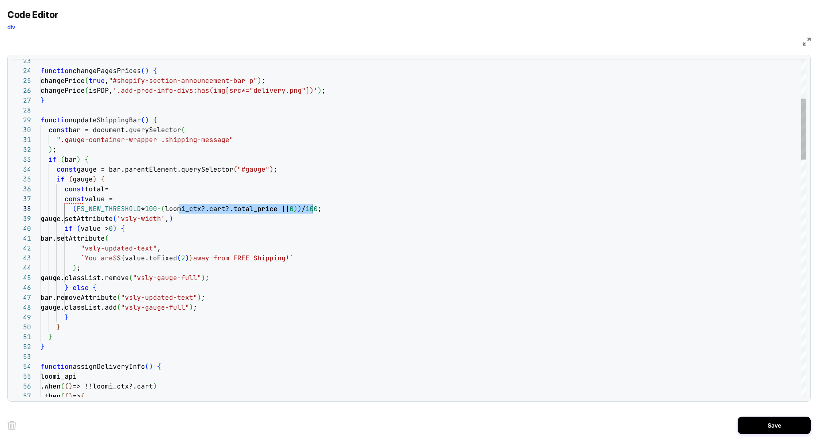
scroll to position [69, 268]
drag, startPoint x: 179, startPoint y: 209, endPoint x: 309, endPoint y: 209, distance: 130.3
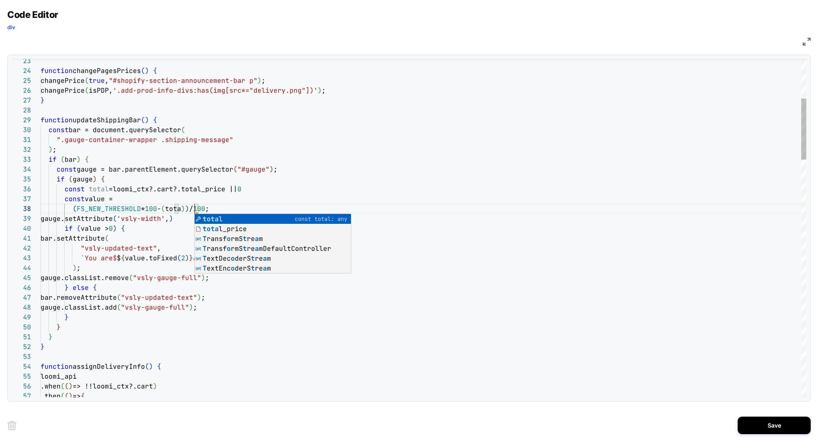
scroll to position [69, 158]
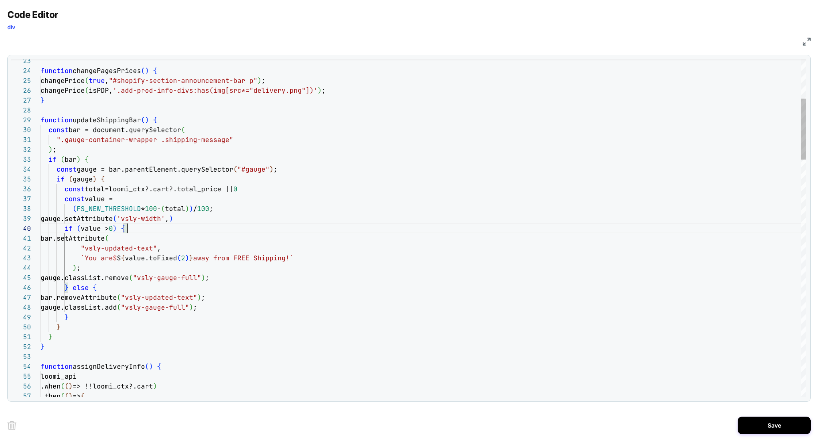
drag, startPoint x: 151, startPoint y: 219, endPoint x: 189, endPoint y: 219, distance: 38.3
drag, startPoint x: 241, startPoint y: 171, endPoint x: 265, endPoint y: 172, distance: 24.1
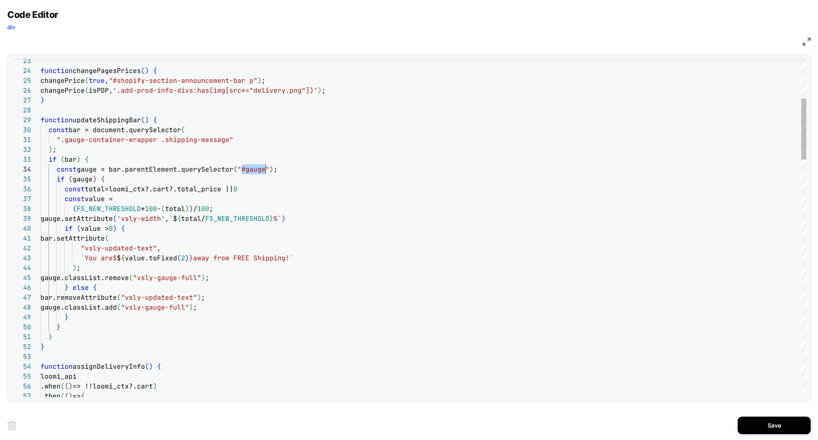
type textarea "**********"
click at [757, 426] on button "Save" at bounding box center [773, 425] width 73 height 18
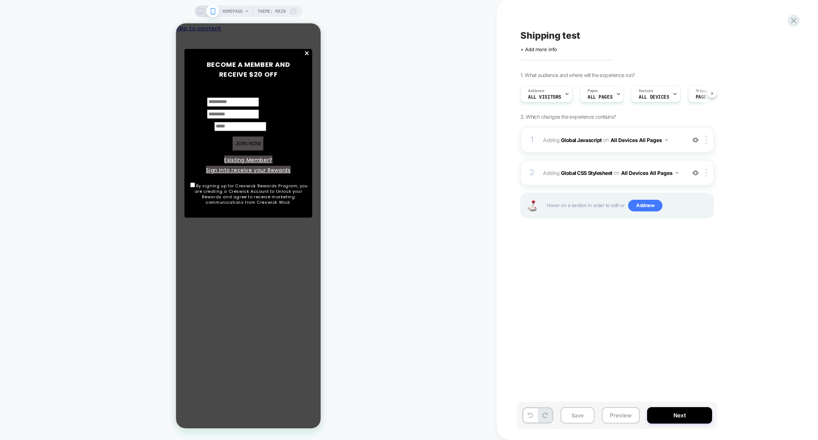
scroll to position [0, 0]
click at [581, 186] on div "1 Adding Global Javascript on All Devices All Pages Add Before Add After Target…" at bounding box center [616, 181] width 193 height 109
click at [597, 182] on div "2 Adding Global CSS Stylesheet on All Devices All Pages Add Before Add After Ta…" at bounding box center [616, 173] width 193 height 26
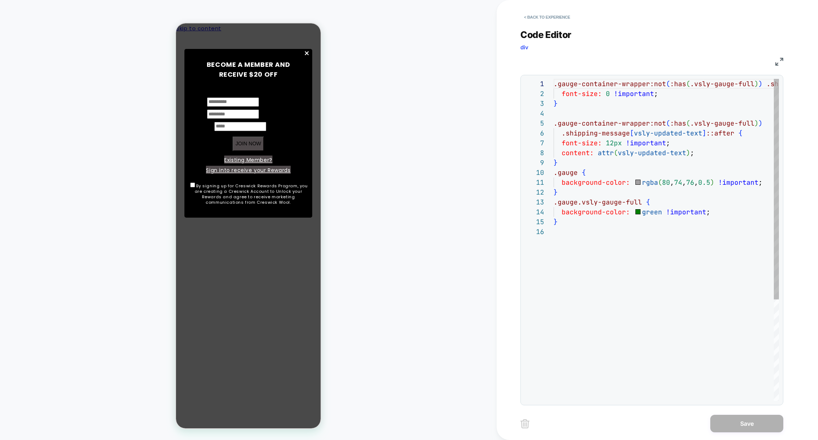
scroll to position [99, 0]
click at [616, 250] on div ".gauge-container-wrapper:not ( :has ( .vsly-gauge-full ) ) .shipping-message { …" at bounding box center [705, 314] width 305 height 470
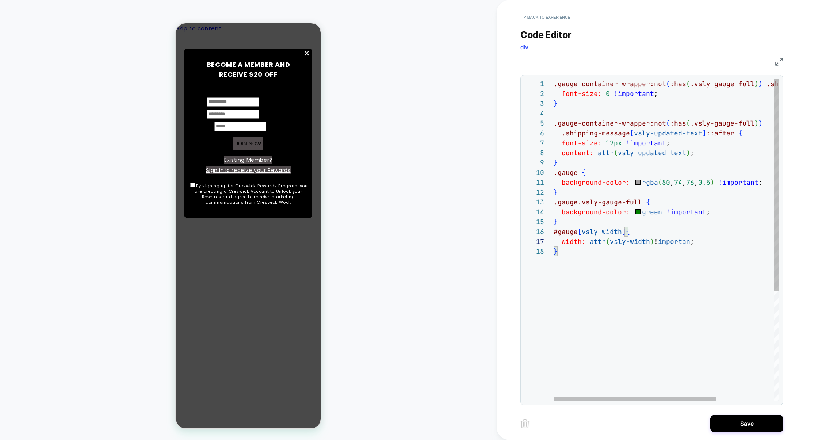
scroll to position [59, 138]
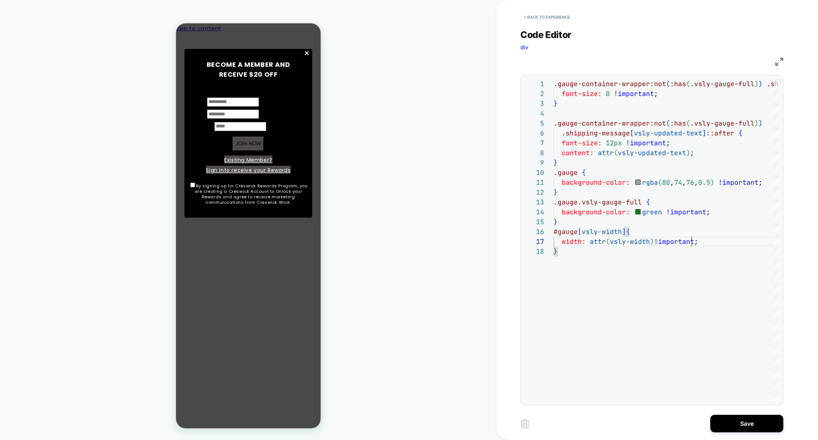
type textarea "**********"
click at [739, 413] on div "**********" at bounding box center [657, 220] width 274 height 440
click at [738, 417] on button "Save" at bounding box center [746, 424] width 73 height 18
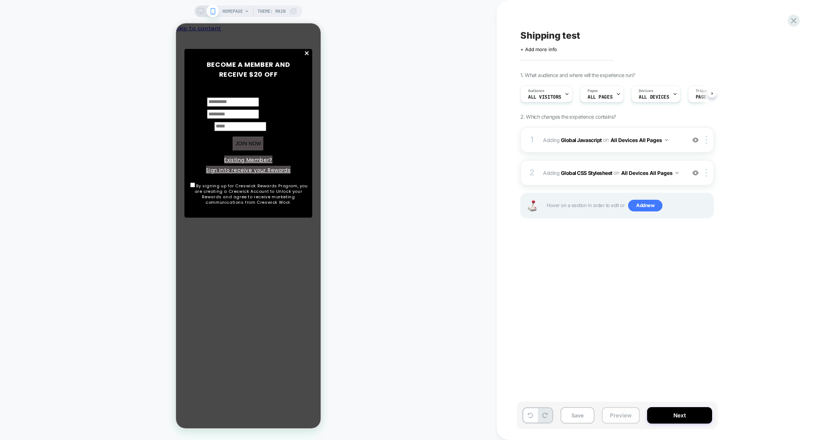
scroll to position [0, 0]
click at [632, 413] on button "Preview" at bounding box center [620, 415] width 38 height 16
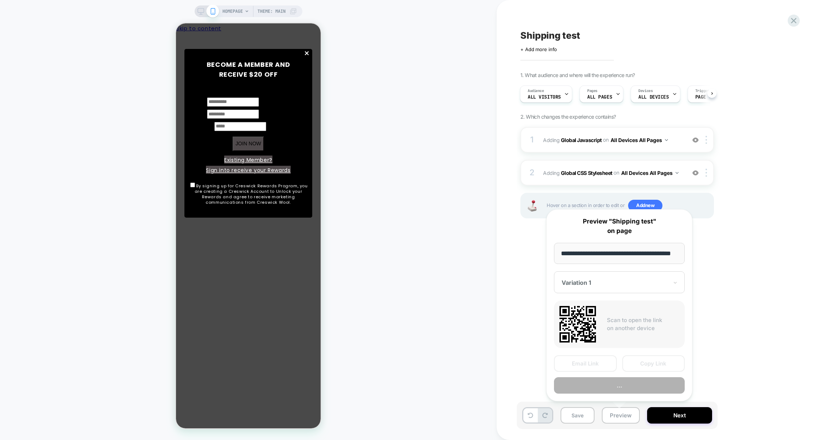
scroll to position [0, 19]
click at [622, 389] on button "Preview" at bounding box center [619, 385] width 131 height 16
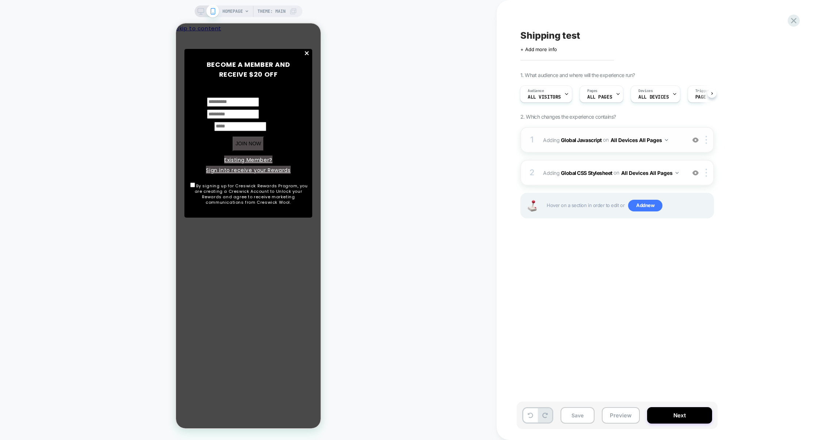
click at [573, 149] on div "1 Adding Global Javascript on All Devices All Pages Add Before Add After Target…" at bounding box center [616, 140] width 193 height 26
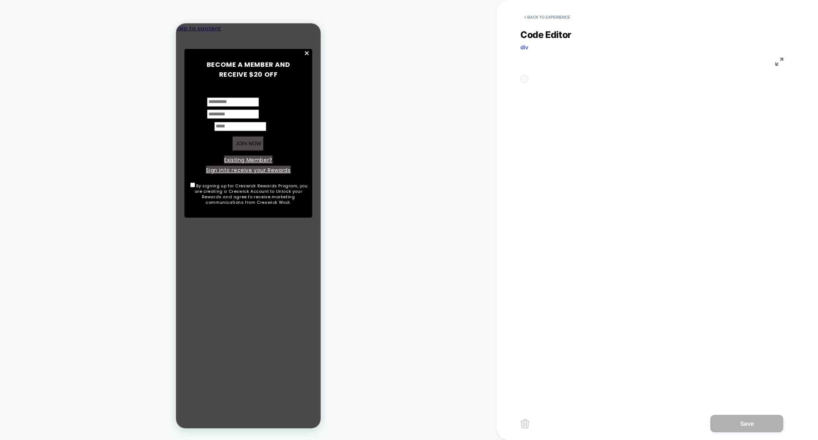
scroll to position [99, 0]
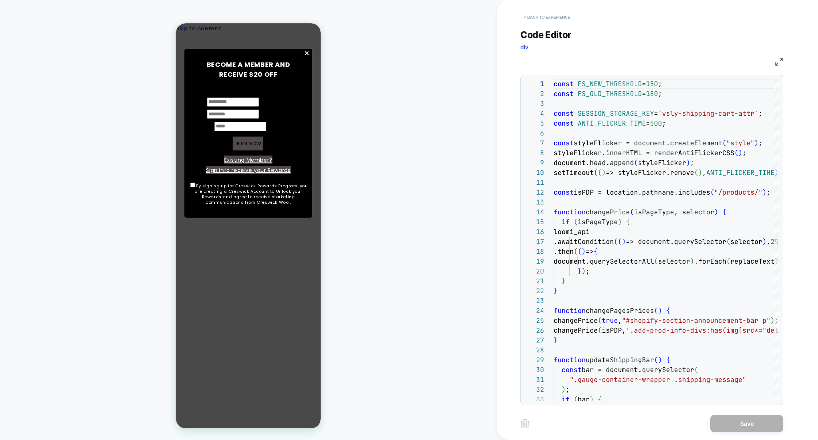
click at [549, 19] on button "< Back to experience" at bounding box center [546, 17] width 53 height 12
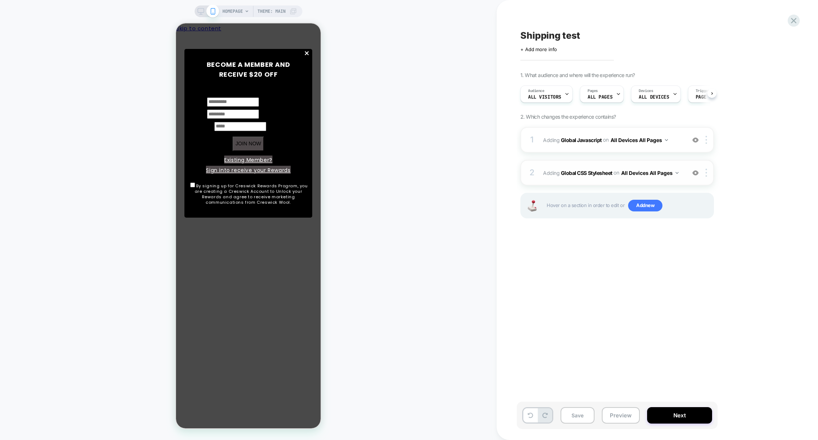
scroll to position [0, 0]
click at [586, 162] on div "2 Adding Global CSS Stylesheet on All Devices All Pages Add Before Add After Ta…" at bounding box center [616, 173] width 193 height 26
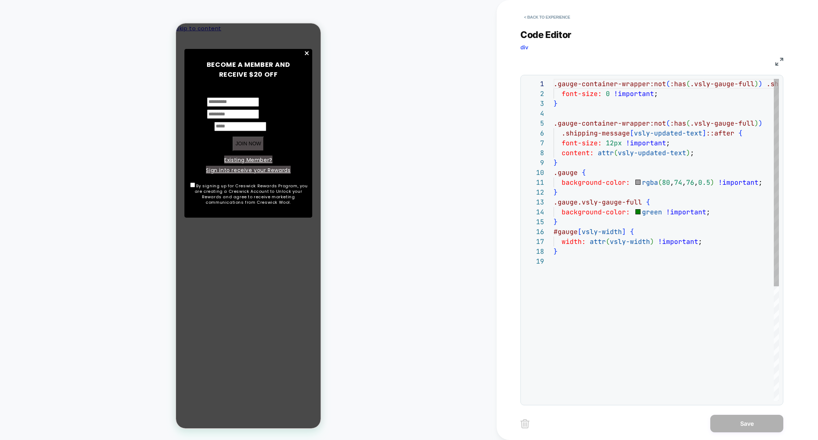
scroll to position [99, 0]
click at [608, 244] on div ".gauge-container-wrapper:not ( :has ( .vsly-gauge-full ) ) .shipping-message { …" at bounding box center [705, 328] width 305 height 499
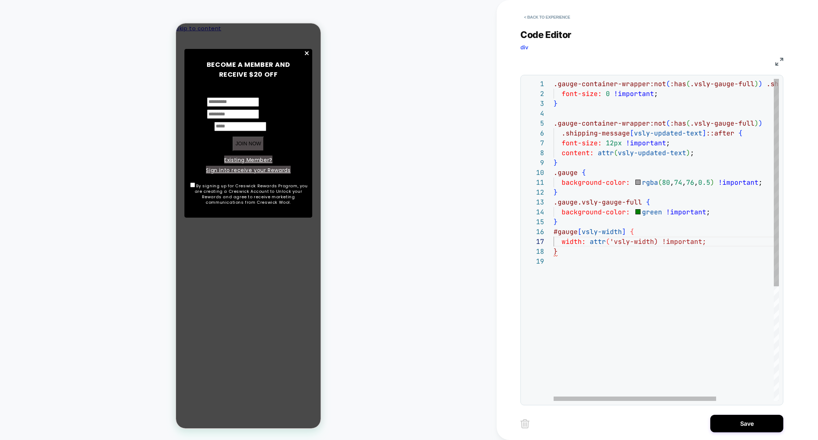
click at [652, 244] on div ".gauge-container-wrapper:not ( :has ( .vsly-gauge-full ) ) .shipping-message { …" at bounding box center [705, 328] width 305 height 499
click at [616, 153] on div ".gauge-container-wrapper:not ( :has ( .vsly-gauge-full ) ) .shipping-message { …" at bounding box center [705, 328] width 305 height 499
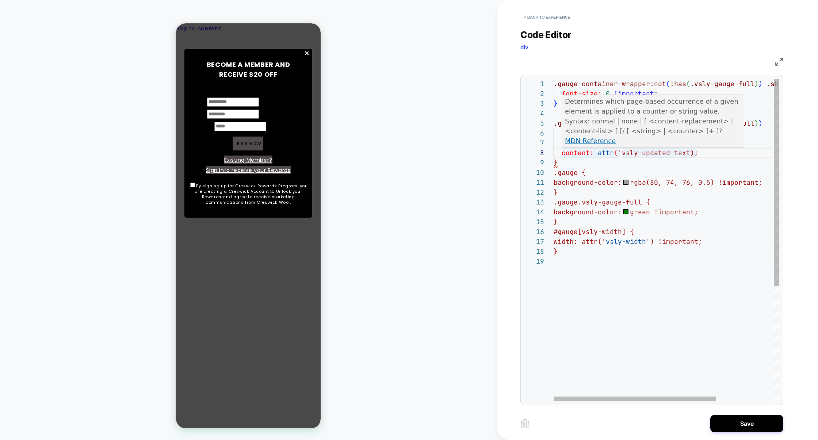
click at [688, 153] on div ".gauge-container-wrapper:not ( :has ( .vsly-gauge-full ) ) .shipping-message { …" at bounding box center [705, 328] width 305 height 499
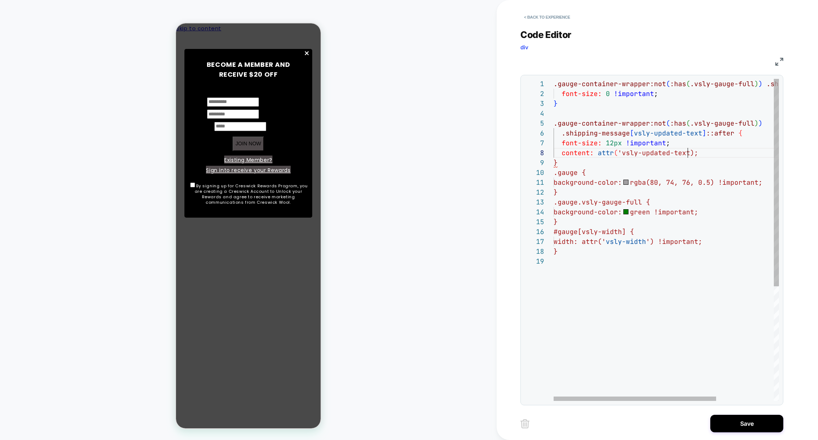
scroll to position [69, 138]
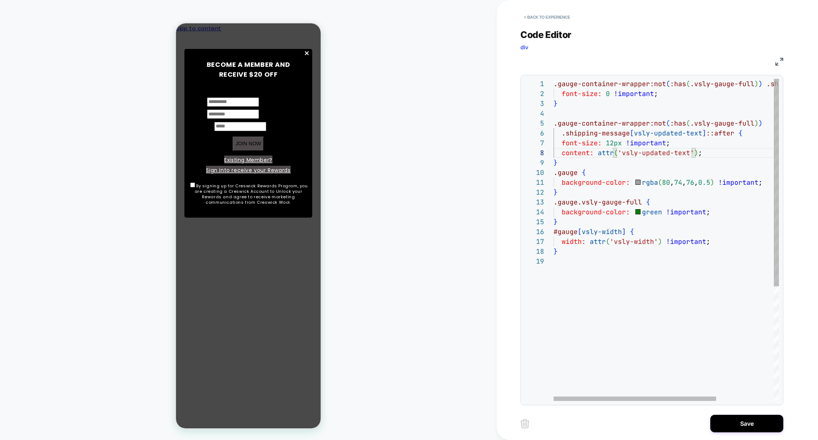
click at [695, 290] on div ".gauge-container-wrapper:not ( :has ( .vsly-gauge-full ) ) .shipping-message { …" at bounding box center [705, 328] width 305 height 499
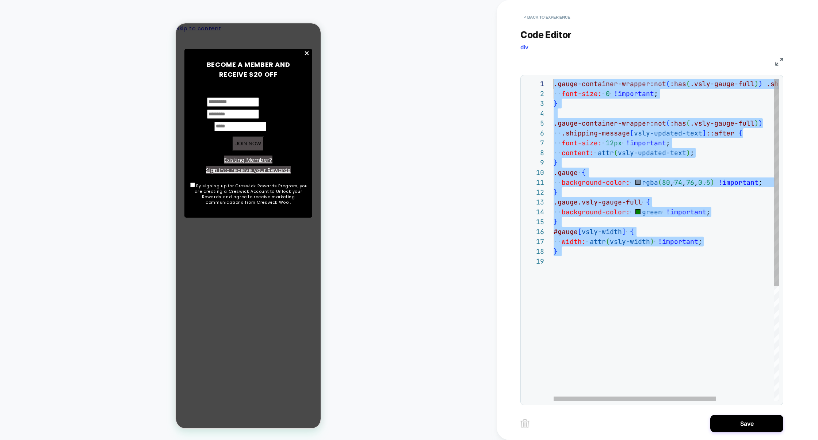
drag, startPoint x: 694, startPoint y: 285, endPoint x: 446, endPoint y: 50, distance: 341.5
click at [446, 50] on div "HOMEPAGE Theme: MAIN < Back to experience Code Editor div CSS 1 2 3 4 5 6 7 8 9…" at bounding box center [409, 220] width 818 height 440
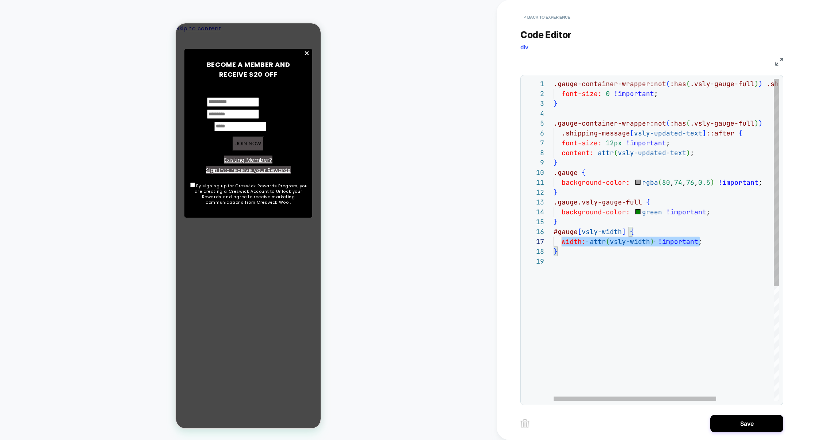
scroll to position [59, 0]
drag, startPoint x: 708, startPoint y: 243, endPoint x: 509, endPoint y: 241, distance: 198.5
click at [553, 241] on div ".gauge-container-wrapper:not ( :has ( .vsly-gauge-full ) ) .shipping-message { …" at bounding box center [705, 328] width 305 height 499
click at [669, 244] on div ".gauge-container-wrapper:not ( :has ( .vsly-gauge-full ) ) .shipping-message { …" at bounding box center [705, 328] width 305 height 499
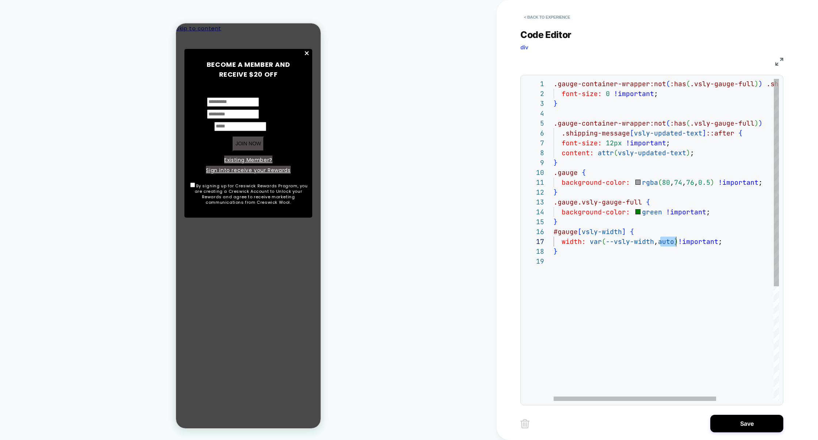
click at [669, 244] on div ".gauge-container-wrapper:not ( :has ( .vsly-gauge-full ) ) .shipping-message { …" at bounding box center [705, 328] width 305 height 499
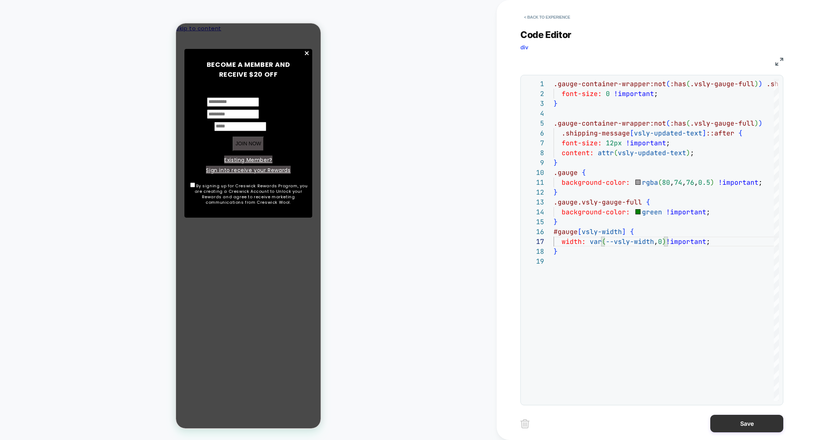
type textarea "**********"
click at [732, 417] on button "Save" at bounding box center [746, 424] width 73 height 18
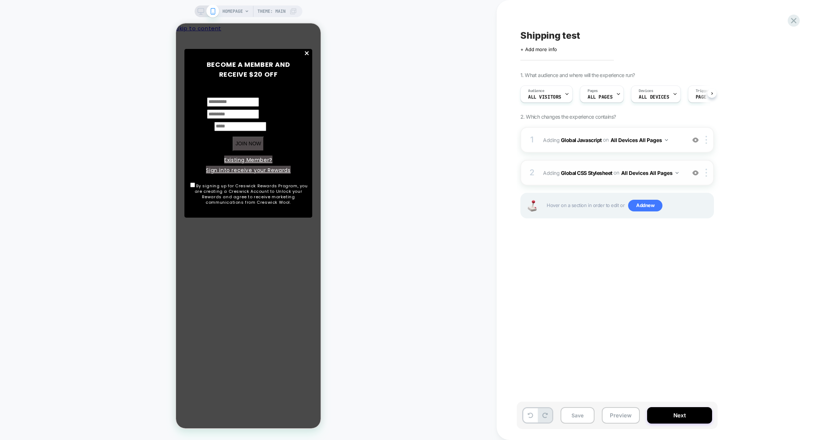
scroll to position [0, 0]
click at [596, 150] on div "1 Adding Global Javascript on All Devices All Pages Add Before Add After Target…" at bounding box center [616, 140] width 193 height 26
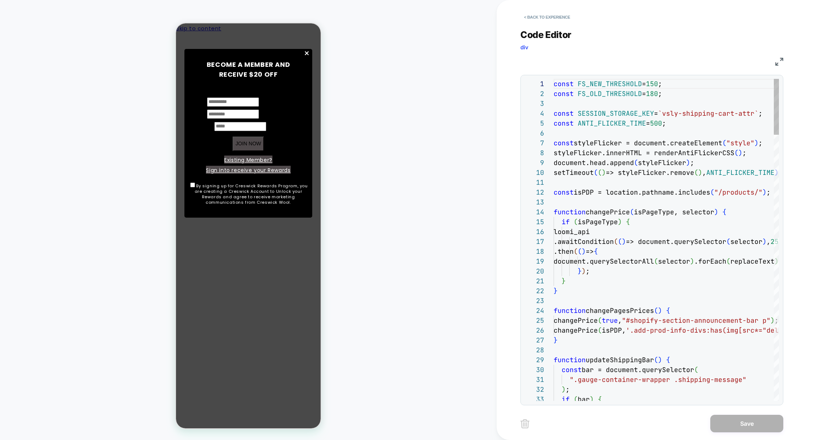
scroll to position [99, 0]
click at [781, 56] on div "JS" at bounding box center [651, 60] width 263 height 12
click at [781, 57] on div "JS" at bounding box center [651, 60] width 263 height 12
click at [781, 58] on img at bounding box center [779, 62] width 8 height 8
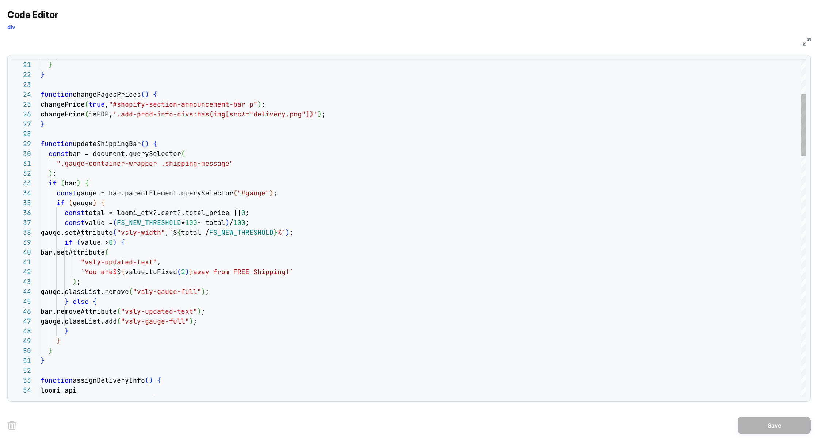
type textarea "**********"
click at [773, 421] on button "Save" at bounding box center [773, 425] width 73 height 18
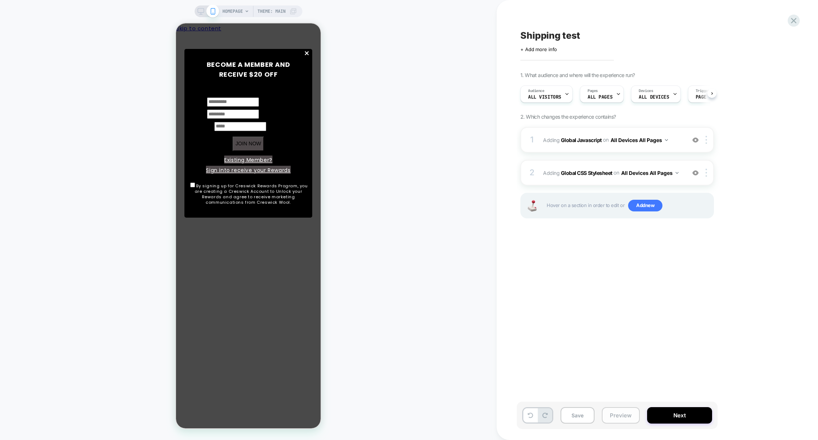
scroll to position [0, 0]
click at [625, 417] on button "Preview" at bounding box center [620, 415] width 38 height 16
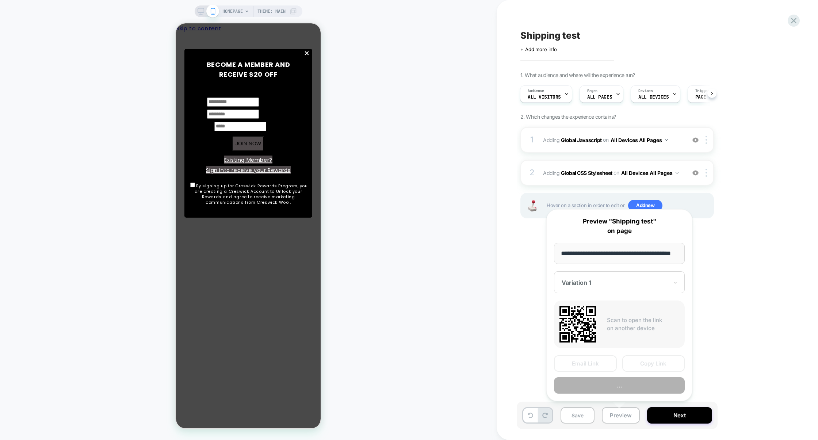
scroll to position [0, 19]
click at [626, 388] on button "Preview" at bounding box center [619, 385] width 131 height 16
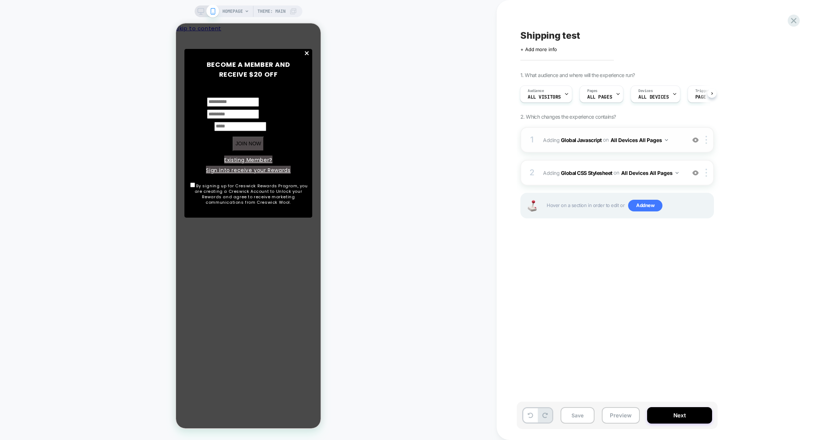
click at [586, 152] on div "1 Adding Global Javascript on All Devices All Pages Add Before Add After Target…" at bounding box center [616, 140] width 193 height 26
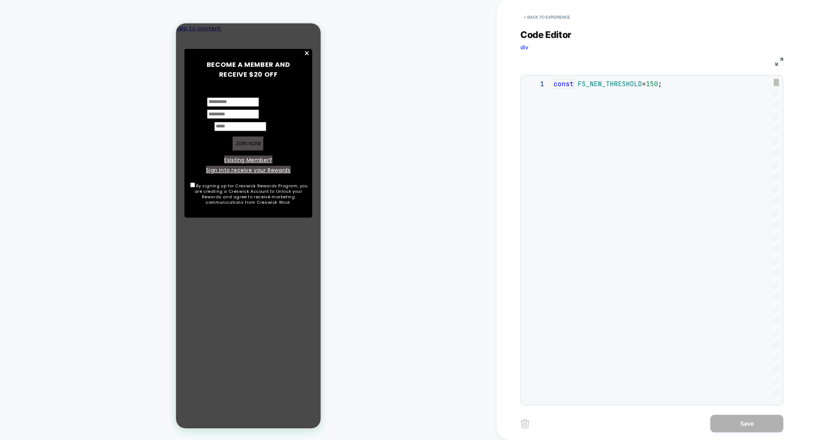
scroll to position [99, 0]
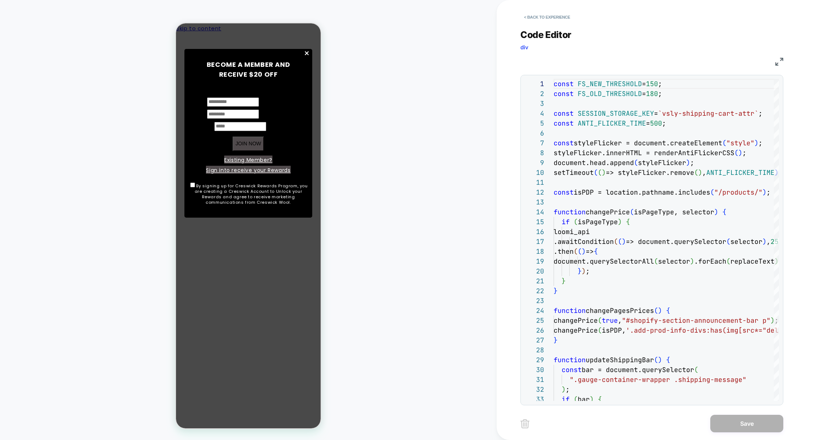
click at [780, 60] on img at bounding box center [779, 62] width 8 height 8
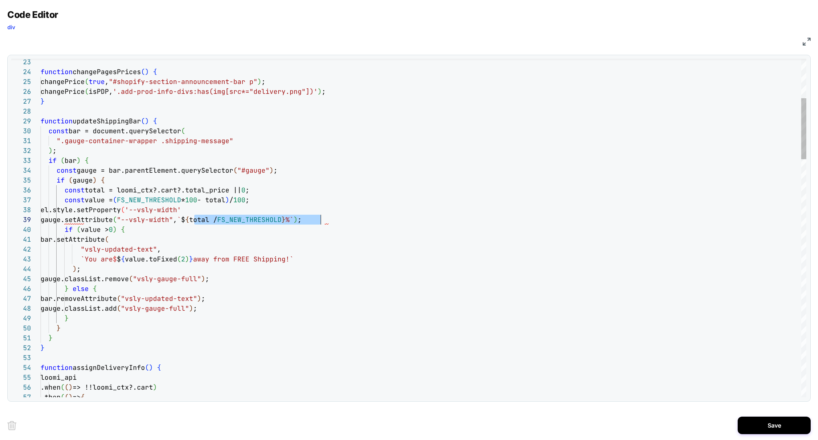
scroll to position [79, 287]
drag, startPoint x: 195, startPoint y: 222, endPoint x: 336, endPoint y: 223, distance: 141.6
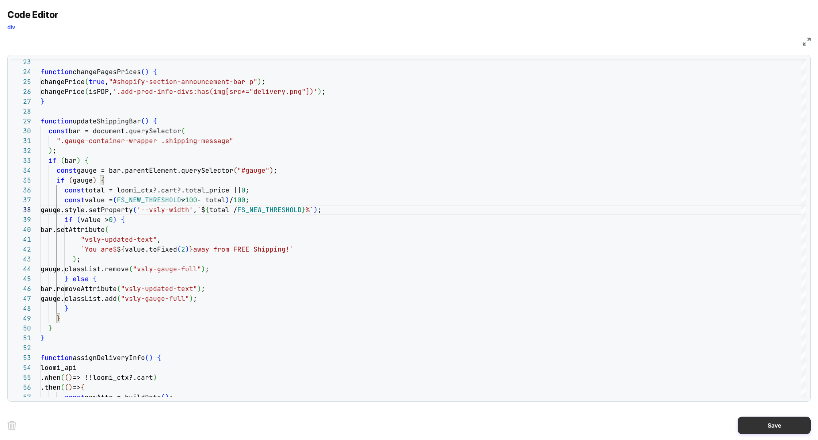
type textarea "**********"
click at [763, 419] on button "Save" at bounding box center [773, 425] width 73 height 18
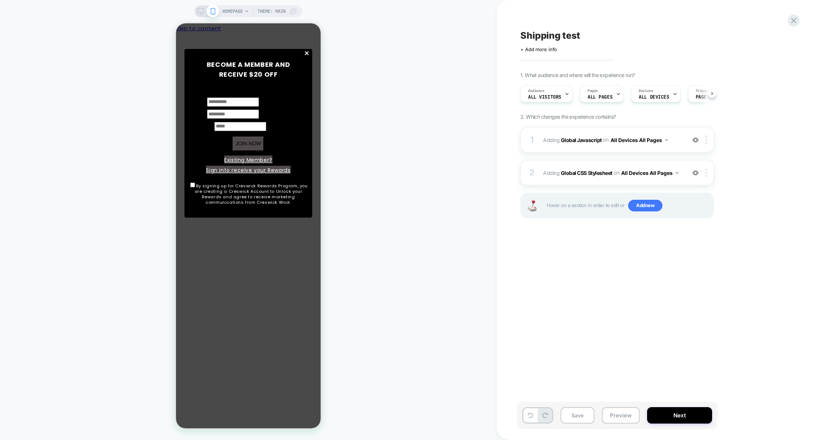
click at [638, 411] on div "Save Preview Next" at bounding box center [616, 414] width 201 height 27
click at [629, 411] on button "Preview" at bounding box center [620, 415] width 38 height 16
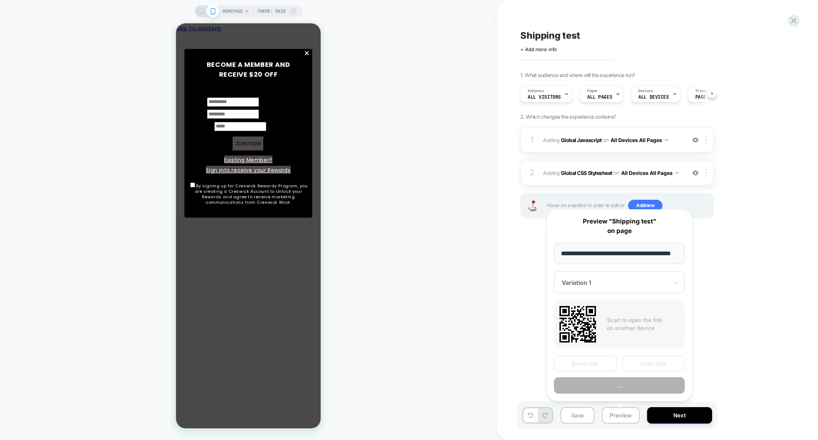
scroll to position [0, 19]
click at [630, 389] on button "Preview" at bounding box center [619, 385] width 131 height 16
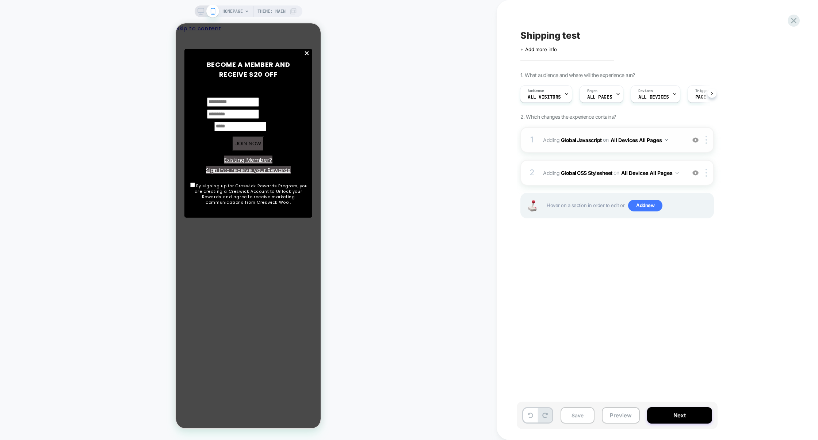
click at [569, 151] on div "1 Adding Global Javascript on All Devices All Pages Add Before Add After Target…" at bounding box center [616, 140] width 193 height 26
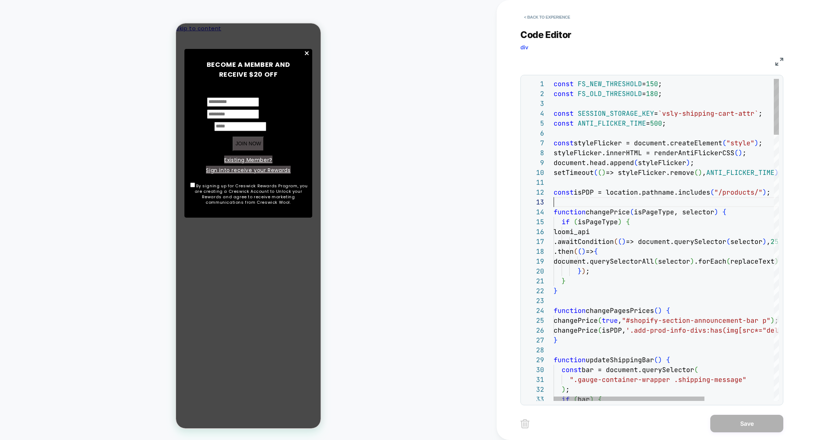
scroll to position [20, 0]
type textarea "**********"
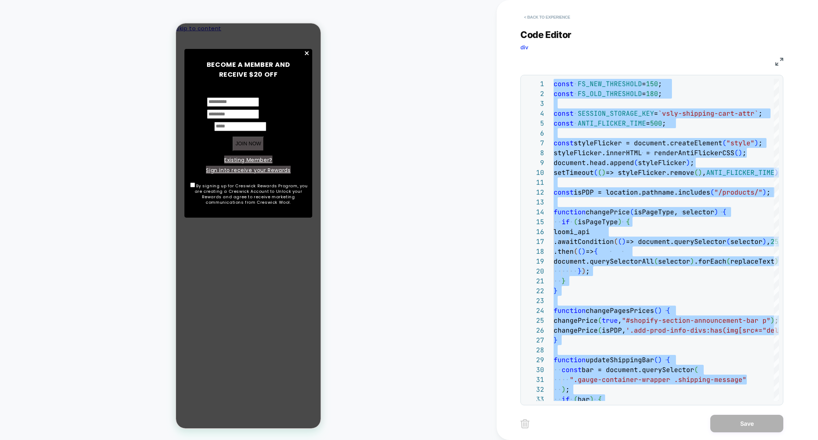
click at [568, 16] on button "< Back to experience" at bounding box center [546, 17] width 53 height 12
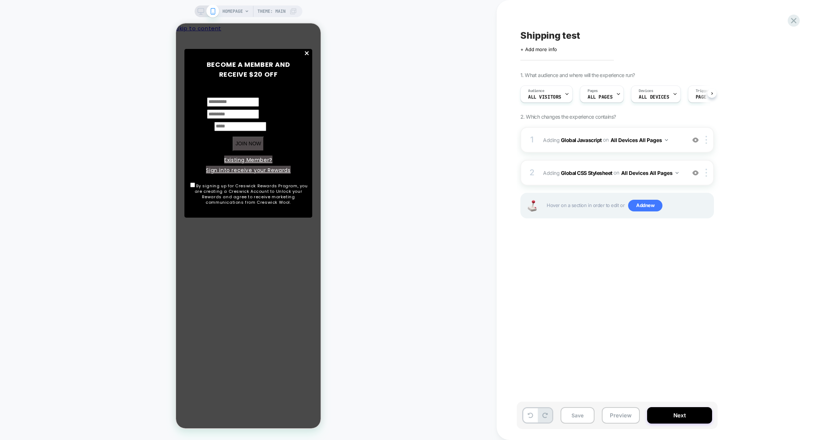
scroll to position [0, 0]
click at [582, 161] on div "2 Adding Global CSS Stylesheet on All Devices All Pages Add Before Add After Ta…" at bounding box center [616, 173] width 193 height 26
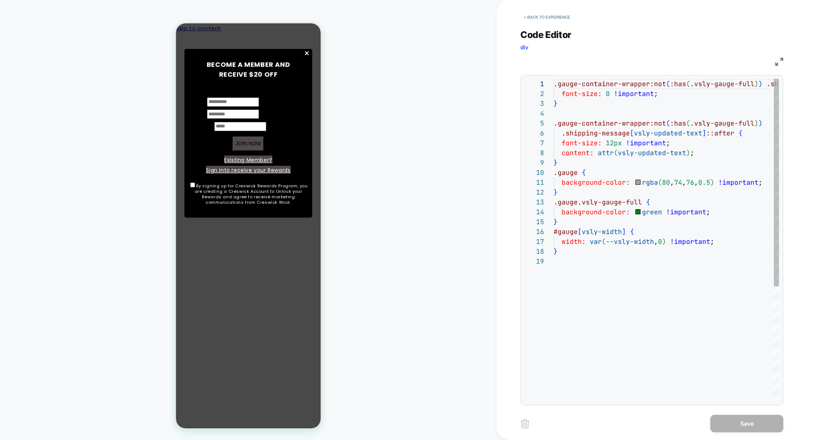
scroll to position [99, 0]
click at [599, 166] on div ".gauge-container-wrapper:not ( :has ( .vsly-gauge-full ) ) .shipping-message { …" at bounding box center [705, 328] width 305 height 499
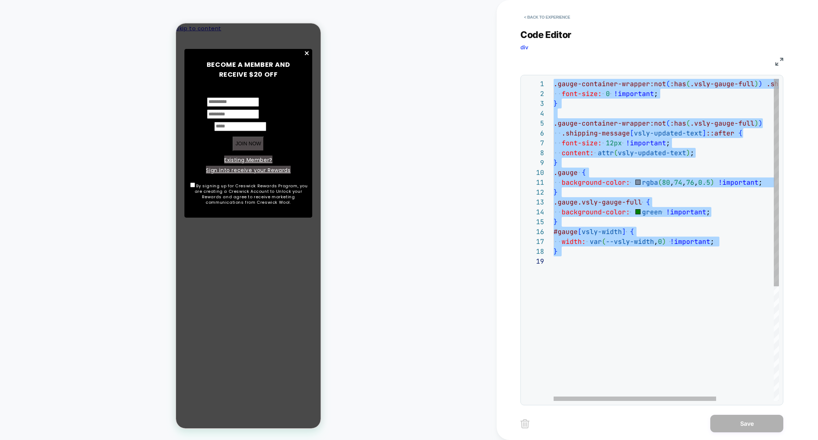
click at [580, 230] on div ".gauge-container-wrapper:not ( :has ( .vsly-gauge-full ) ) .shipping-message { …" at bounding box center [705, 328] width 305 height 499
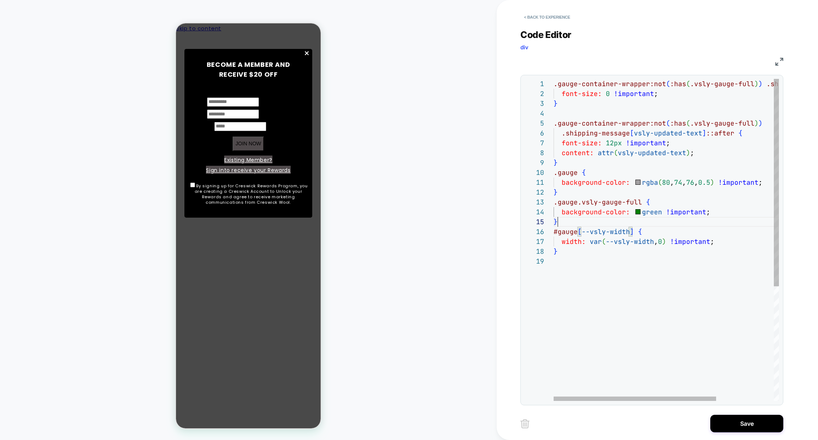
click at [672, 222] on div ".gauge-container-wrapper:not ( :has ( .vsly-gauge-full ) ) .shipping-message { …" at bounding box center [705, 328] width 305 height 499
click at [589, 235] on div ".gauge-container-wrapper:not ( :has ( .vsly-gauge-full ) ) .shipping-message { …" at bounding box center [705, 328] width 305 height 499
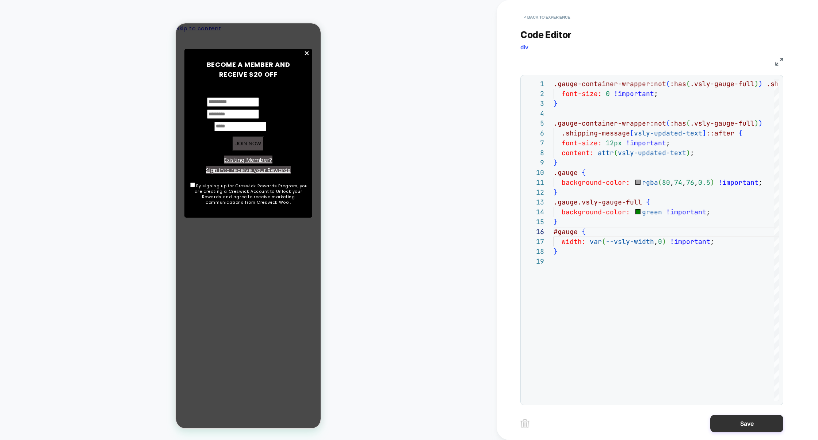
type textarea "**********"
click at [741, 424] on button "Save" at bounding box center [746, 424] width 73 height 18
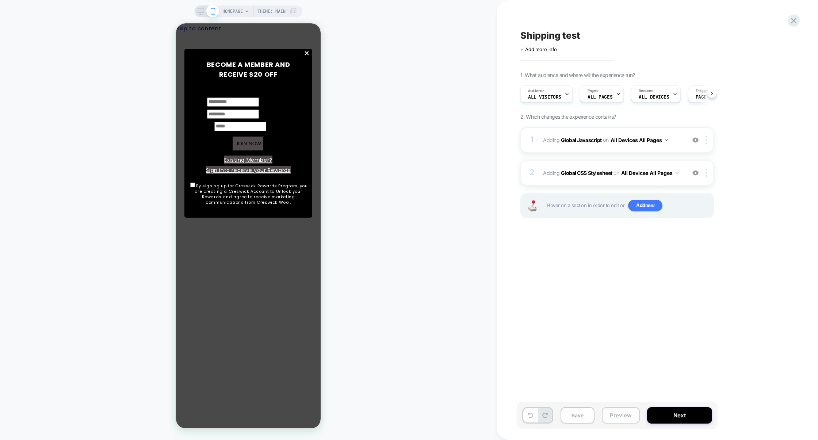
scroll to position [0, 0]
click at [627, 416] on button "Preview" at bounding box center [620, 415] width 38 height 16
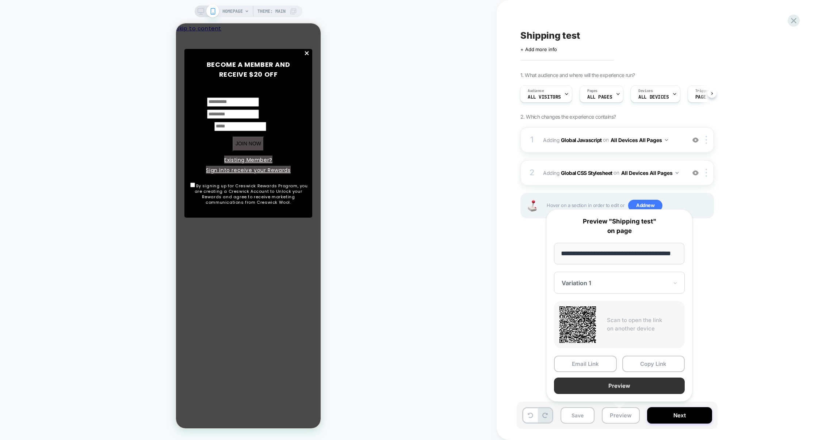
scroll to position [0, 0]
click at [629, 390] on button "Preview" at bounding box center [619, 385] width 131 height 16
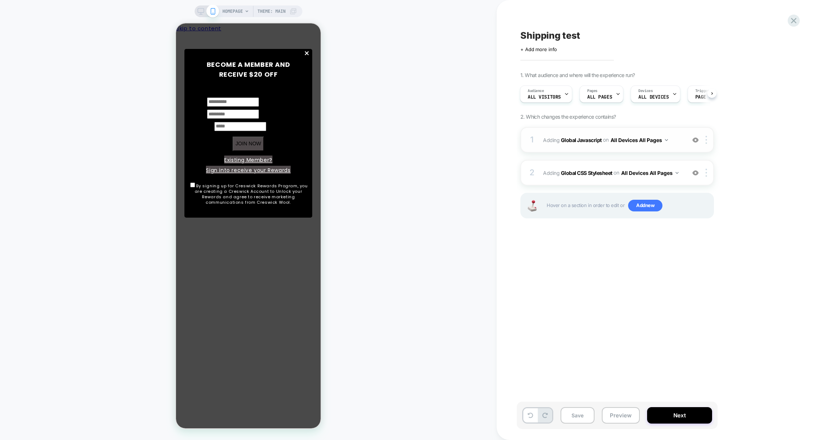
click at [600, 151] on div "1 Adding Global Javascript on All Devices All Pages Add Before Add After Target…" at bounding box center [616, 140] width 193 height 26
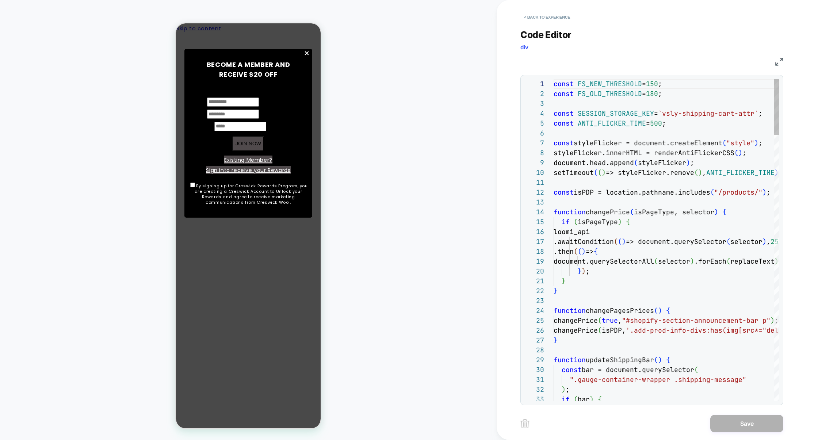
scroll to position [99, 0]
click at [779, 64] on img at bounding box center [779, 62] width 8 height 8
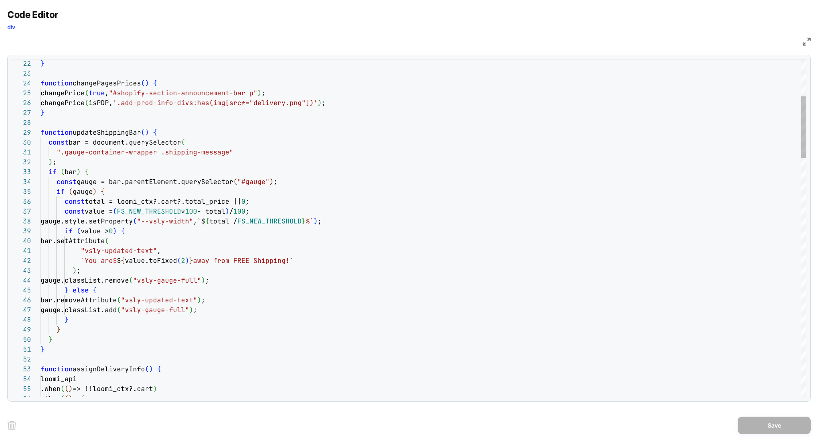
scroll to position [88, 99]
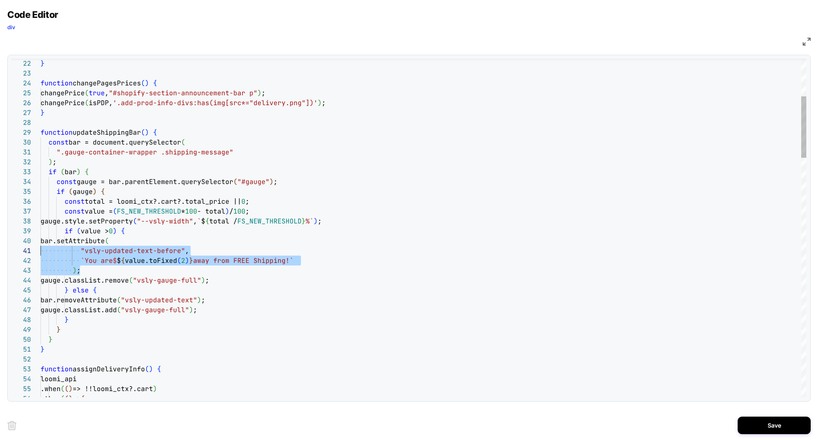
scroll to position [88, 0]
drag, startPoint x: 101, startPoint y: 270, endPoint x: 17, endPoint y: 245, distance: 88.0
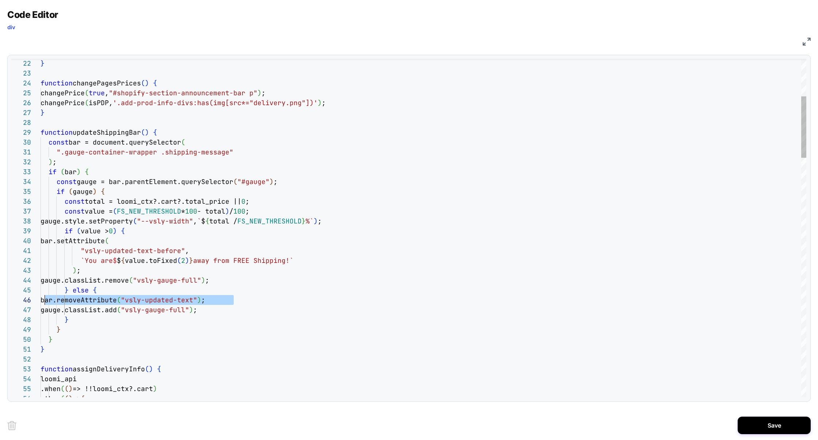
scroll to position [49, 0]
drag, startPoint x: 245, startPoint y: 301, endPoint x: 19, endPoint y: 303, distance: 225.9
click at [19, 303] on div "22 23 24 25 26 27 28 29 30 31 32 33 34 35 36 37 38 39 40 41 42 43 44 45 46 47 4…" at bounding box center [408, 228] width 795 height 338
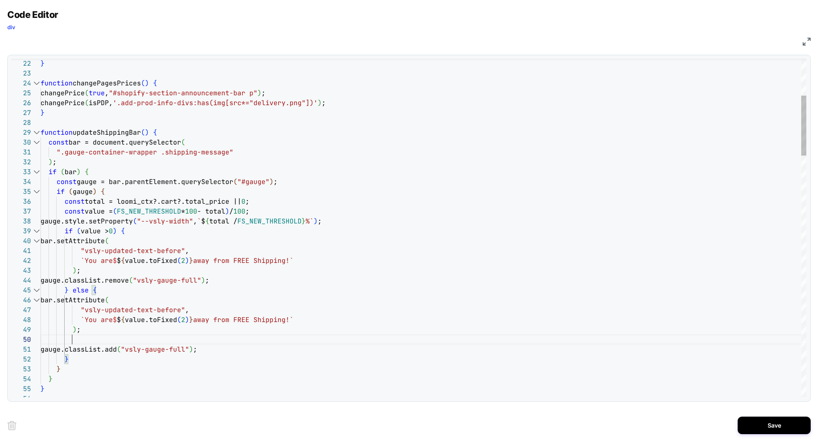
scroll to position [20, 39]
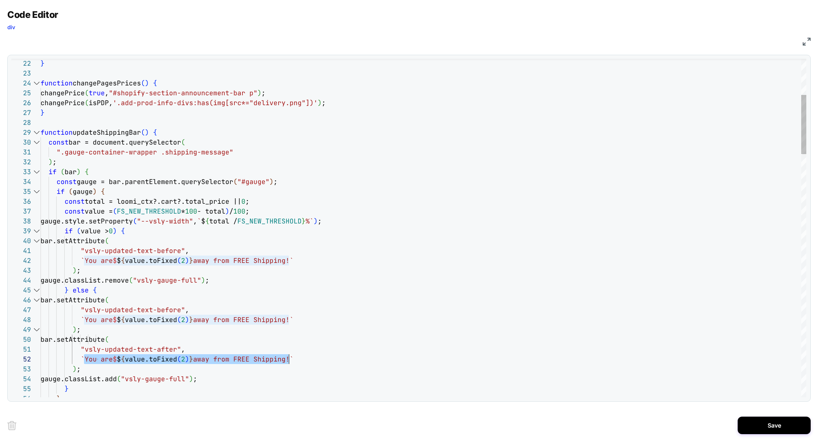
drag, startPoint x: 84, startPoint y: 361, endPoint x: 289, endPoint y: 359, distance: 204.8
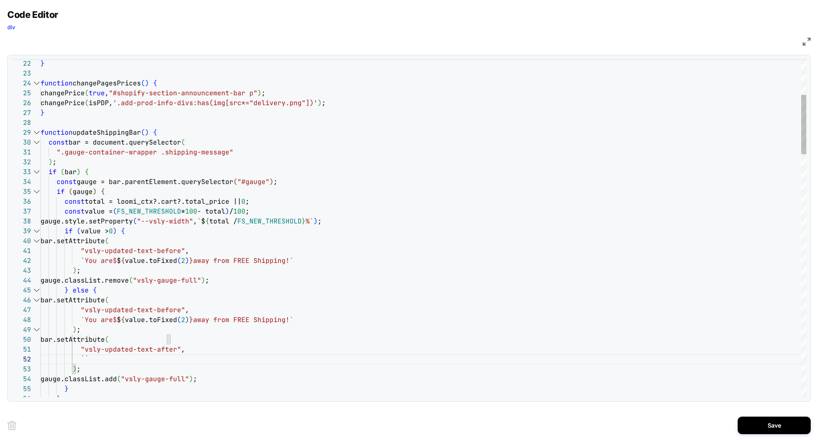
scroll to position [9, 99]
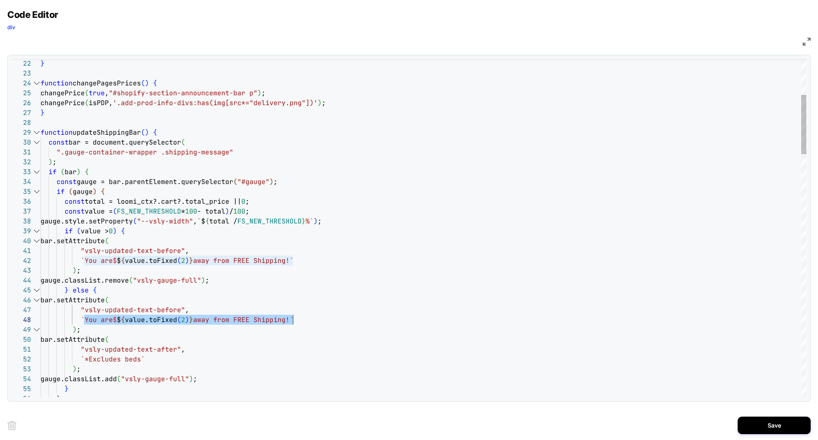
drag, startPoint x: 85, startPoint y: 320, endPoint x: 291, endPoint y: 319, distance: 205.8
click at [291, 319] on span "`You are $ $ { value.toFixed ( 2 ) } away from FREE Shipping!`" at bounding box center [167, 319] width 253 height 8
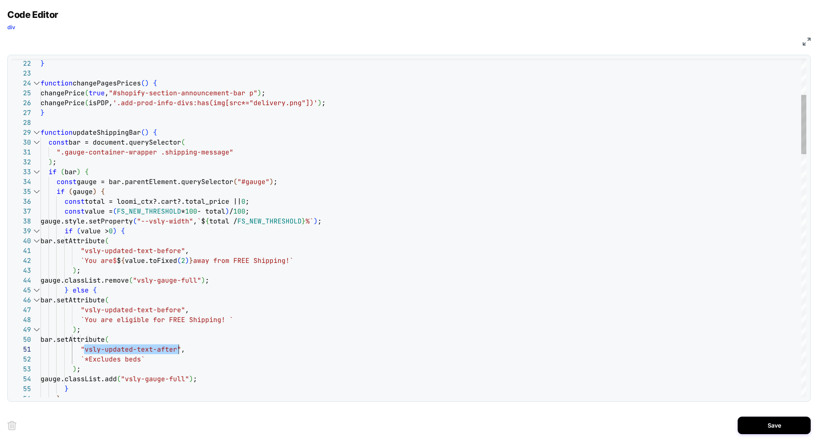
scroll to position [0, 134]
drag, startPoint x: 82, startPoint y: 350, endPoint x: 175, endPoint y: 344, distance: 92.5
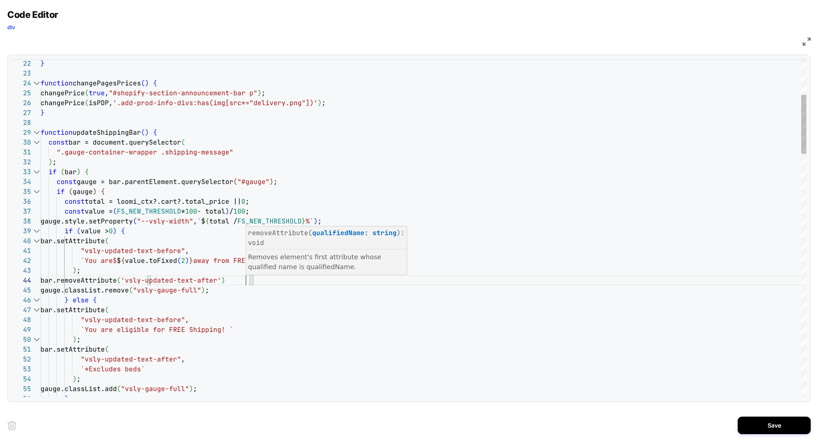
scroll to position [30, 205]
type textarea "**********"
click at [746, 423] on button "Save" at bounding box center [773, 425] width 73 height 18
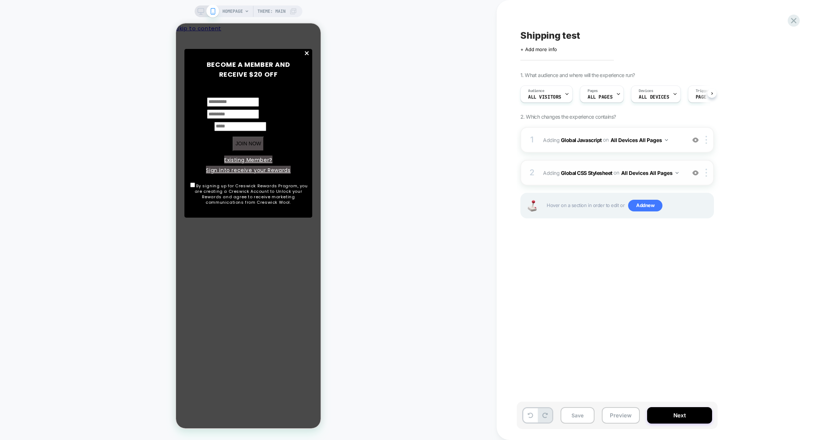
scroll to position [0, 0]
click at [600, 180] on div "2 Adding Global CSS Stylesheet on All Devices All Pages Add Before Add After Ta…" at bounding box center [616, 173] width 193 height 26
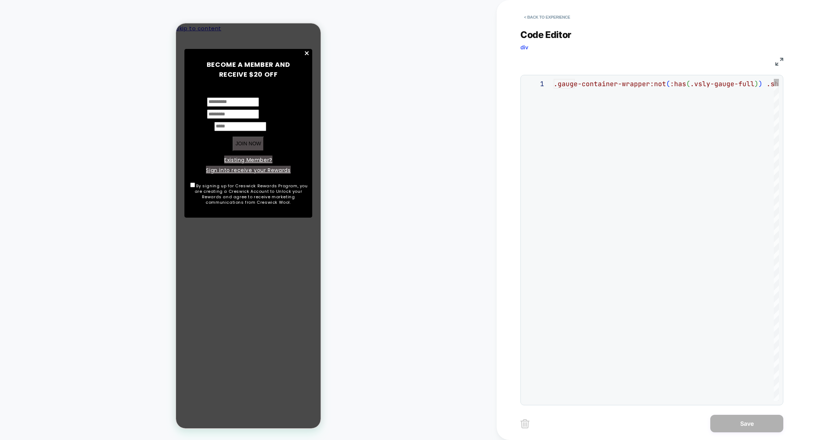
scroll to position [99, 0]
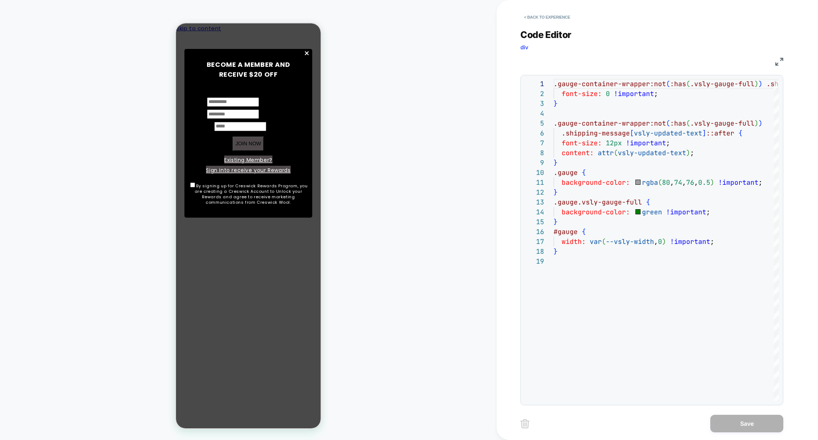
click at [780, 59] on img at bounding box center [779, 62] width 8 height 8
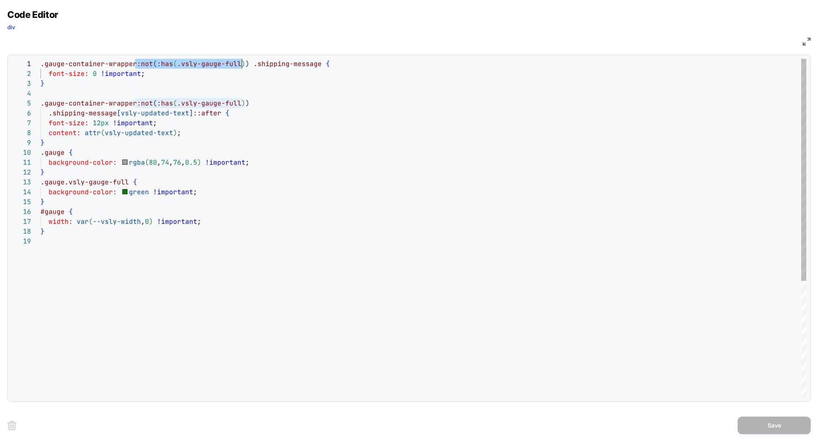
scroll to position [0, 205]
drag, startPoint x: 135, startPoint y: 63, endPoint x: 244, endPoint y: 65, distance: 108.4
click at [245, 65] on span ".gauge-container-wrapper:not ( :has ( .vsly-gauge-full ) ) .shipping-message {" at bounding box center [185, 63] width 289 height 8
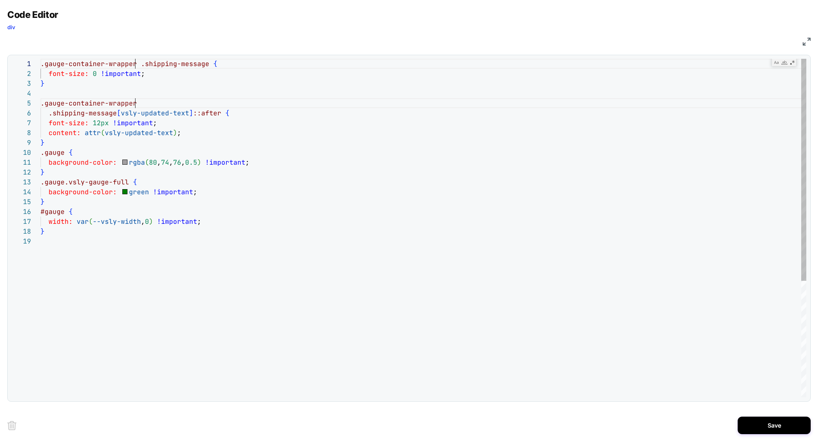
scroll to position [0, 94]
click at [208, 111] on div ".gauge-container-wrapper .shipping-message { font-size: 0 !important ; } .gauge…" at bounding box center [423, 317] width 765 height 516
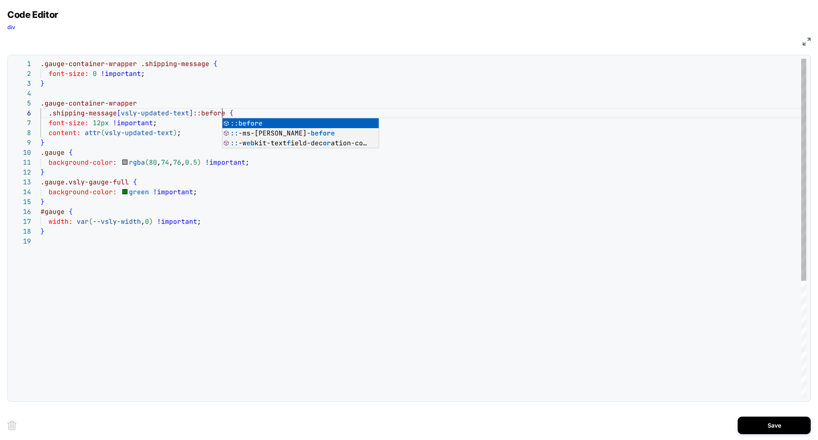
scroll to position [49, 181]
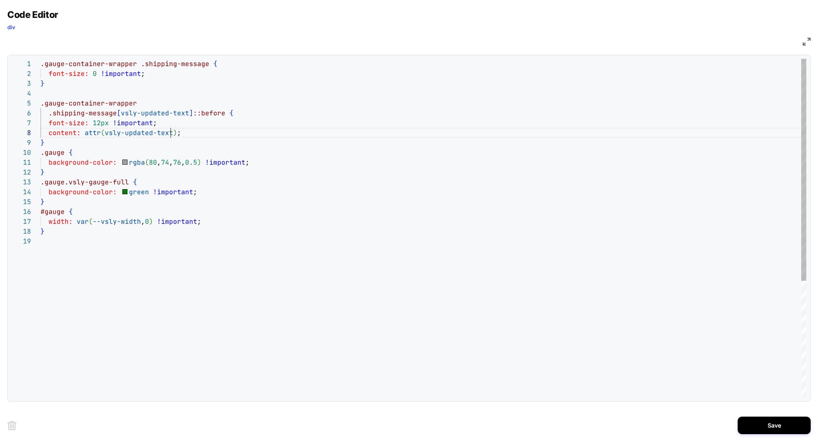
click at [170, 133] on div ".gauge-container-wrapper .shipping-message { font-size: 0 !important ; } .gauge…" at bounding box center [423, 317] width 765 height 516
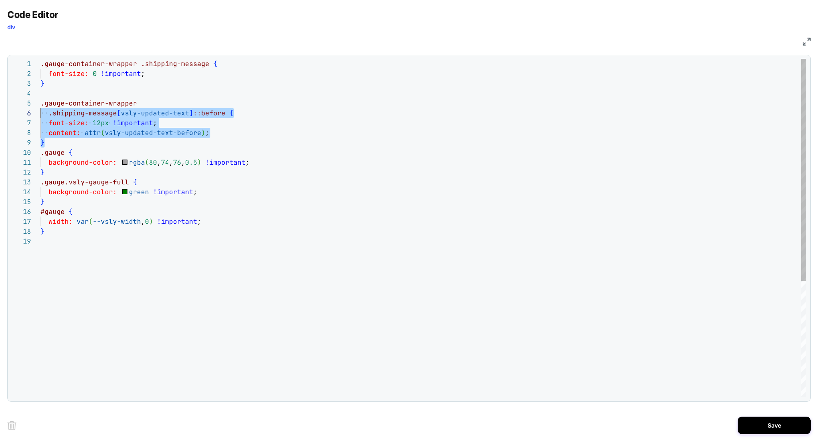
scroll to position [39, 0]
drag, startPoint x: 66, startPoint y: 144, endPoint x: 20, endPoint y: 106, distance: 59.9
click at [20, 106] on div "**********" at bounding box center [408, 228] width 795 height 338
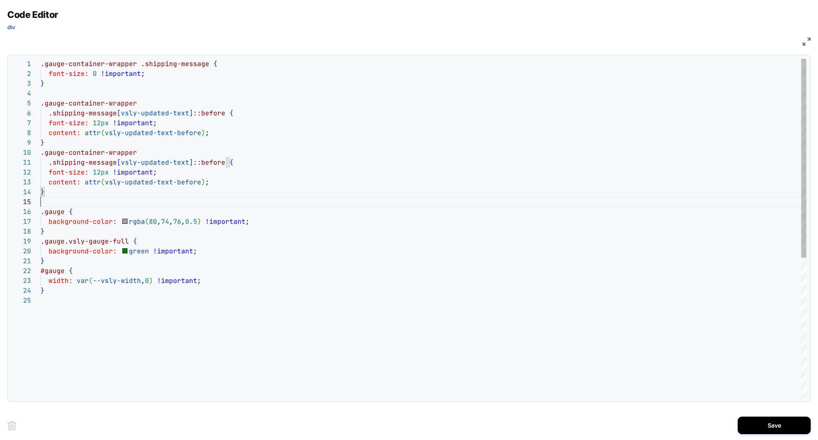
scroll to position [49, 0]
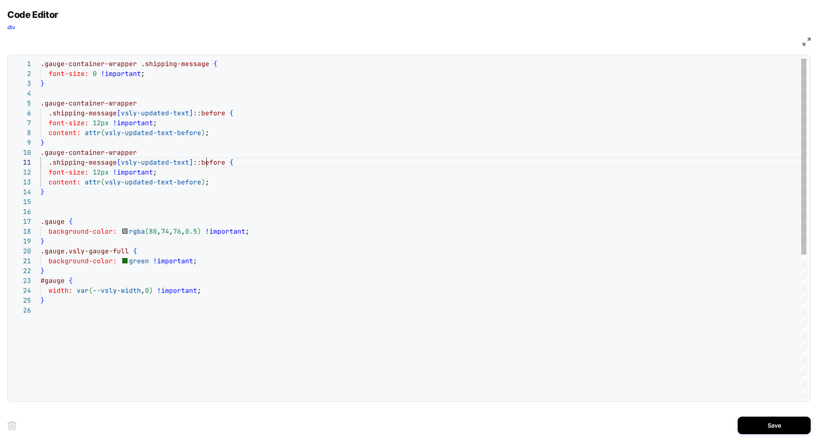
click at [206, 162] on div ".gauge-container-wrapper .shipping-message { font-size: 0 !important ; } .gauge…" at bounding box center [423, 351] width 765 height 585
click at [185, 113] on div ".gauge-container-wrapper .shipping-message { font-size: 0 !important ; } .gauge…" at bounding box center [423, 351] width 765 height 585
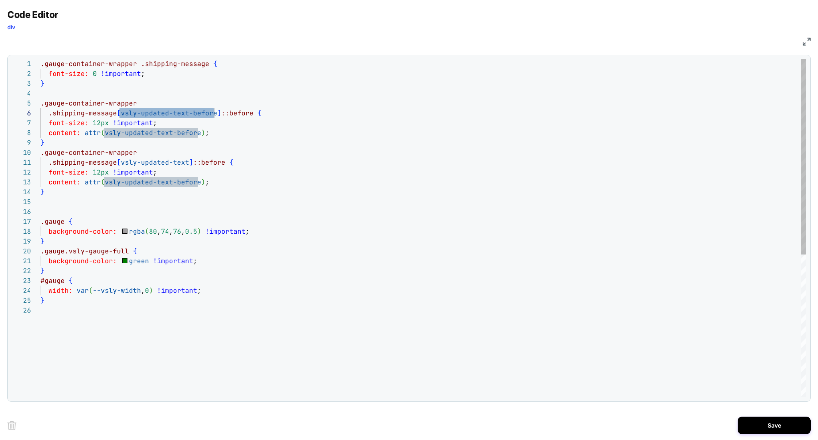
drag, startPoint x: 120, startPoint y: 116, endPoint x: 214, endPoint y: 116, distance: 93.1
click at [214, 116] on div ".gauge-container-wrapper .shipping-message { font-size: 0 !important ; } .gauge…" at bounding box center [423, 351] width 765 height 585
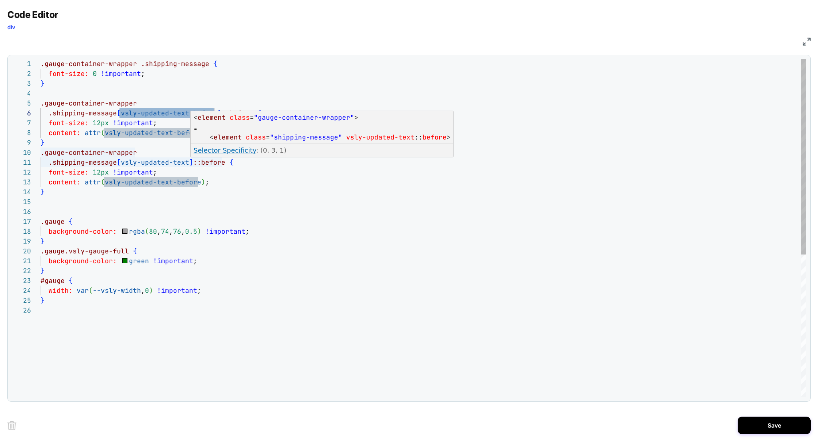
click at [188, 163] on div ".gauge-container-wrapper .shipping-message { font-size: 0 !important ; } .gauge…" at bounding box center [423, 351] width 765 height 585
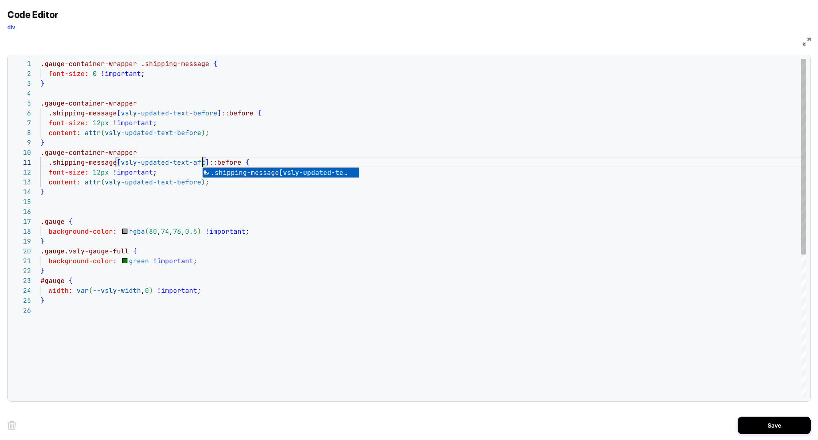
scroll to position [0, 169]
click at [235, 163] on div ".gauge-container-wrapper .shipping-message { font-size: 0 !important ; } .gauge…" at bounding box center [423, 351] width 765 height 585
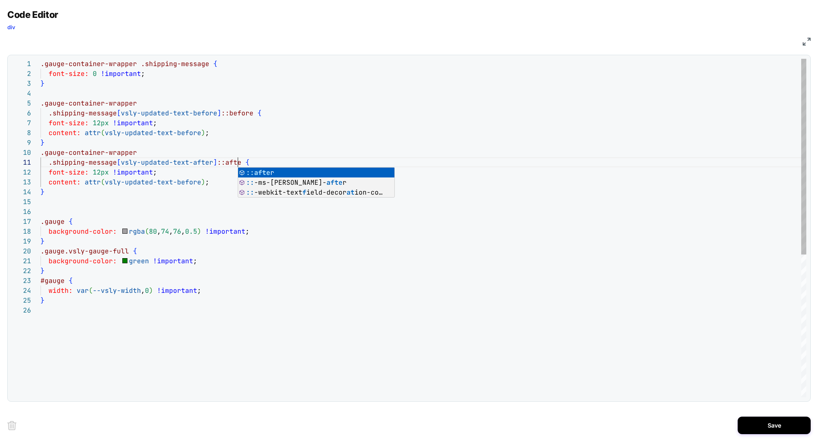
scroll to position [0, 201]
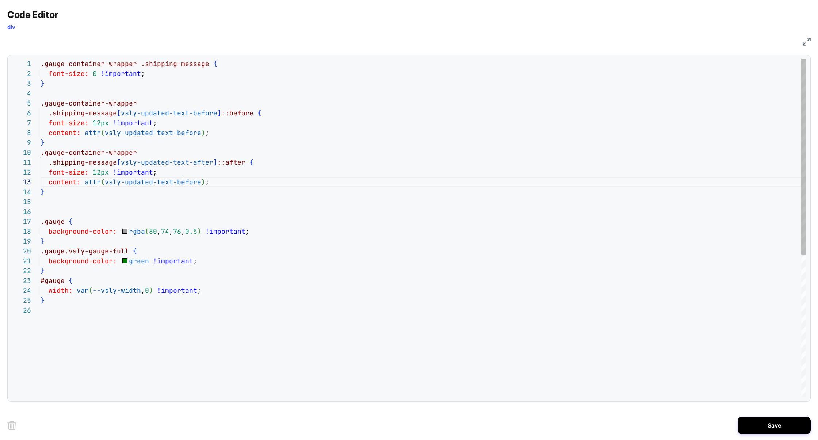
click at [184, 179] on div ".gauge-container-wrapper .shipping-message { font-size: 0 !important ; } .gauge…" at bounding box center [423, 351] width 765 height 585
type textarea "**********"
click at [208, 181] on div ".gauge-container-wrapper .shipping-message { font-size: 0 !important ; } .gauge…" at bounding box center [423, 351] width 765 height 585
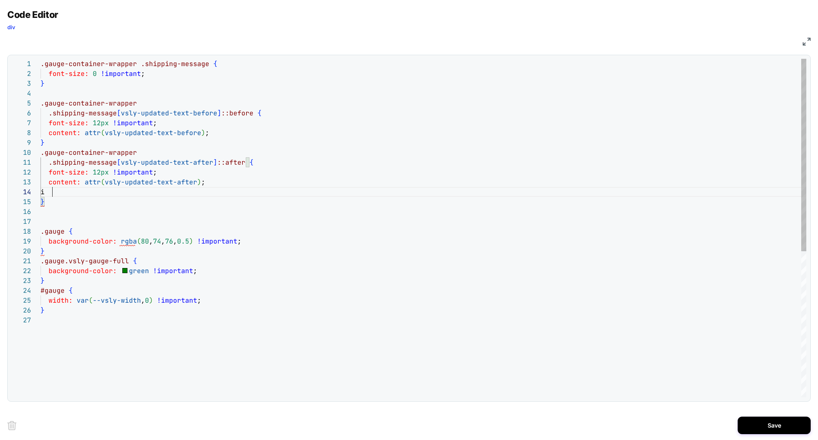
scroll to position [30, 8]
type textarea "**********"
click at [775, 423] on button "Save" at bounding box center [773, 425] width 73 height 18
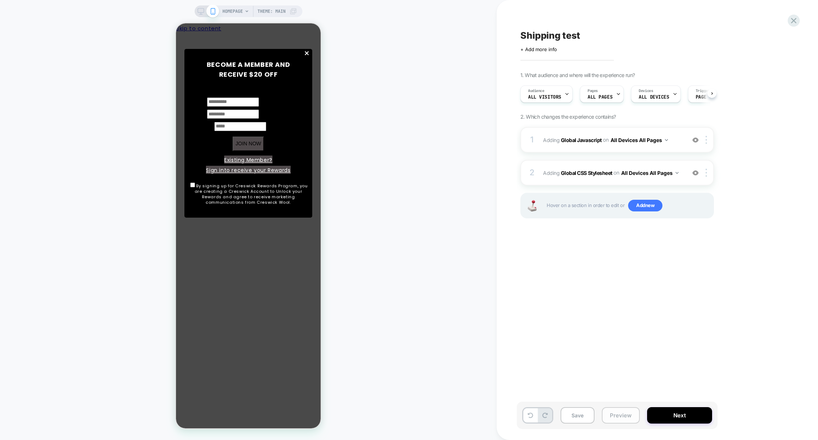
scroll to position [0, 0]
click at [631, 420] on button "Preview" at bounding box center [620, 415] width 38 height 16
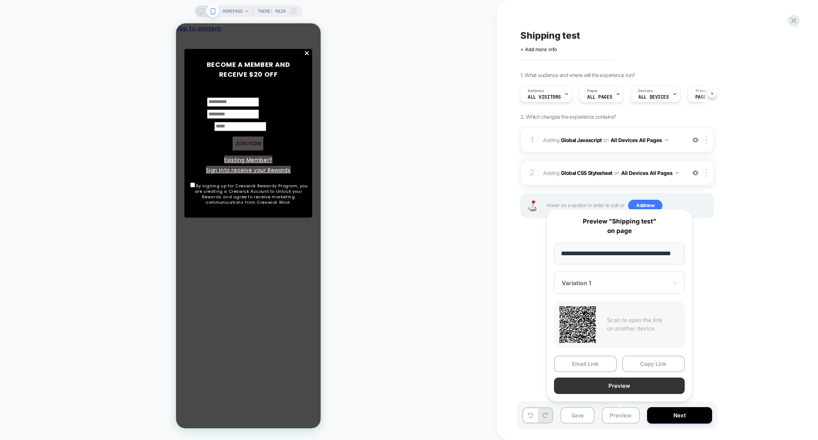
scroll to position [0, 0]
click at [627, 391] on button "Preview" at bounding box center [619, 385] width 131 height 16
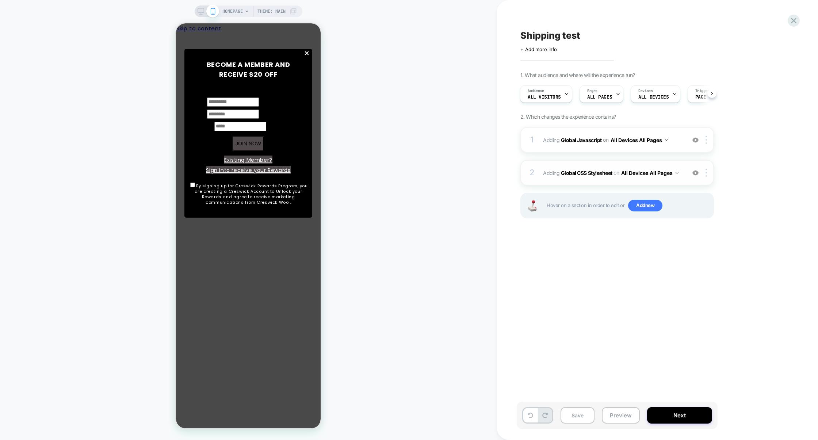
click at [597, 162] on div "2 Adding Global CSS Stylesheet on All Devices All Pages Add Before Add After Ta…" at bounding box center [616, 173] width 193 height 26
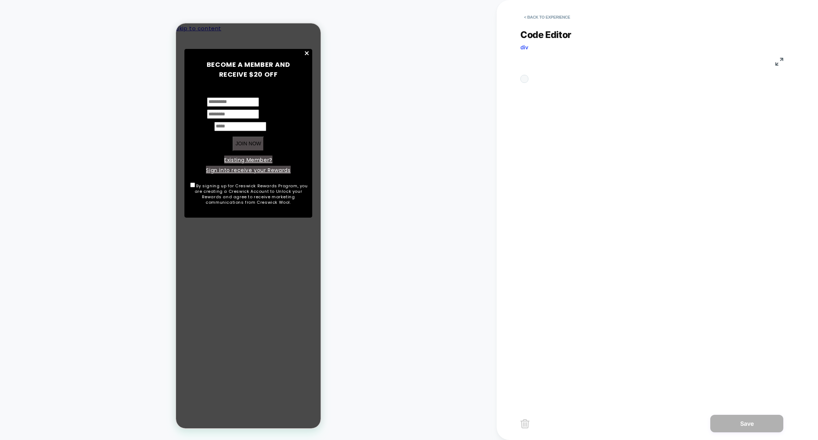
scroll to position [99, 0]
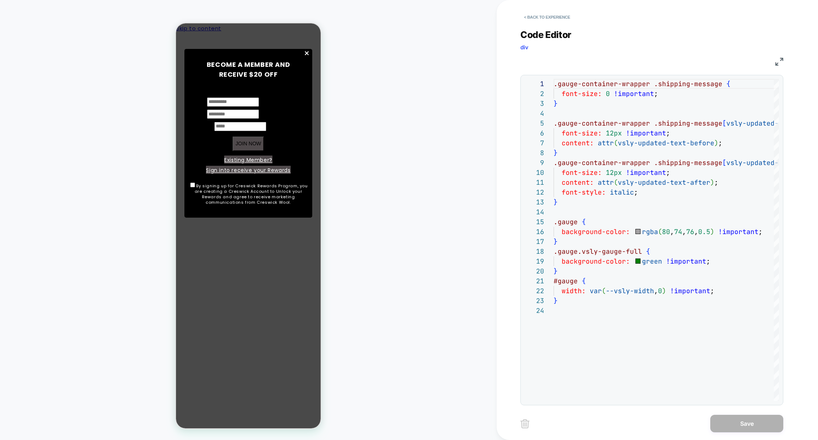
click at [776, 65] on div "CSS" at bounding box center [651, 60] width 263 height 12
click at [778, 63] on img at bounding box center [779, 62] width 8 height 8
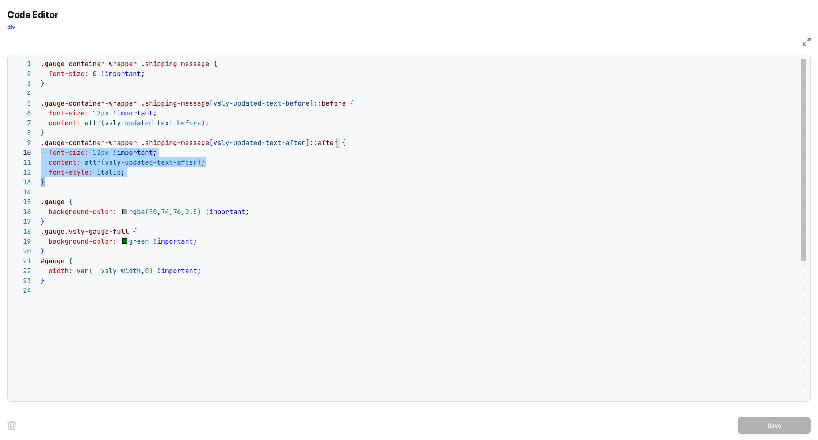
scroll to position [79, 0]
drag, startPoint x: 53, startPoint y: 180, endPoint x: 25, endPoint y: 140, distance: 48.8
click at [41, 140] on div ".gauge-container-wrapper .shipping-message { font-size: 0 !important ; } .gauge…" at bounding box center [423, 341] width 765 height 565
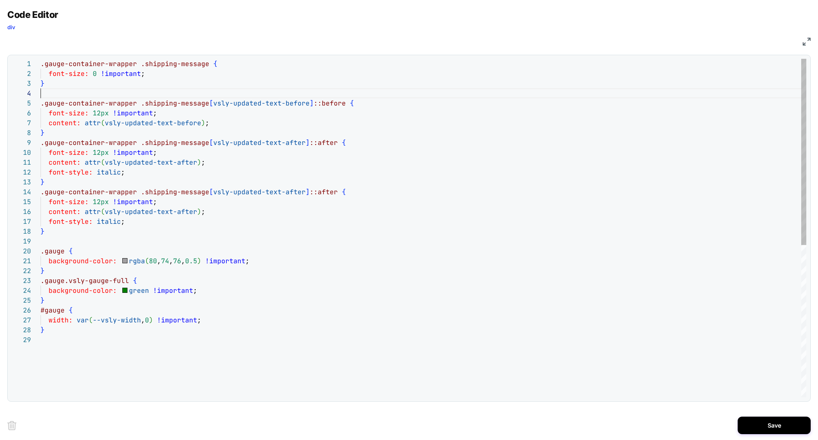
click at [54, 95] on div ".gauge-container-wrapper .shipping-message { font-size: 0 !important ; } .gauge…" at bounding box center [423, 366] width 765 height 614
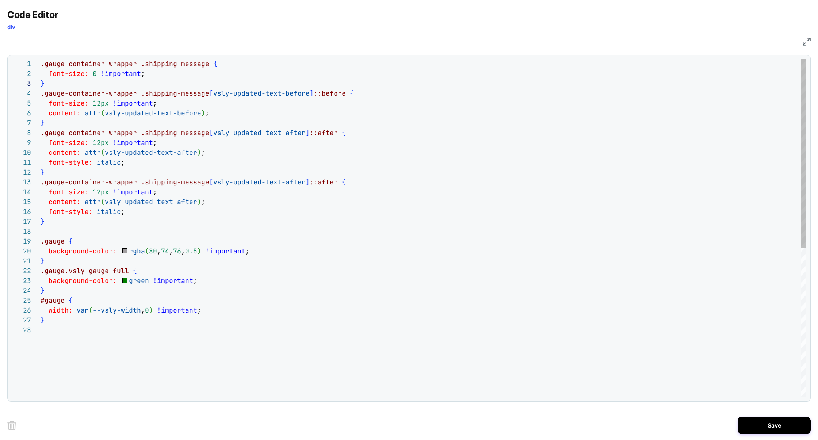
scroll to position [20, 4]
drag, startPoint x: 306, startPoint y: 184, endPoint x: 332, endPoint y: 184, distance: 26.3
click at [332, 184] on div ".gauge-container-wrapper .shipping-message { font-size: 0 !important ; } .gauge…" at bounding box center [423, 361] width 765 height 604
drag, startPoint x: 125, startPoint y: 214, endPoint x: 1, endPoint y: 193, distance: 125.1
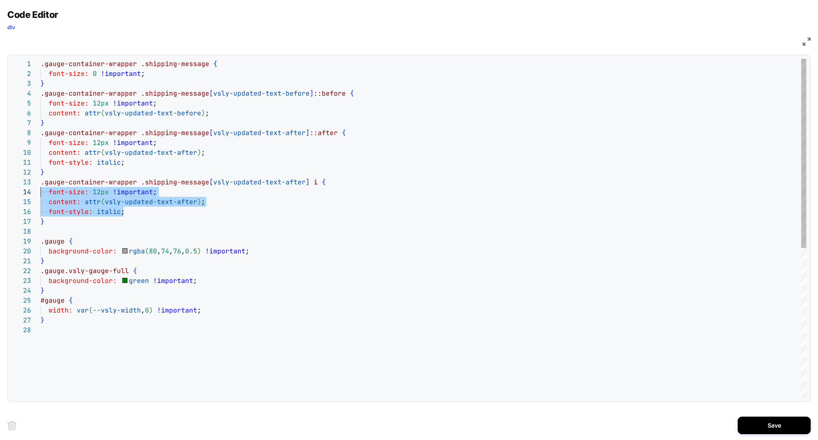
click at [1, 193] on div "Code Editor div CSS 1 2 3 4 5 6 7 8 9 10 11 12 13 19 20 21 22 23 24 14 15 16 17…" at bounding box center [409, 220] width 818 height 440
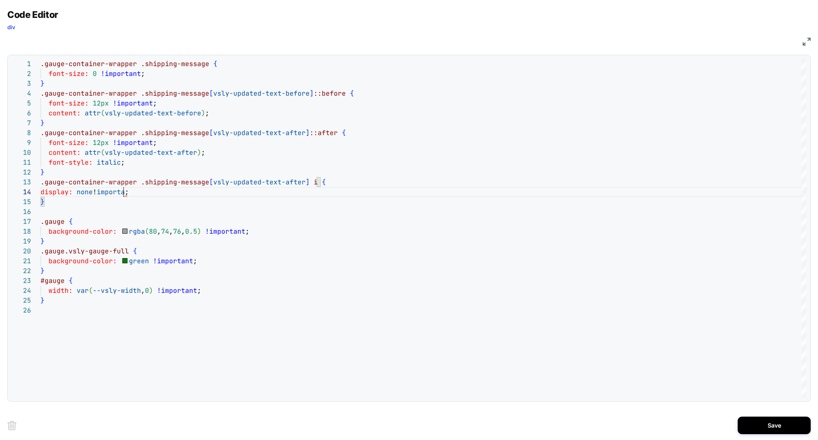
scroll to position [30, 91]
type textarea "**********"
click at [773, 424] on button "Save" at bounding box center [773, 425] width 73 height 18
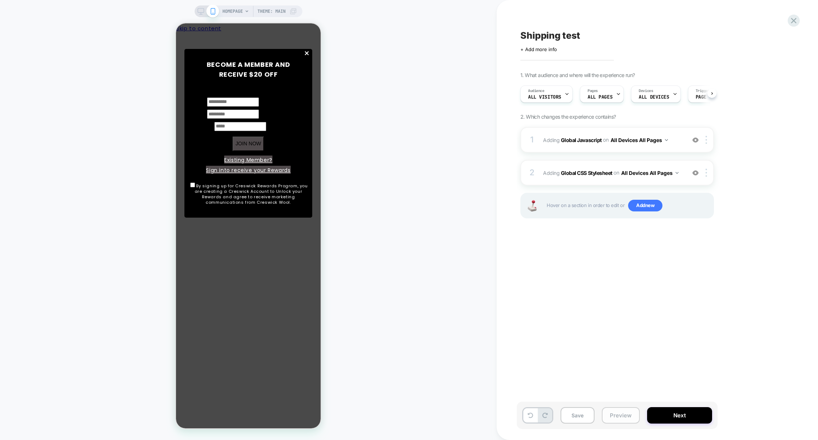
scroll to position [0, 0]
click at [624, 416] on button "Preview" at bounding box center [620, 415] width 38 height 16
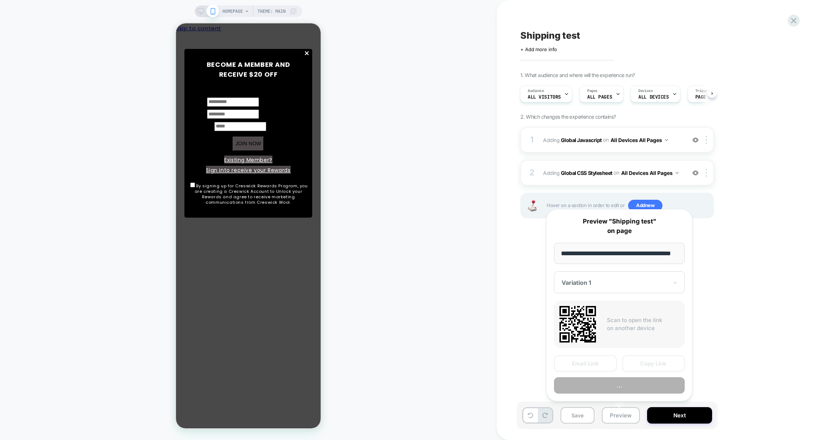
scroll to position [0, 19]
click at [625, 390] on button "Preview" at bounding box center [619, 385] width 131 height 16
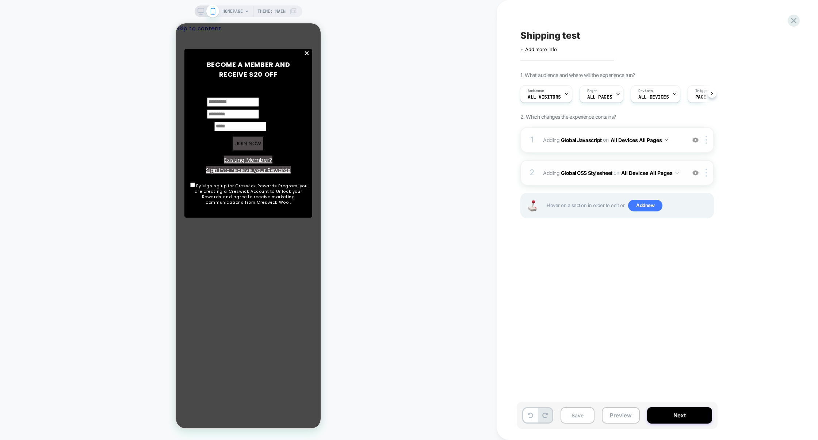
click at [604, 163] on div "2 Adding Global CSS Stylesheet on All Devices All Pages Add Before Add After Ta…" at bounding box center [616, 173] width 193 height 26
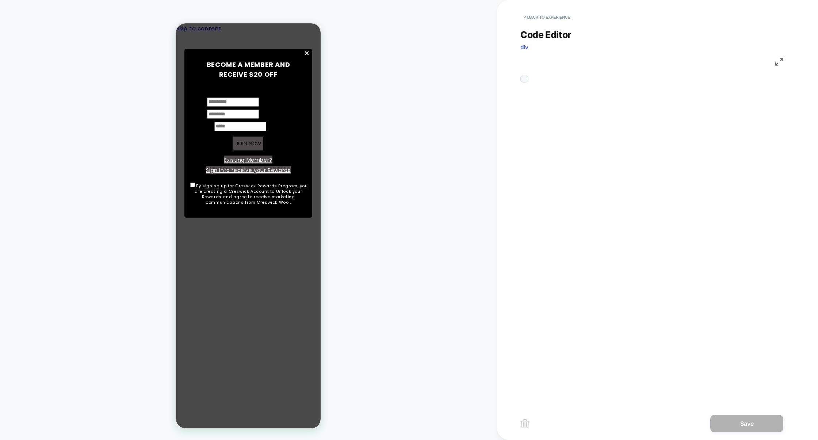
scroll to position [99, 0]
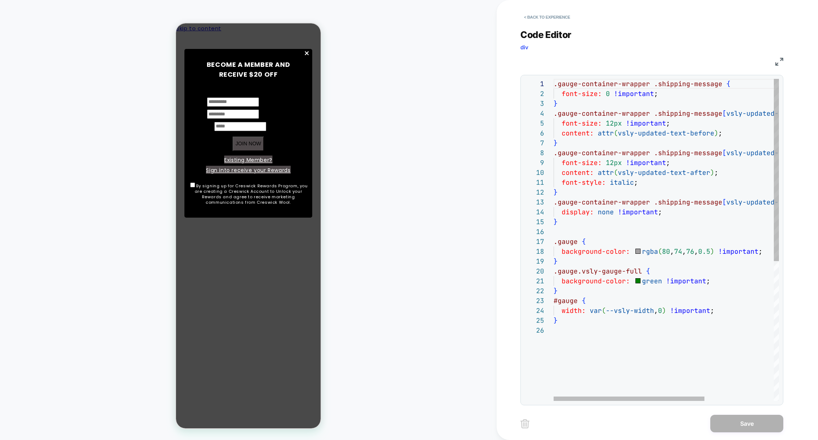
click at [660, 95] on div ".gauge-container-wrapper .shipping-message { font-size: 0 !important ; } .gauge…" at bounding box center [717, 363] width 328 height 568
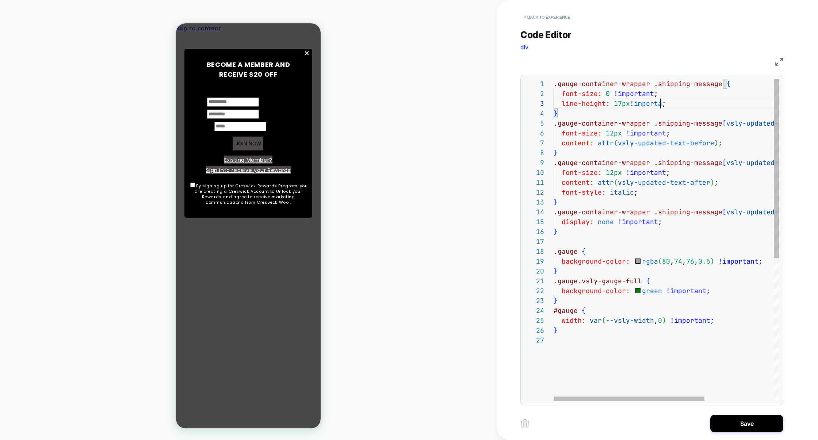
scroll to position [20, 114]
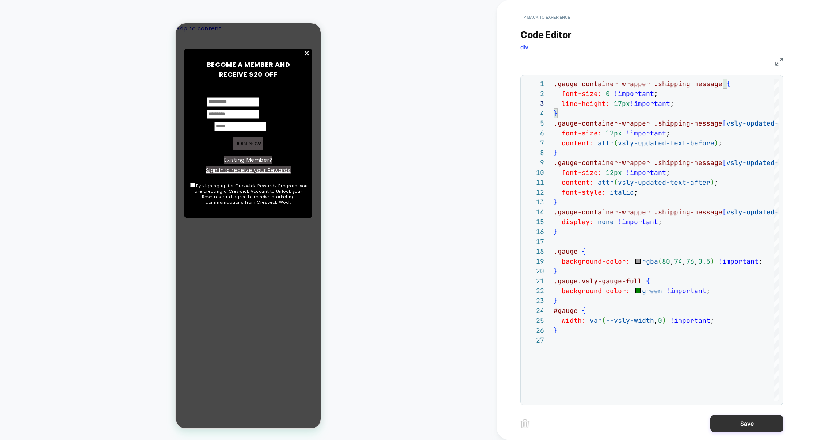
type textarea "**********"
click at [734, 420] on button "Save" at bounding box center [746, 424] width 73 height 18
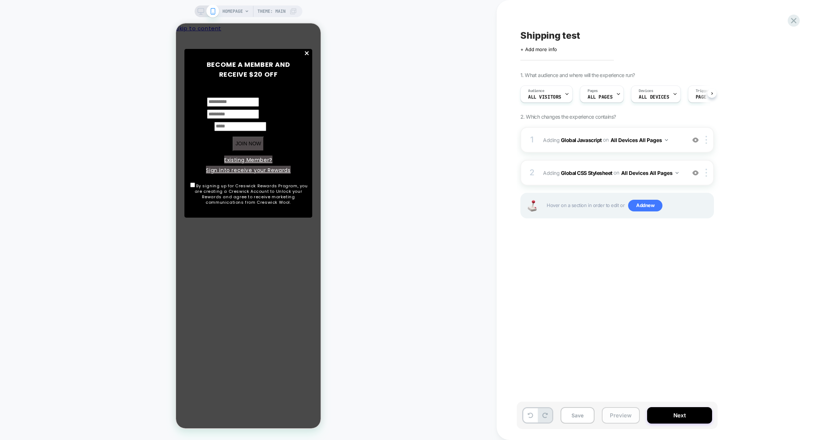
scroll to position [0, 0]
click at [613, 411] on button "Preview" at bounding box center [620, 415] width 38 height 16
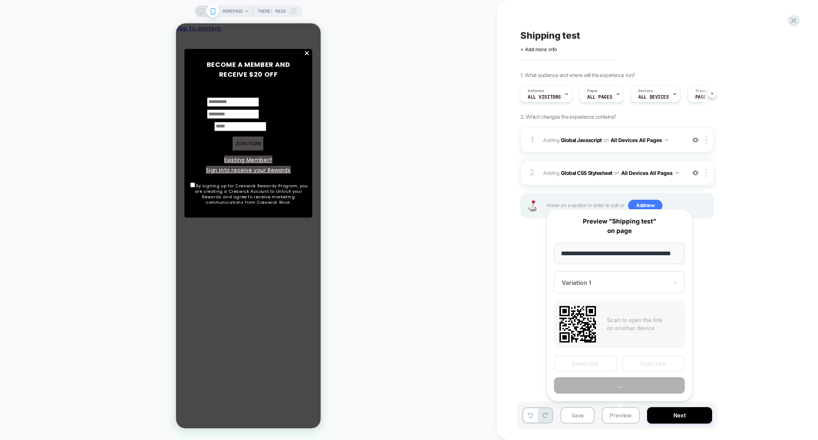
scroll to position [0, 19]
click at [624, 392] on button "Preview" at bounding box center [619, 385] width 131 height 16
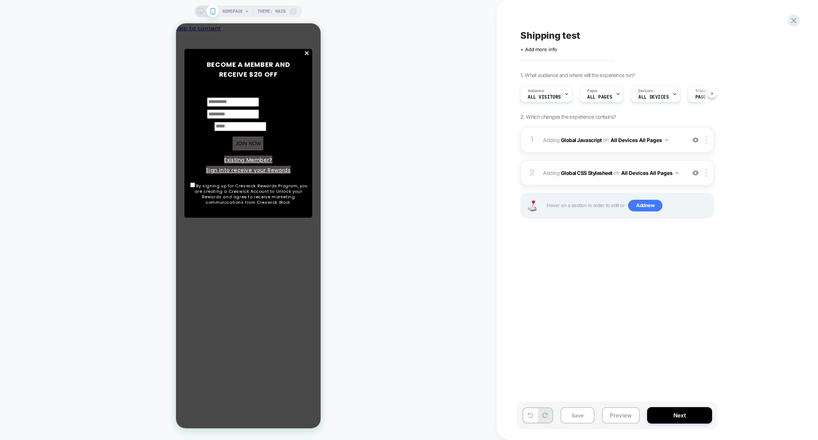
click at [589, 160] on div "2 Adding Global CSS Stylesheet on All Devices All Pages Add Before Add After Ta…" at bounding box center [616, 173] width 193 height 26
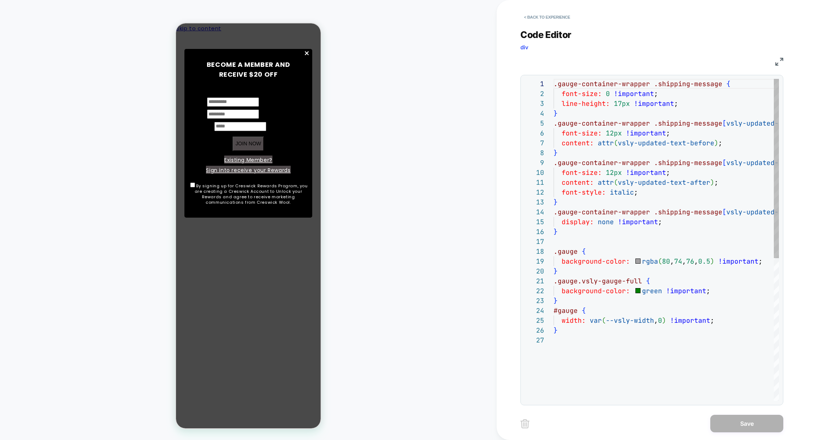
scroll to position [99, 0]
click at [621, 105] on div ".gauge-container-wrapper .shipping-message { font-size: 0 !important ; line-hei…" at bounding box center [717, 368] width 328 height 578
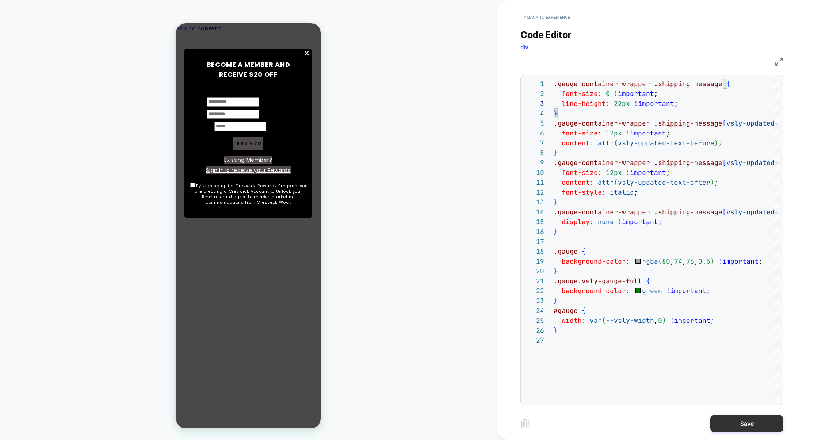
type textarea "**********"
click at [731, 419] on button "Save" at bounding box center [746, 424] width 73 height 18
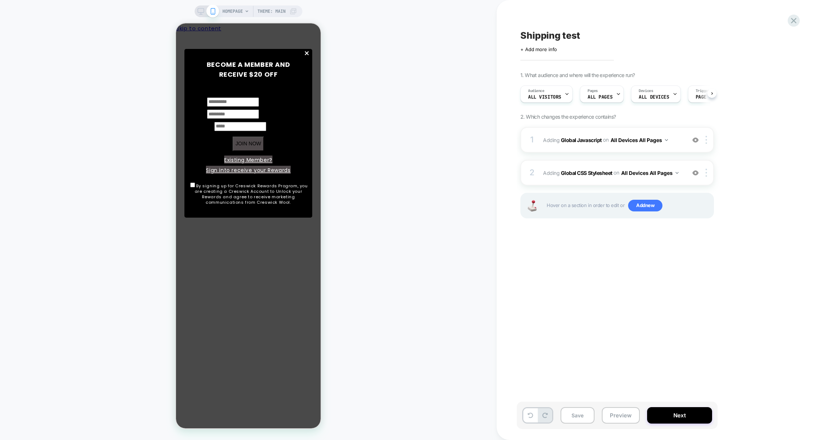
scroll to position [0, 0]
click at [592, 416] on button "Save" at bounding box center [577, 415] width 34 height 16
click at [620, 412] on button "Preview" at bounding box center [620, 415] width 38 height 16
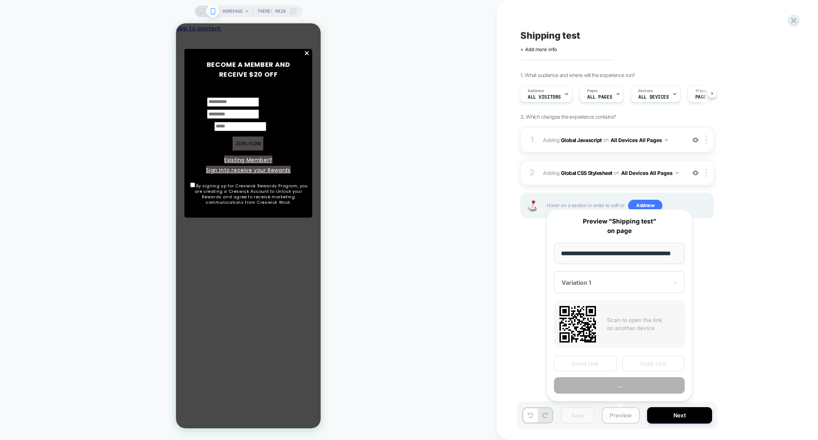
scroll to position [0, 19]
click at [637, 387] on button "Preview" at bounding box center [619, 385] width 131 height 16
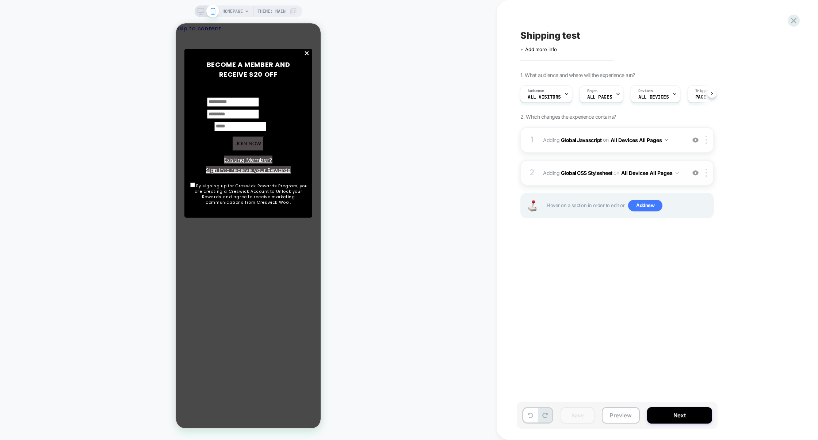
click at [593, 162] on div "2 Adding Global CSS Stylesheet on All Devices All Pages Add Before Add After Ta…" at bounding box center [616, 173] width 193 height 26
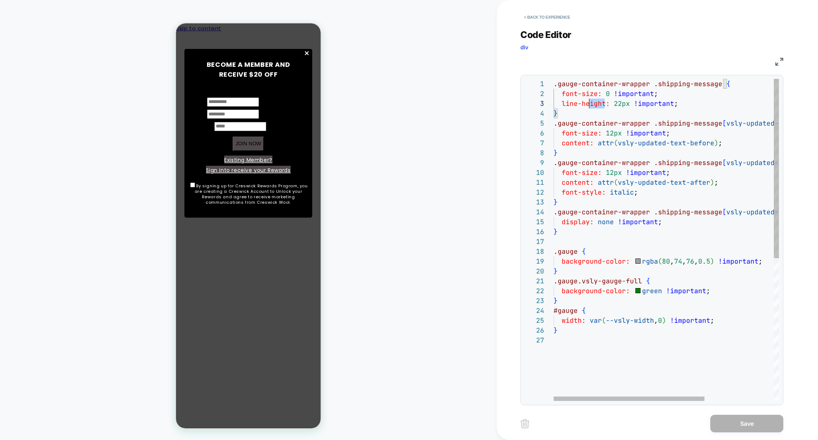
scroll to position [20, 0]
drag, startPoint x: 605, startPoint y: 104, endPoint x: 561, endPoint y: 104, distance: 44.5
click at [561, 104] on div ".gauge-container-wrapper .shipping-message { font-size: 0 !important ; line-hei…" at bounding box center [717, 368] width 328 height 578
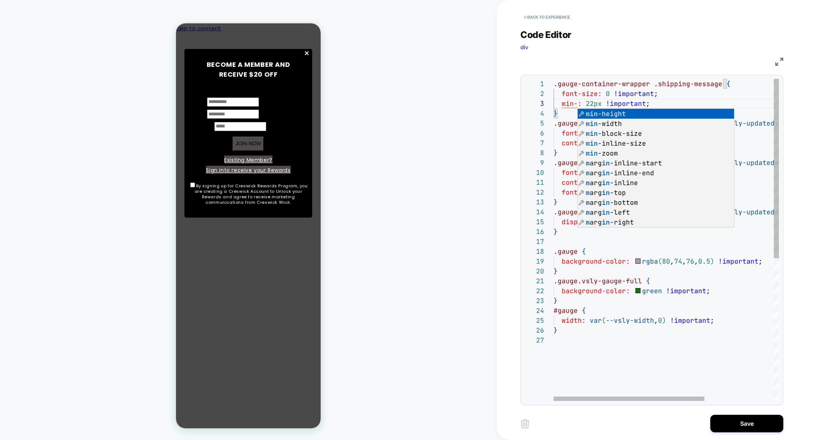
scroll to position [20, 47]
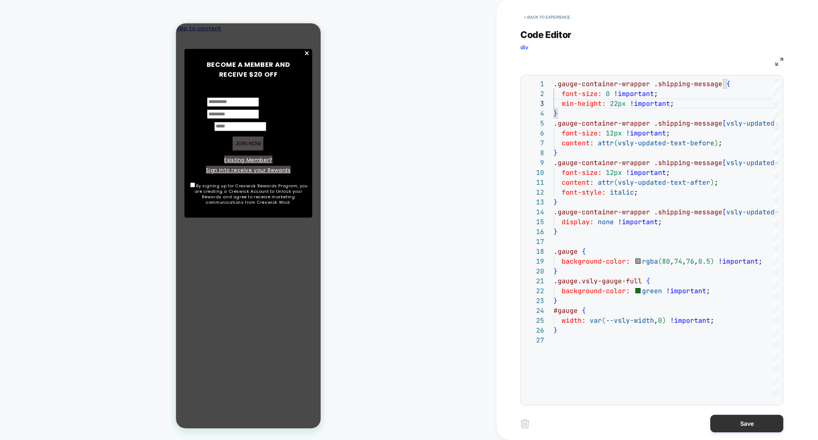
type textarea "**********"
click at [740, 420] on button "Save" at bounding box center [746, 424] width 73 height 18
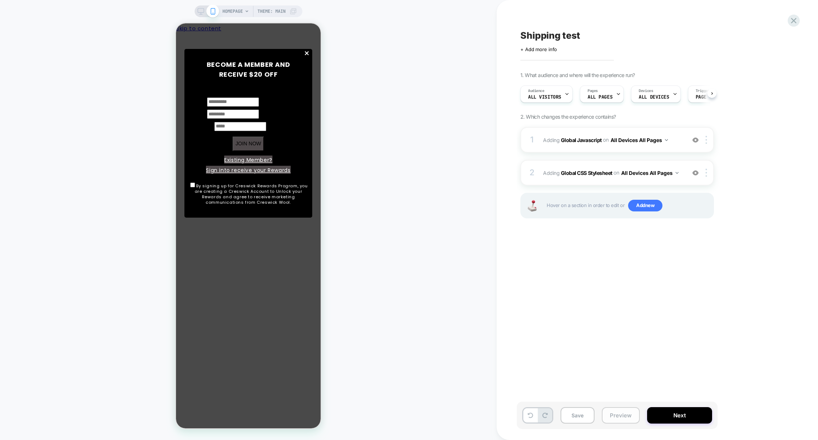
click at [623, 413] on button "Preview" at bounding box center [620, 415] width 38 height 16
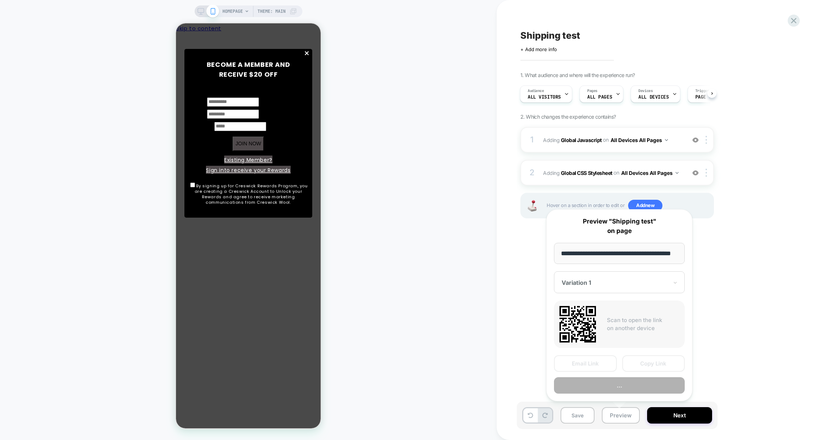
scroll to position [0, 19]
click at [623, 392] on button "Preview" at bounding box center [619, 385] width 131 height 16
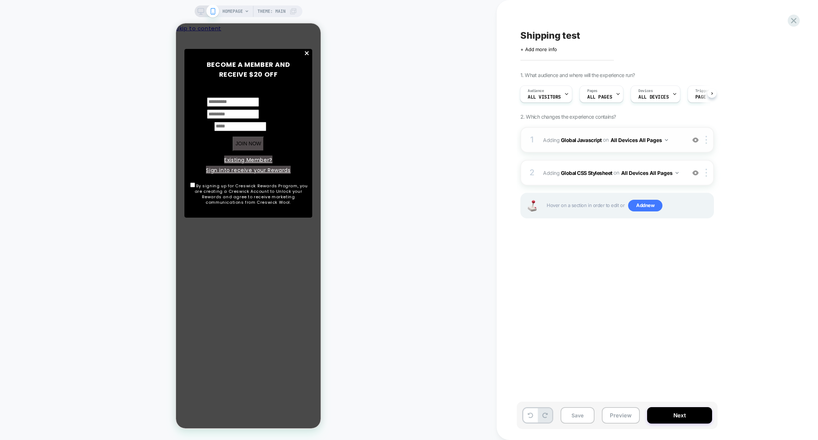
click at [602, 148] on div "1 Adding Global Javascript on All Devices All Pages Add Before Add After Target…" at bounding box center [616, 140] width 193 height 26
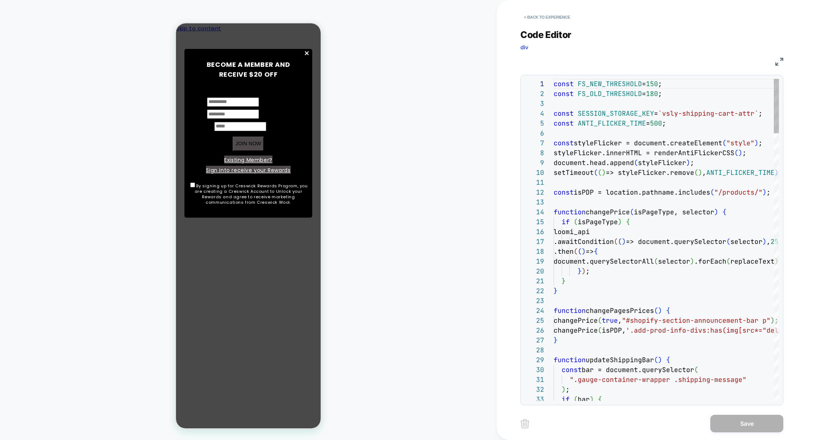
scroll to position [99, 0]
click at [777, 62] on img at bounding box center [779, 62] width 8 height 8
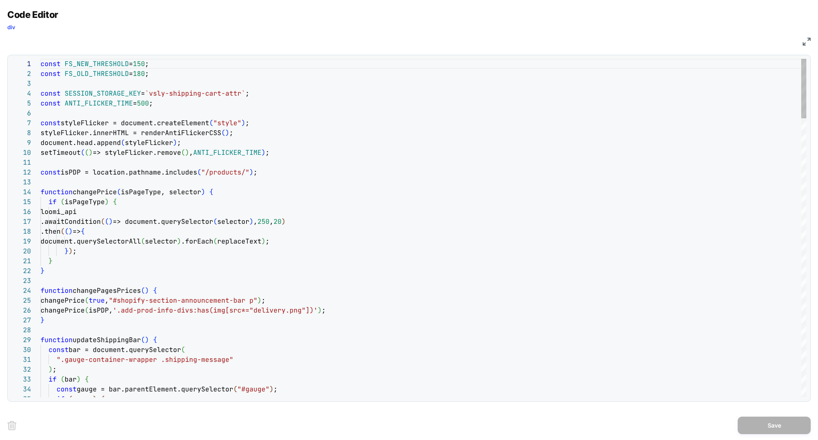
scroll to position [9, 217]
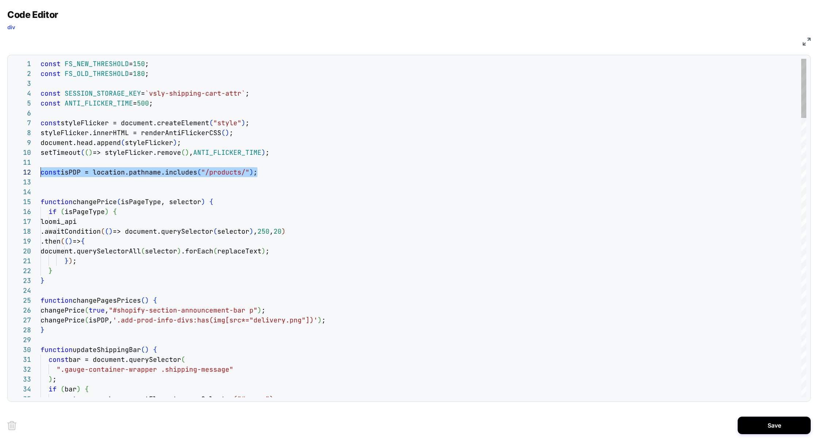
scroll to position [9, 0]
drag, startPoint x: 273, startPoint y: 171, endPoint x: 35, endPoint y: 172, distance: 237.6
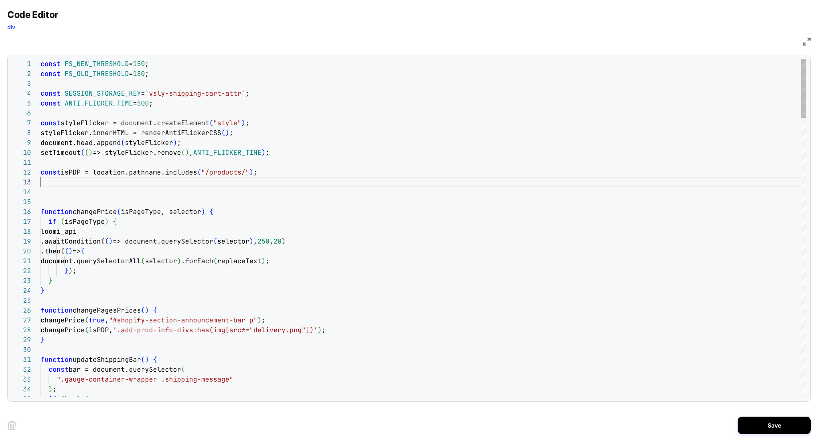
scroll to position [20, 217]
drag, startPoint x: 226, startPoint y: 182, endPoint x: 267, endPoint y: 182, distance: 40.9
click at [267, 182] on span ""/products/"" at bounding box center [245, 182] width 48 height 8
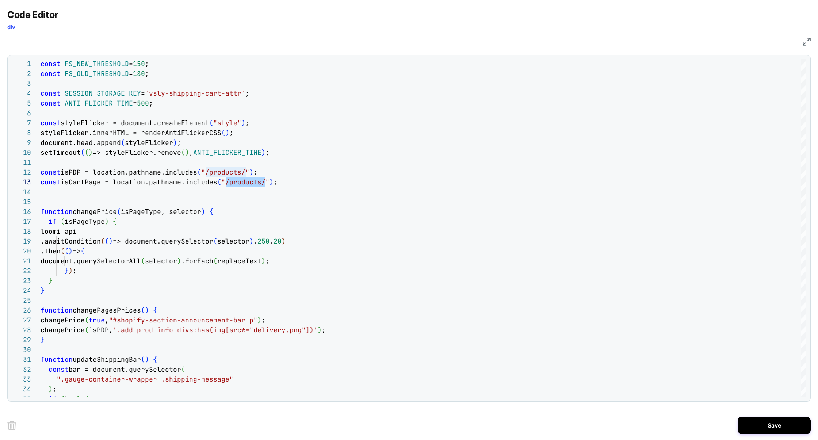
scroll to position [20, 205]
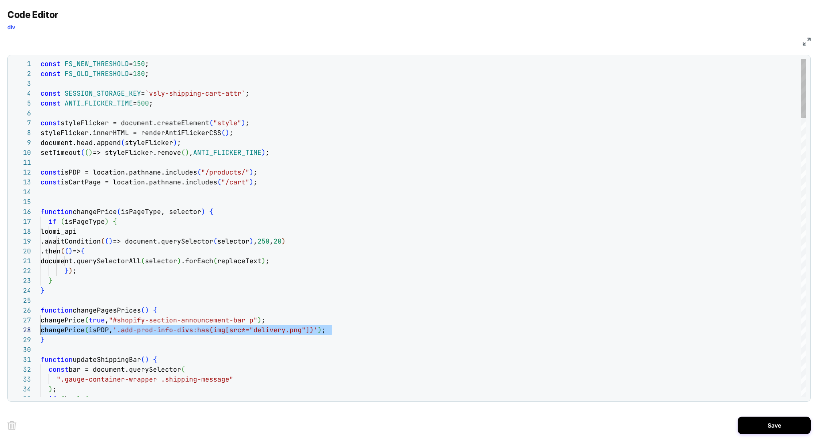
drag, startPoint x: 339, startPoint y: 328, endPoint x: 4, endPoint y: 332, distance: 335.1
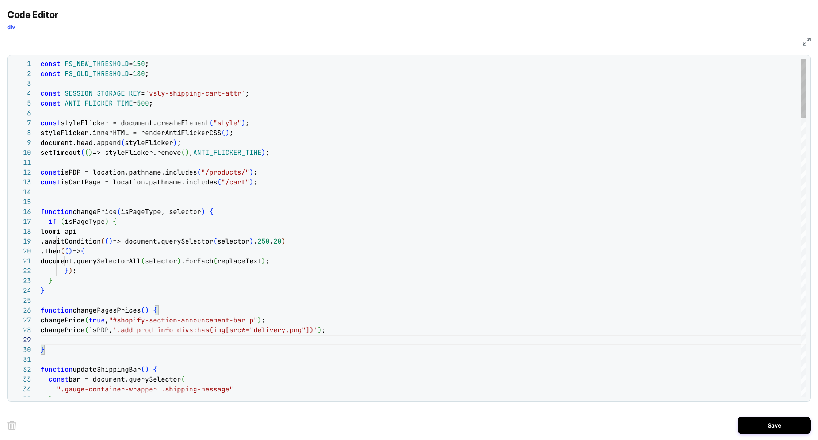
scroll to position [79, 299]
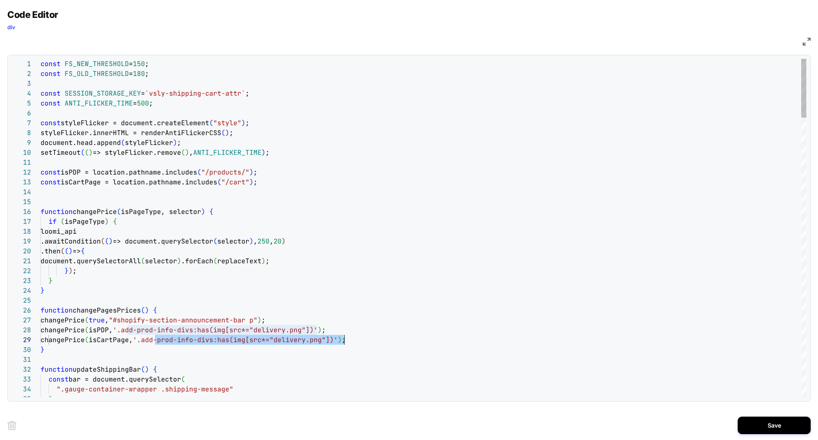
scroll to position [79, 307]
drag, startPoint x: 154, startPoint y: 339, endPoint x: 348, endPoint y: 338, distance: 194.5
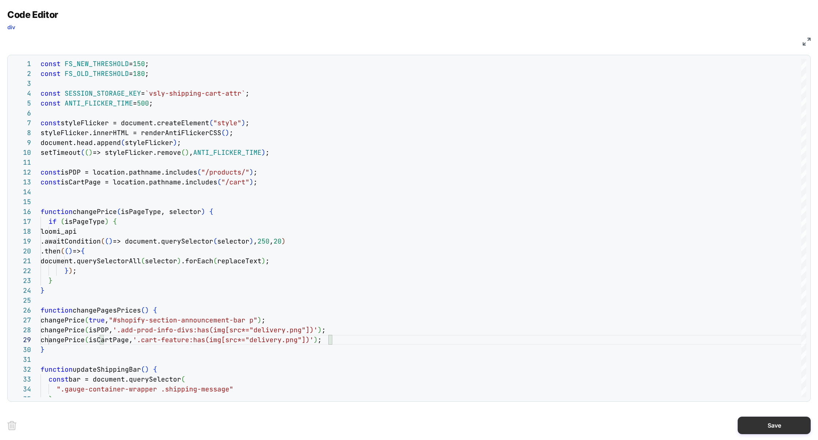
type textarea "**********"
click at [763, 428] on button "Save" at bounding box center [773, 425] width 73 height 18
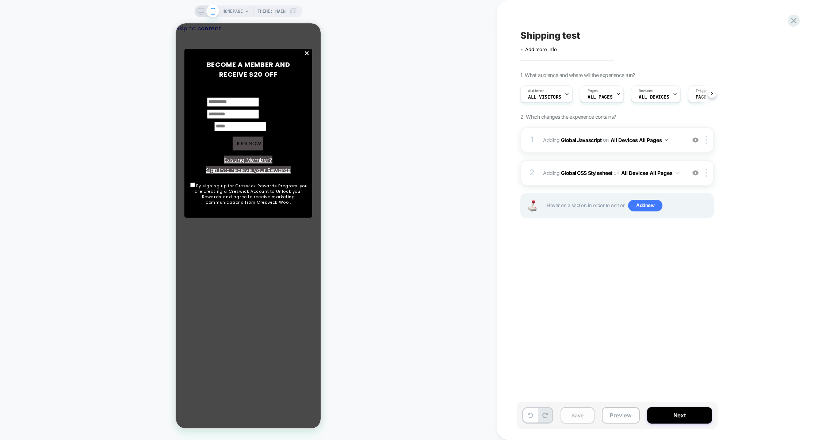
scroll to position [0, 0]
click at [586, 420] on button "Save" at bounding box center [577, 415] width 34 height 16
click at [617, 418] on button "Preview" at bounding box center [620, 415] width 38 height 16
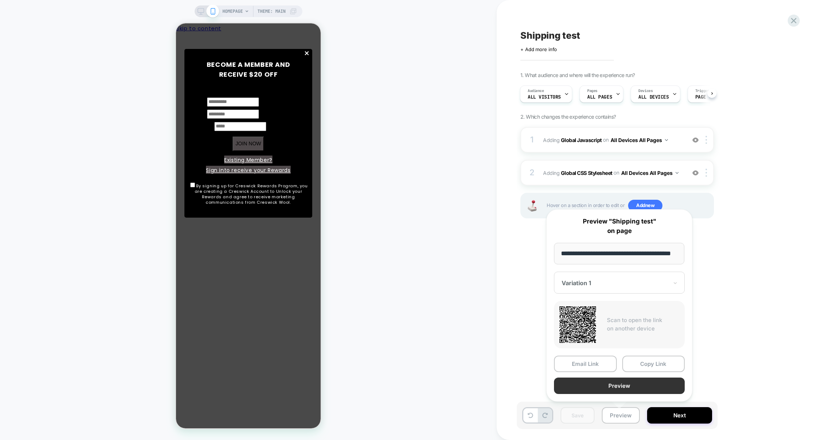
scroll to position [0, 0]
click at [623, 390] on button "Preview" at bounding box center [619, 385] width 131 height 16
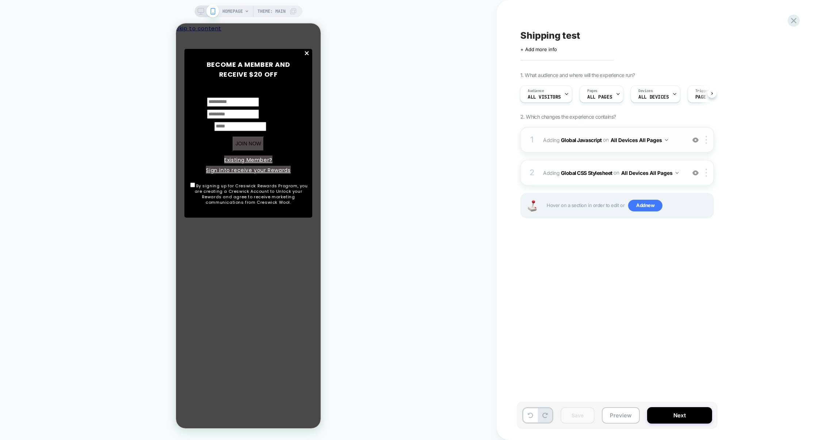
click at [589, 149] on div "1 Adding Global Javascript on All Devices All Pages Add Before Add After Target…" at bounding box center [616, 140] width 193 height 26
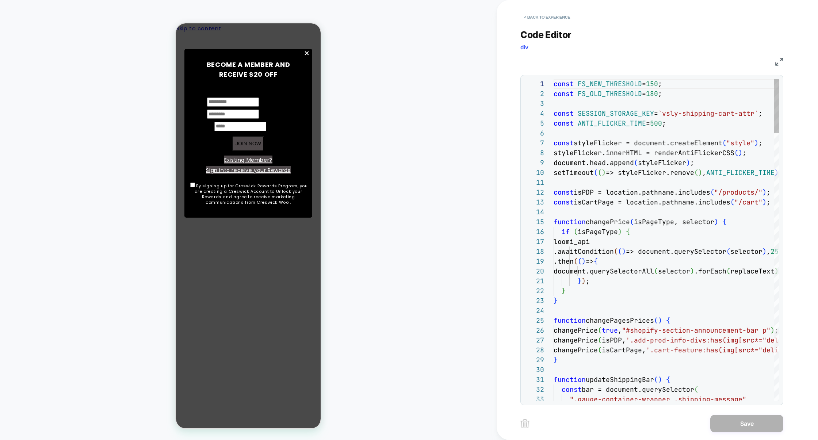
scroll to position [99, 0]
click at [776, 62] on img at bounding box center [779, 62] width 8 height 8
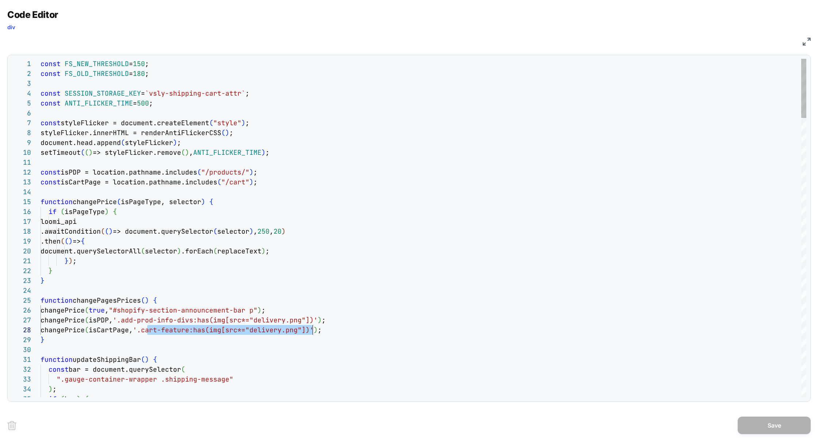
scroll to position [69, 276]
drag, startPoint x: 147, startPoint y: 331, endPoint x: 318, endPoint y: 328, distance: 170.8
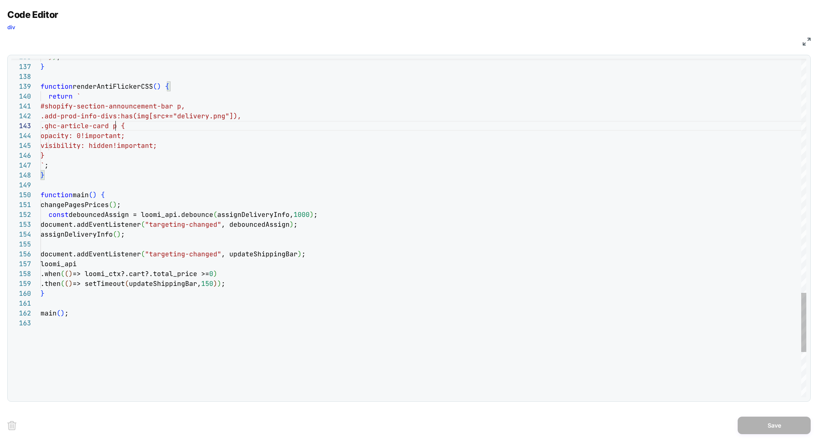
scroll to position [20, 0]
drag, startPoint x: 116, startPoint y: 126, endPoint x: 22, endPoint y: 127, distance: 93.8
click at [22, 128] on div "160 161 162 163 158 159 156 157 155 154 153 152 150 151 149 148 146 147 145 143…" at bounding box center [408, 228] width 795 height 338
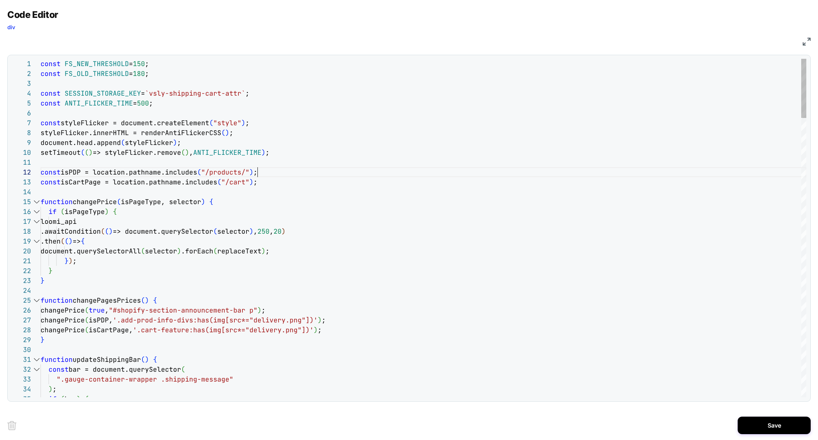
type textarea "**********"
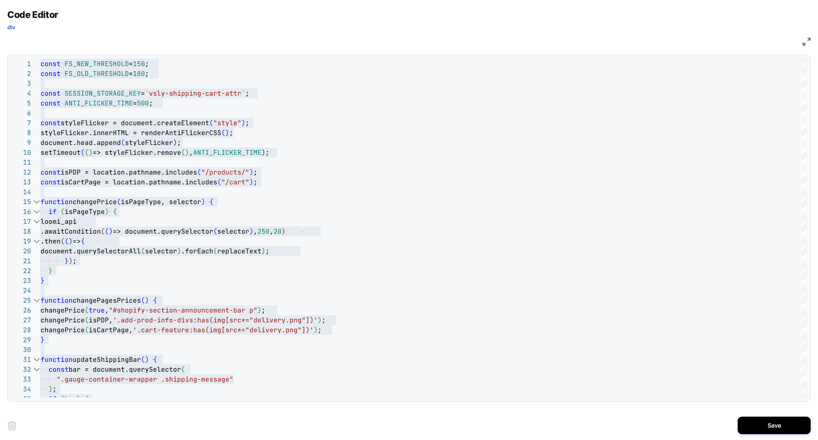
click at [807, 41] on img at bounding box center [806, 42] width 8 height 8
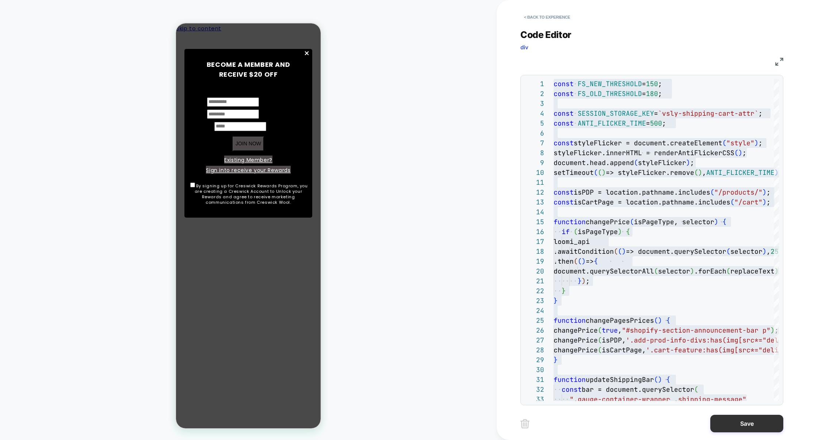
click at [745, 418] on button "Save" at bounding box center [746, 424] width 73 height 18
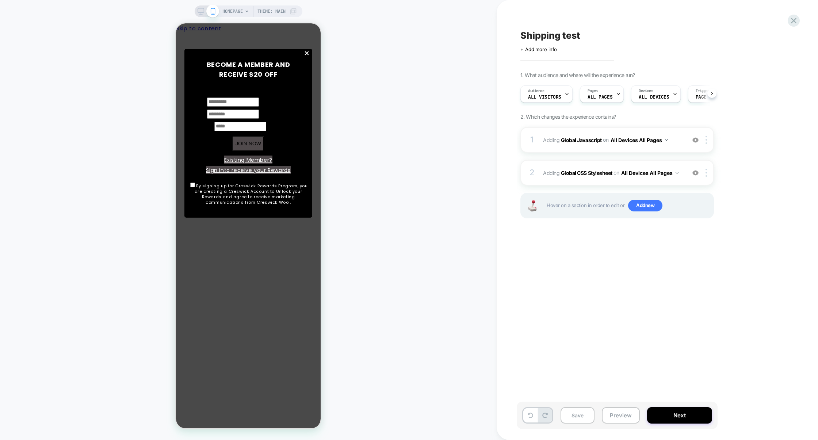
scroll to position [0, 0]
click at [584, 158] on div "1 Adding Global Javascript on All Devices All Pages Add Before Add After Target…" at bounding box center [616, 181] width 193 height 109
click at [584, 164] on div "2 Adding Global CSS Stylesheet on All Devices All Pages Add Before Add After Ta…" at bounding box center [616, 173] width 193 height 26
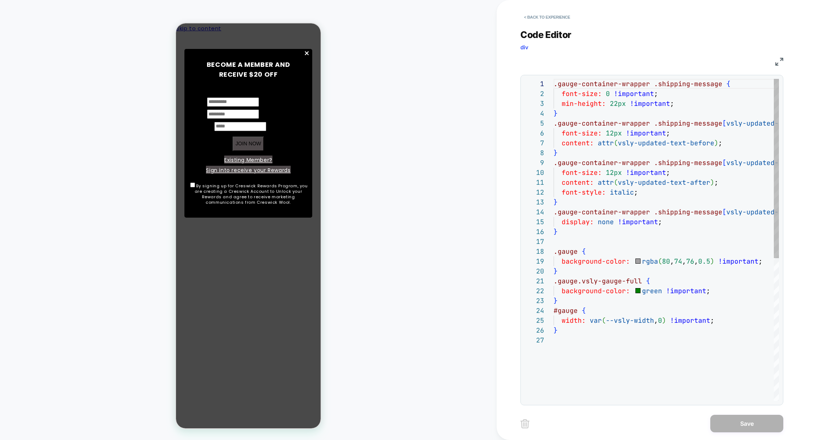
scroll to position [99, 0]
click at [615, 160] on div ".gauge-container-wrapper .shipping-message { font-size: 0 !important ; min-heig…" at bounding box center [717, 368] width 328 height 578
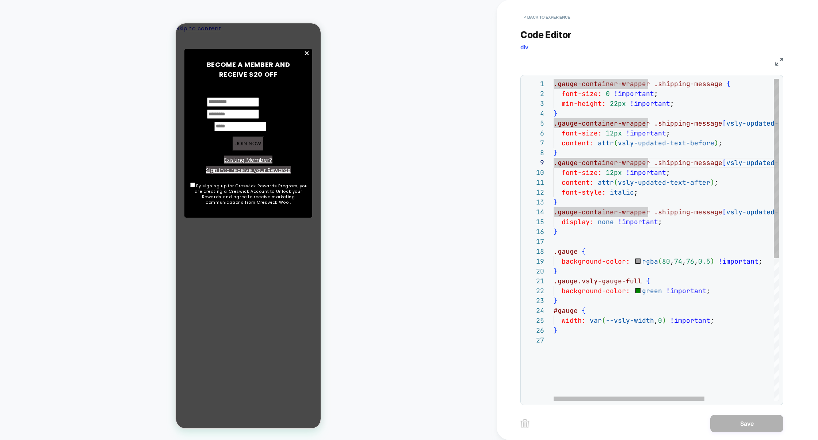
type textarea "**********"
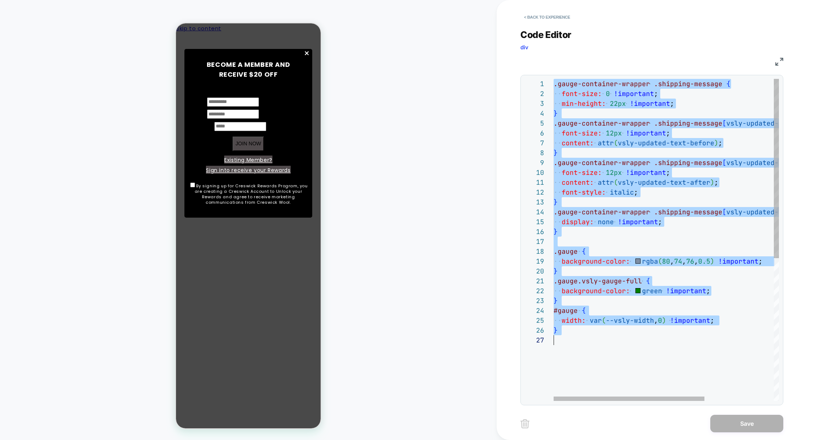
scroll to position [0, 0]
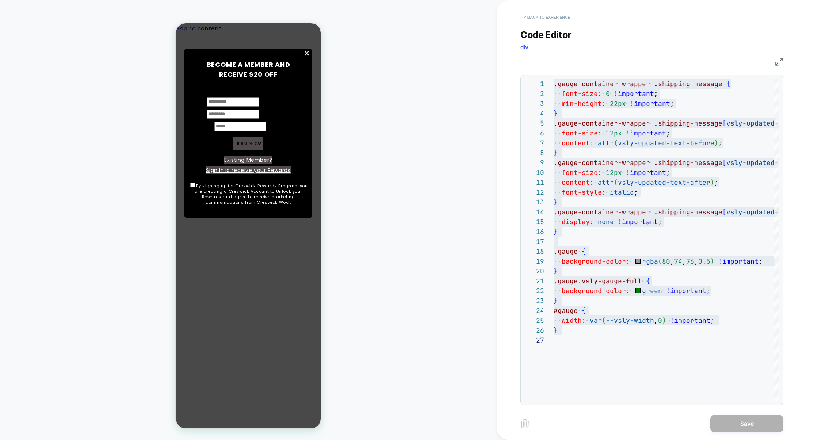
click at [563, 13] on button "< Back to experience" at bounding box center [546, 17] width 53 height 12
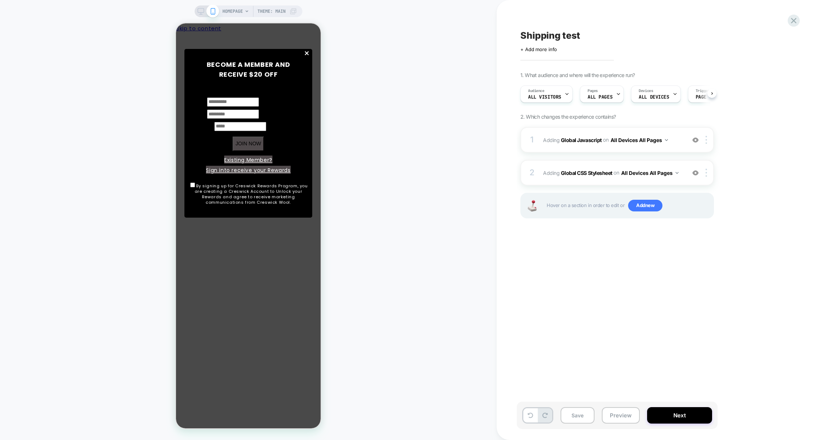
scroll to position [0, 0]
click at [604, 149] on div "1 Adding Global Javascript on All Devices All Pages Add Before Add After Target…" at bounding box center [616, 140] width 193 height 26
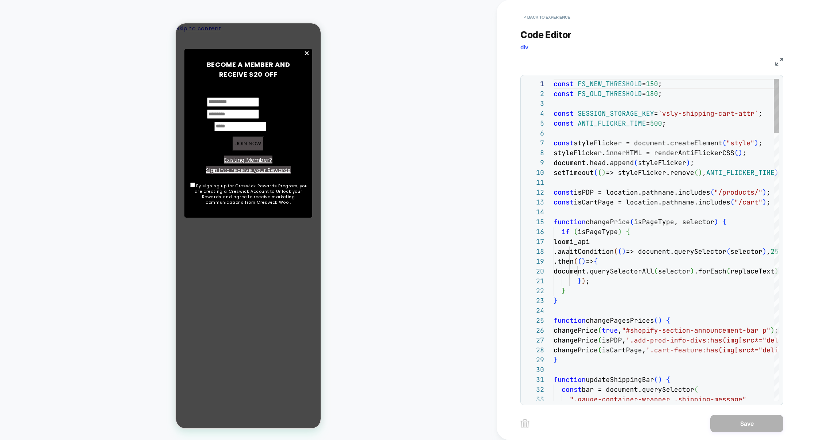
scroll to position [99, 0]
click at [776, 65] on img at bounding box center [779, 62] width 8 height 8
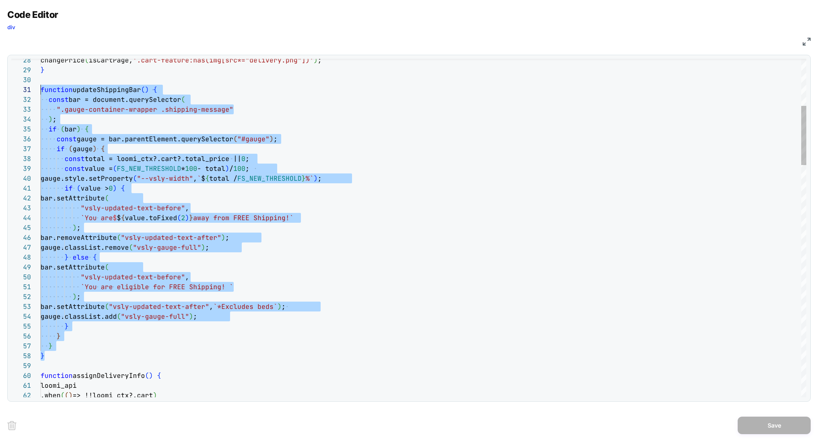
scroll to position [0, 0]
drag, startPoint x: 62, startPoint y: 353, endPoint x: 41, endPoint y: 91, distance: 263.6
type textarea "**********"
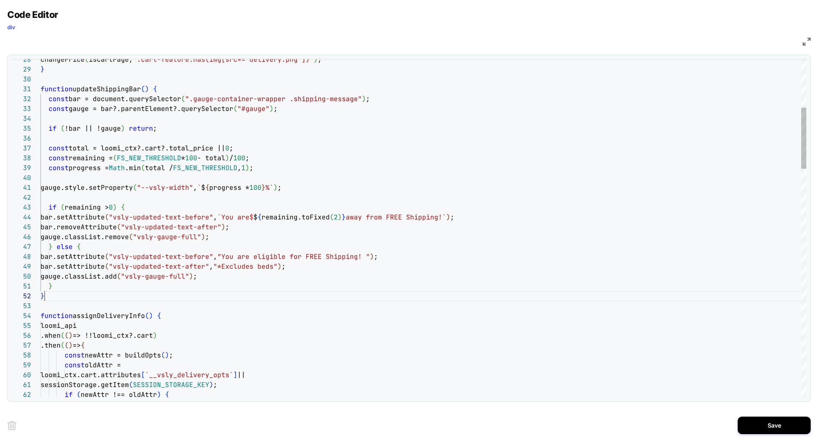
scroll to position [9, 4]
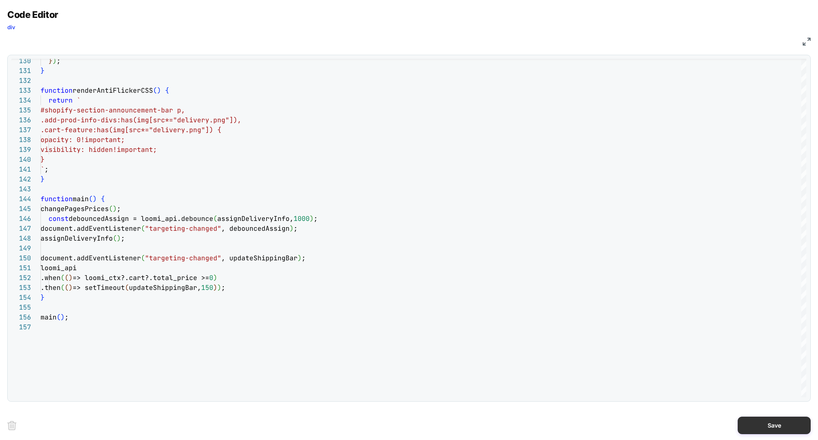
click at [757, 424] on button "Save" at bounding box center [773, 425] width 73 height 18
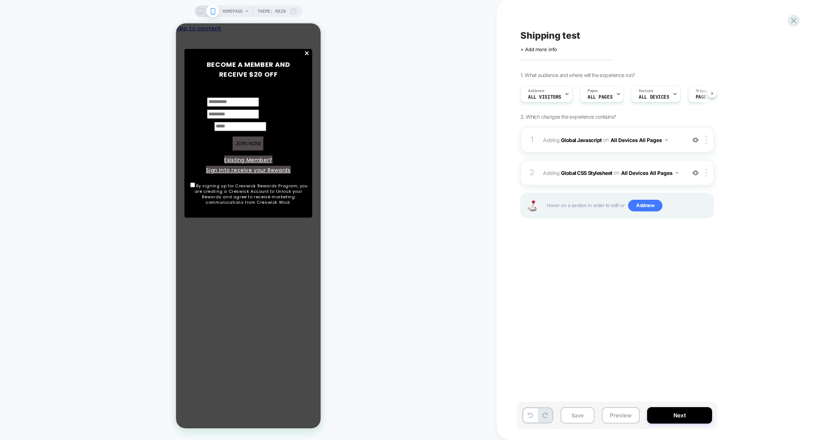
scroll to position [0, 0]
click at [613, 414] on button "Preview" at bounding box center [620, 415] width 38 height 16
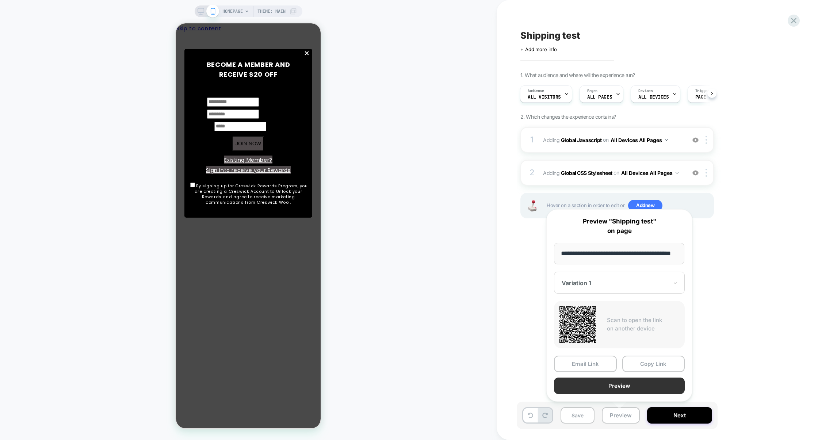
scroll to position [0, 0]
click at [616, 387] on button "Preview" at bounding box center [619, 385] width 131 height 16
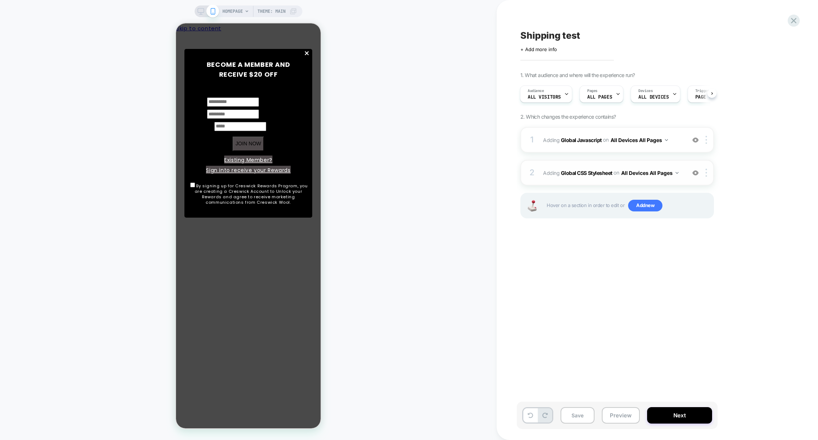
click at [585, 165] on div "2 Adding Global CSS Stylesheet on All Devices All Pages Add Before Add After Ta…" at bounding box center [616, 173] width 193 height 26
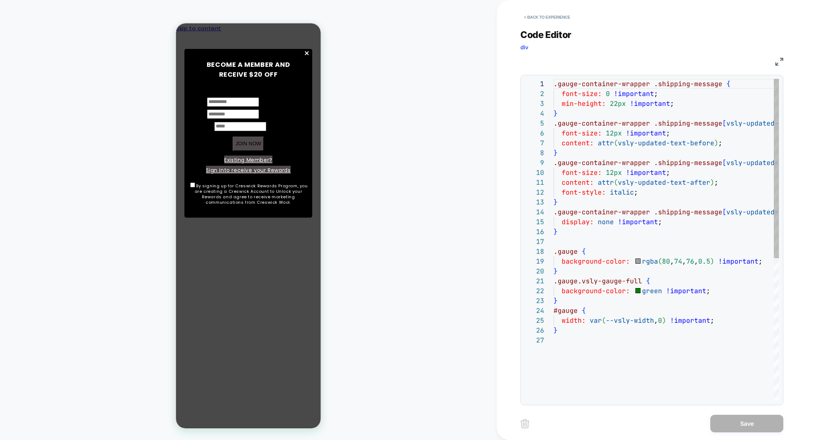
scroll to position [99, 0]
click at [540, 15] on button "< Back to experience" at bounding box center [546, 17] width 53 height 12
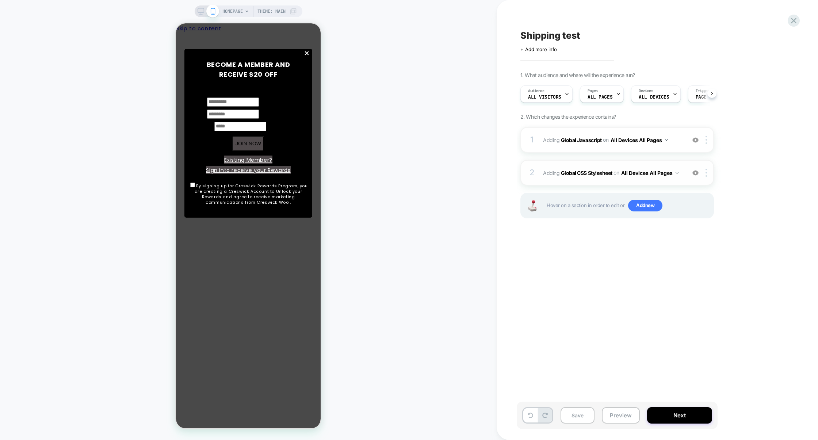
scroll to position [0, 0]
click at [576, 149] on div "1 Adding Global Javascript on All Devices All Pages Add Before Add After Target…" at bounding box center [616, 140] width 193 height 26
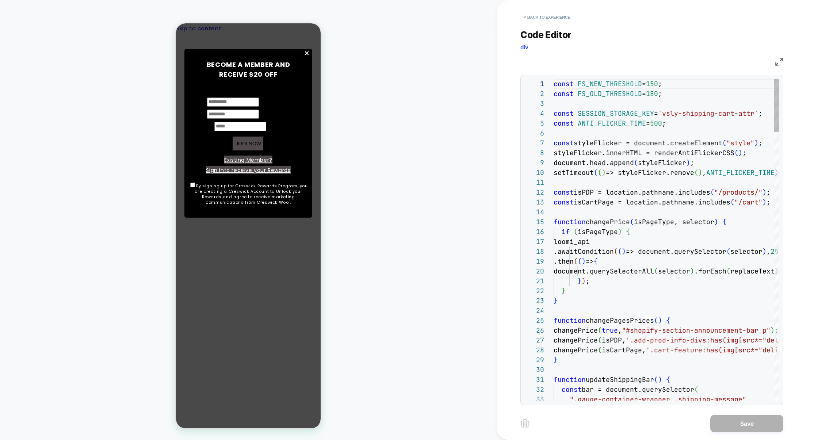
scroll to position [99, 0]
click at [778, 62] on img at bounding box center [779, 62] width 8 height 8
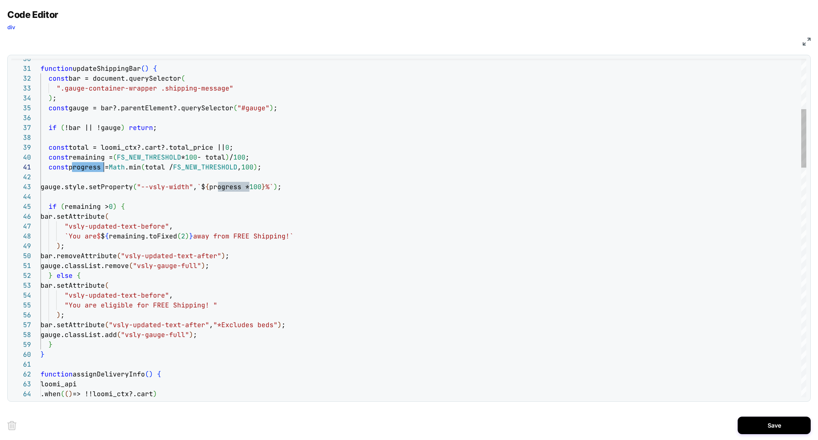
type textarea "**********"
click at [781, 427] on button "Save" at bounding box center [773, 425] width 73 height 18
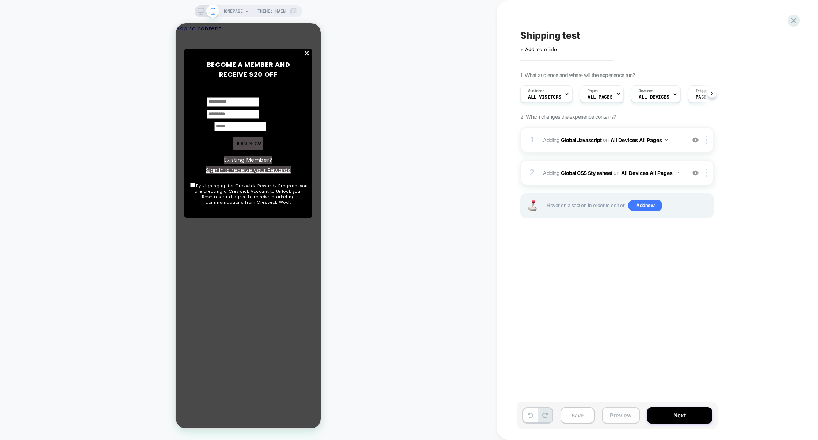
scroll to position [0, 0]
click at [623, 411] on button "Preview" at bounding box center [620, 415] width 38 height 16
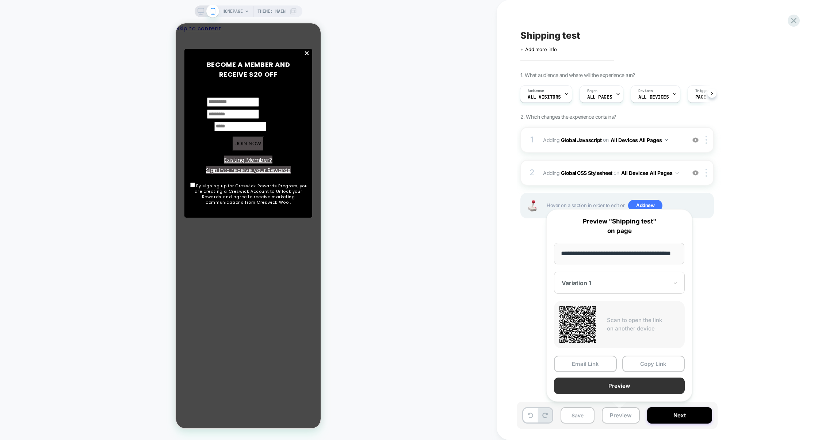
scroll to position [0, 0]
click at [633, 383] on button "Preview" at bounding box center [619, 385] width 131 height 16
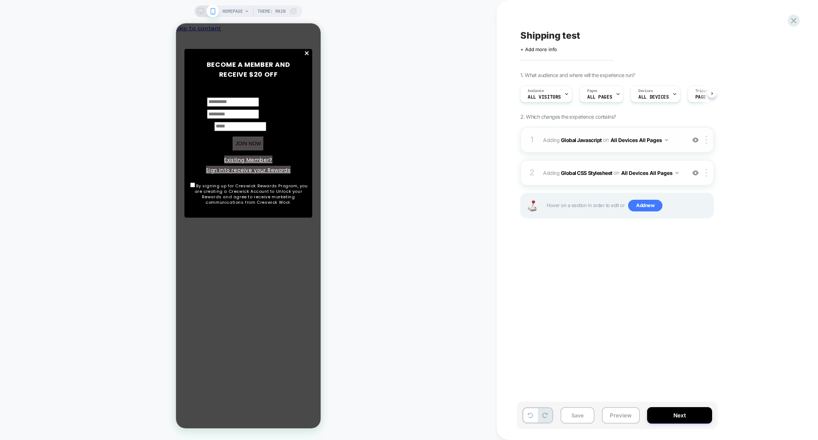
click at [615, 149] on div "1 Adding Global Javascript on All Devices All Pages Add Before Add After Target…" at bounding box center [616, 140] width 193 height 26
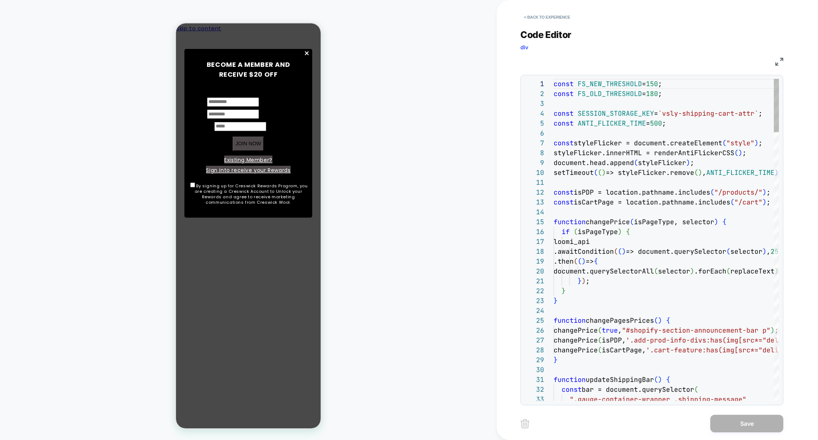
scroll to position [99, 0]
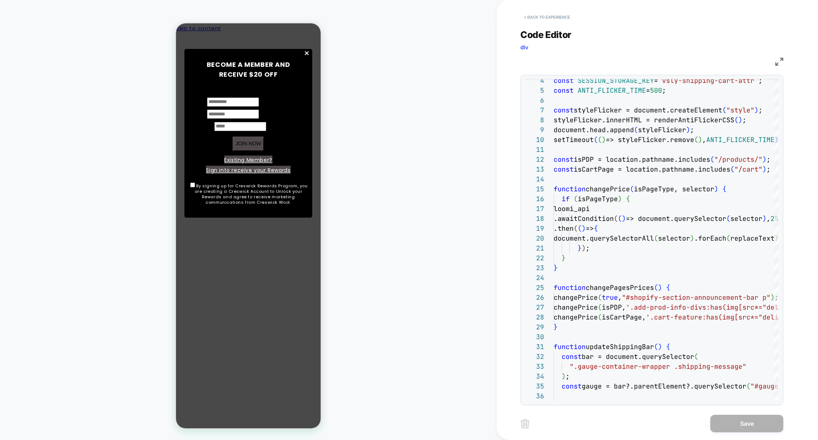
click at [533, 15] on button "< Back to experience" at bounding box center [546, 17] width 53 height 12
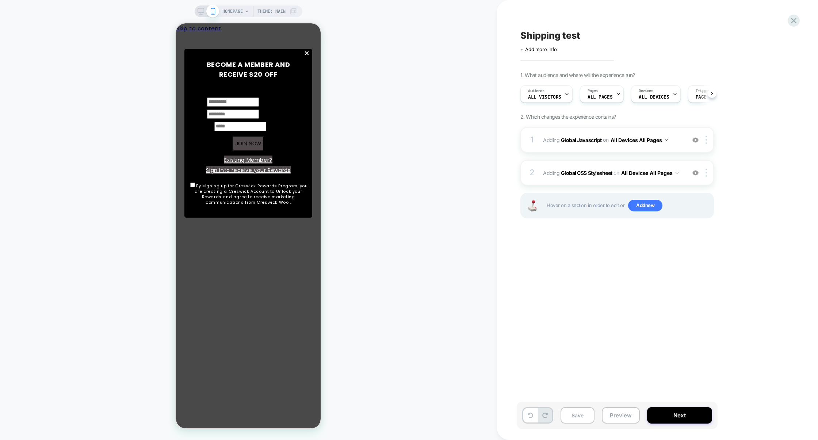
scroll to position [0, 0]
click at [573, 412] on button "Save" at bounding box center [577, 415] width 34 height 16
click at [680, 410] on button "Next" at bounding box center [679, 415] width 65 height 16
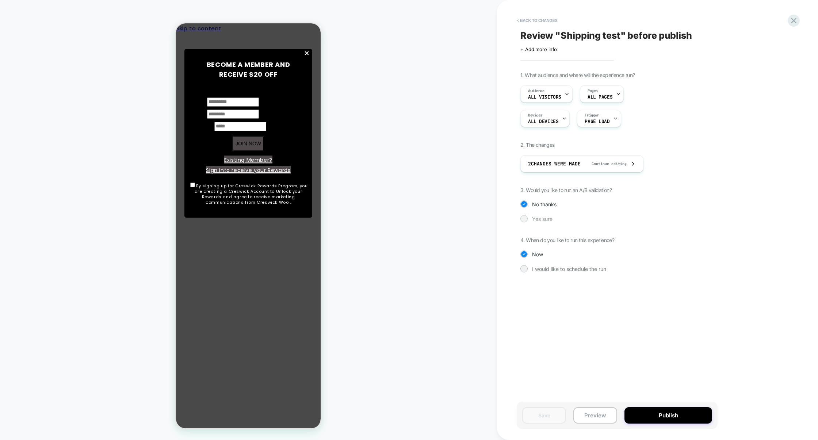
click at [547, 216] on div "Yes sure" at bounding box center [616, 218] width 193 height 7
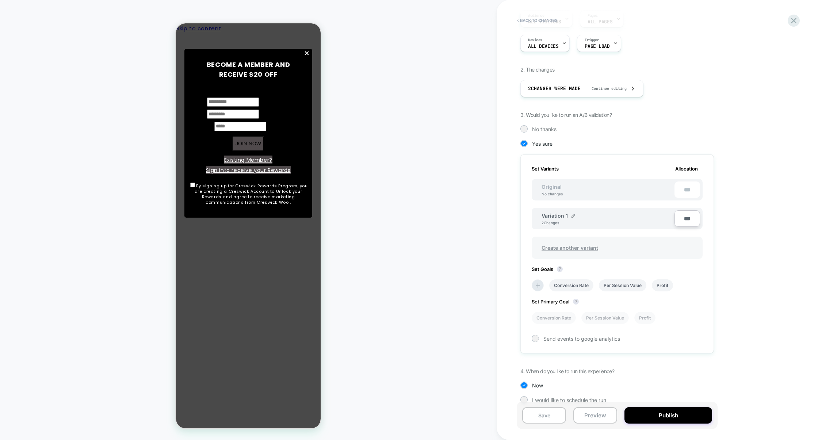
scroll to position [85, 0]
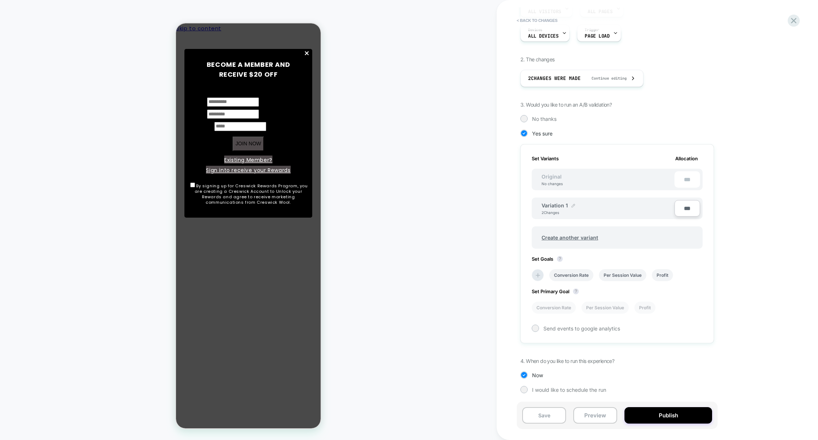
click at [573, 207] on div at bounding box center [573, 206] width 4 height 4
click at [563, 208] on input "**********" at bounding box center [567, 209] width 53 height 14
type input "***"
click at [614, 209] on button "Save" at bounding box center [621, 209] width 24 height 11
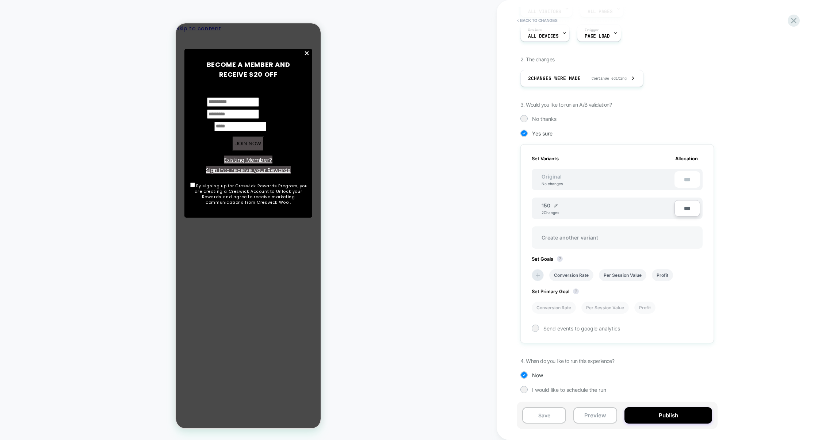
click at [562, 231] on span "Create another variant" at bounding box center [569, 237] width 71 height 17
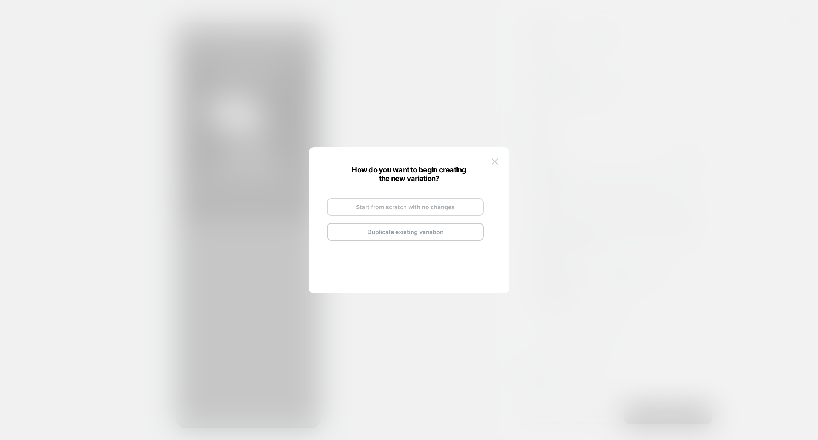
click at [407, 208] on button "Start from scratch with no changes" at bounding box center [405, 207] width 157 height 18
click at [499, 159] on button at bounding box center [494, 161] width 11 height 11
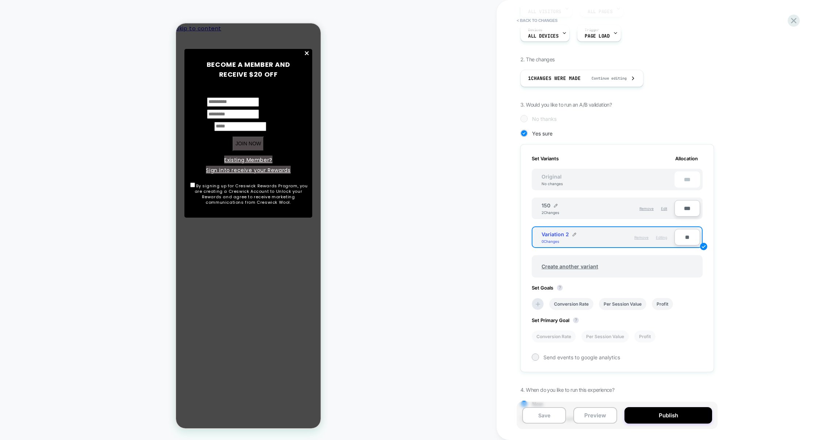
click at [645, 235] on span "Remove" at bounding box center [641, 237] width 14 height 4
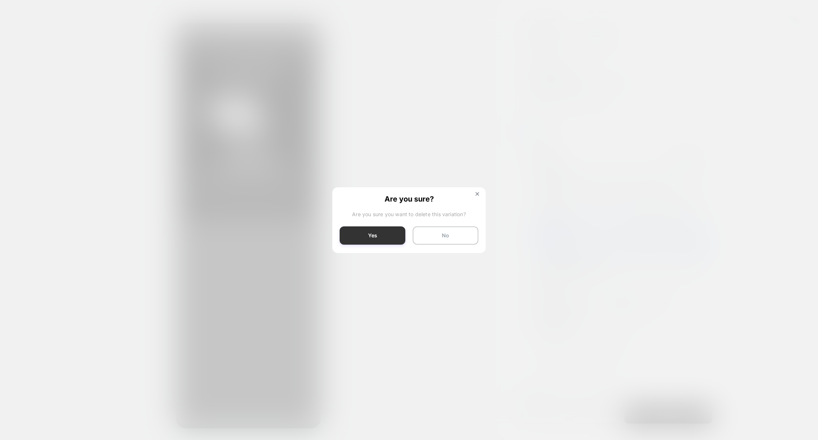
click at [379, 239] on button "Yes" at bounding box center [372, 235] width 66 height 18
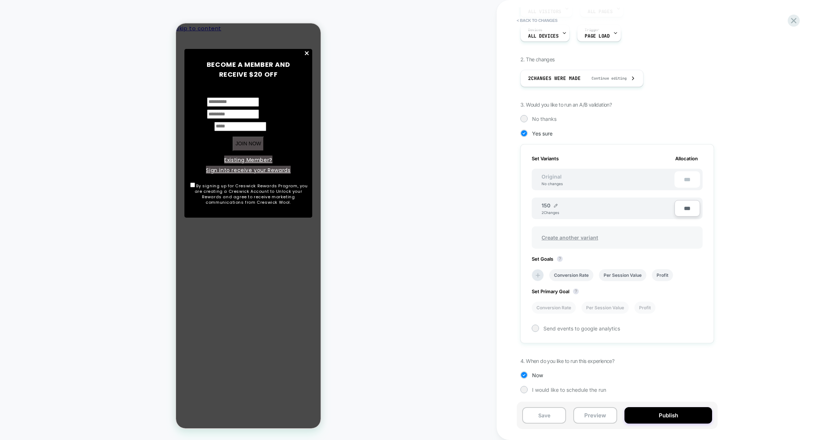
click at [574, 234] on span "Create another variant" at bounding box center [569, 237] width 71 height 17
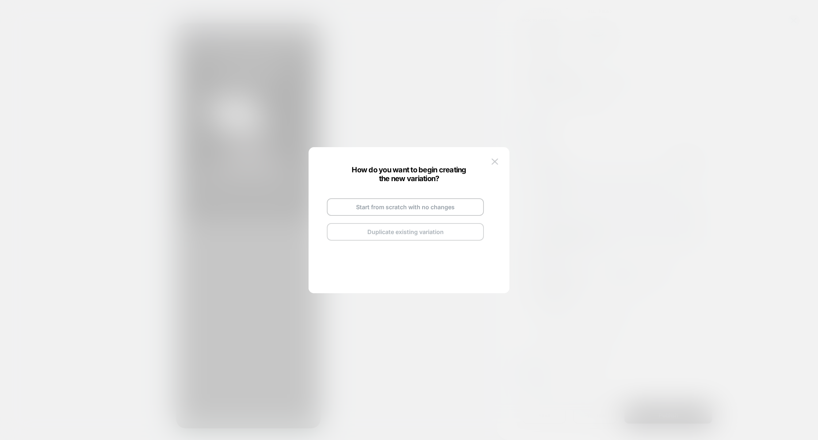
click at [365, 228] on button "Duplicate existing variation" at bounding box center [405, 232] width 157 height 18
click at [427, 197] on img at bounding box center [429, 199] width 4 height 4
drag, startPoint x: 414, startPoint y: 197, endPoint x: 335, endPoint y: 196, distance: 79.2
click at [335, 196] on div "**********" at bounding box center [405, 219] width 172 height 86
type input "***"
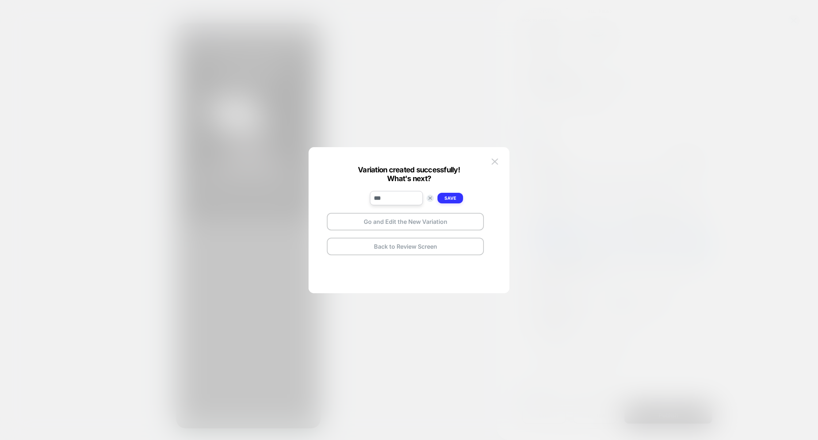
click at [442, 197] on button "Save" at bounding box center [450, 198] width 26 height 11
click at [442, 226] on button "Go and Edit the New Variation" at bounding box center [405, 222] width 157 height 18
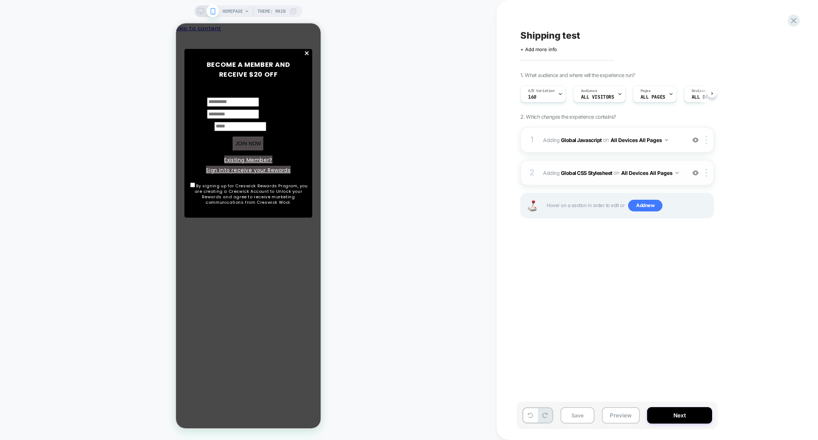
scroll to position [0, 0]
click at [596, 151] on div "1 Adding Global Javascript on All Devices All Pages Add Before Add After Target…" at bounding box center [616, 140] width 193 height 26
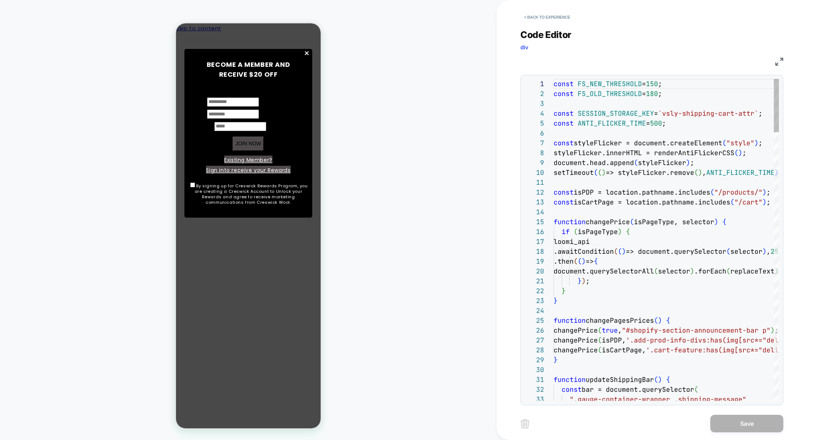
scroll to position [99, 0]
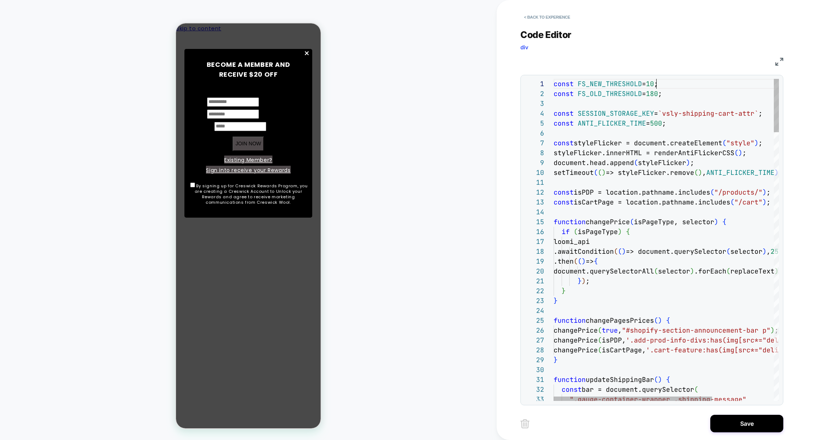
scroll to position [0, 107]
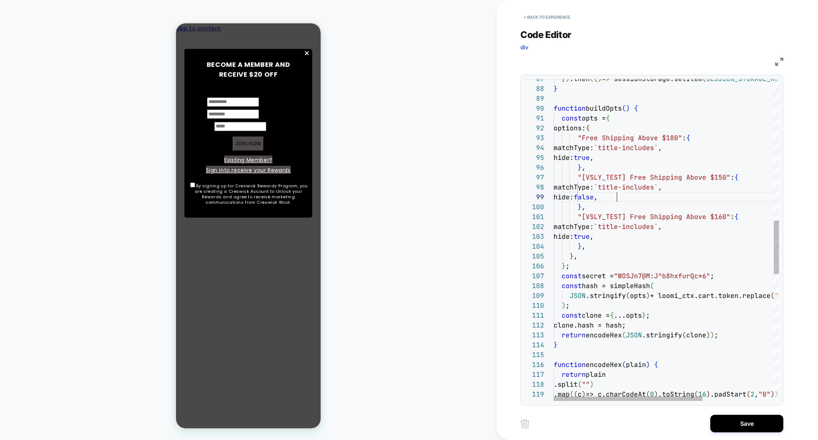
click at [616, 197] on div "matchType: `title-includes` , hide: true , } , "[VSLY_TEST] Free Shipping Above…" at bounding box center [719, 195] width 332 height 1938
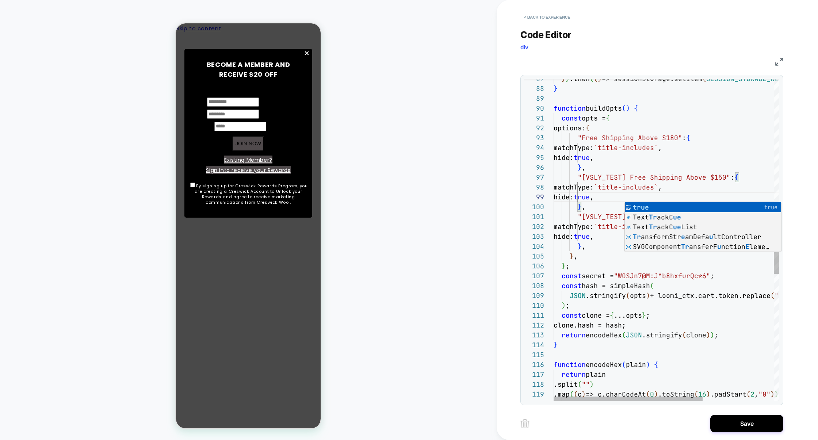
click at [607, 187] on div "matchType: `title-includes` , hide: true , } , "[VSLY_TEST] Free Shipping Above…" at bounding box center [719, 195] width 332 height 1938
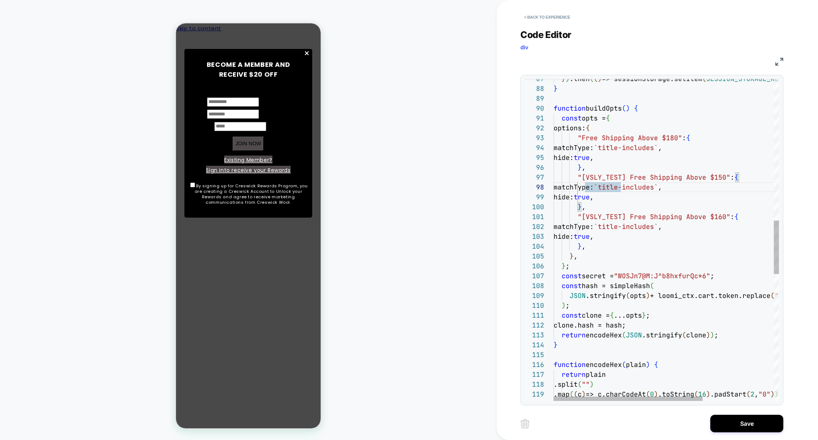
click at [619, 239] on div "matchType: `title-includes` , hide: true , } , "[VSLY_TEST] Free Shipping Above…" at bounding box center [719, 195] width 332 height 1938
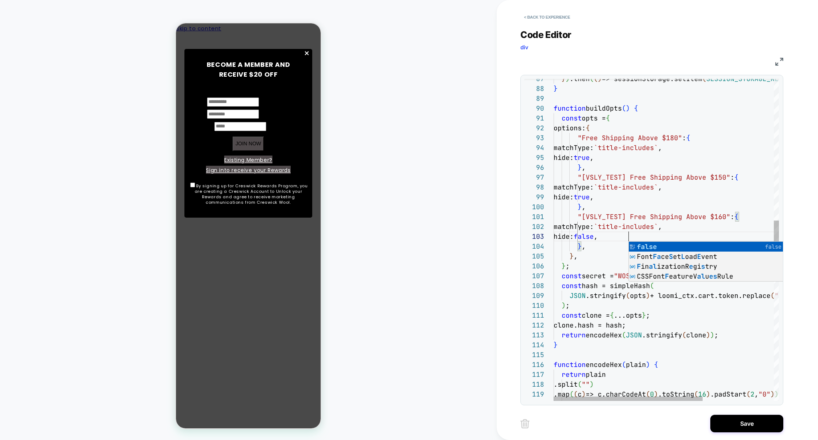
scroll to position [20, 75]
type textarea "**********"
click at [733, 416] on button "Save" at bounding box center [746, 424] width 73 height 18
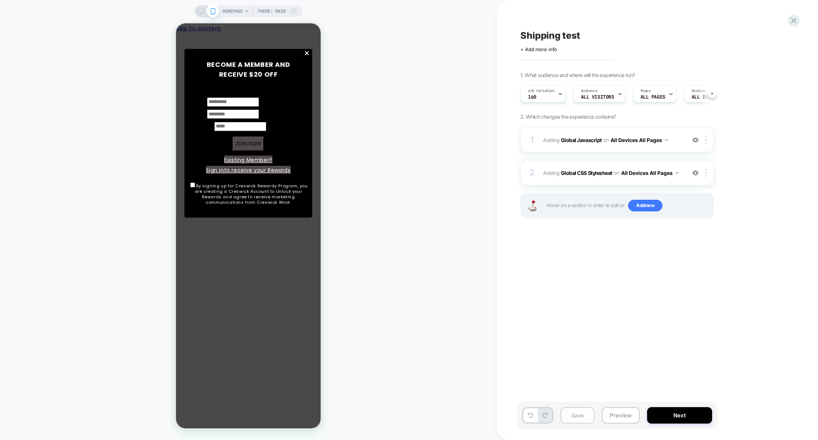
scroll to position [0, 0]
click at [581, 415] on button "Save" at bounding box center [577, 415] width 34 height 16
click at [620, 415] on button "Preview" at bounding box center [620, 415] width 38 height 16
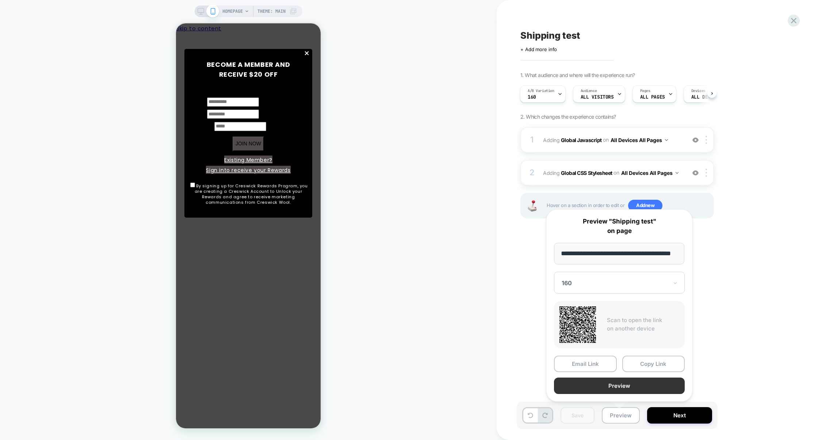
scroll to position [0, 0]
click at [620, 389] on button "Preview" at bounding box center [619, 385] width 131 height 16
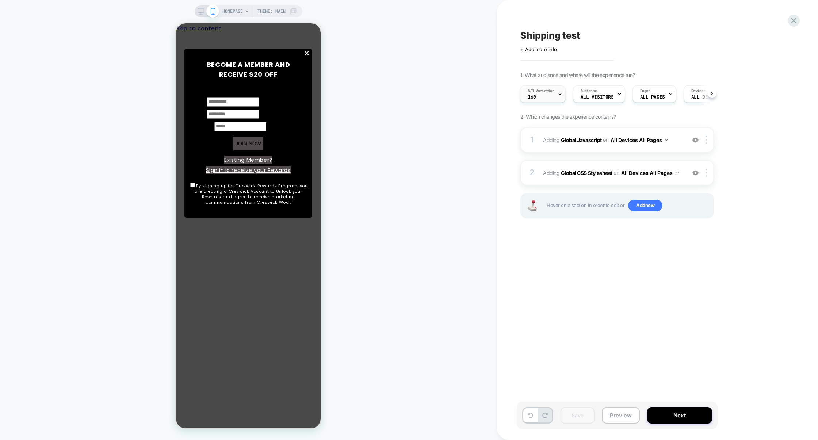
click at [539, 95] on div "A/B Variation 160" at bounding box center [540, 94] width 41 height 16
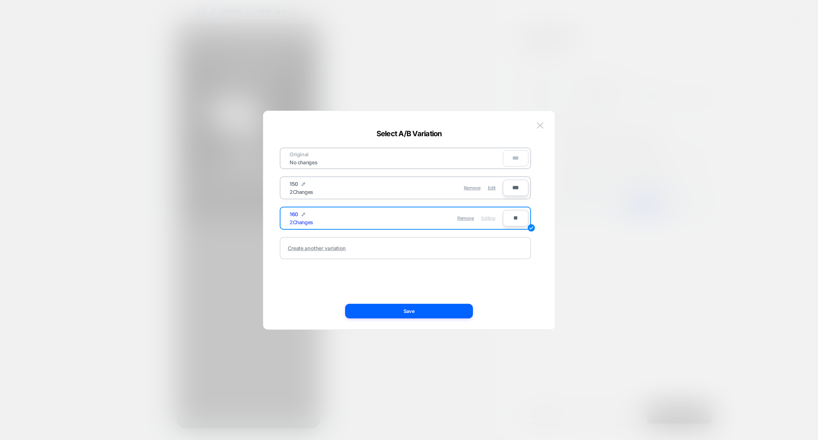
click at [333, 246] on div "Create another variation" at bounding box center [317, 248] width 58 height 6
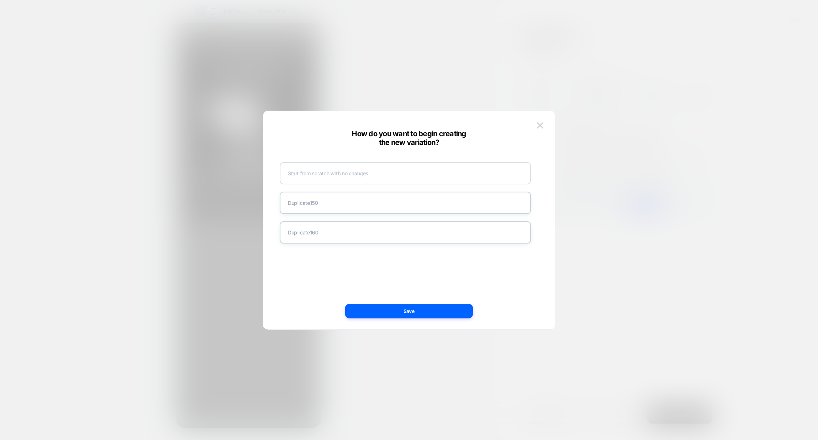
click at [378, 174] on div "Start from scratch with no changes" at bounding box center [405, 173] width 251 height 22
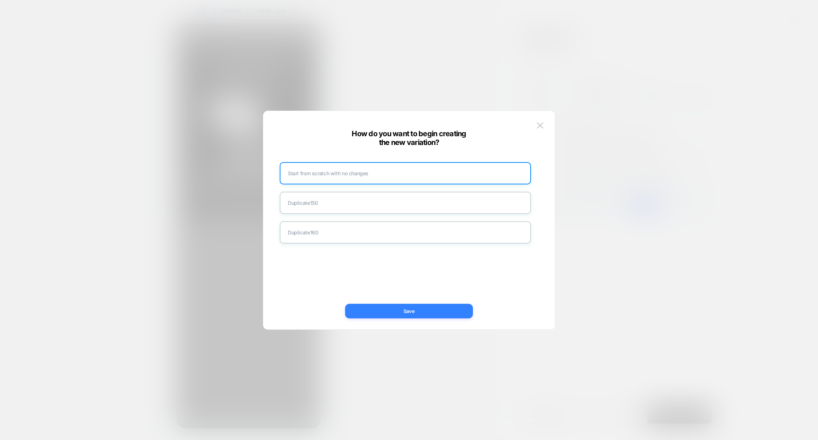
click at [391, 307] on button "Save" at bounding box center [409, 311] width 128 height 15
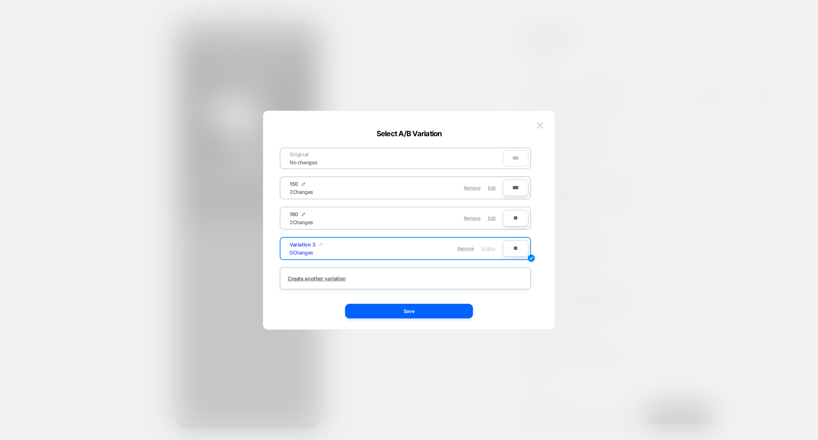
click at [321, 243] on img at bounding box center [321, 245] width 4 height 4
drag, startPoint x: 330, startPoint y: 249, endPoint x: 268, endPoint y: 249, distance: 61.3
click at [267, 249] on div "**********" at bounding box center [408, 223] width 291 height 211
type input "*****"
click at [364, 245] on button "Save" at bounding box center [370, 248] width 26 height 11
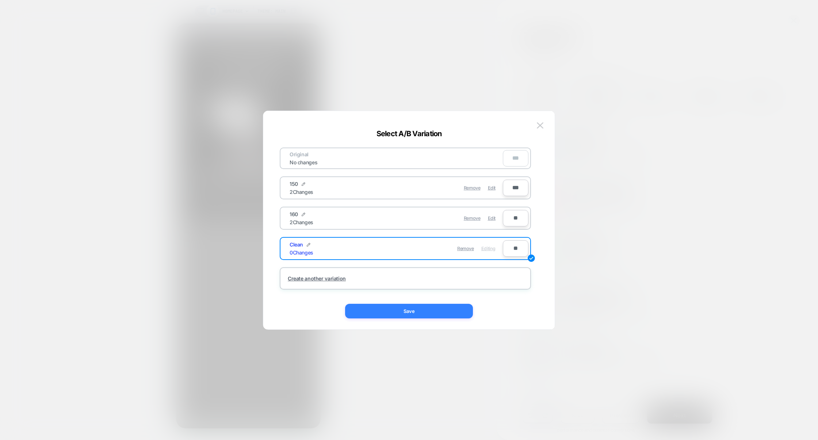
click at [408, 316] on button "Save" at bounding box center [409, 311] width 128 height 15
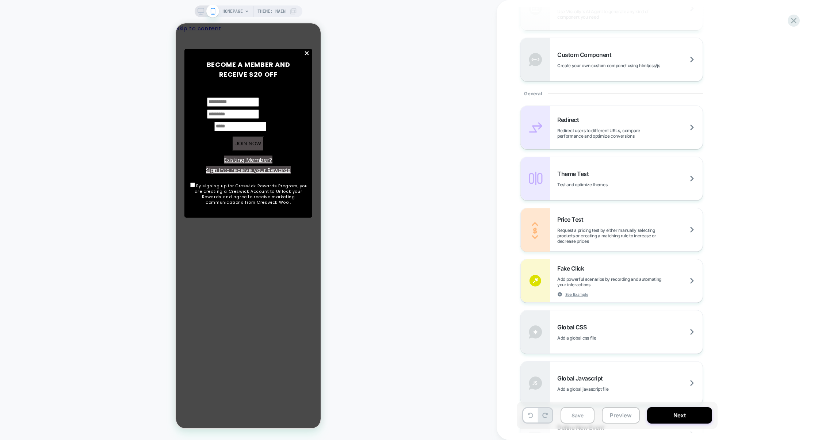
scroll to position [424, 0]
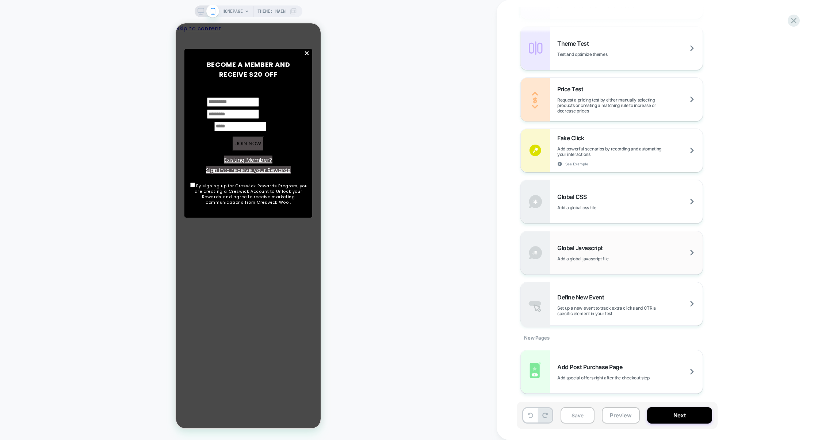
click at [619, 257] on span "Add a global javascript file" at bounding box center [601, 258] width 88 height 5
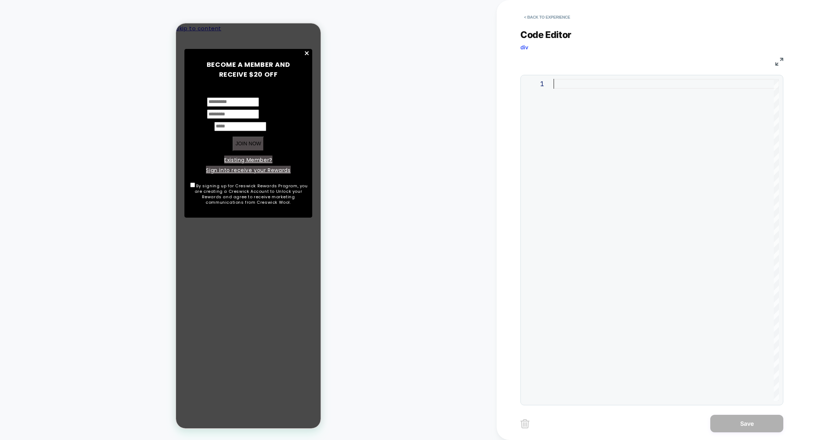
click at [637, 116] on div at bounding box center [665, 240] width 225 height 322
type textarea "*******"
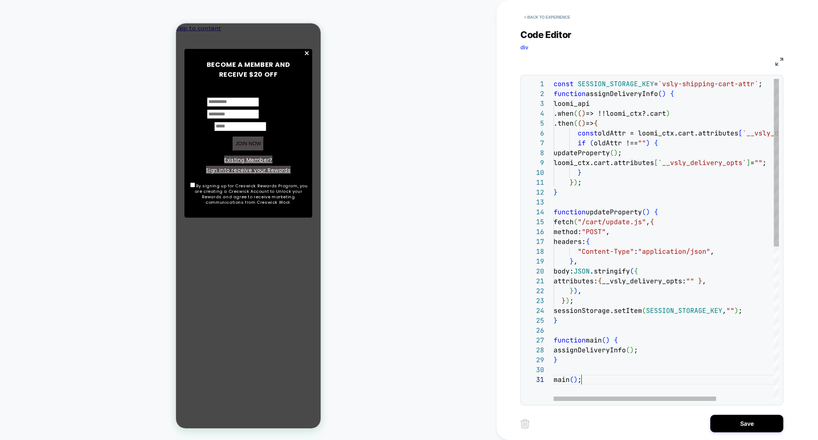
scroll to position [0, 27]
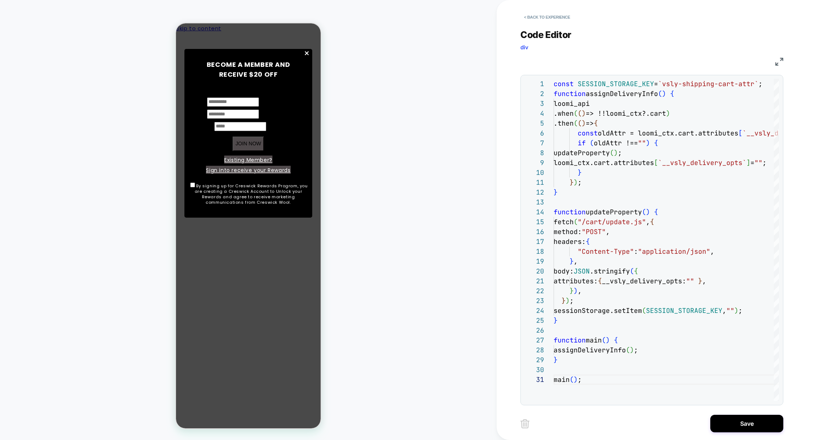
click at [784, 58] on div "< Back to experience Code Editor div JS 1 2 3 4 5 6 7 8 9 10 11 12 13 14 15 16 …" at bounding box center [657, 220] width 274 height 440
click at [783, 58] on div "< Back to experience Code Editor div JS 1 2 3 4 5 6 7 8 9 10 11 12 13 14 15 16 …" at bounding box center [657, 220] width 274 height 440
click at [780, 59] on img at bounding box center [779, 62] width 8 height 8
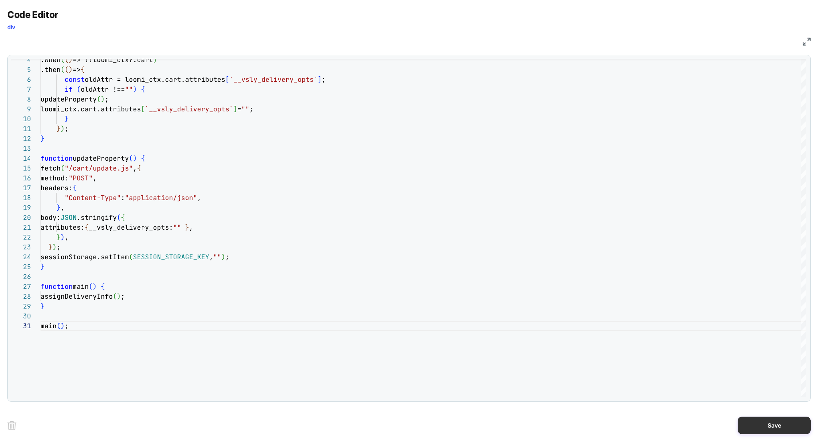
click at [767, 421] on button "Save" at bounding box center [773, 425] width 73 height 18
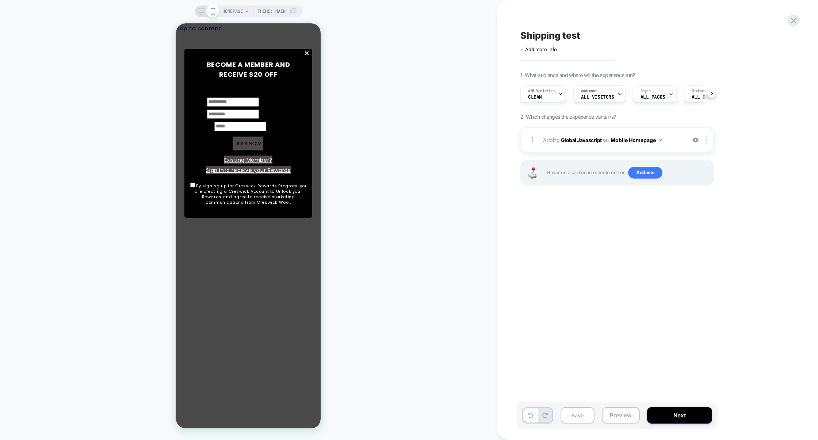
scroll to position [0, 0]
click at [706, 139] on img at bounding box center [705, 140] width 1 height 8
click at [696, 219] on div "Target All Devices" at bounding box center [706, 218] width 65 height 20
click at [641, 137] on button "All Devices Homepage" at bounding box center [640, 140] width 61 height 11
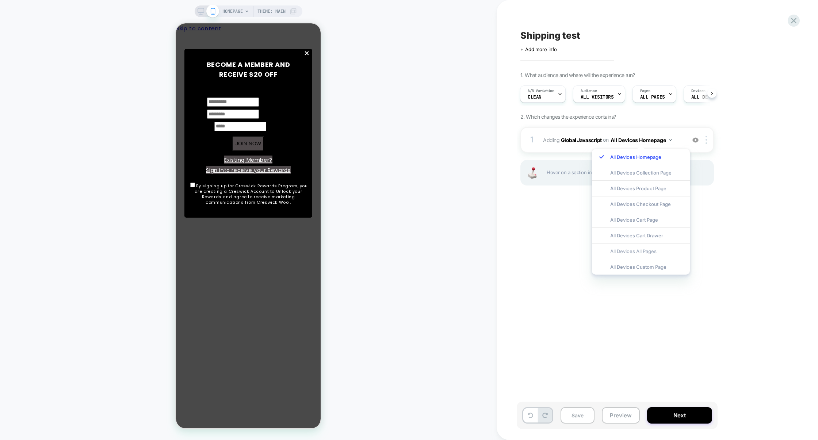
click at [633, 253] on div "All Devices All Pages" at bounding box center [641, 251] width 98 height 16
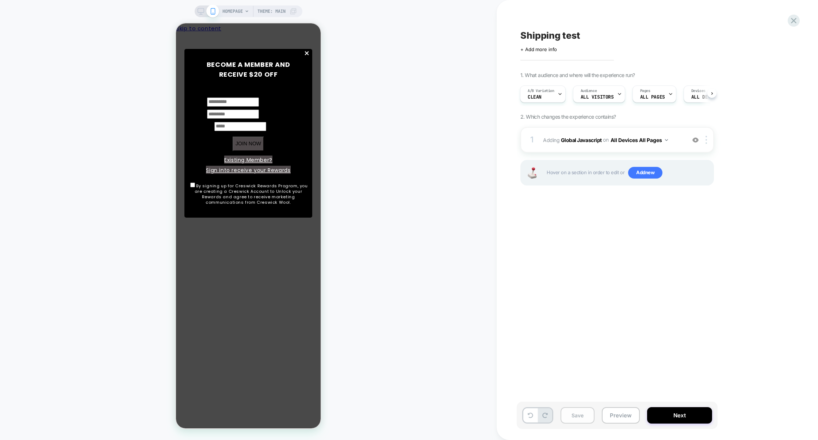
click at [584, 418] on button "Save" at bounding box center [577, 415] width 34 height 16
click at [609, 418] on button "Preview" at bounding box center [620, 415] width 38 height 16
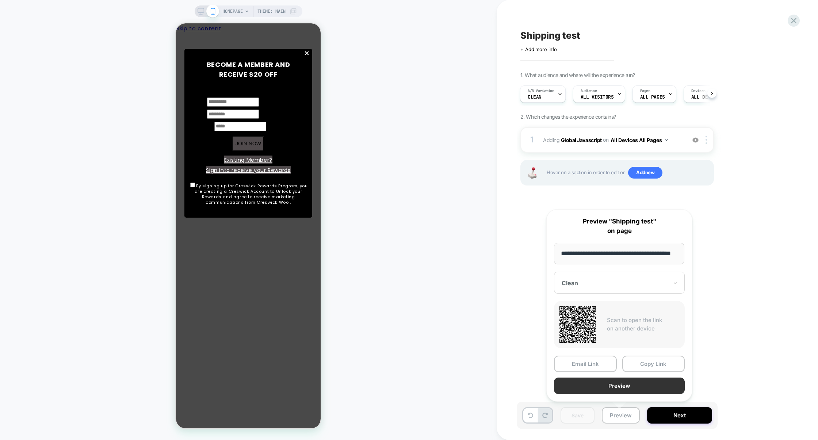
scroll to position [0, 0]
click at [630, 388] on button "Preview" at bounding box center [619, 385] width 131 height 16
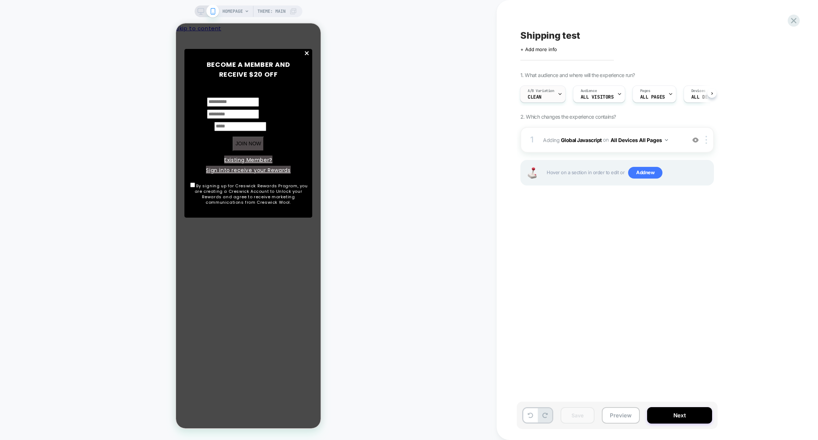
click at [543, 98] on div "A/B Variation Clean" at bounding box center [540, 94] width 41 height 16
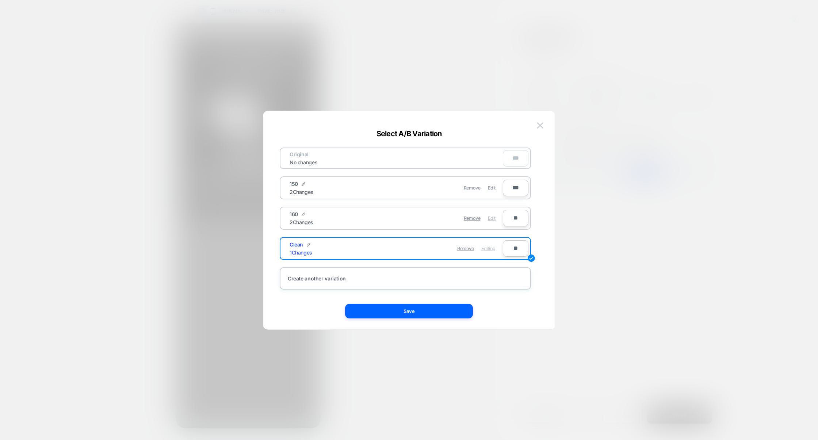
click at [490, 220] on div "Edit" at bounding box center [492, 218] width 8 height 14
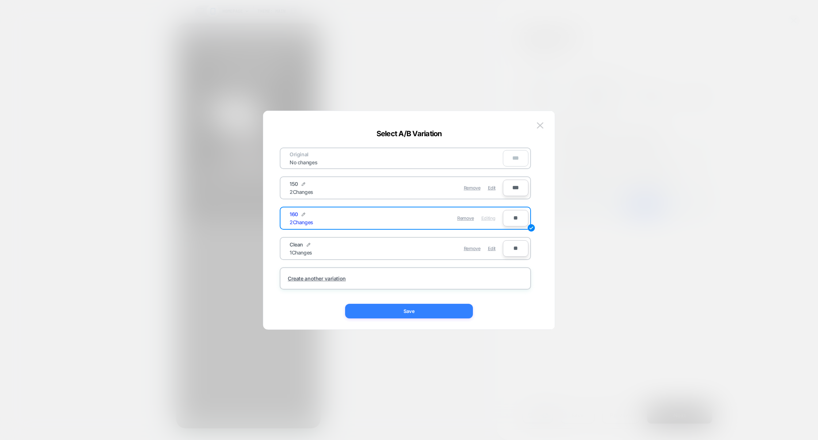
click at [415, 311] on button "Save" at bounding box center [409, 311] width 128 height 15
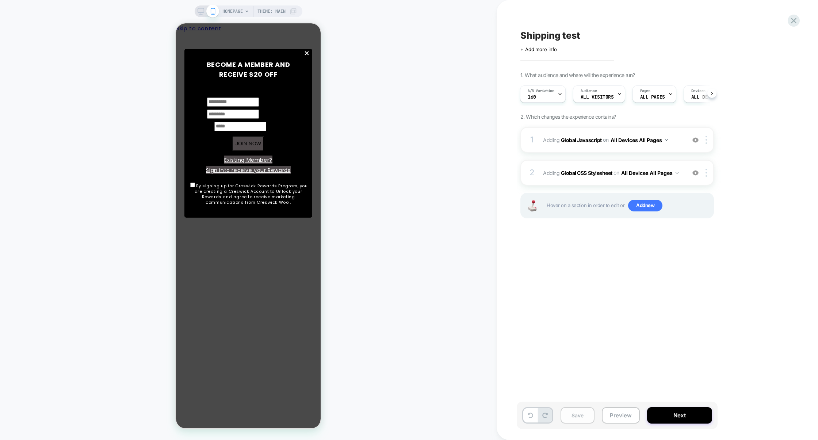
click at [583, 411] on button "Save" at bounding box center [577, 415] width 34 height 16
